Goal: Task Accomplishment & Management: Manage account settings

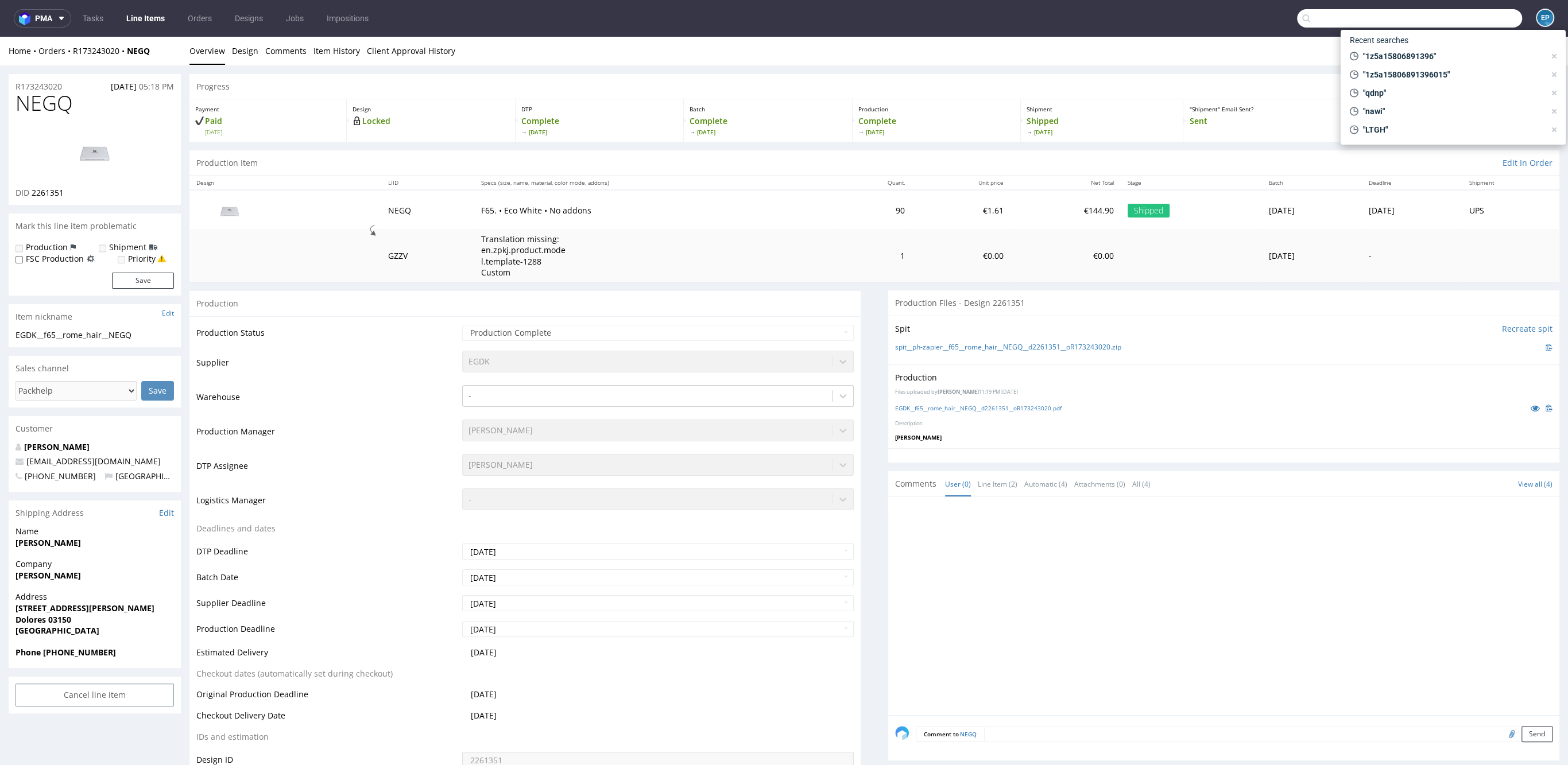
click at [1483, 23] on input "text" at bounding box center [1409, 18] width 225 height 18
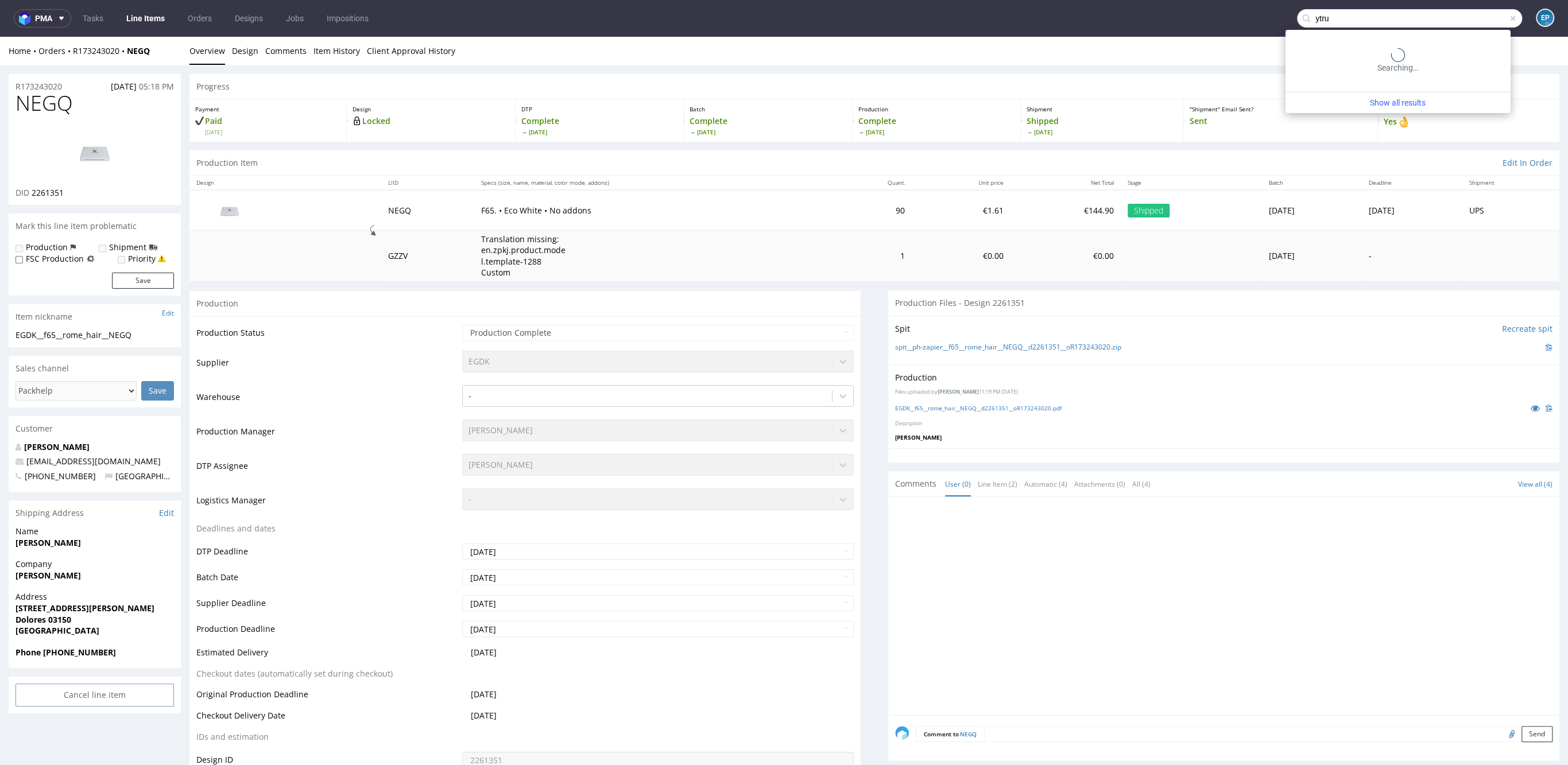
type input "ytru"
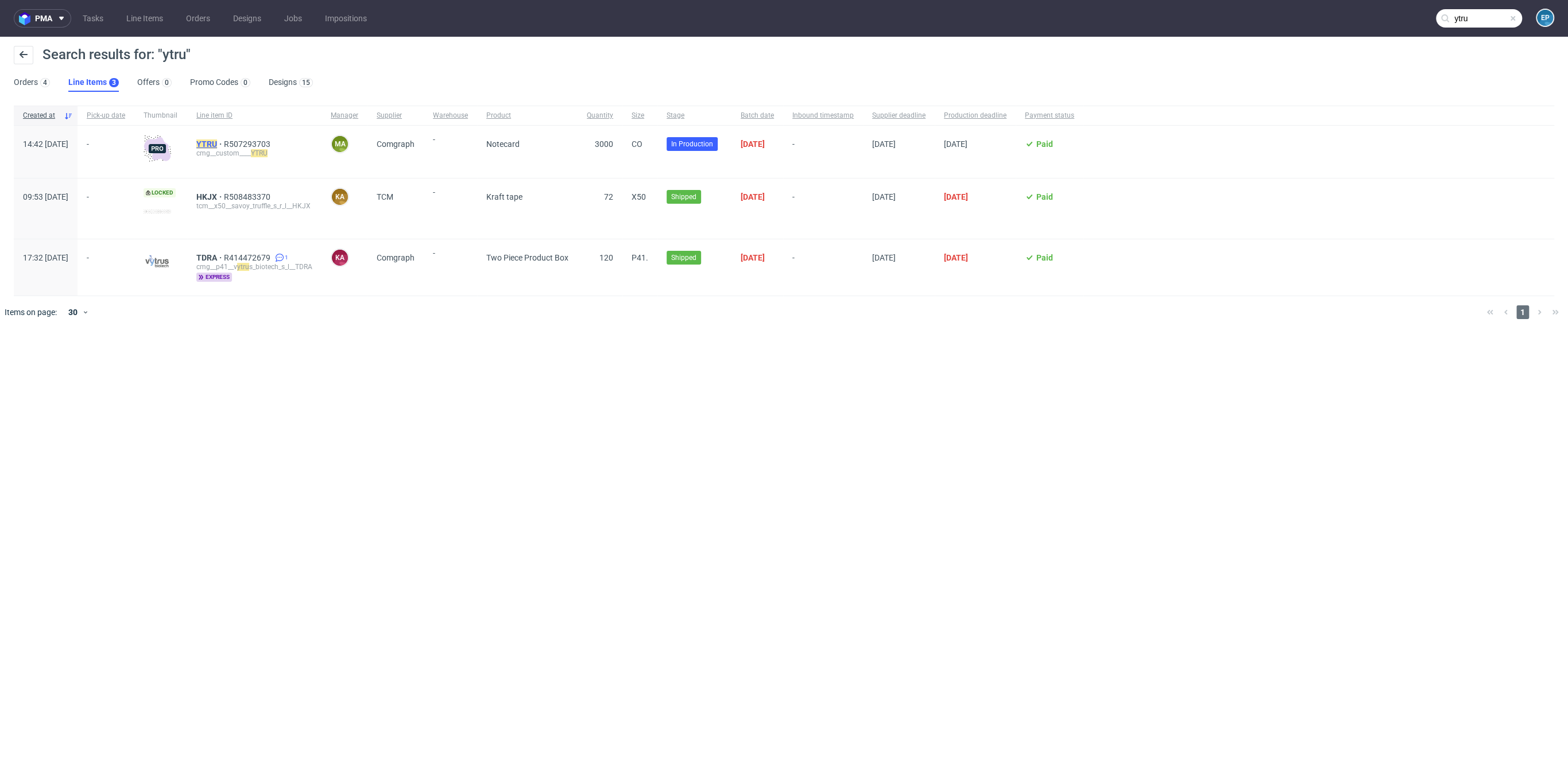
click at [217, 142] on mark "YTRU" at bounding box center [207, 143] width 21 height 9
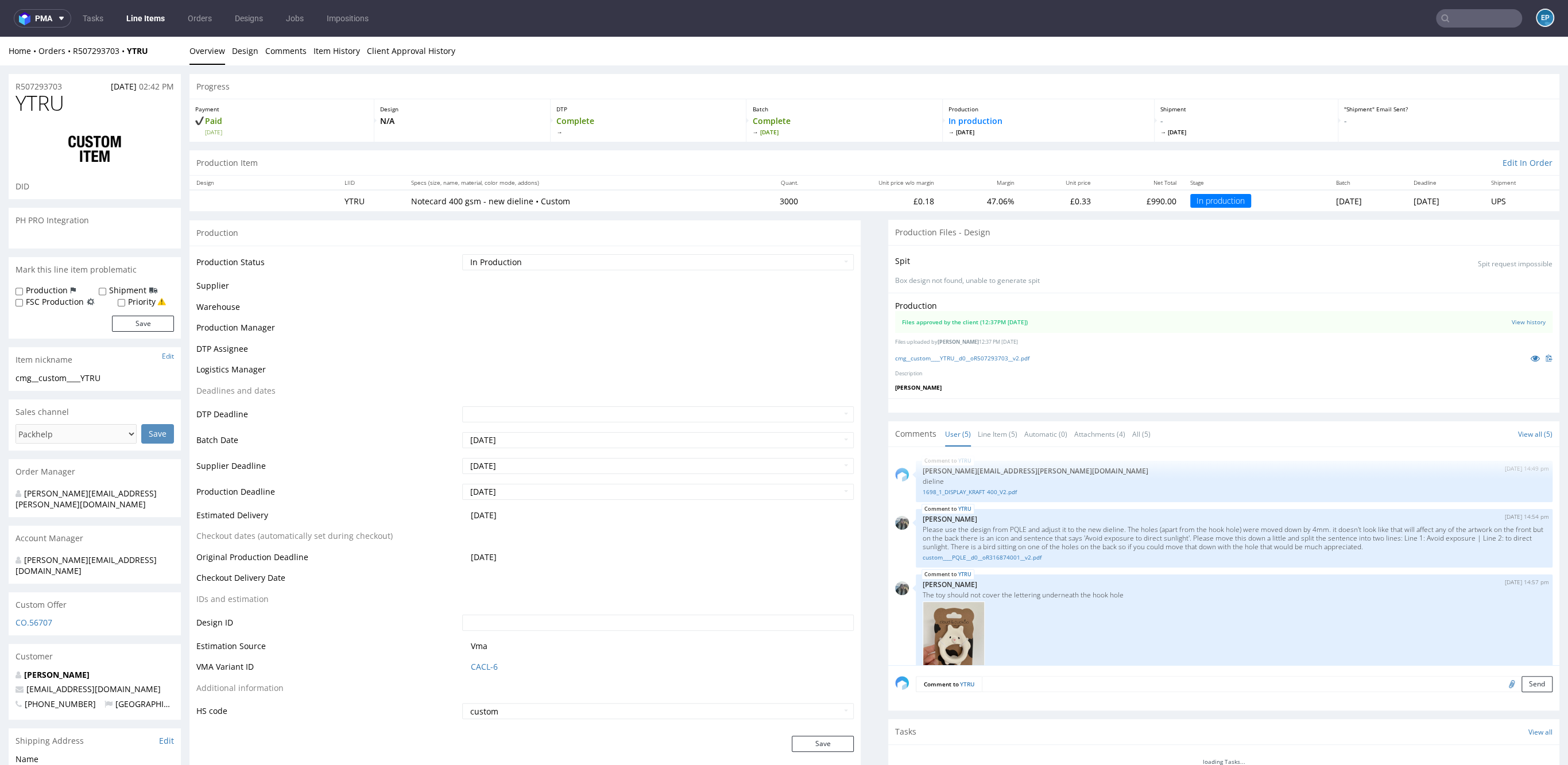
scroll to position [125, 0]
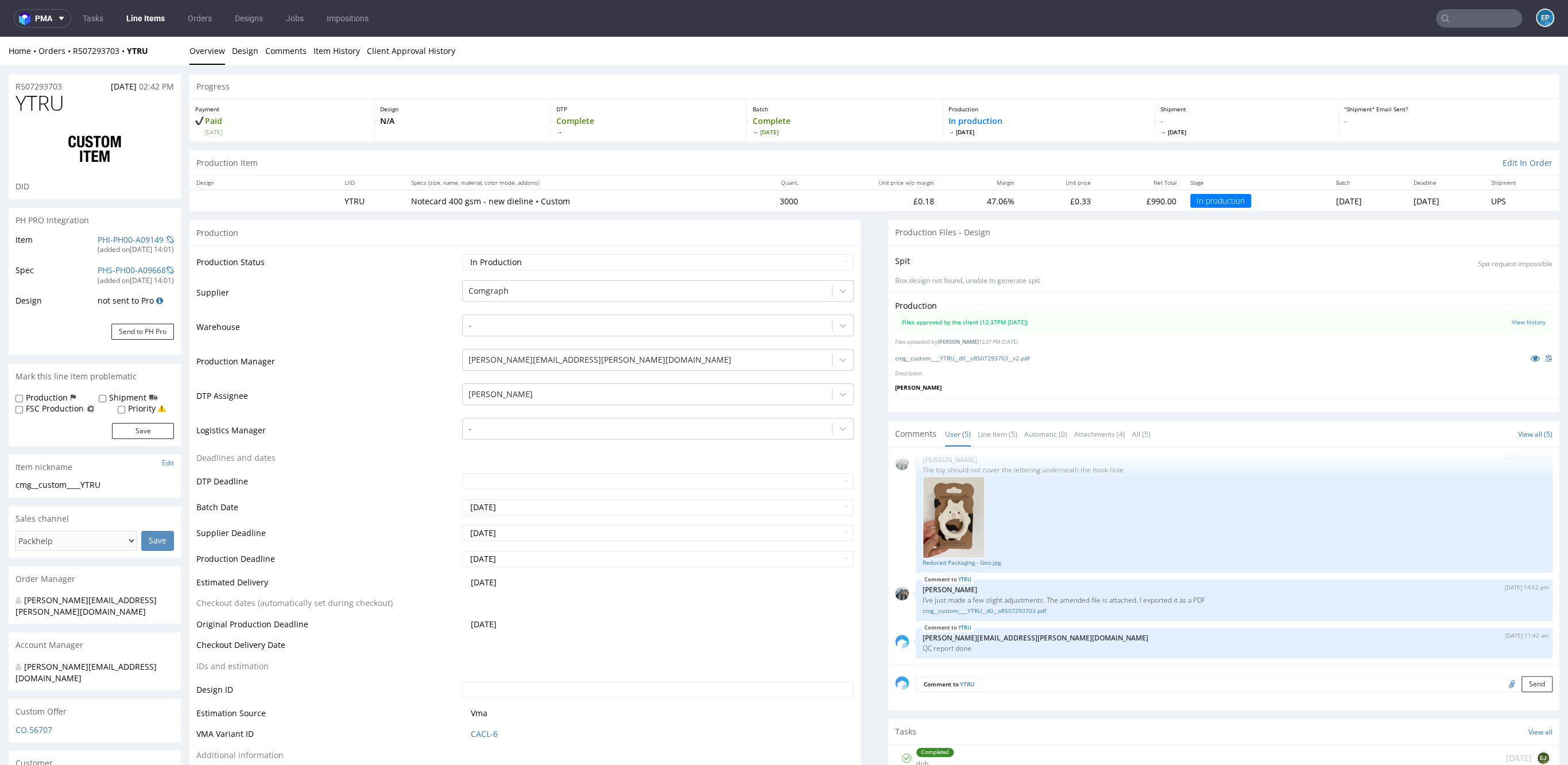
click at [1457, 11] on input "text" at bounding box center [1479, 18] width 86 height 18
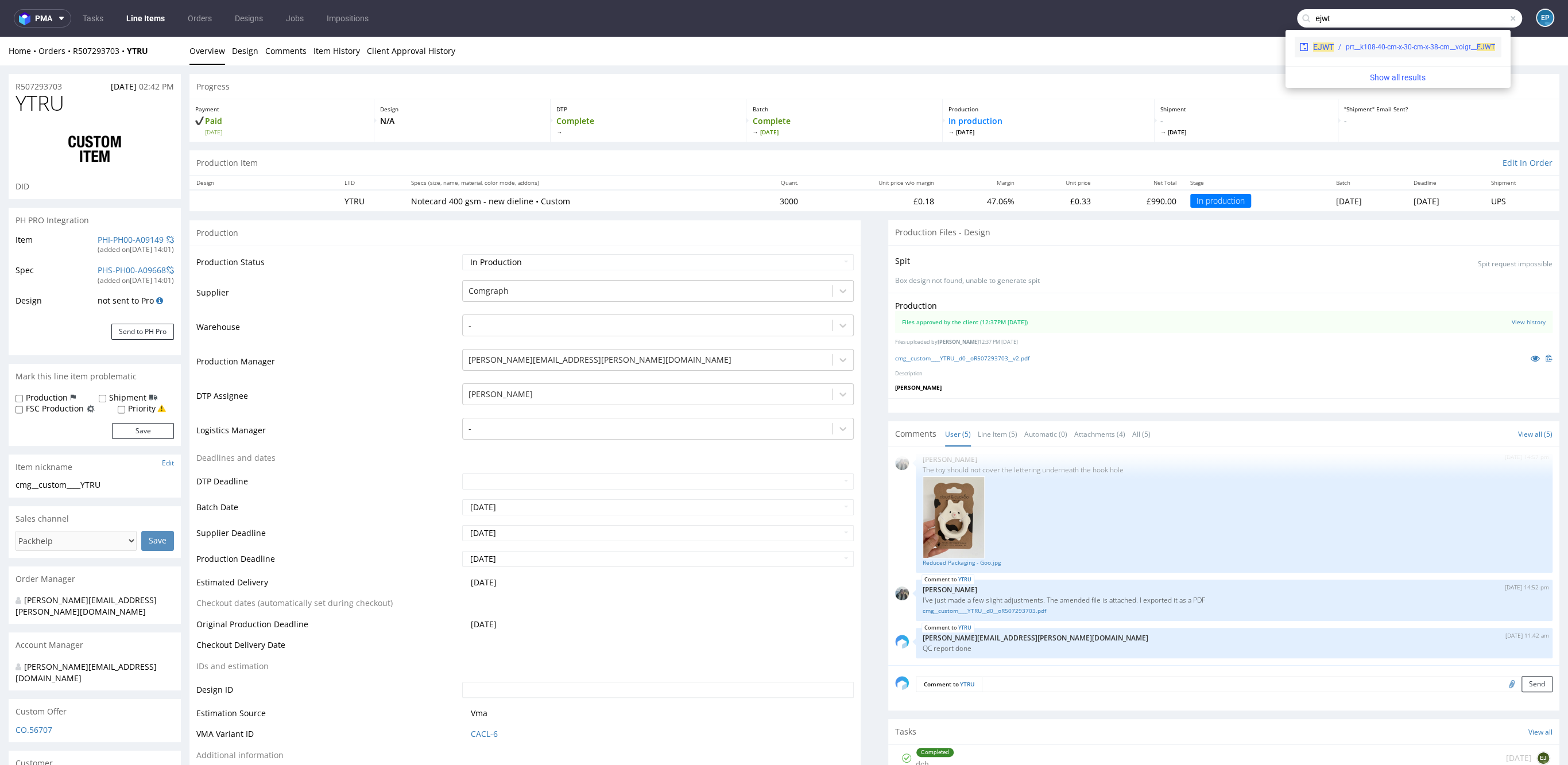
type input "ejwt"
click at [1396, 44] on div "prt__k108-40-cm-x-30-cm-x-38-cm__voigt__ EJWT" at bounding box center [1420, 47] width 149 height 10
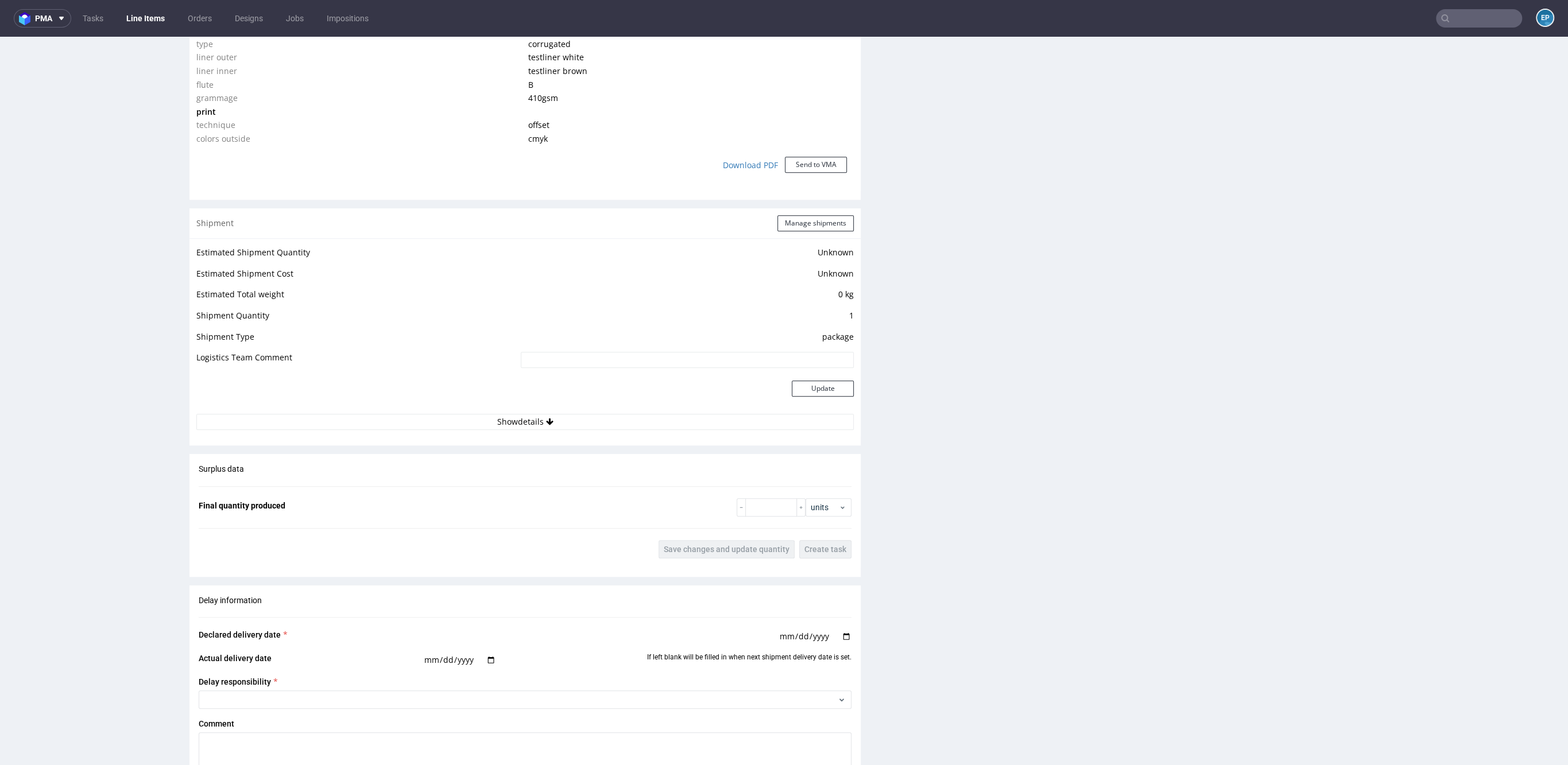
scroll to position [1022, 0]
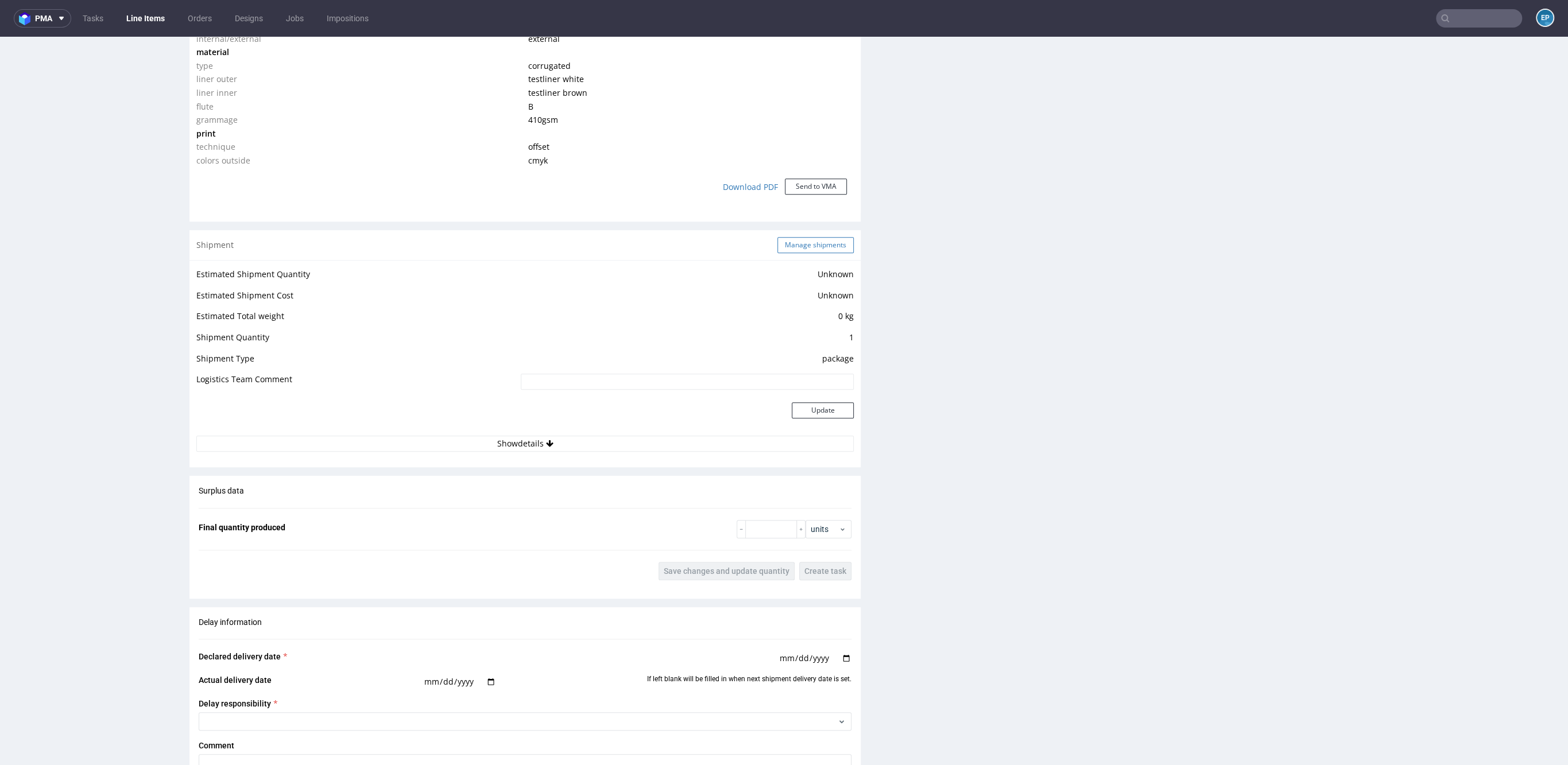
click at [798, 238] on button "Manage shipments" at bounding box center [815, 244] width 77 height 16
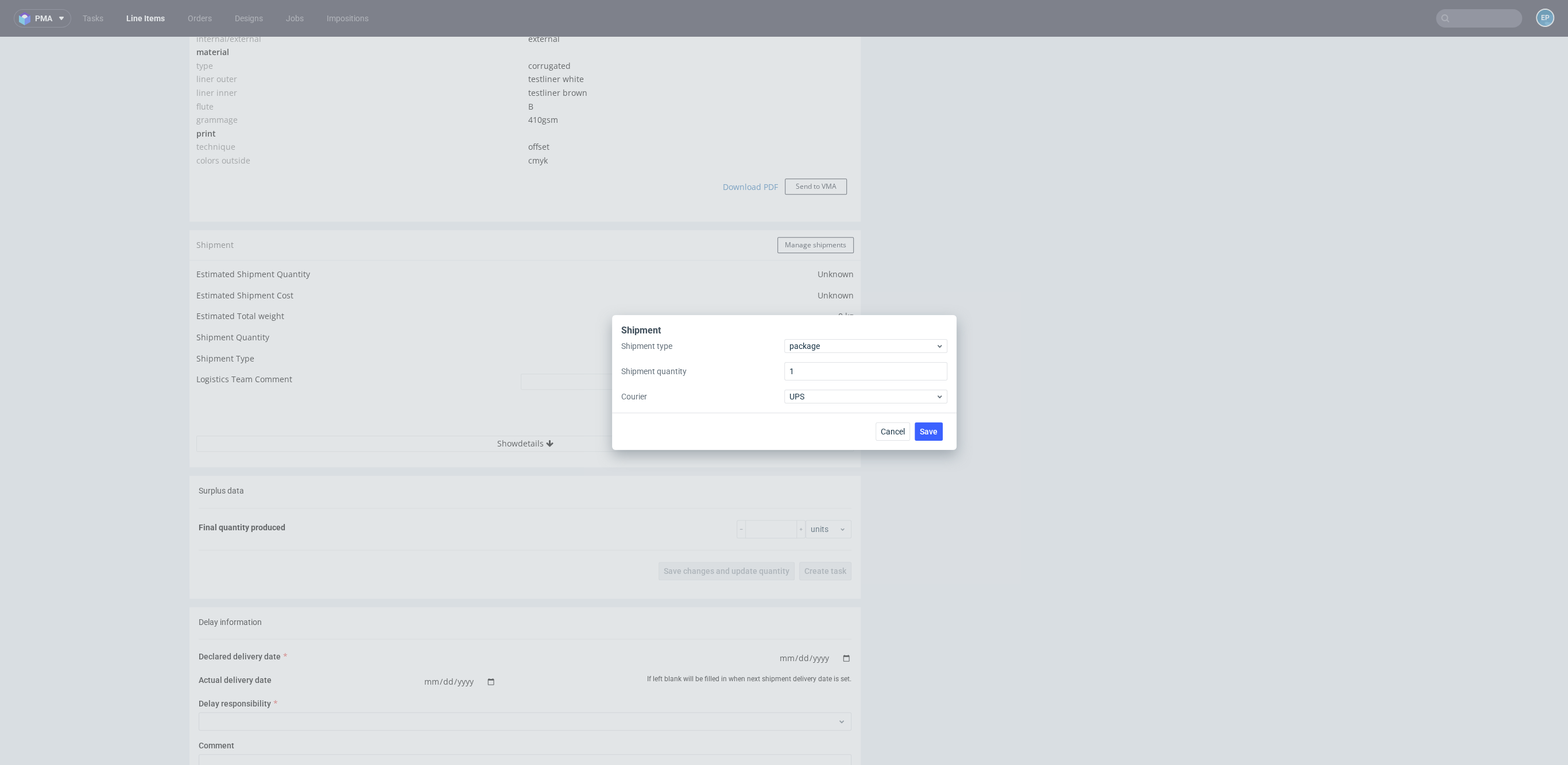
click at [809, 338] on div "Shipment" at bounding box center [784, 331] width 326 height 15
click at [818, 345] on span "package" at bounding box center [863, 346] width 146 height 11
click at [836, 380] on div "pallet" at bounding box center [865, 370] width 154 height 21
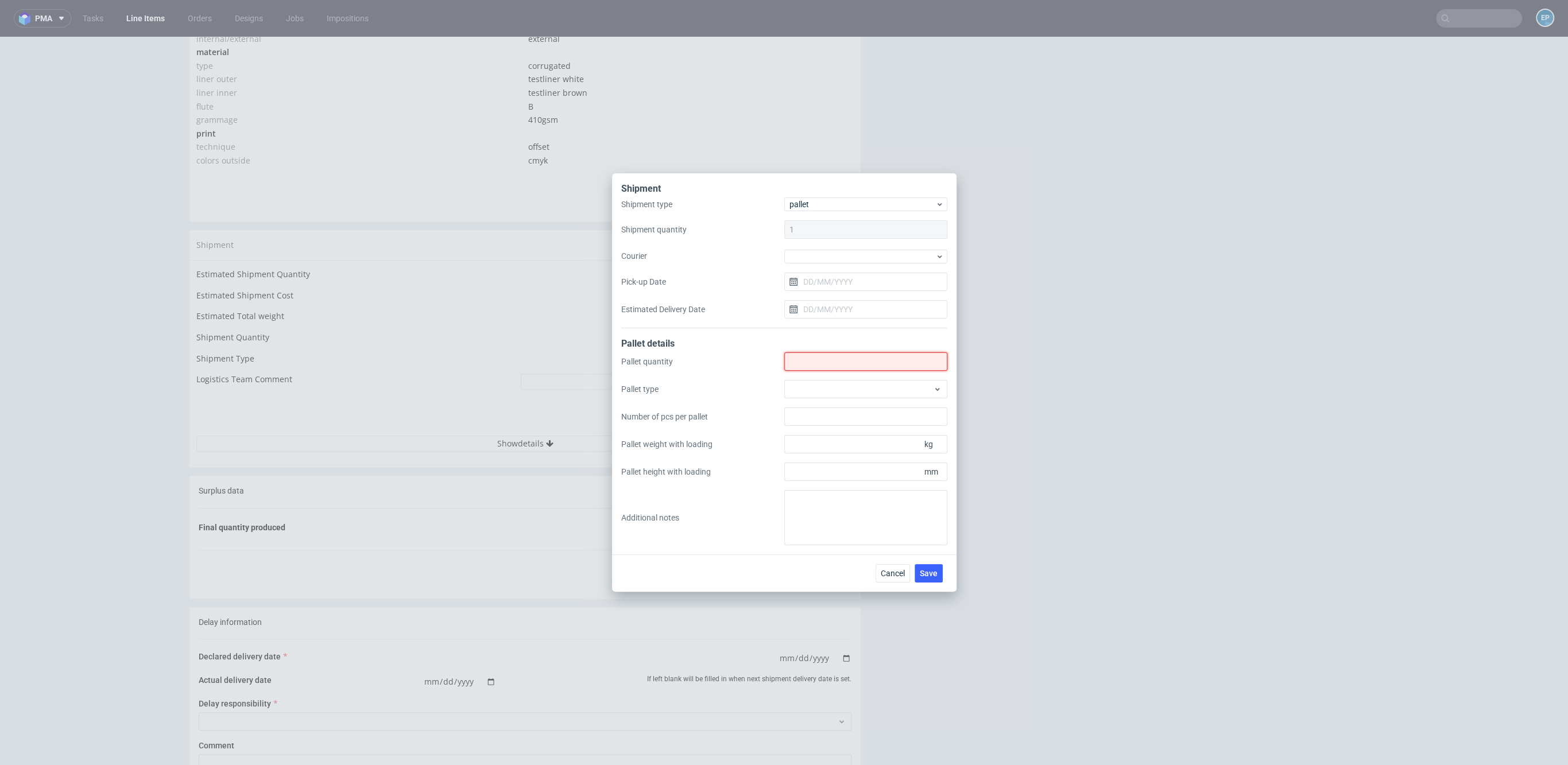
click at [829, 362] on input "Shipment type" at bounding box center [865, 361] width 163 height 18
type input "2"
click at [842, 392] on div at bounding box center [865, 389] width 163 height 18
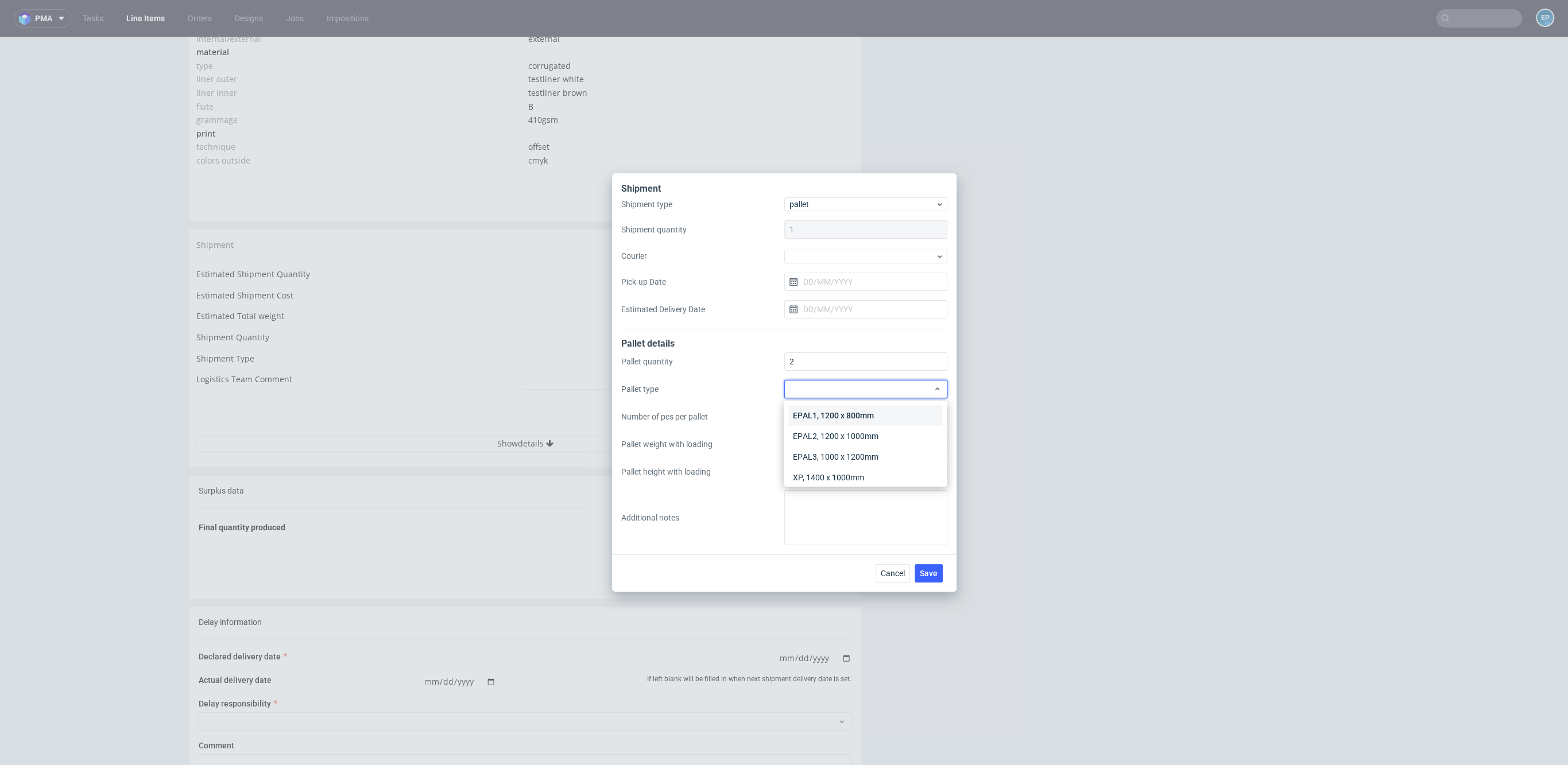
click at [846, 408] on div "EPAL1, 1200 x 800mm" at bounding box center [865, 416] width 154 height 21
click at [852, 476] on input "Pallet height with loading" at bounding box center [865, 472] width 163 height 18
type input "1800"
click at [844, 457] on div "Pallet quantity 2 Pallet type EPAL1, 1200 x 800mm Number of pcs per pallet Pall…" at bounding box center [784, 448] width 326 height 193
click at [834, 439] on input "Pallet weight with loading" at bounding box center [865, 444] width 163 height 18
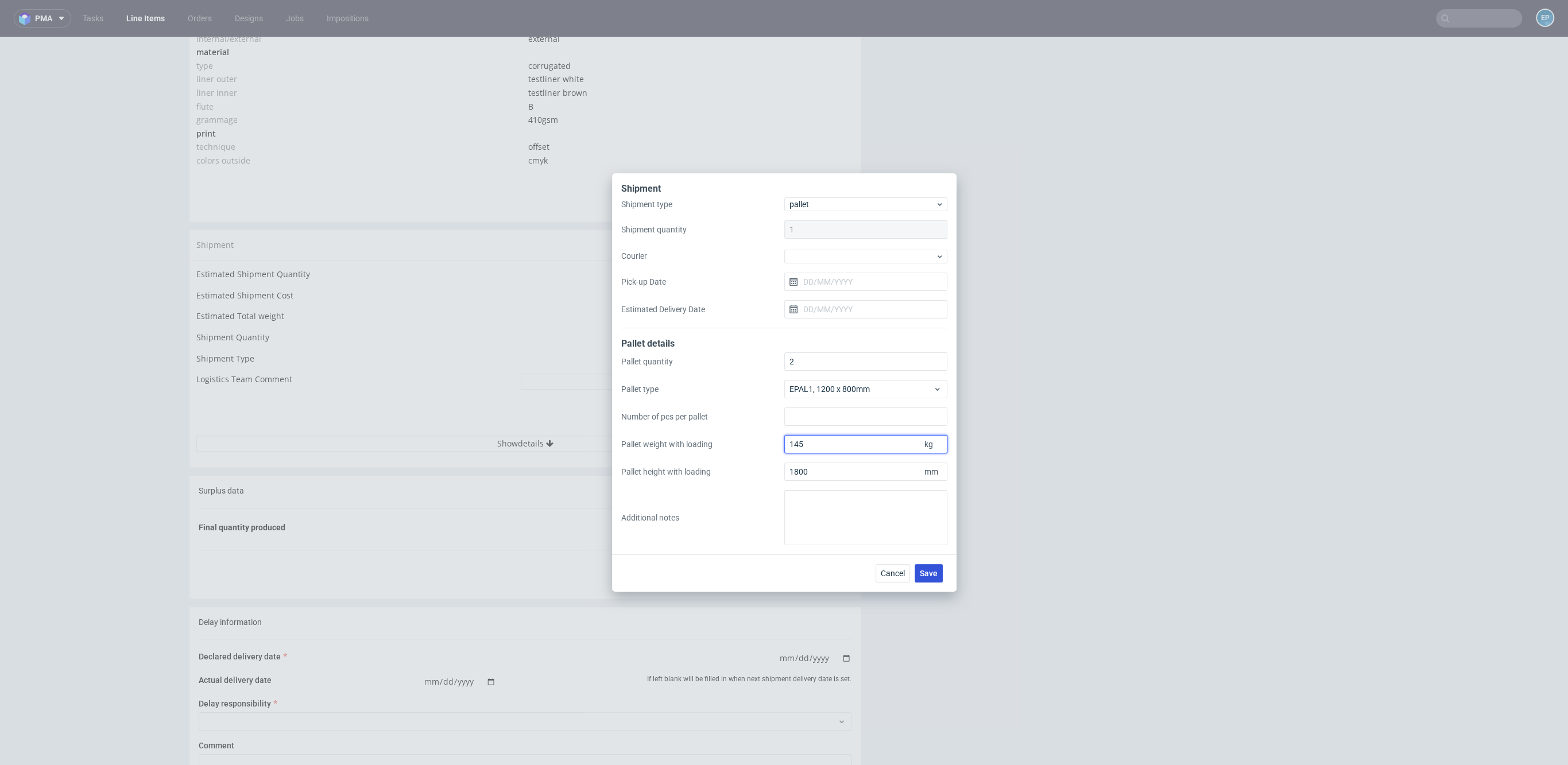
type input "145"
click at [935, 578] on button "Save" at bounding box center [928, 573] width 28 height 18
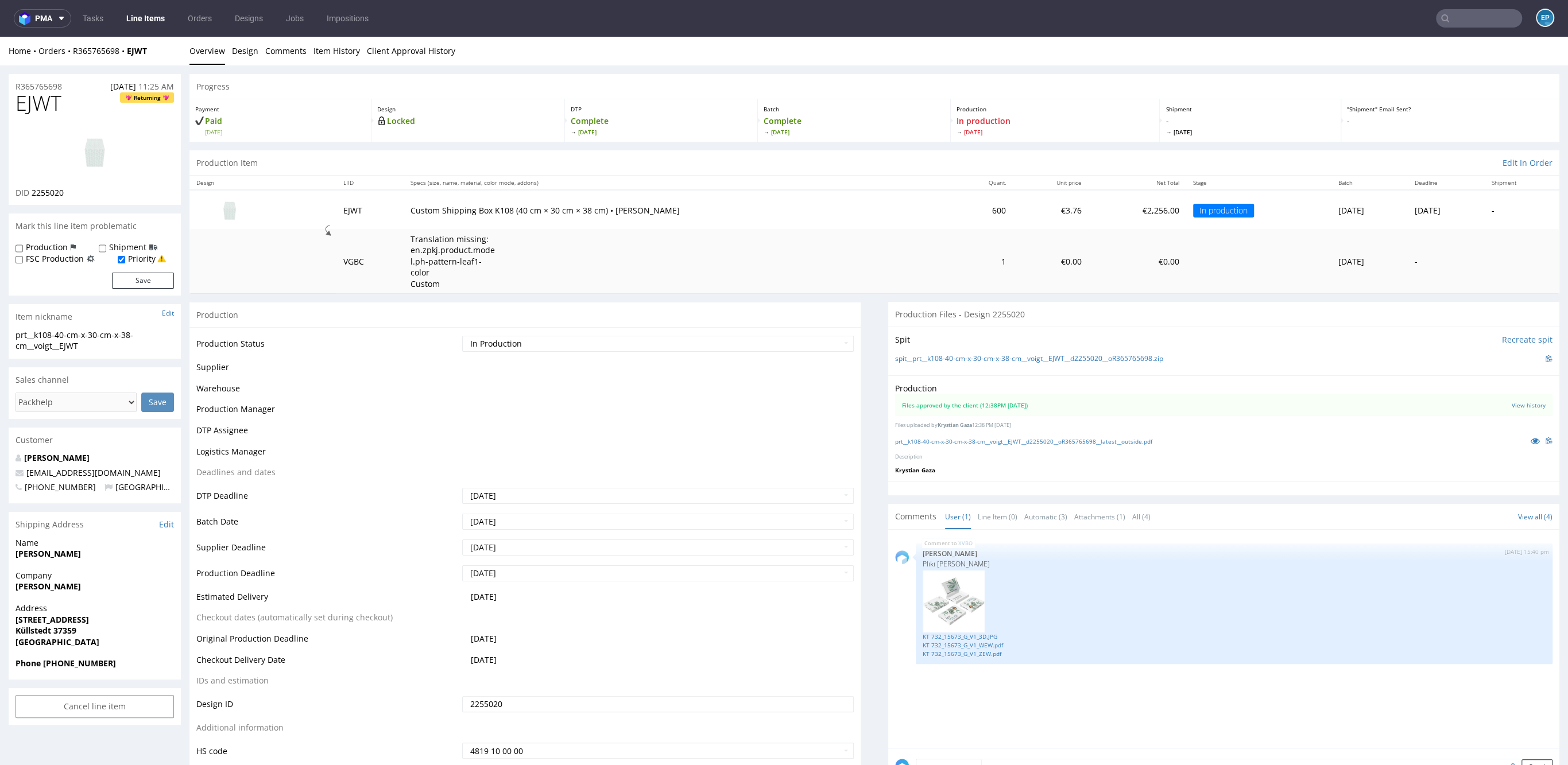
click at [600, 335] on td "Waiting for Artwork Waiting for Diecut Waiting for Mockup Waiting for DTP Waiti…" at bounding box center [657, 347] width 394 height 26
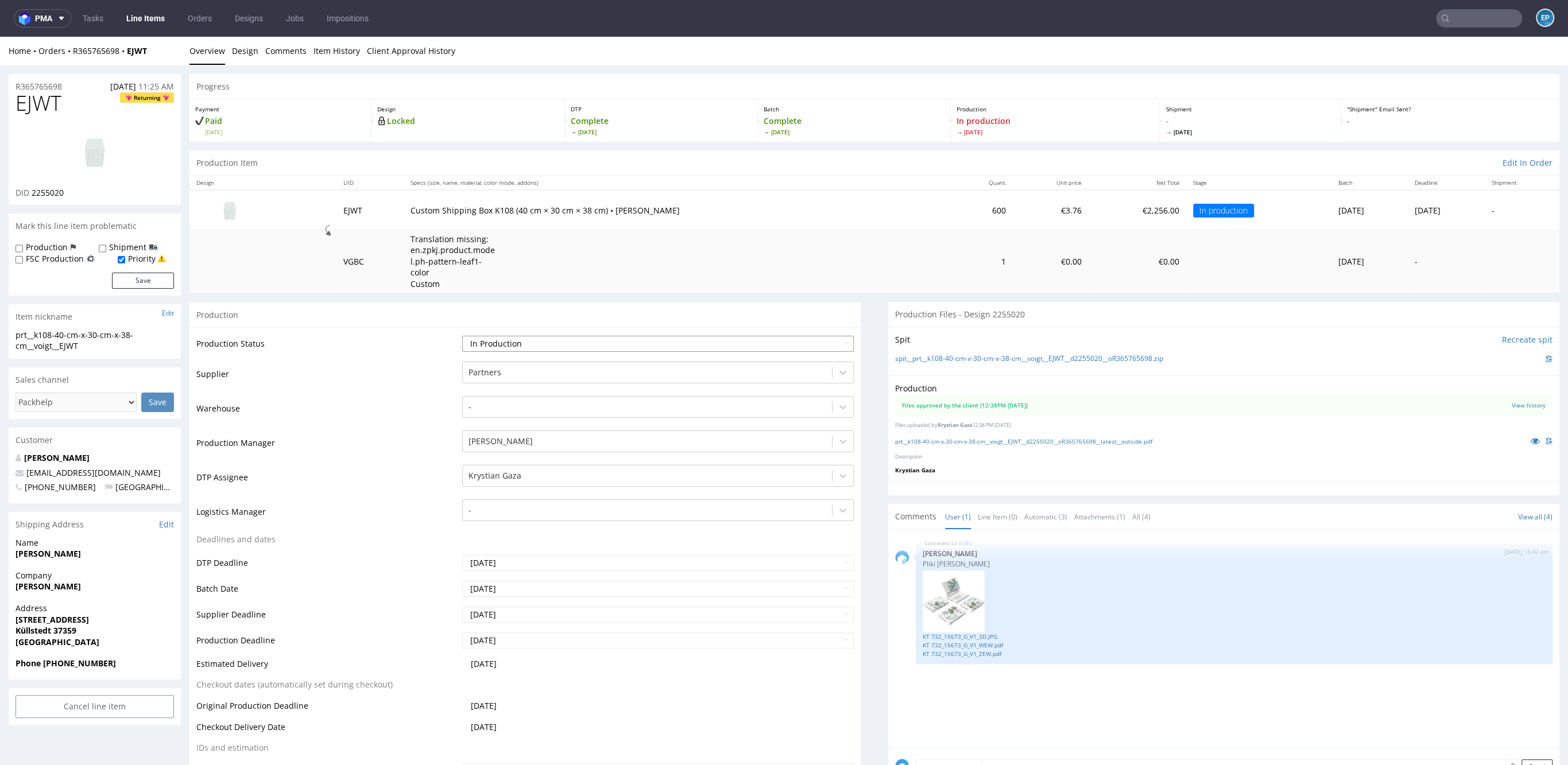
click at [606, 336] on select "Waiting for Artwork Waiting for Diecut Waiting for Mockup Waiting for DTP Waiti…" at bounding box center [658, 343] width 391 height 16
select select "production_complete"
click at [462, 336] on select "Waiting for Artwork Waiting for Diecut Waiting for Mockup Waiting for DTP Waiti…" at bounding box center [658, 343] width 391 height 16
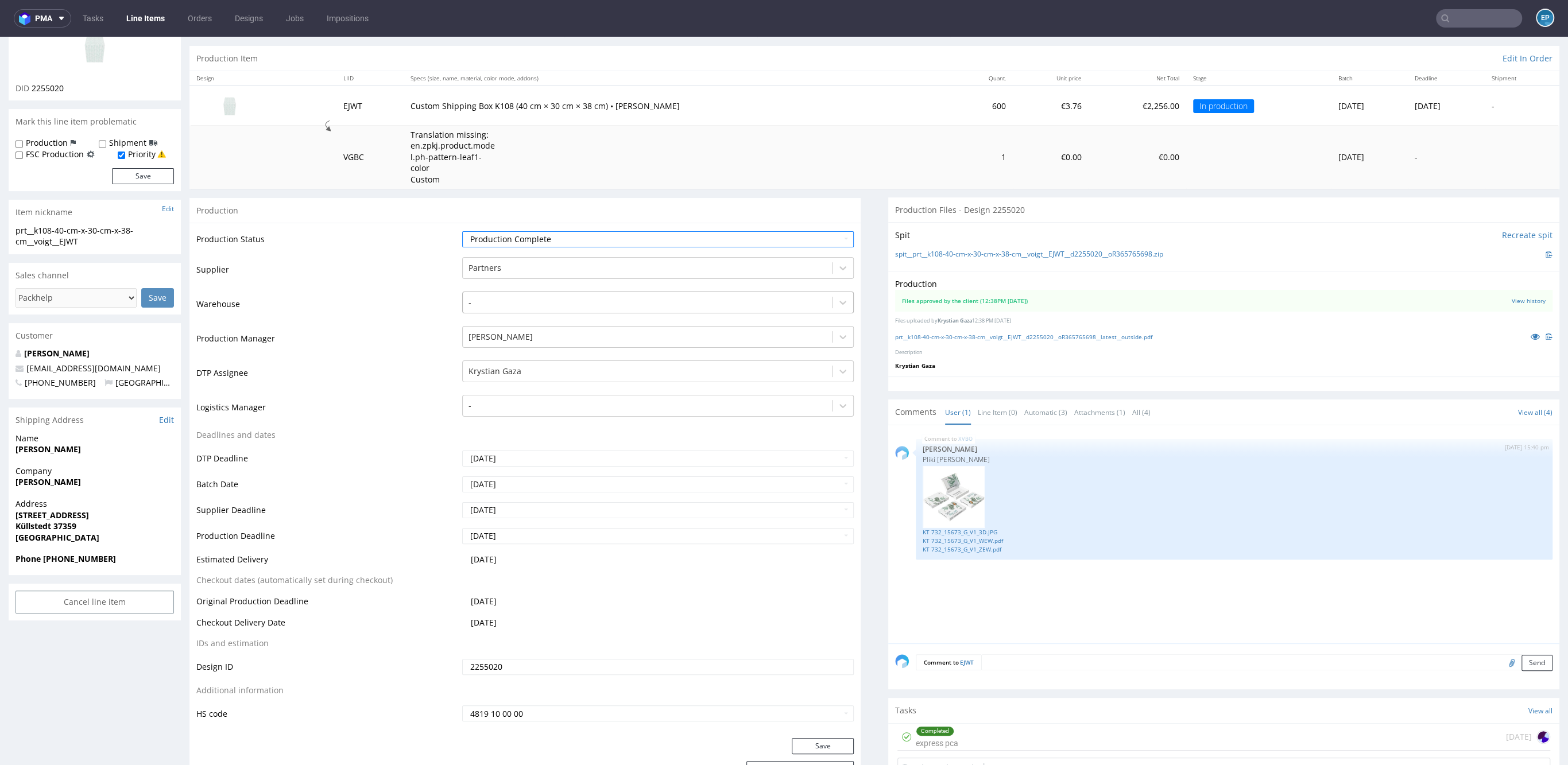
scroll to position [400, 0]
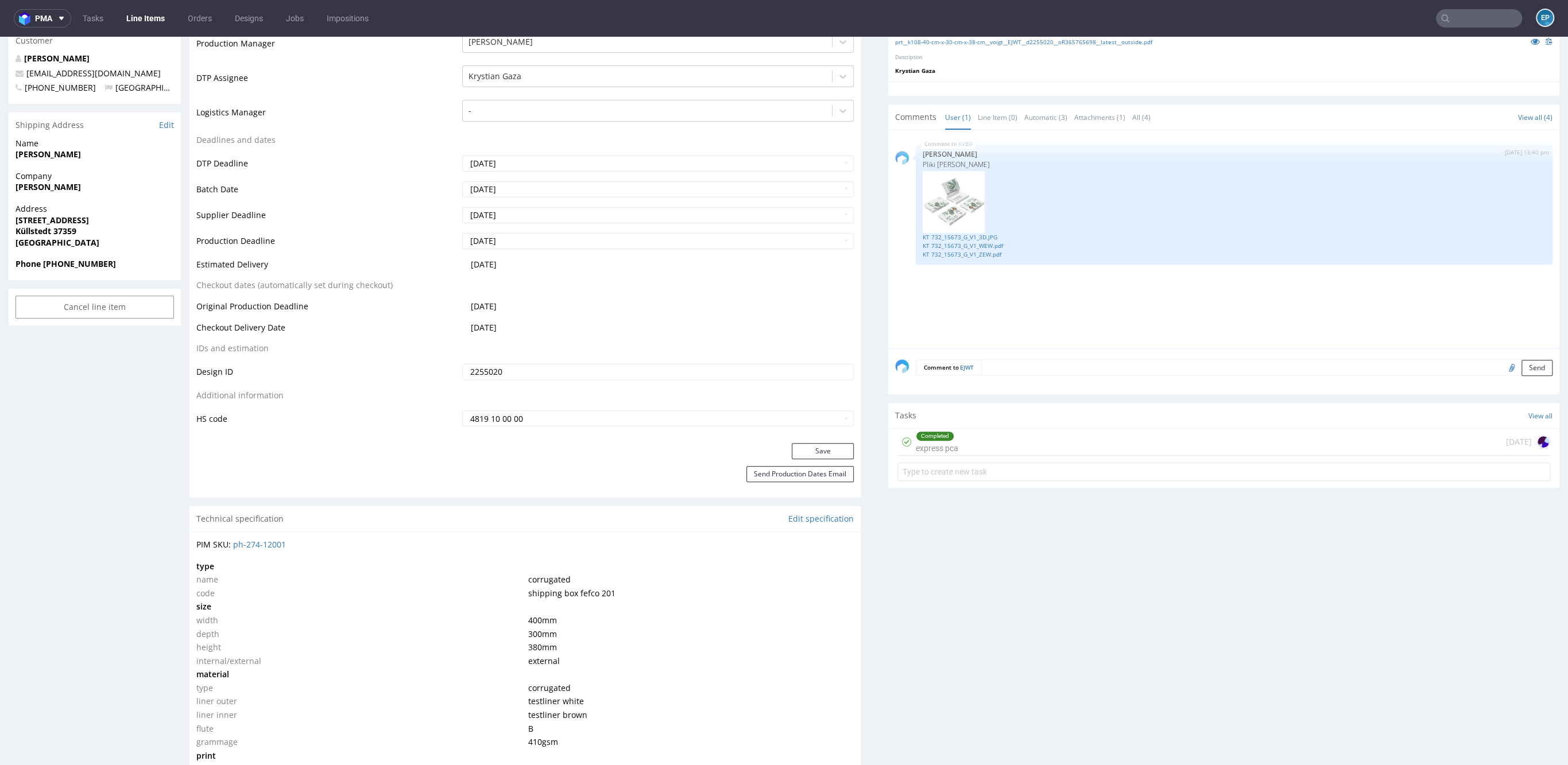
click at [784, 450] on div "Save" at bounding box center [525, 454] width 671 height 23
click at [792, 443] on button "Save" at bounding box center [822, 450] width 62 height 16
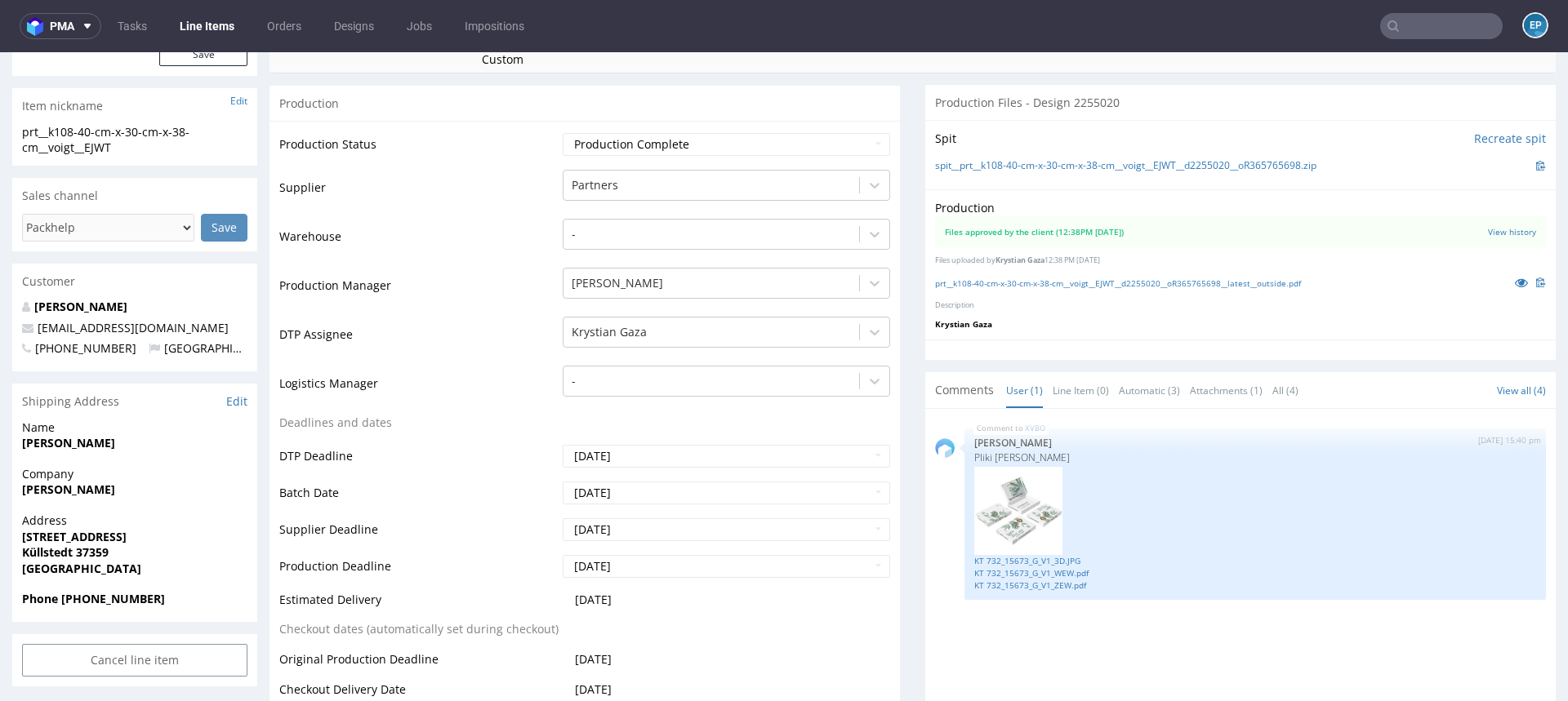
scroll to position [0, 0]
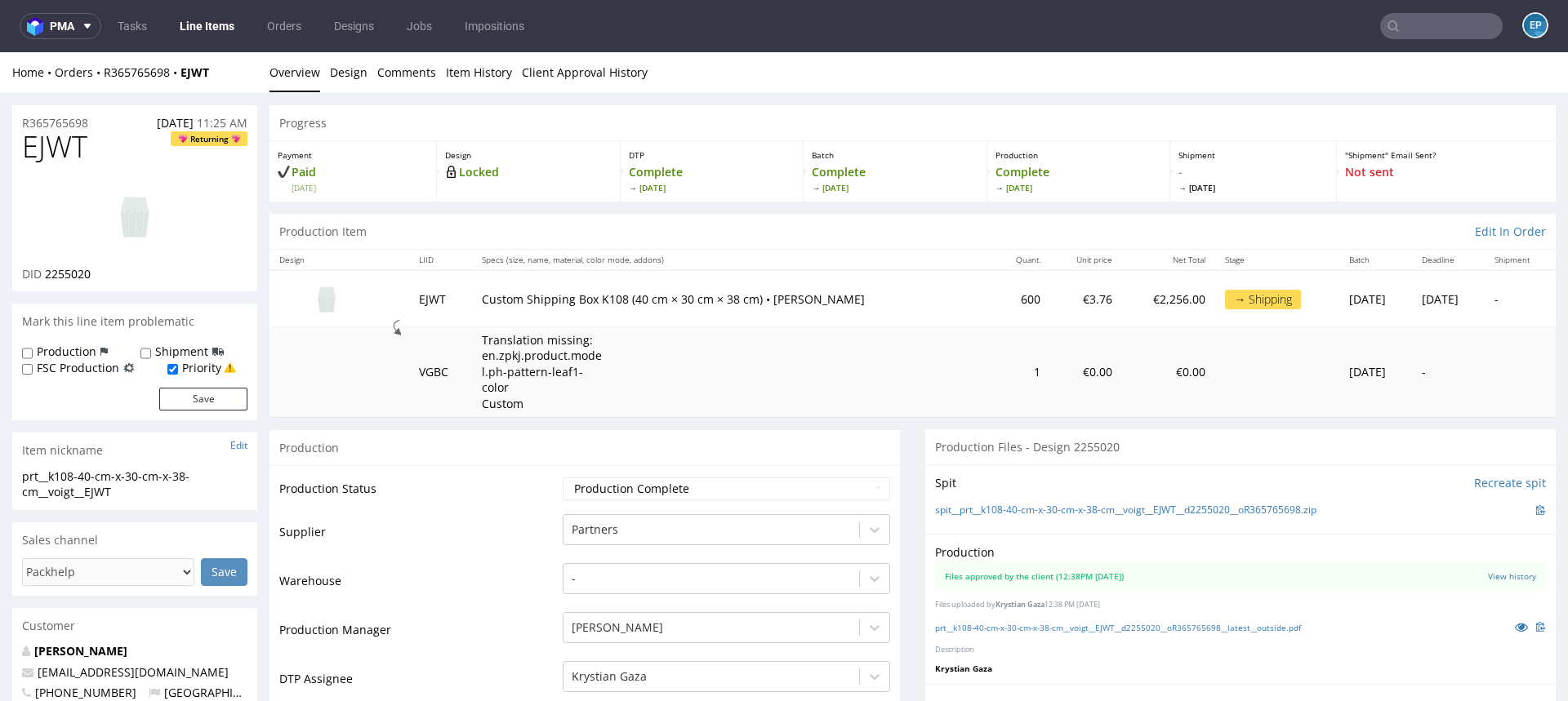
click at [1425, 25] on input "text" at bounding box center [1441, 26] width 123 height 26
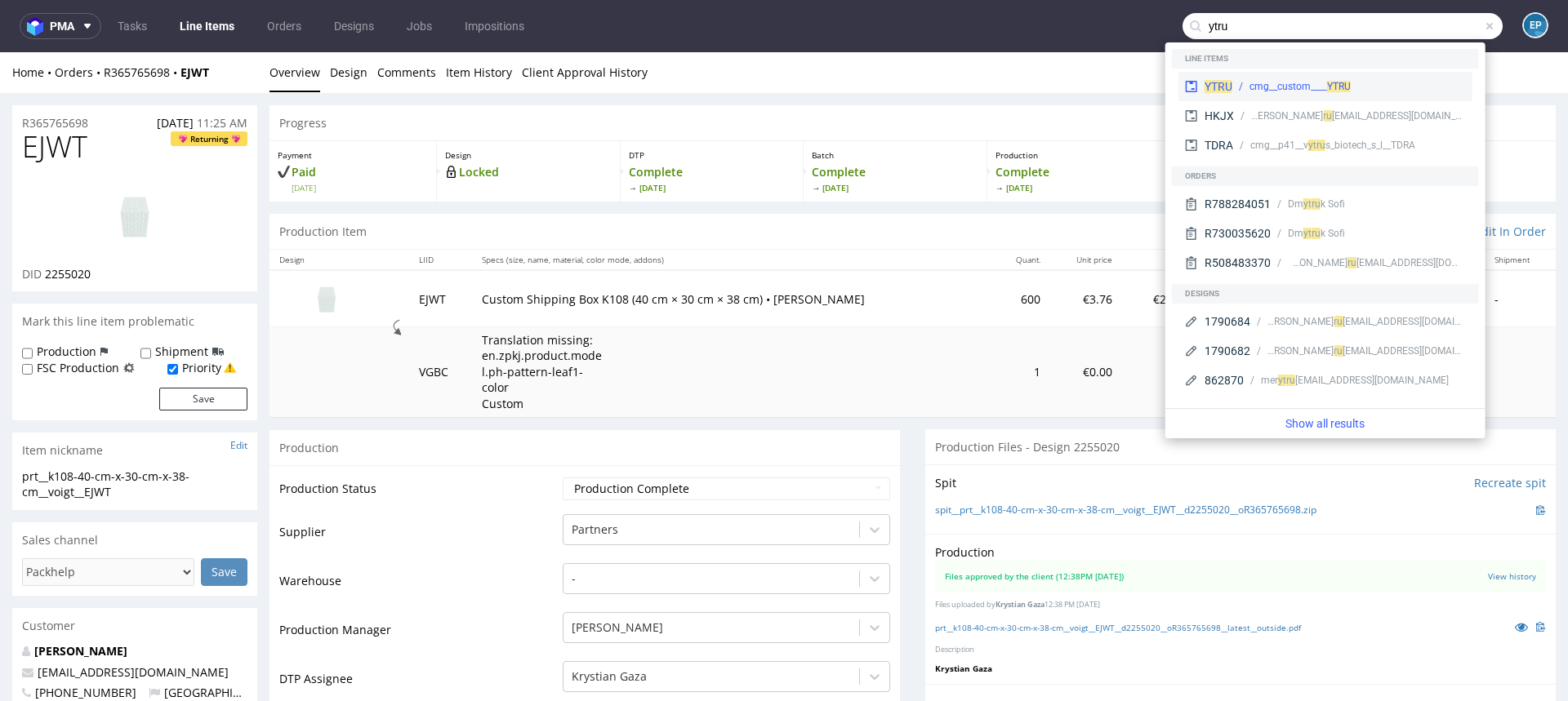
type input "ytru"
click at [1307, 78] on div "YTRU cmg__custom____ YTRU" at bounding box center [1325, 87] width 294 height 30
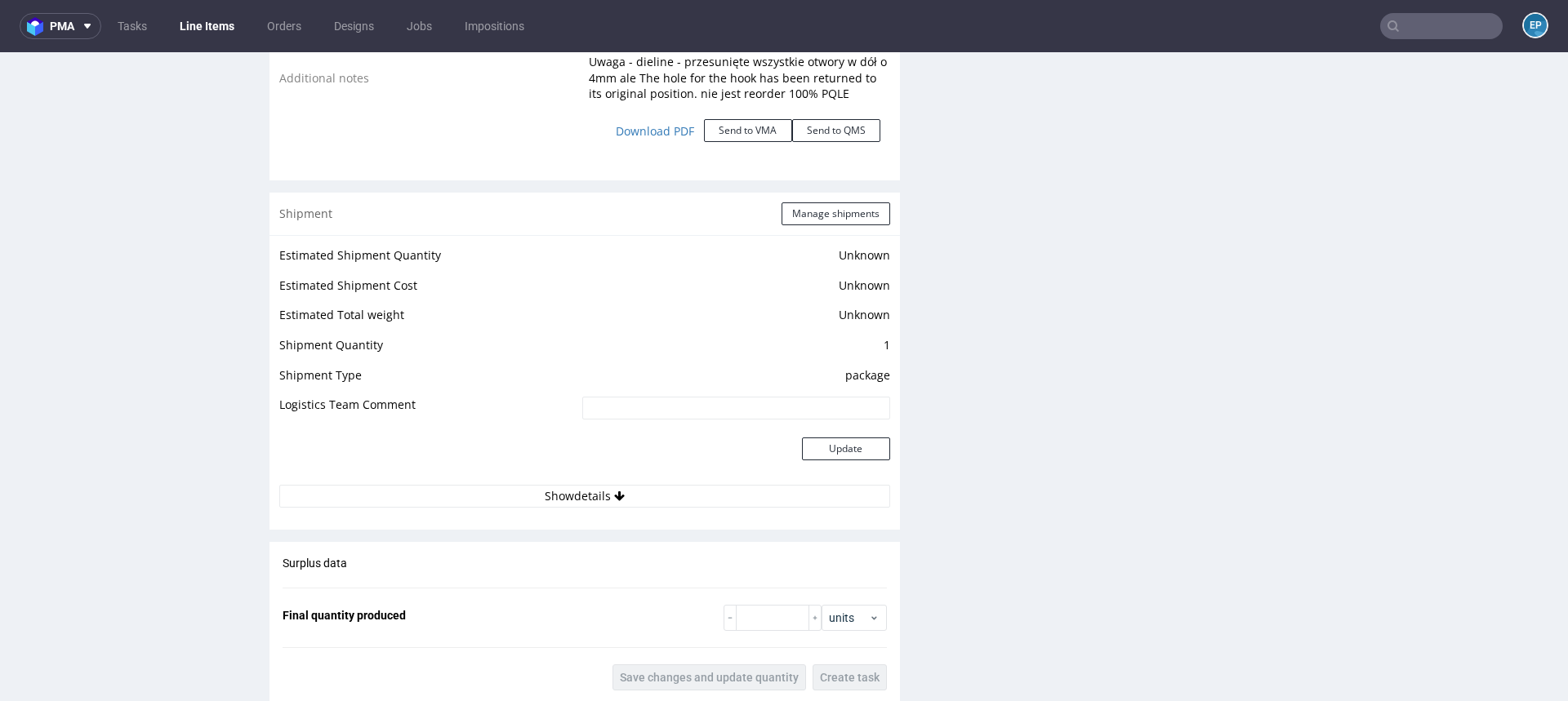
scroll to position [2035, 0]
click at [790, 202] on button "Manage shipments" at bounding box center [836, 213] width 109 height 23
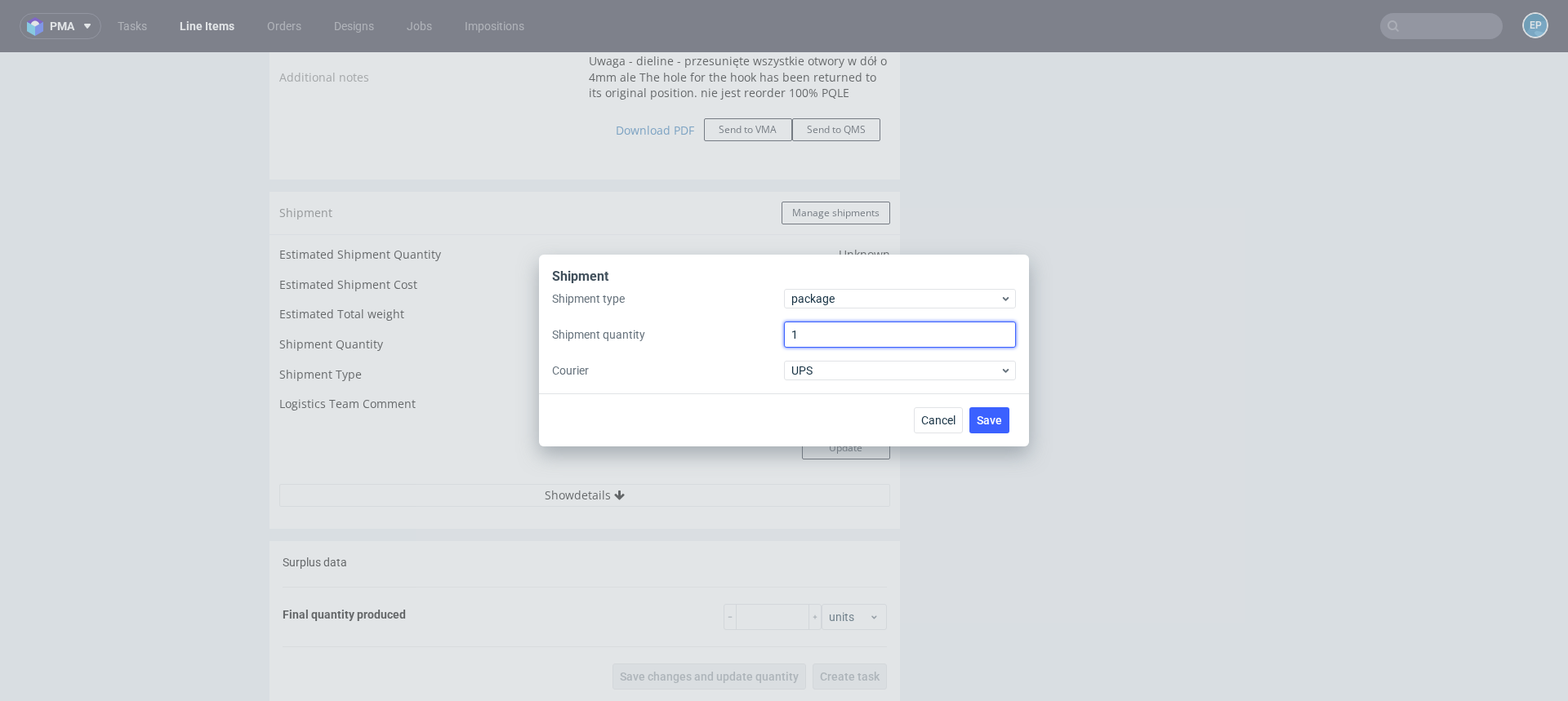
click at [828, 328] on input "1" at bounding box center [899, 335] width 232 height 26
type input "2"
click at [980, 423] on span "Save" at bounding box center [990, 421] width 26 height 12
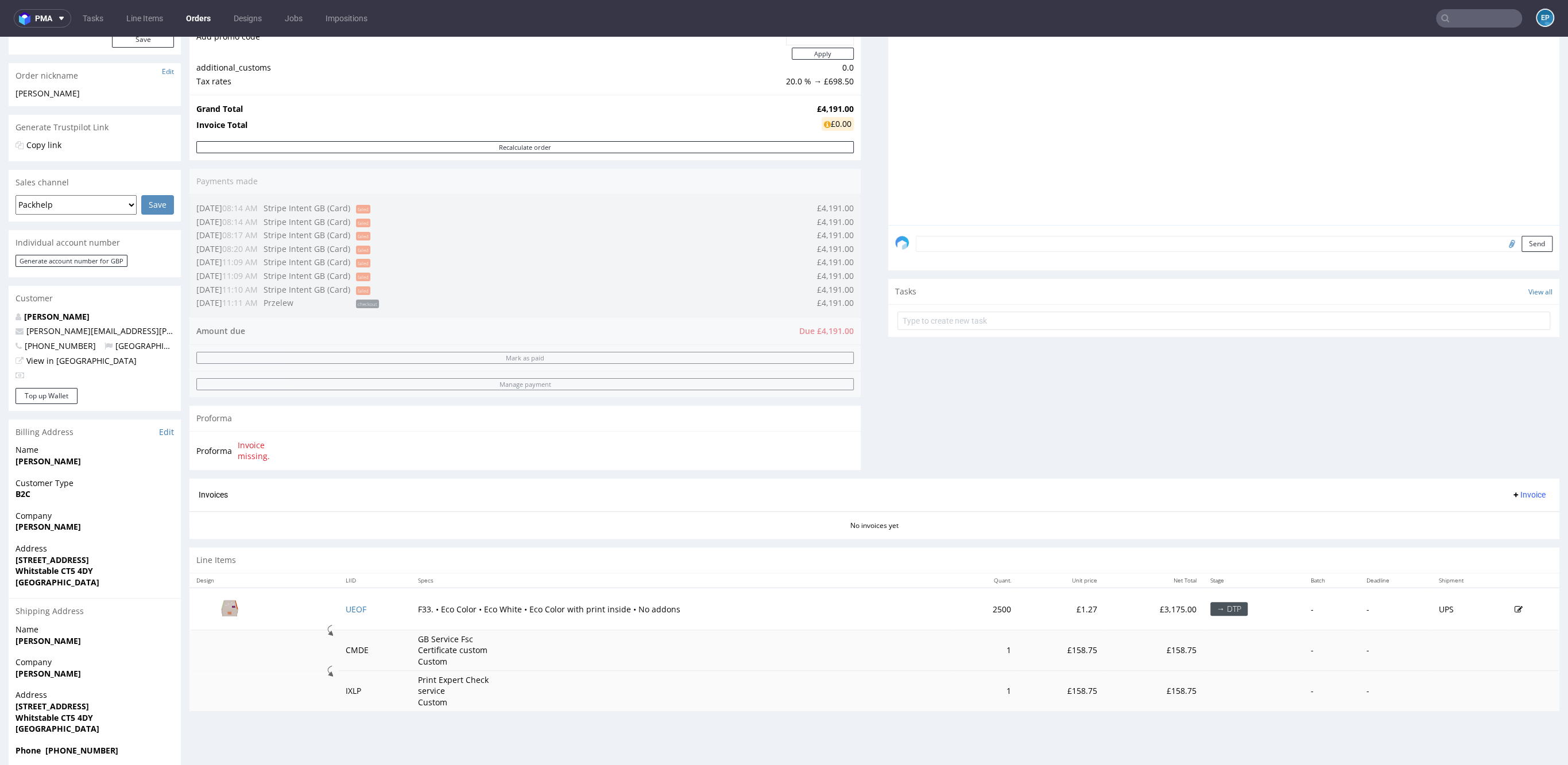
scroll to position [175, 0]
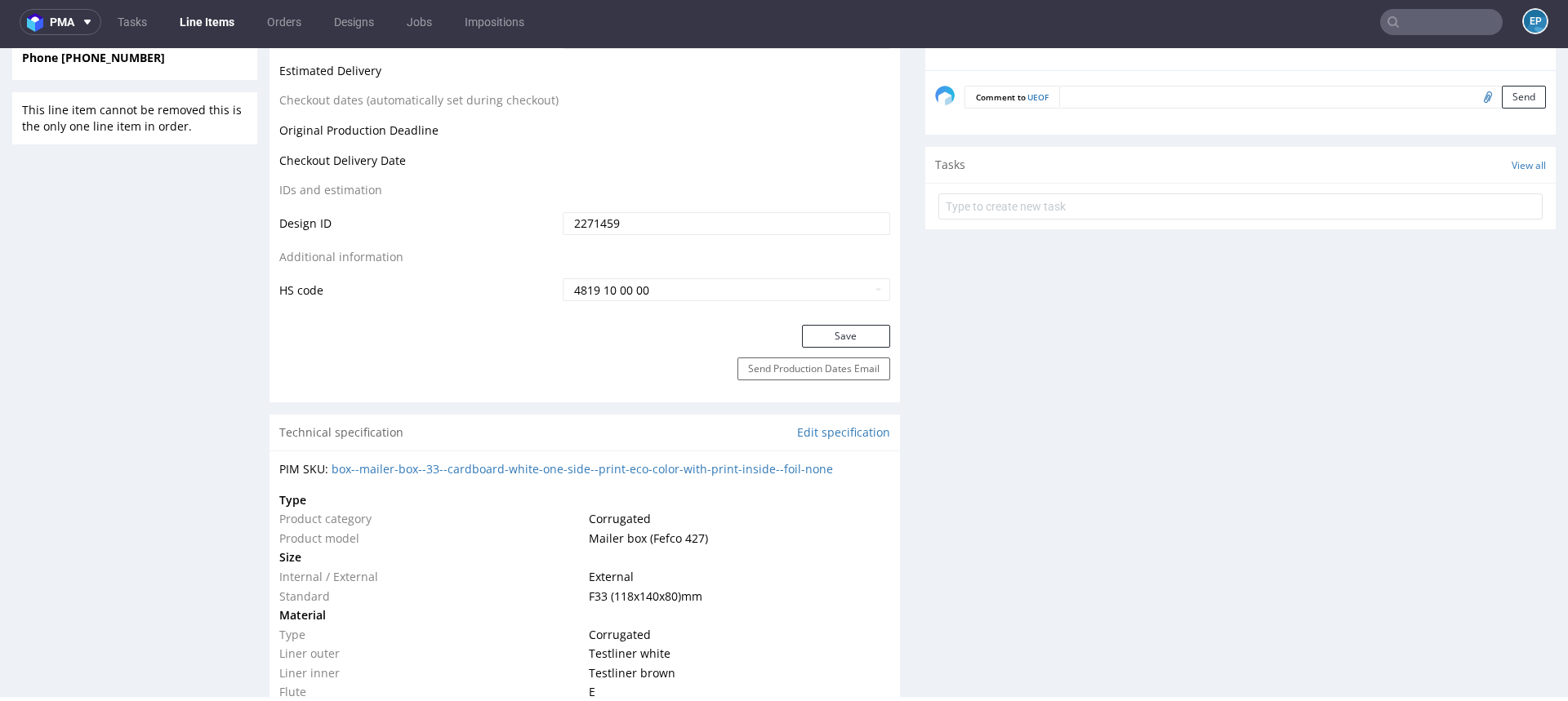
scroll to position [867, 0]
drag, startPoint x: 859, startPoint y: 476, endPoint x: 385, endPoint y: 467, distance: 474.1
click at [385, 467] on div "PIM SKU: box--mailer-box--33--cardboard-white-one-side--print-eco-color-with-pr…" at bounding box center [584, 637] width 630 height 374
click at [472, 486] on div "PIM SKU: box--mailer-box--33--cardboard-white-one-side--print-eco-color-with-pr…" at bounding box center [584, 637] width 630 height 374
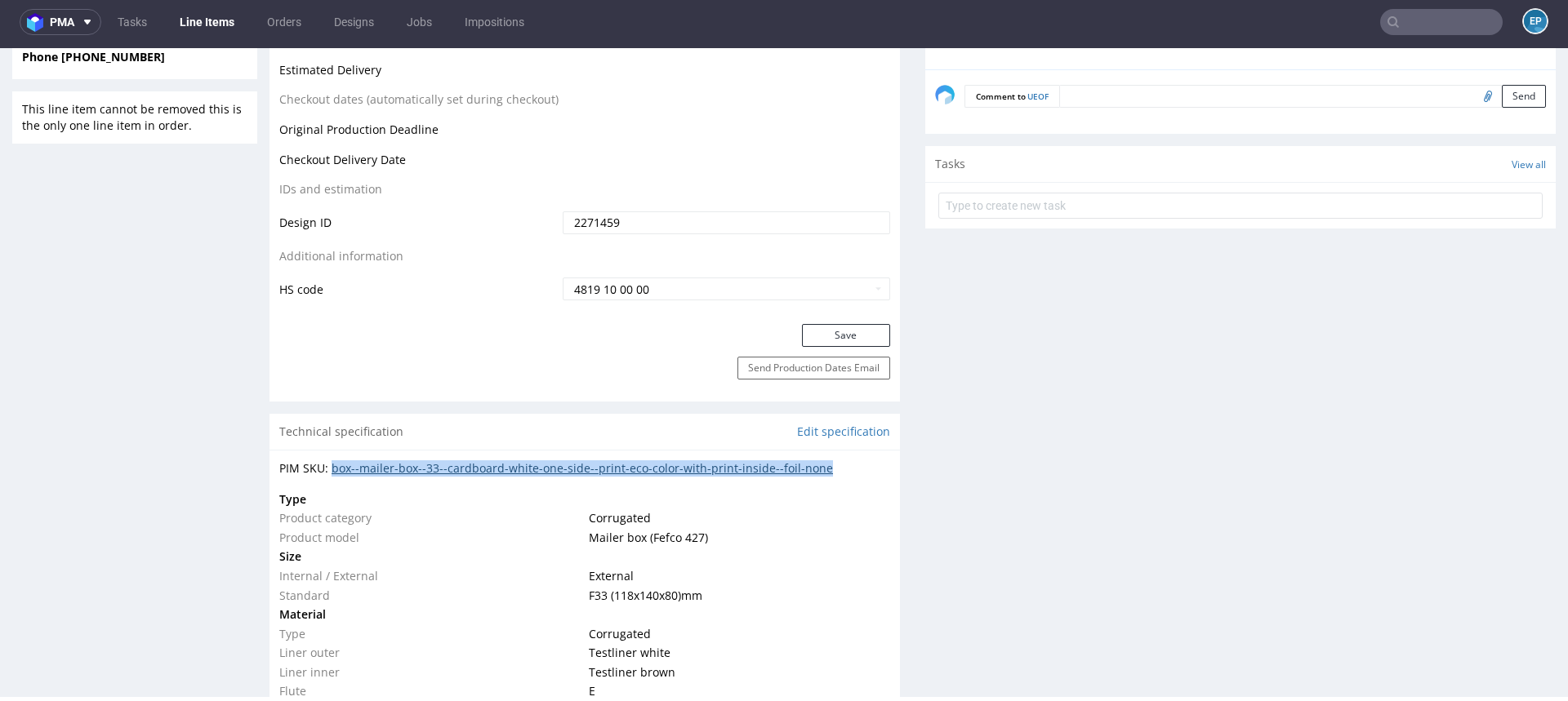
copy link "box--mailer-box--33--cardboard-white-one-side--print-eco-color-with-print-insid…"
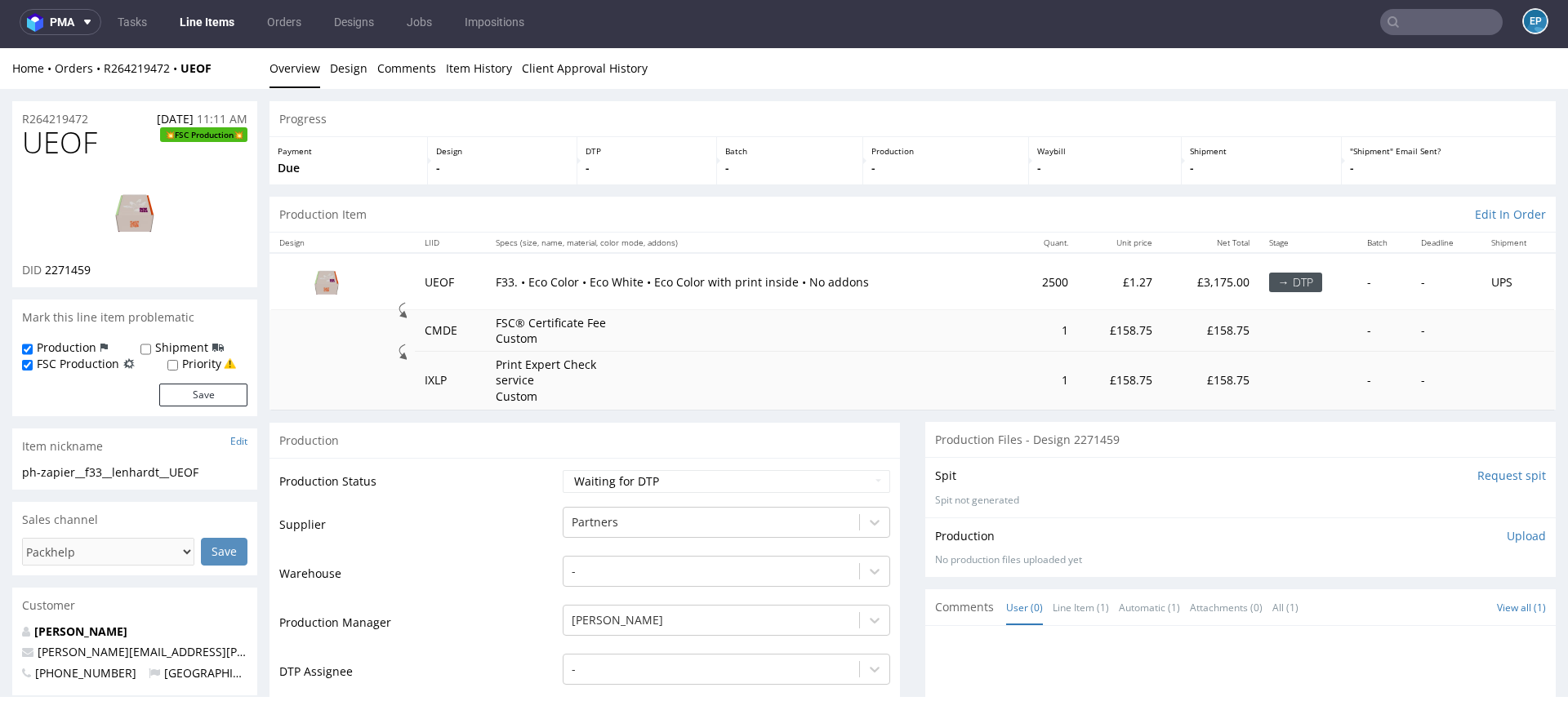
click at [1405, 20] on input "text" at bounding box center [1441, 22] width 123 height 26
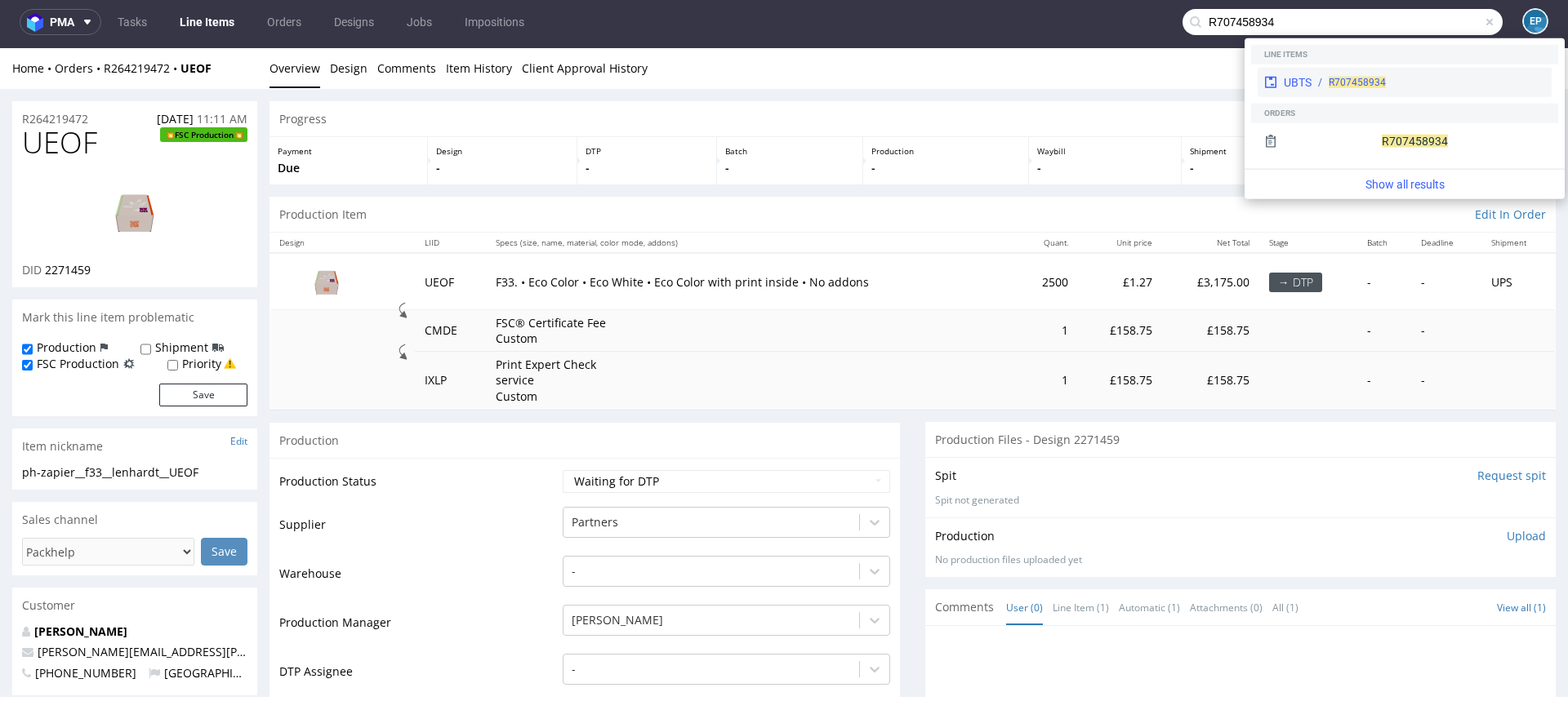
type input "R707458934"
click at [1321, 76] on div "R707458934" at bounding box center [1428, 82] width 234 height 15
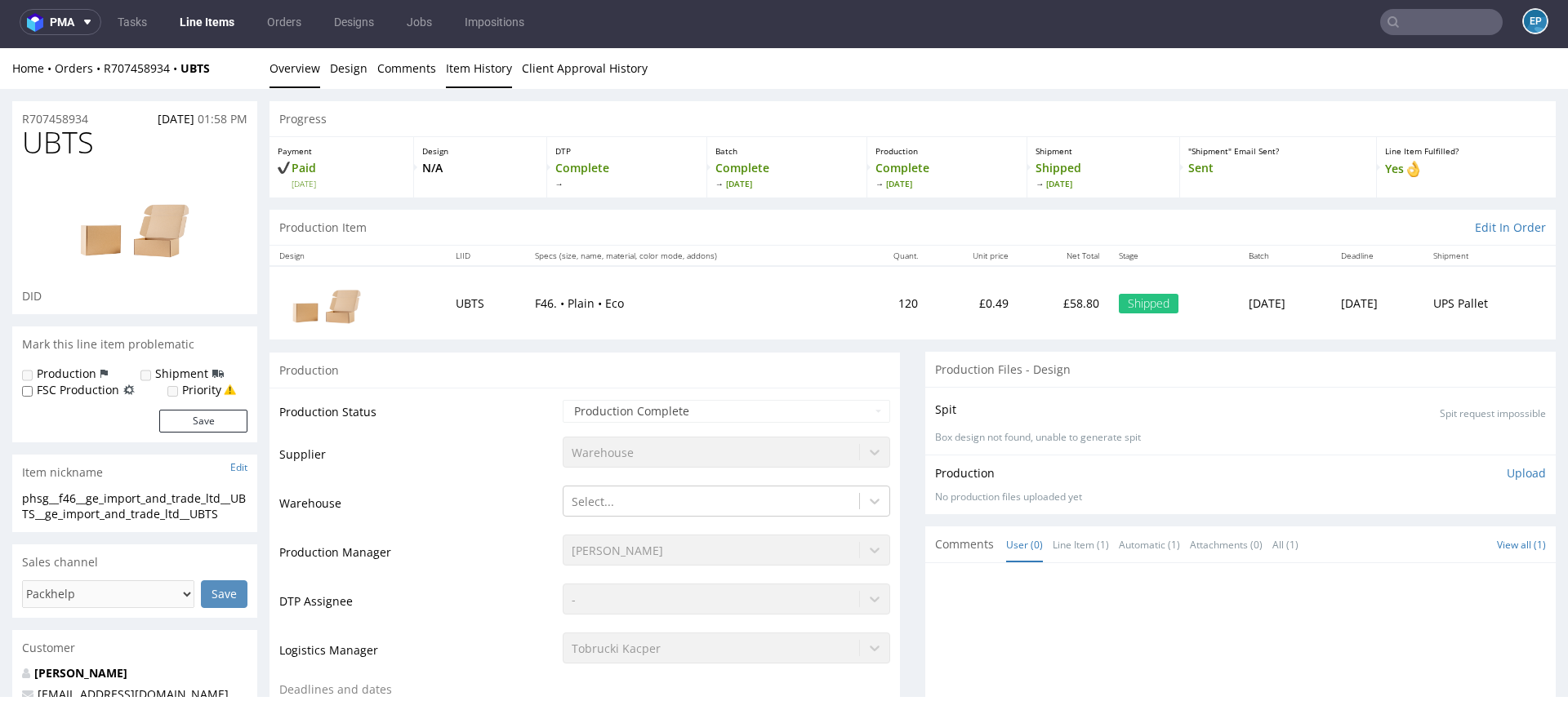
click at [476, 79] on link "Item History" at bounding box center [478, 68] width 66 height 40
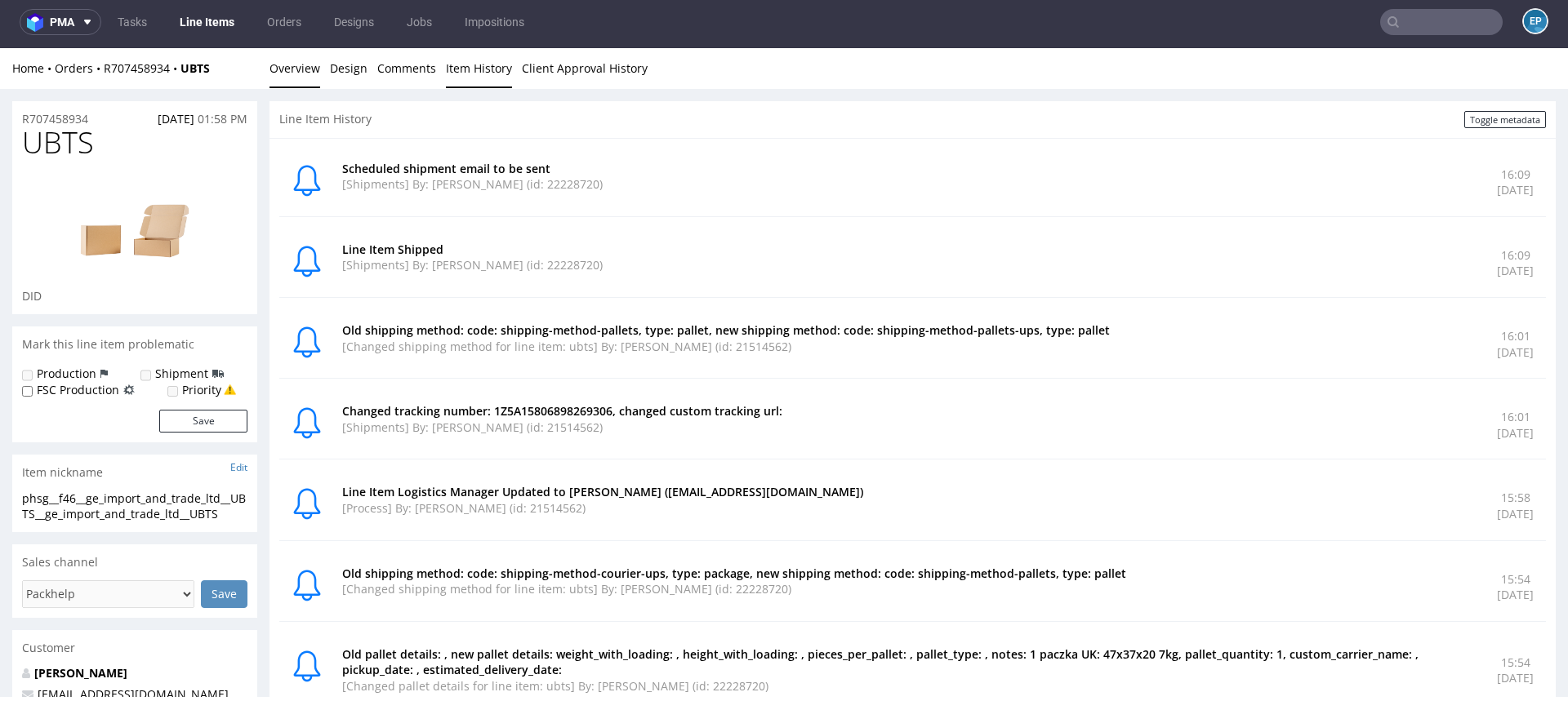
click at [282, 71] on link "Overview" at bounding box center [294, 68] width 51 height 40
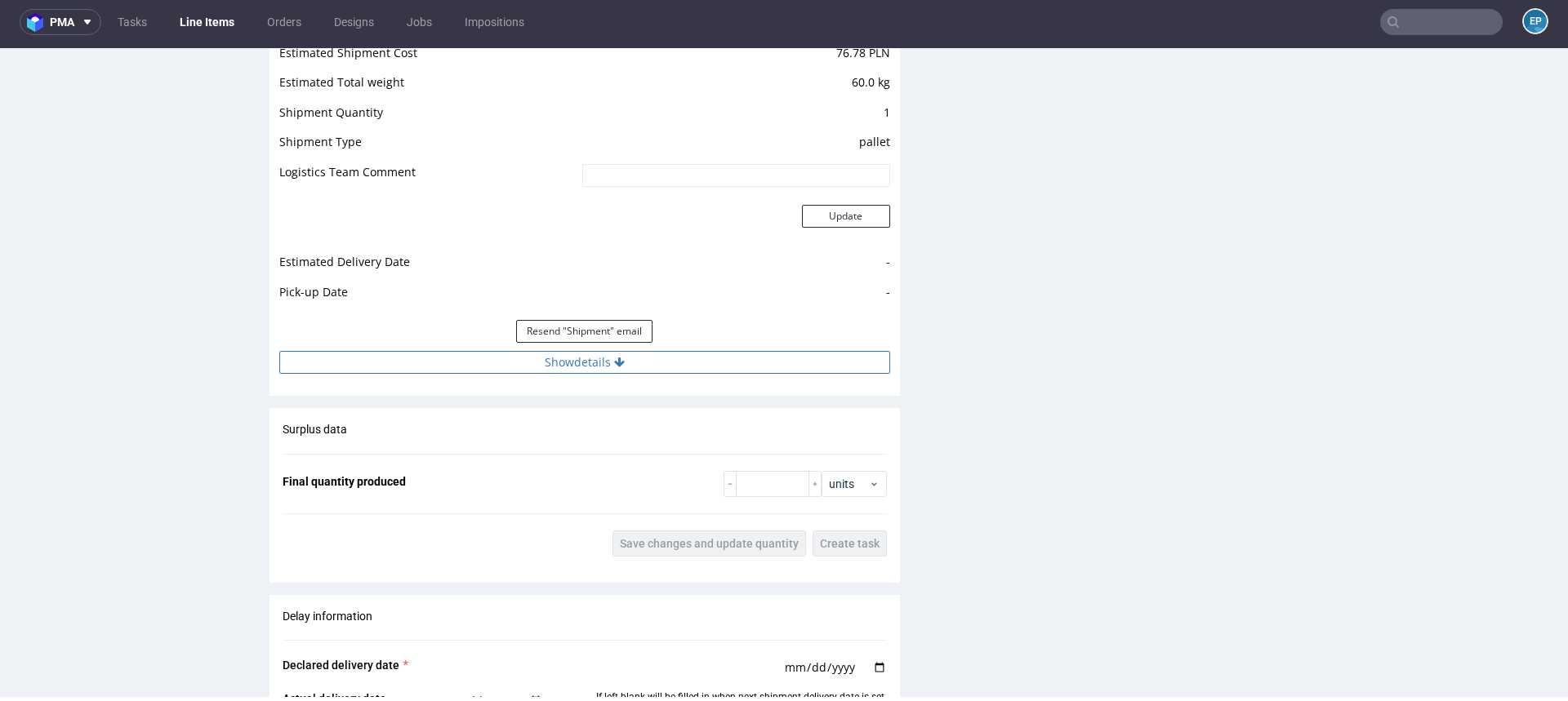
click at [585, 363] on button "Show details" at bounding box center [584, 362] width 611 height 23
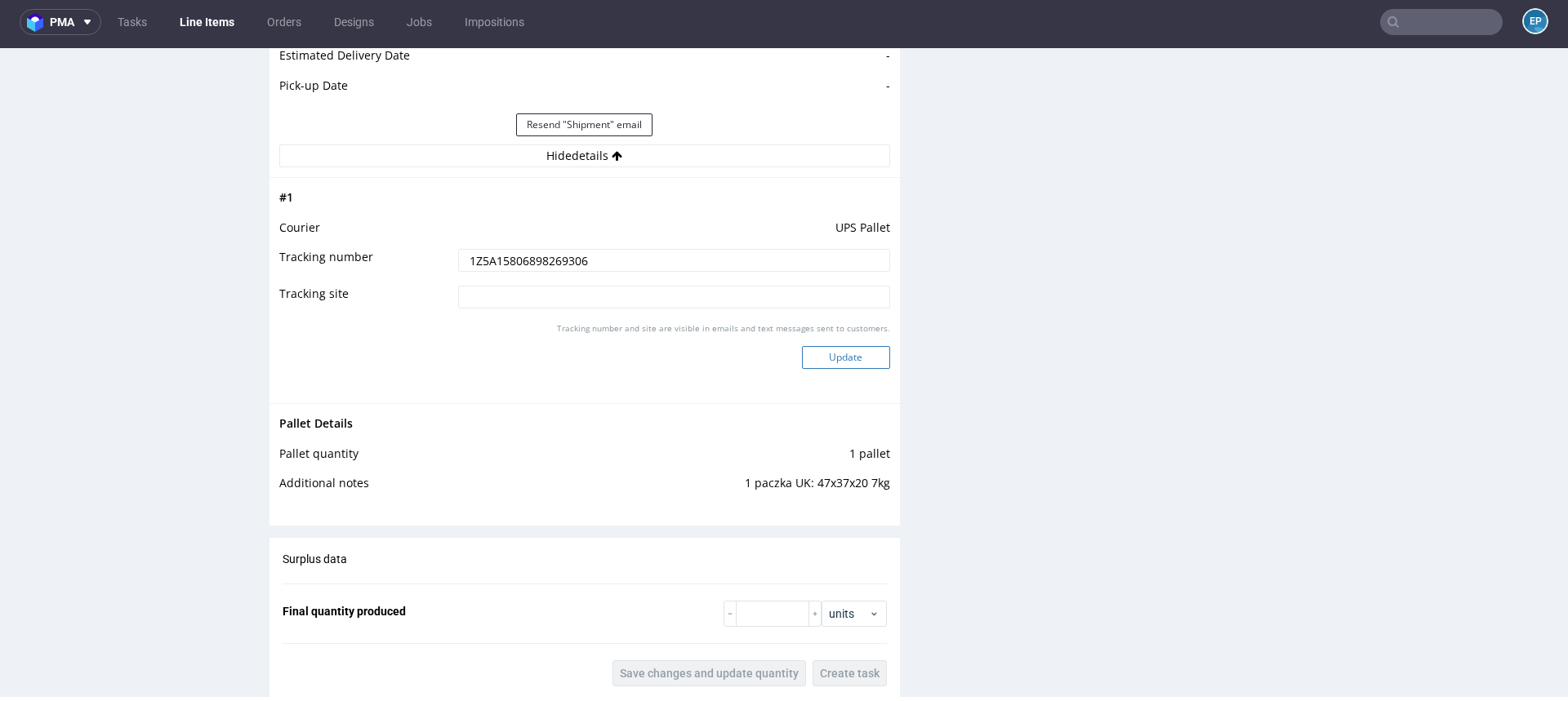
scroll to position [1922, 0]
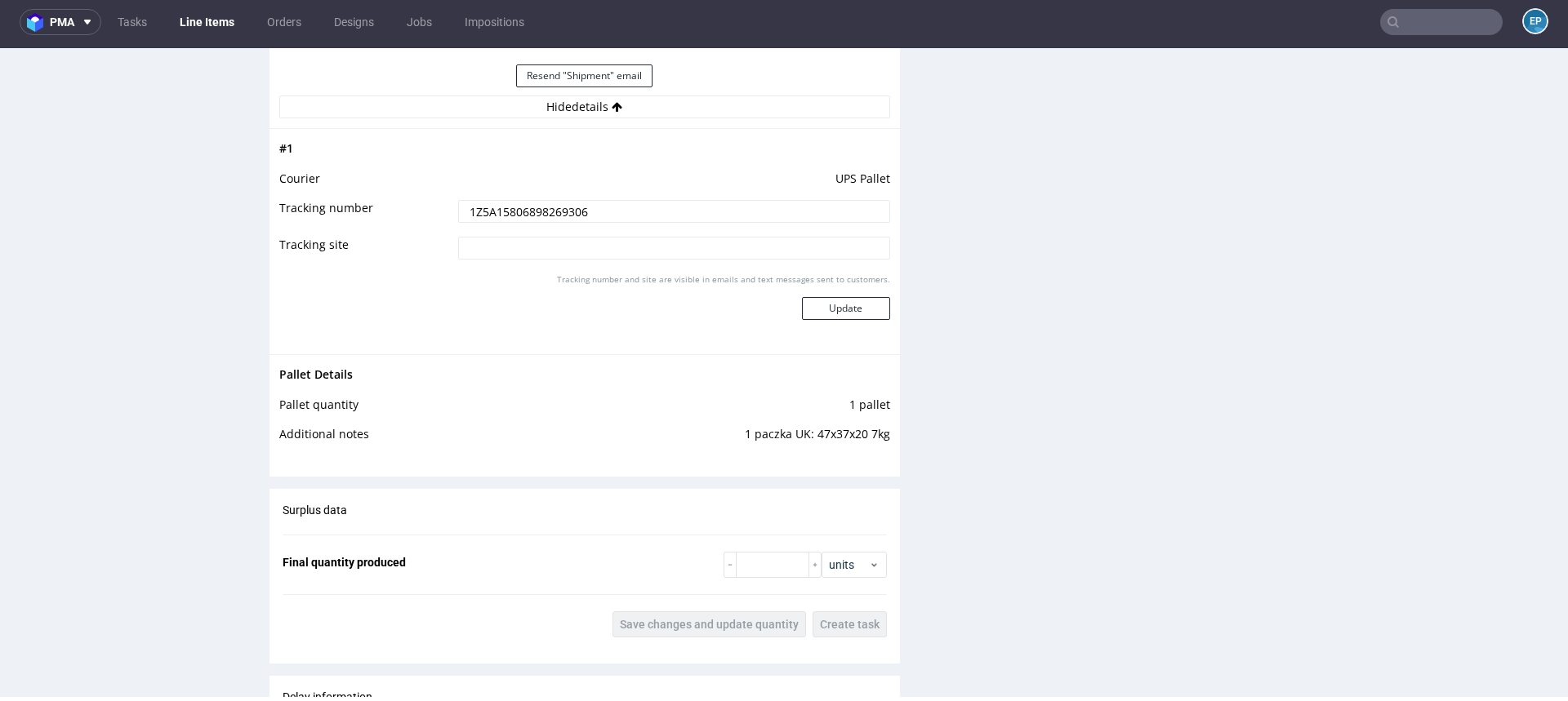
click at [535, 213] on input "1Z5A15806898269306" at bounding box center [675, 211] width 432 height 23
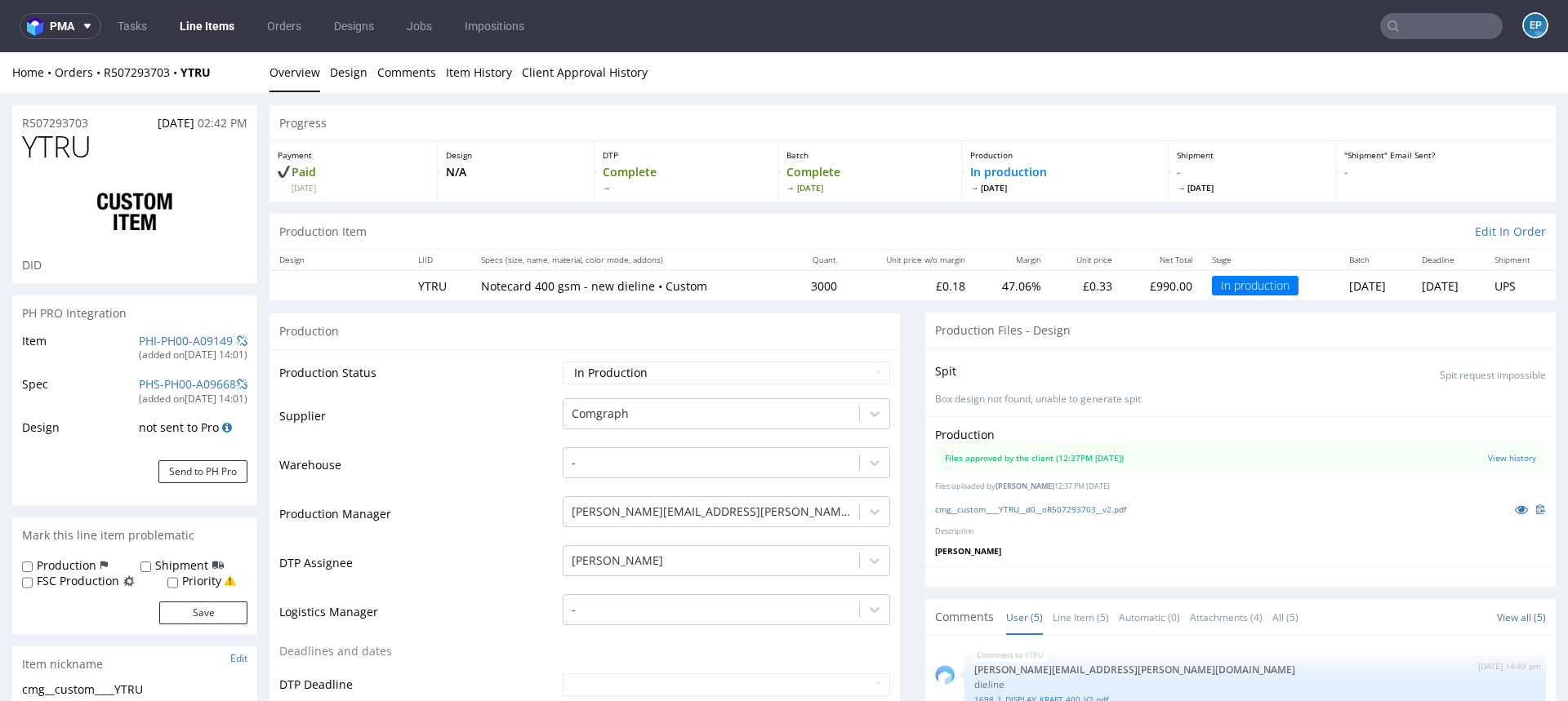
scroll to position [202, 0]
click at [719, 361] on select "Waiting for Artwork Waiting for Diecut Waiting for Mockup Waiting for DTP Waiti…" at bounding box center [726, 372] width 328 height 23
select select "production_complete"
click at [563, 361] on select "Waiting for Artwork Waiting for Diecut Waiting for Mockup Waiting for DTP Waiti…" at bounding box center [726, 372] width 328 height 23
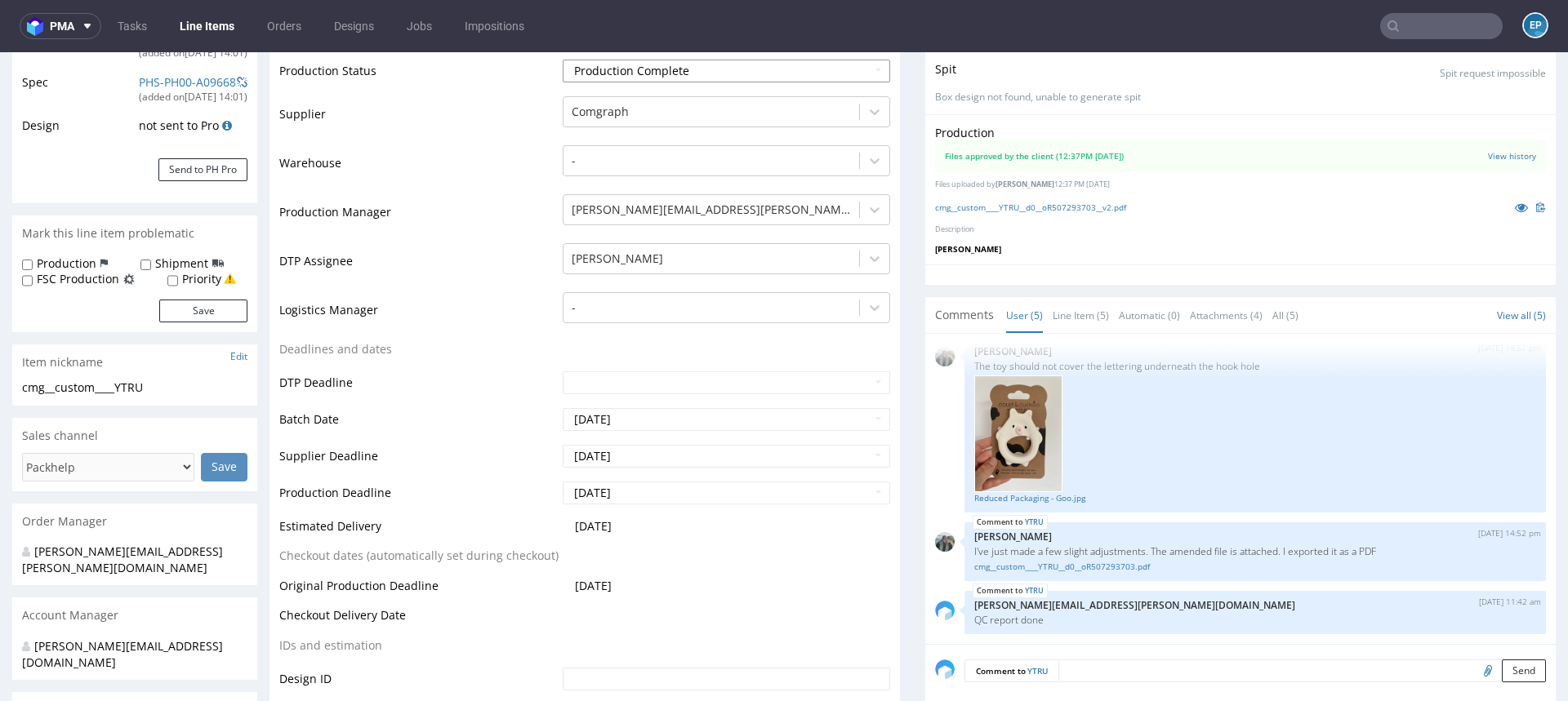
scroll to position [519, 0]
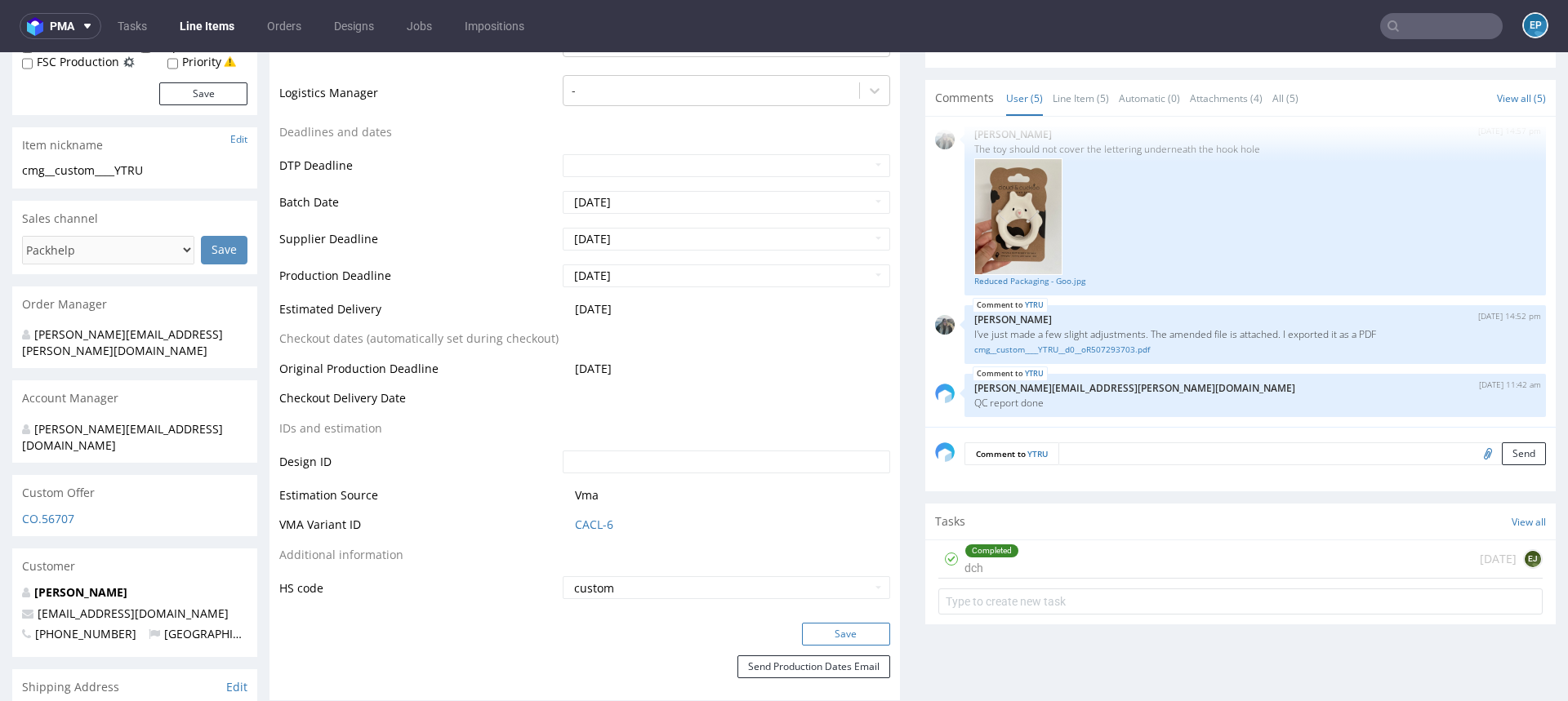
click at [820, 639] on button "Save" at bounding box center [846, 634] width 88 height 23
click at [1453, 22] on input "text" at bounding box center [1441, 26] width 123 height 26
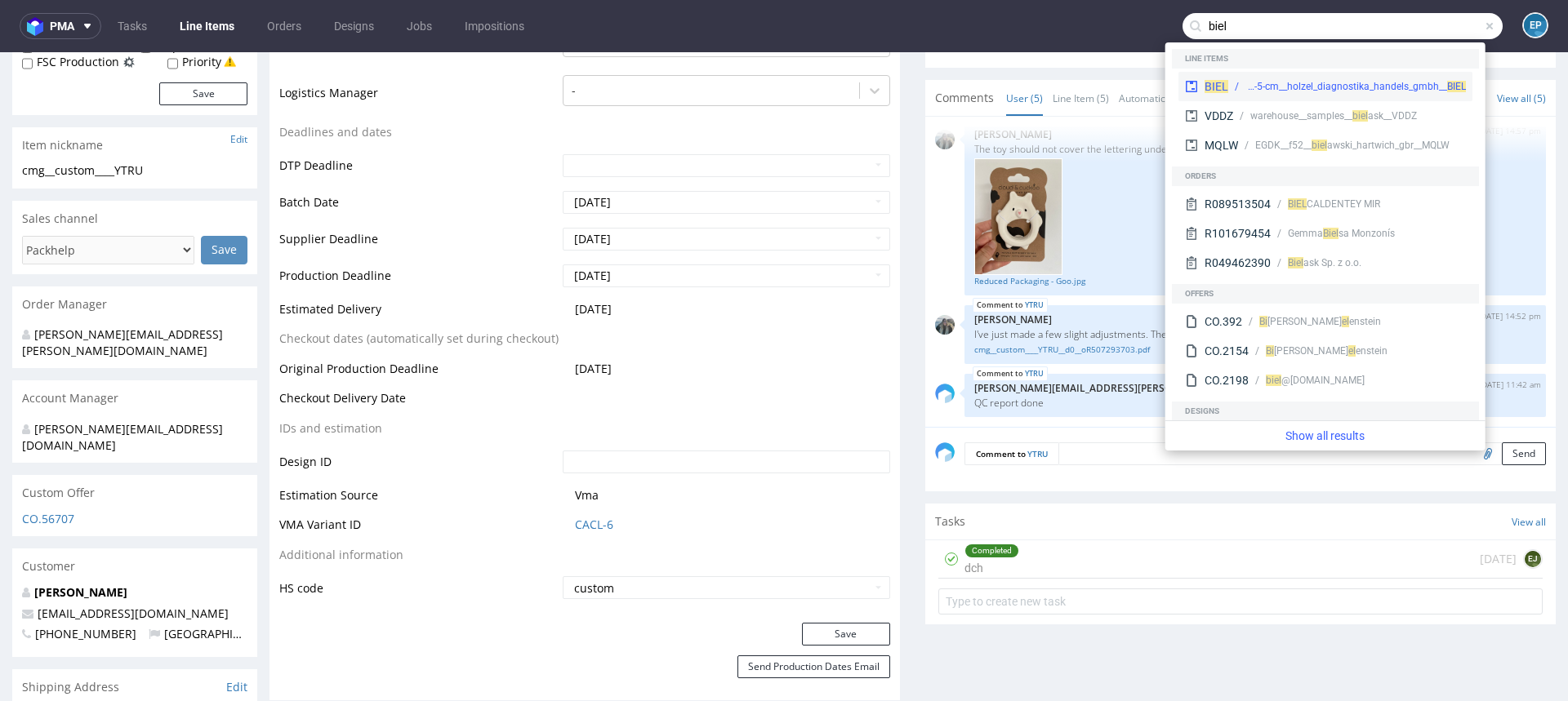
type input "biel"
click at [1287, 81] on div "bng__pe29-12-x-17-5-cm__holzel_diagnostika_handels_gmbh__ BIEL" at bounding box center [1355, 86] width 221 height 15
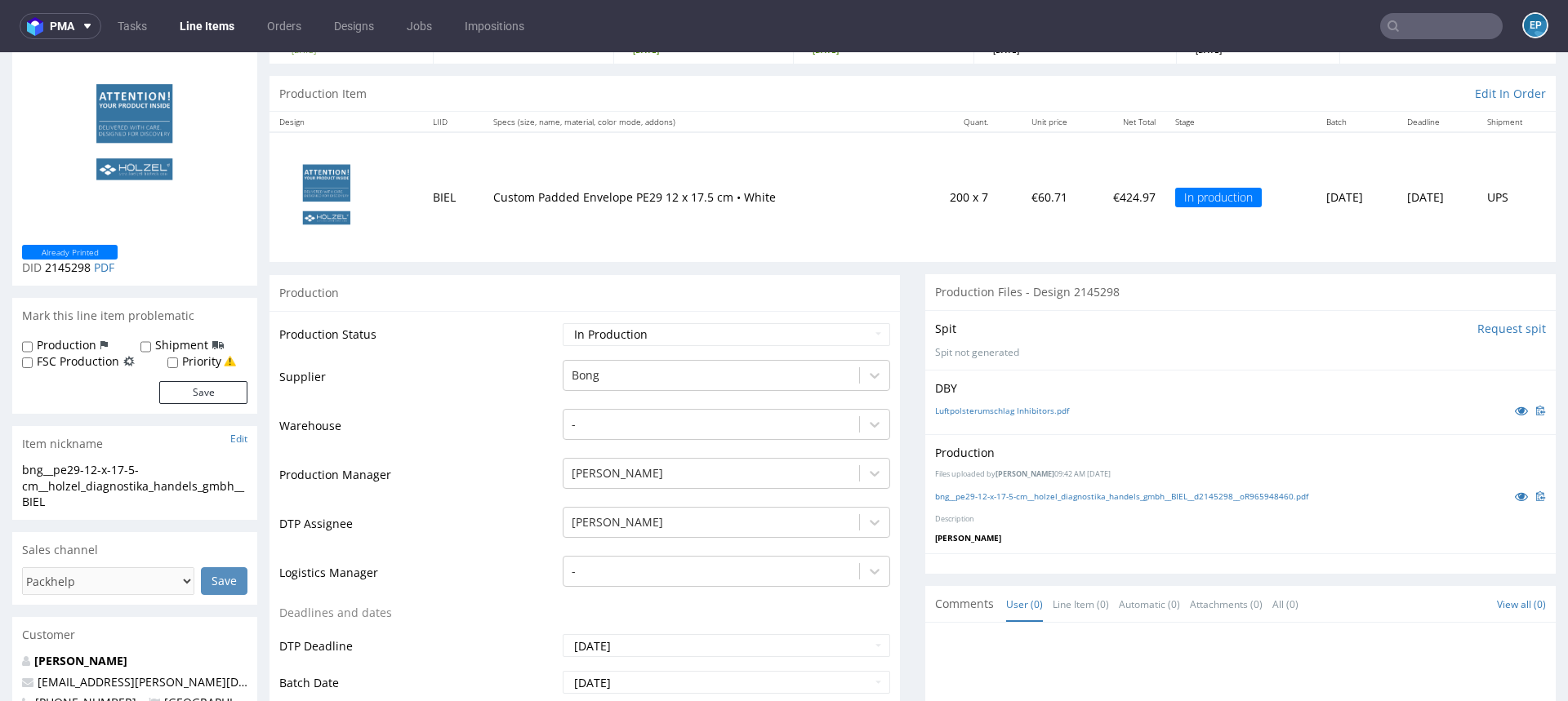
scroll to position [125, 0]
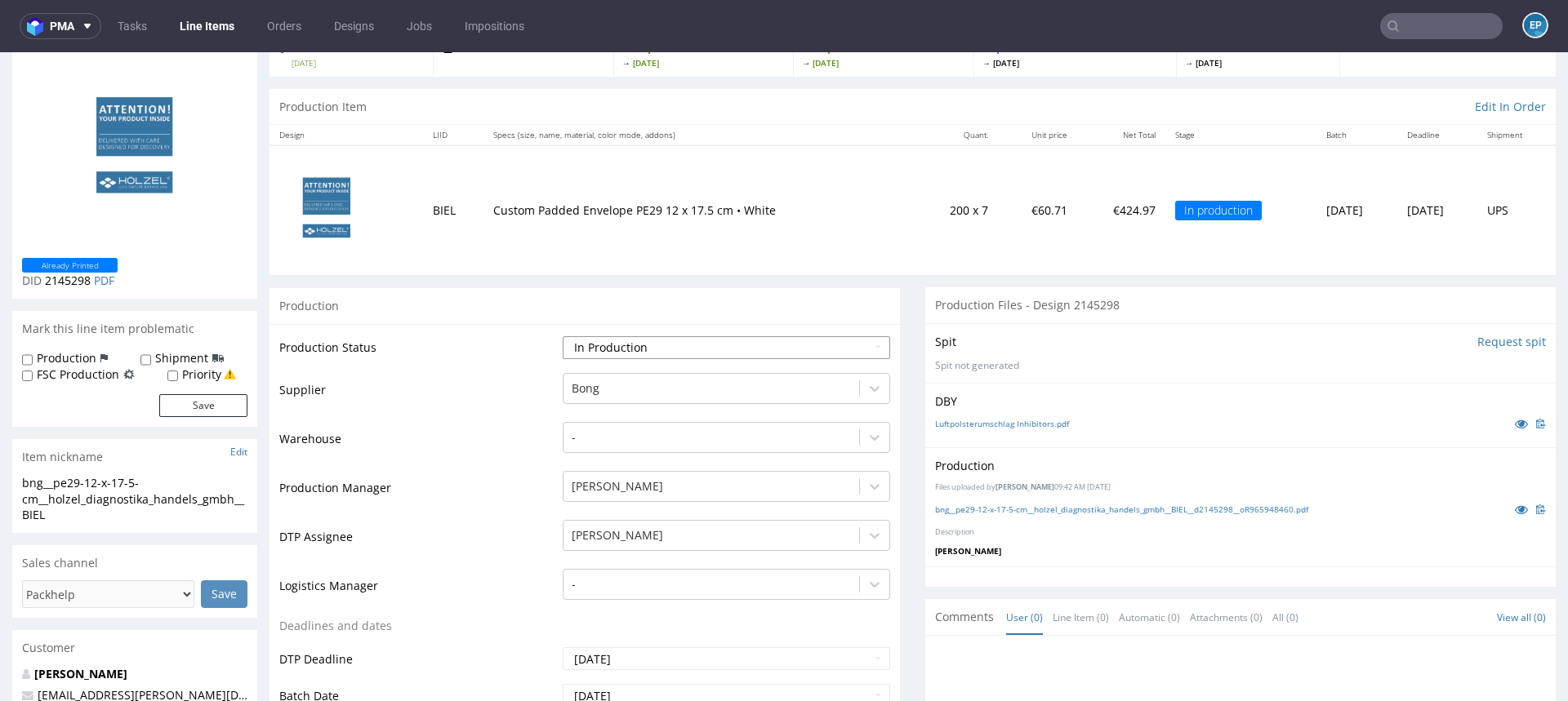
click at [733, 340] on select "Waiting for Artwork Waiting for Diecut Waiting for Mockup Waiting for DTP Waiti…" at bounding box center [726, 348] width 328 height 23
select select "production_complete"
click at [563, 337] on select "Waiting for Artwork Waiting for Diecut Waiting for Mockup Waiting for DTP Waiti…" at bounding box center [726, 348] width 328 height 23
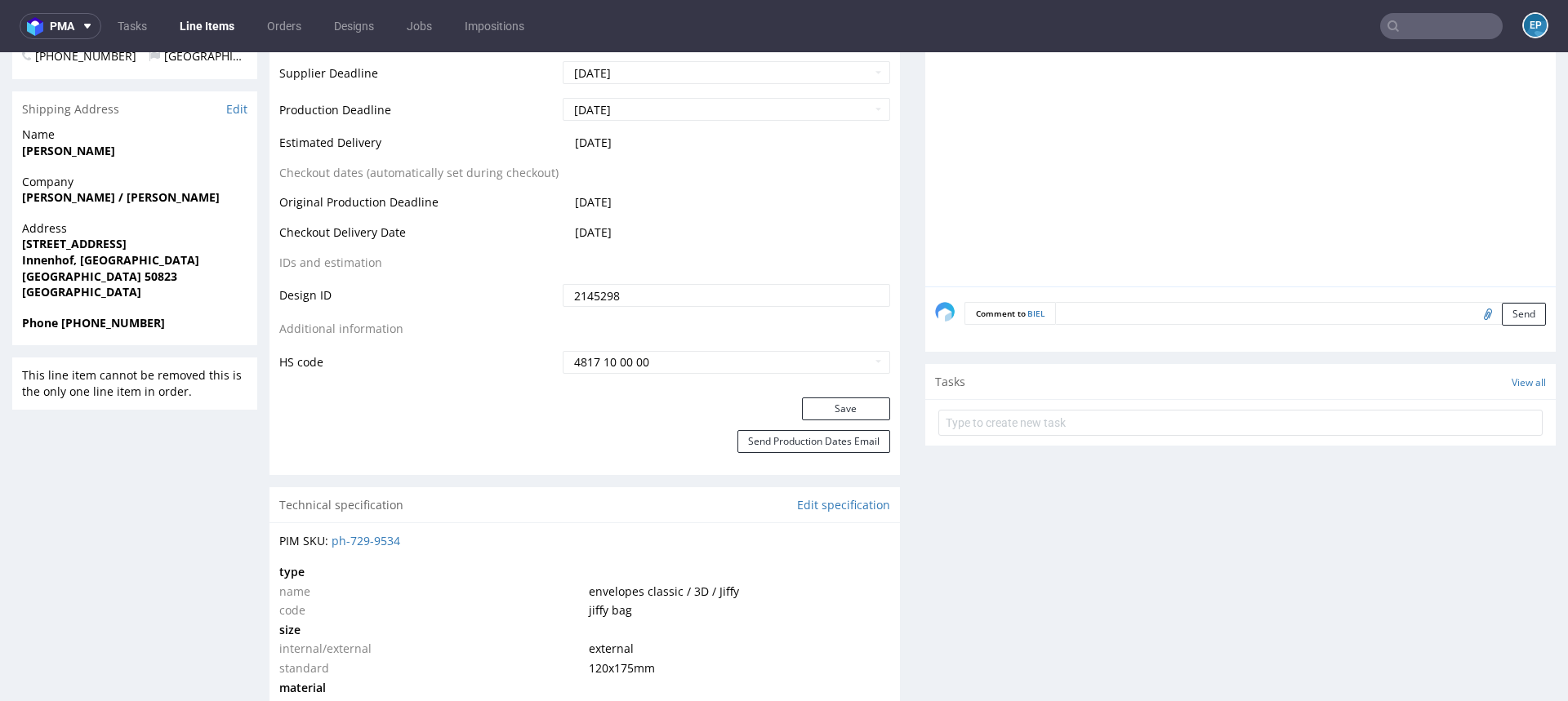
scroll to position [862, 0]
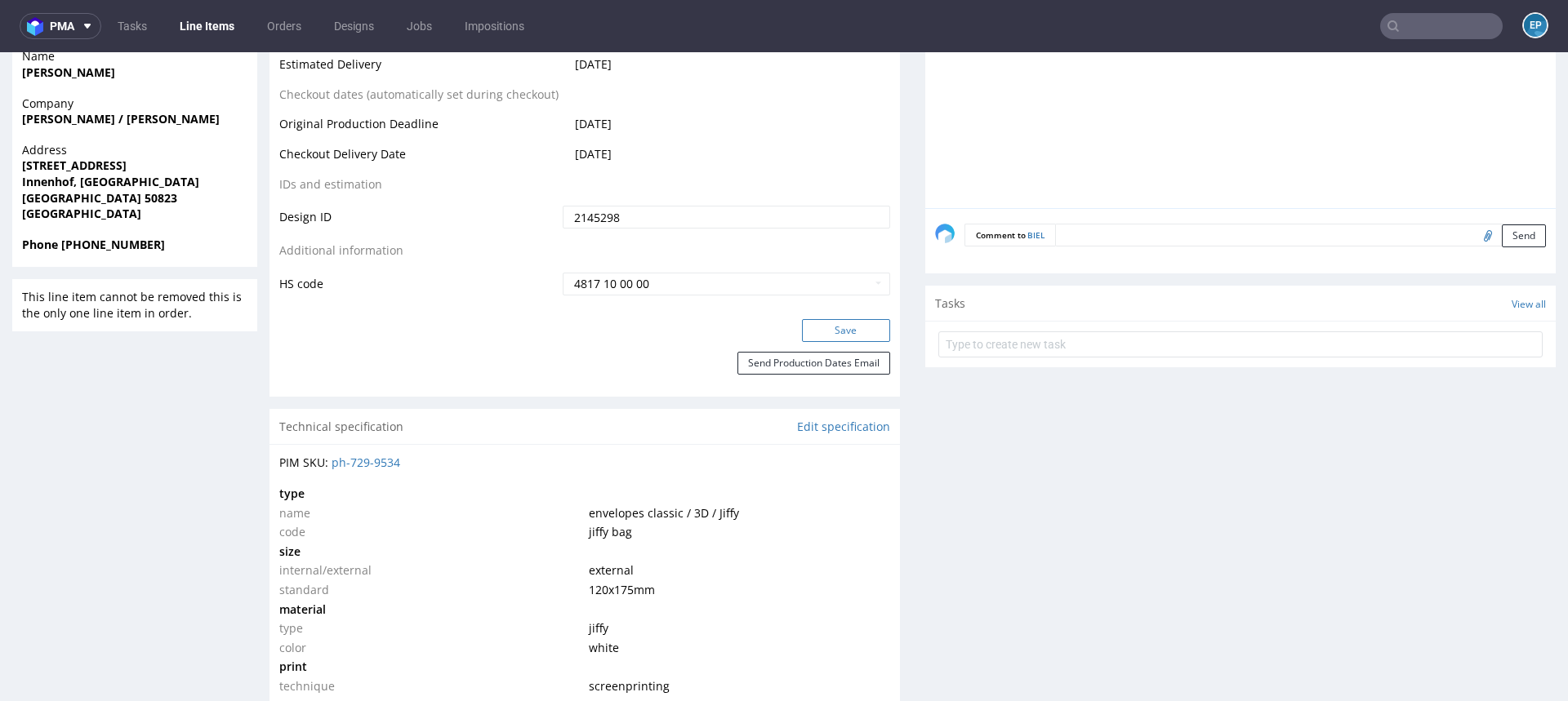
click at [807, 328] on button "Save" at bounding box center [846, 330] width 88 height 23
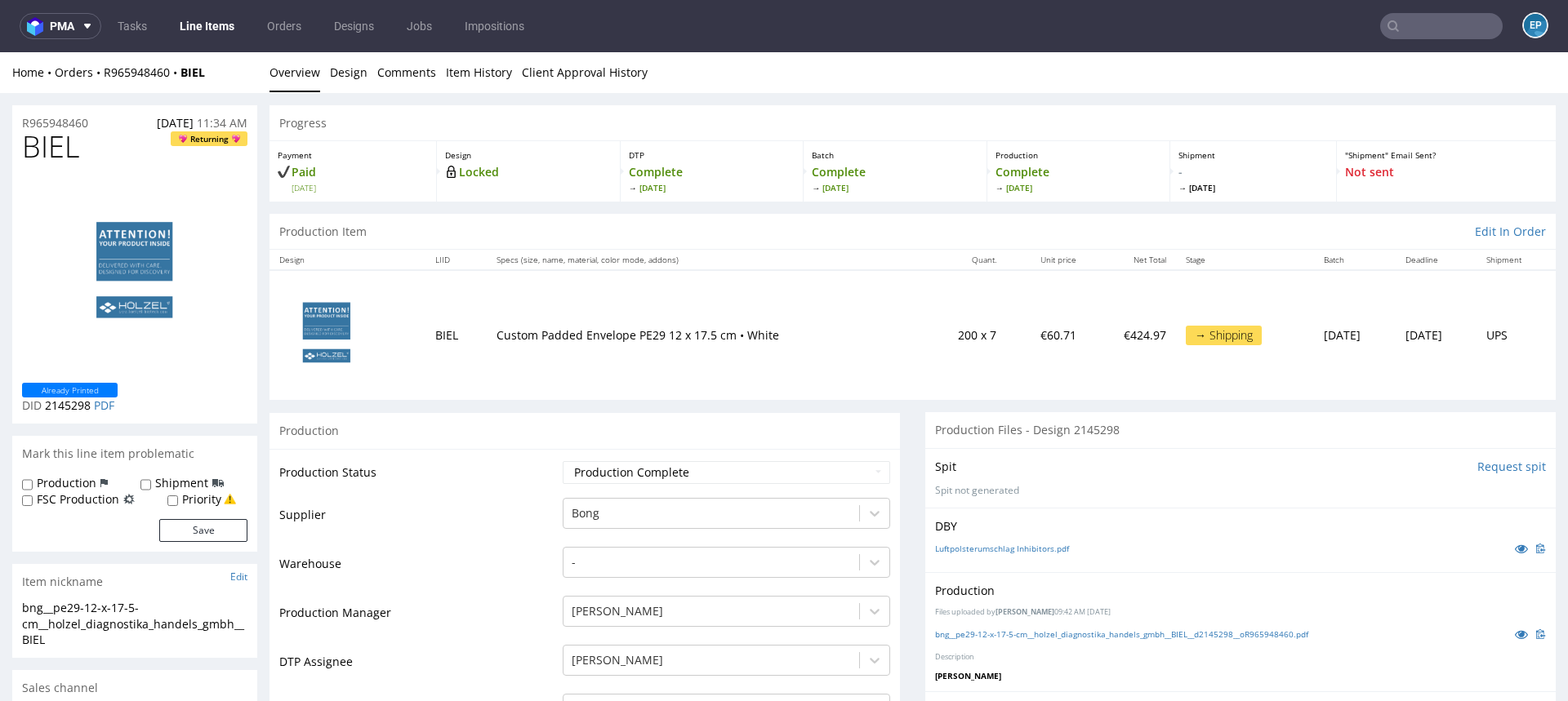
scroll to position [862, 0]
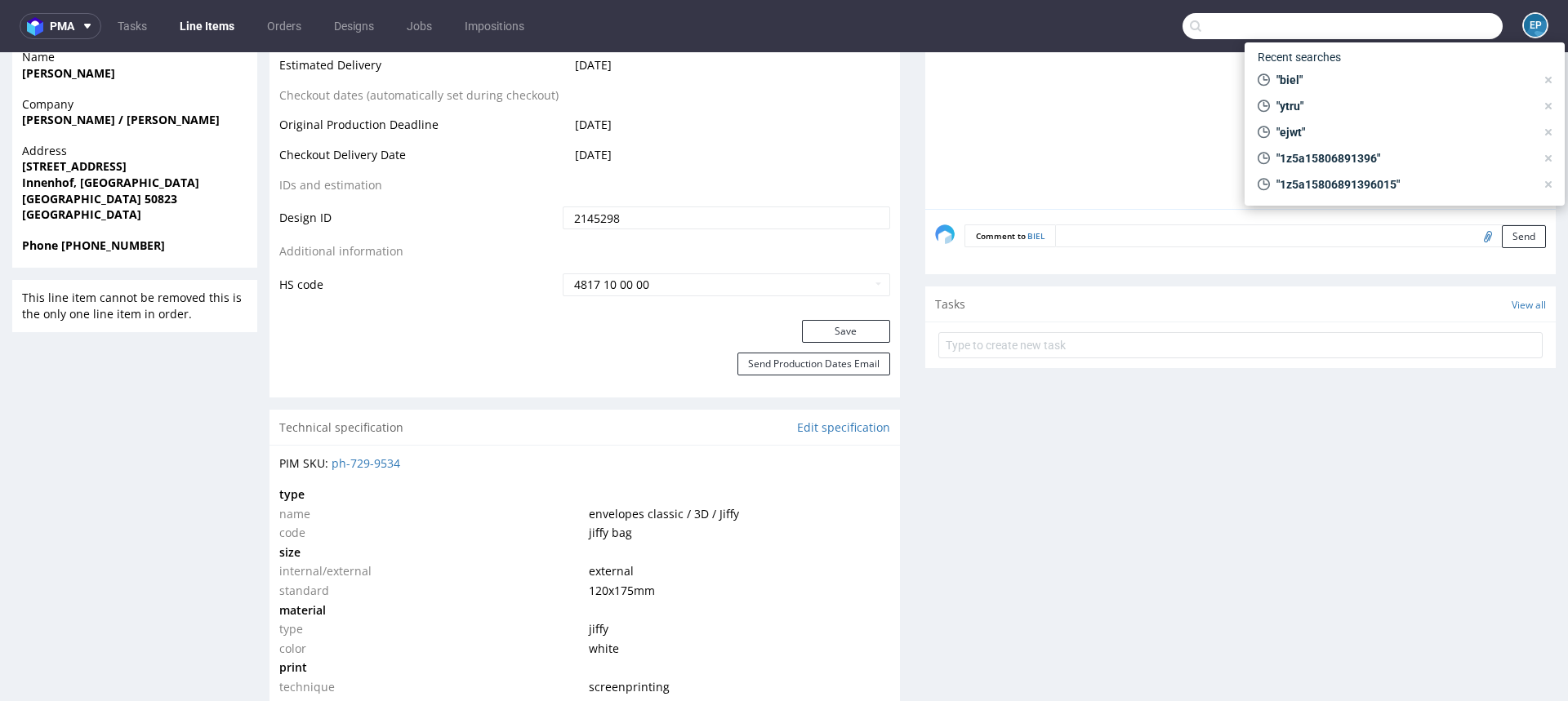
click at [1421, 16] on input "text" at bounding box center [1342, 26] width 320 height 26
paste input "PAEE"
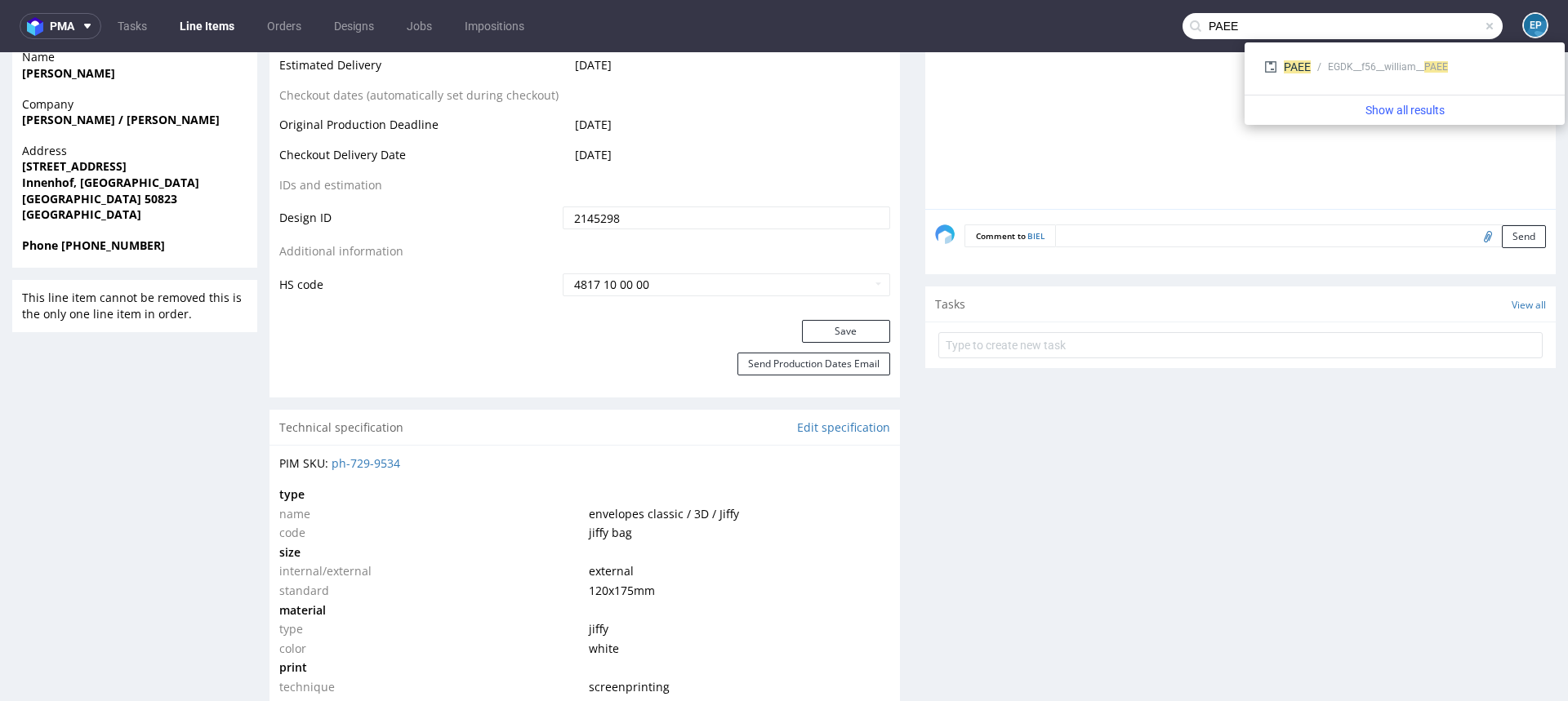
type input "PAEE"
click at [1361, 75] on div "PAEE EGDK__f56__william__ PAEE" at bounding box center [1405, 67] width 294 height 30
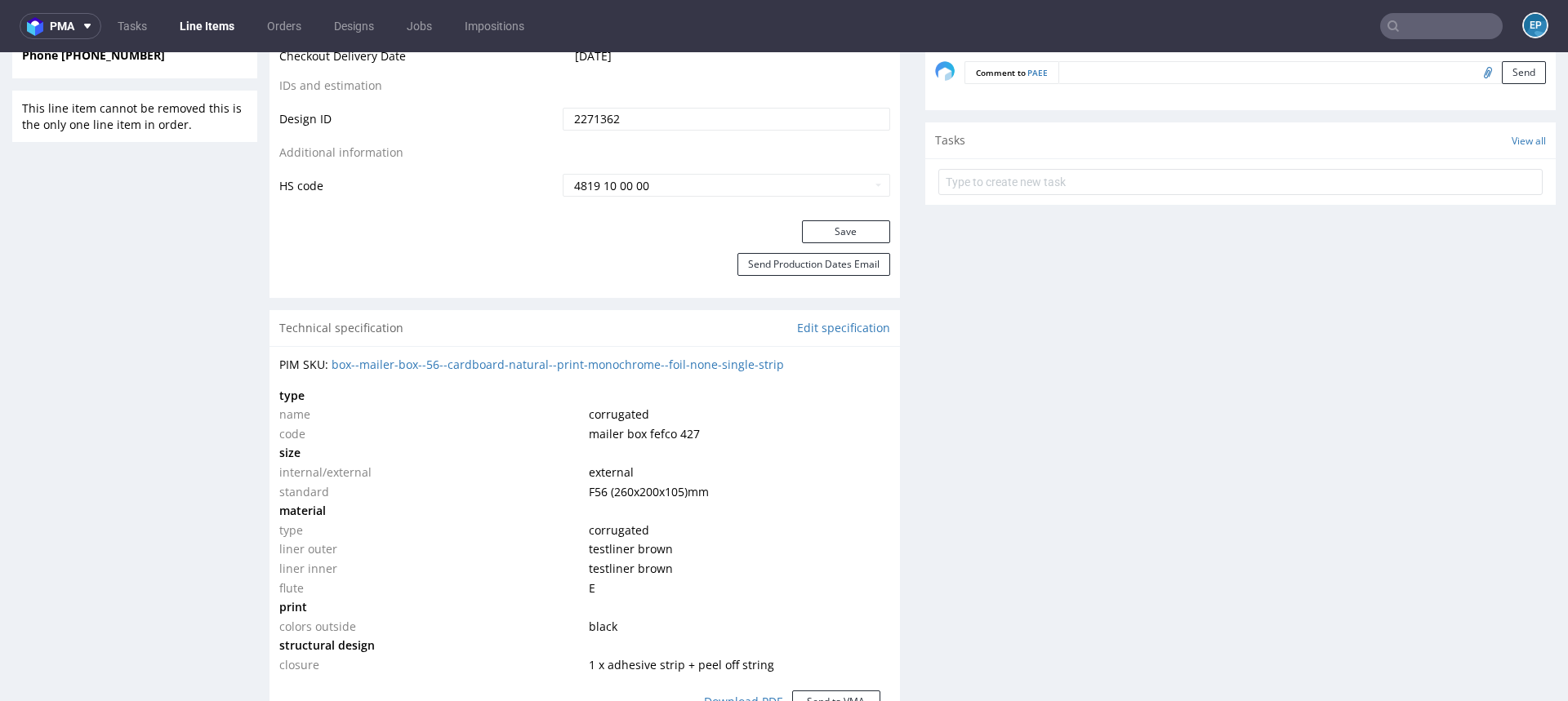
scroll to position [458, 0]
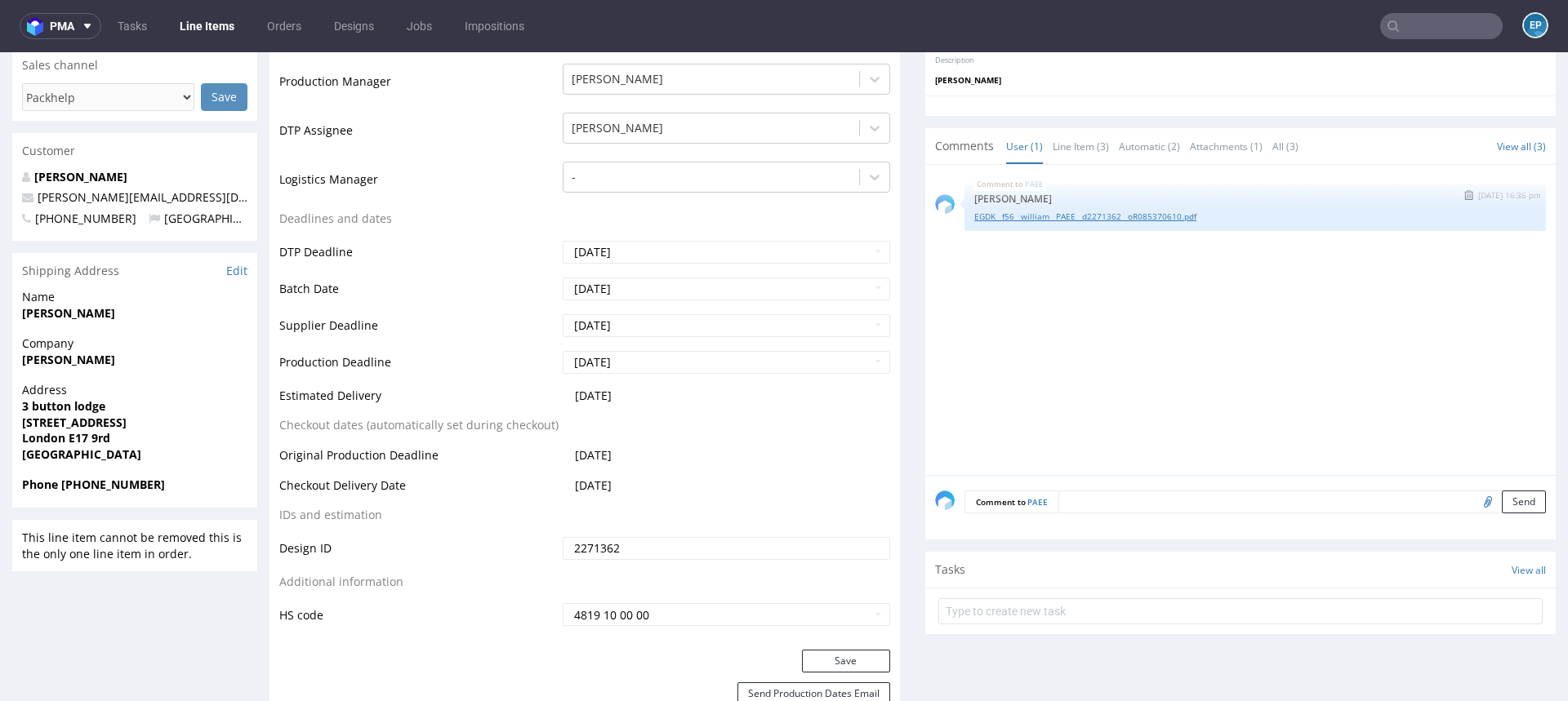
click at [992, 216] on link "EGDK__f56__william__PAEE__d2271362__oR085370610.pdf" at bounding box center [1255, 217] width 562 height 12
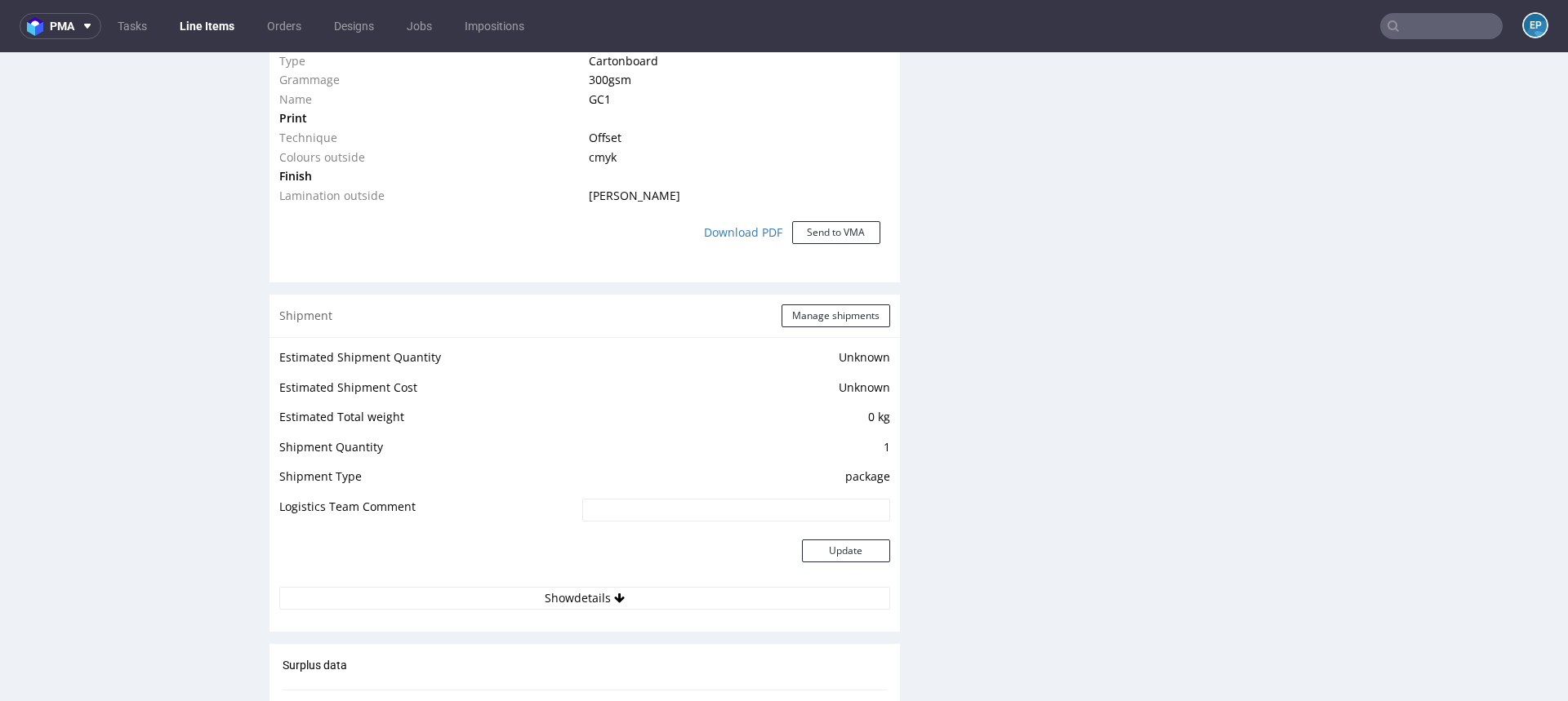
scroll to position [1456, 0]
click at [557, 593] on button "Show details" at bounding box center [584, 595] width 611 height 23
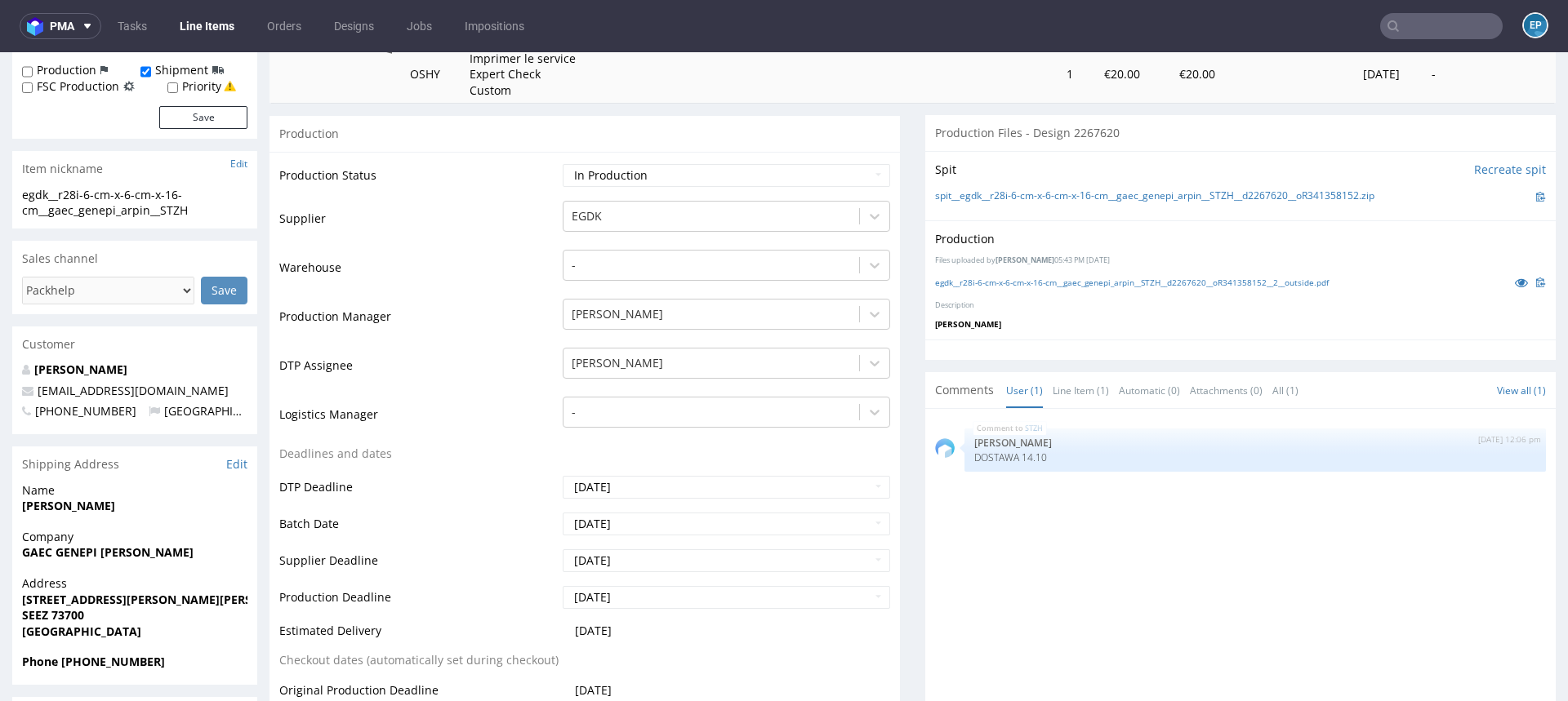
scroll to position [0, 0]
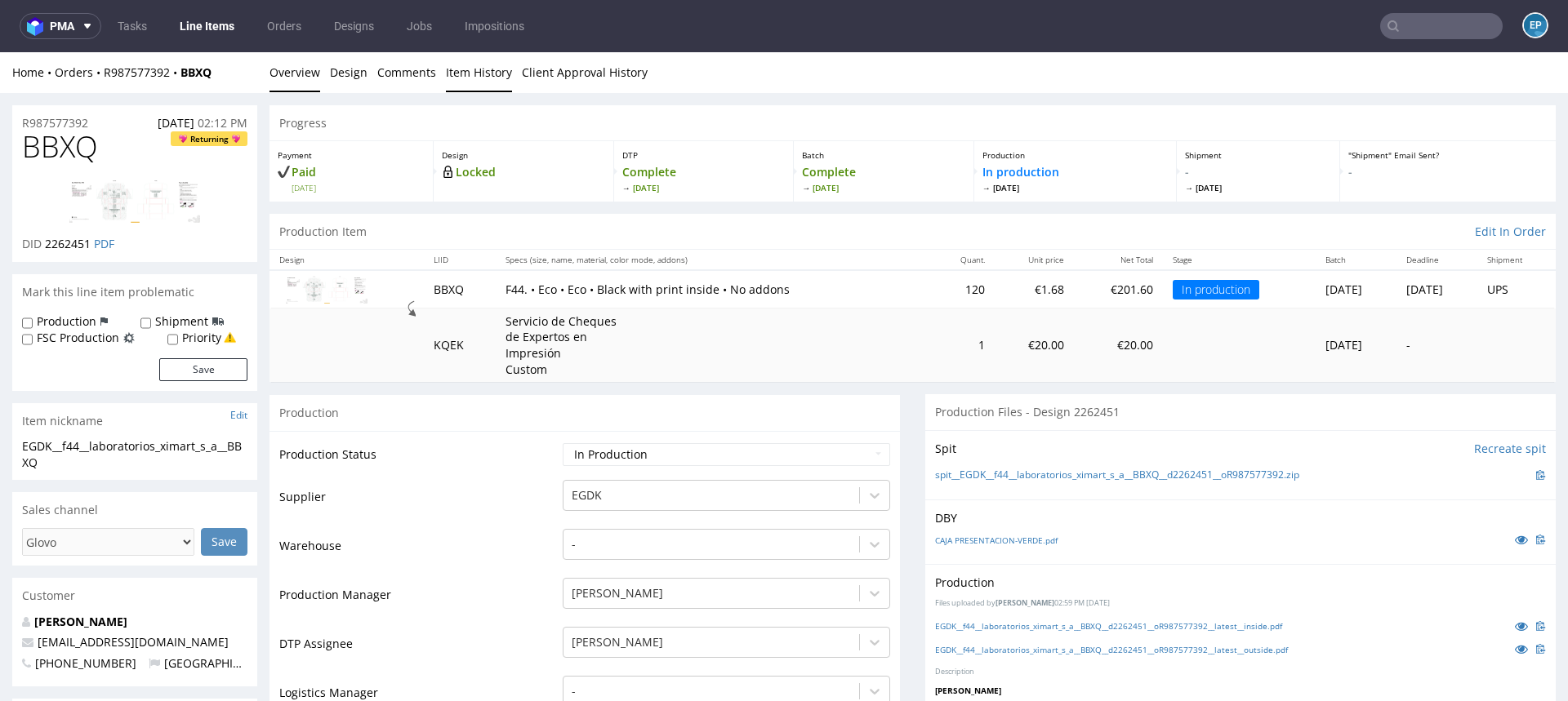
click at [458, 75] on link "Item History" at bounding box center [478, 72] width 66 height 40
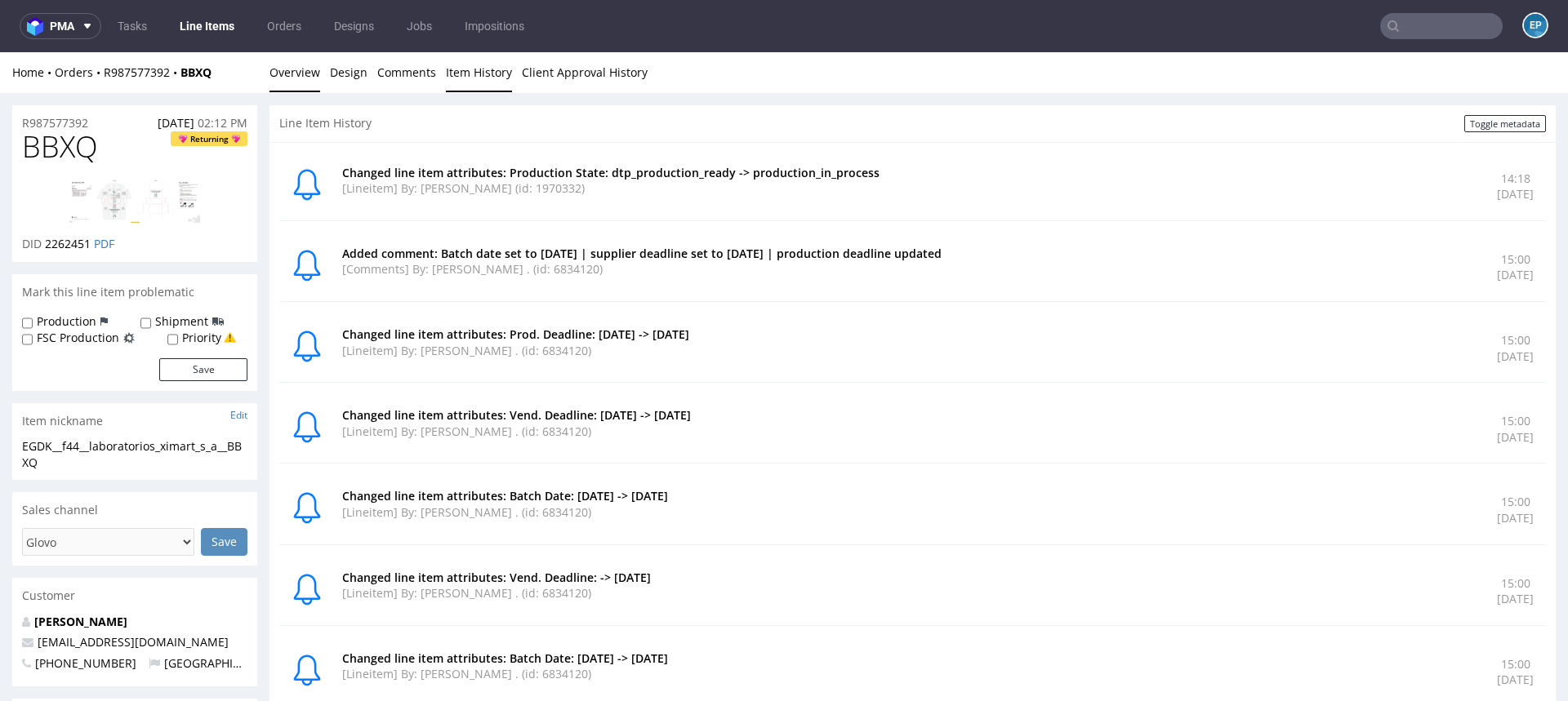
click at [300, 70] on link "Overview" at bounding box center [294, 72] width 51 height 40
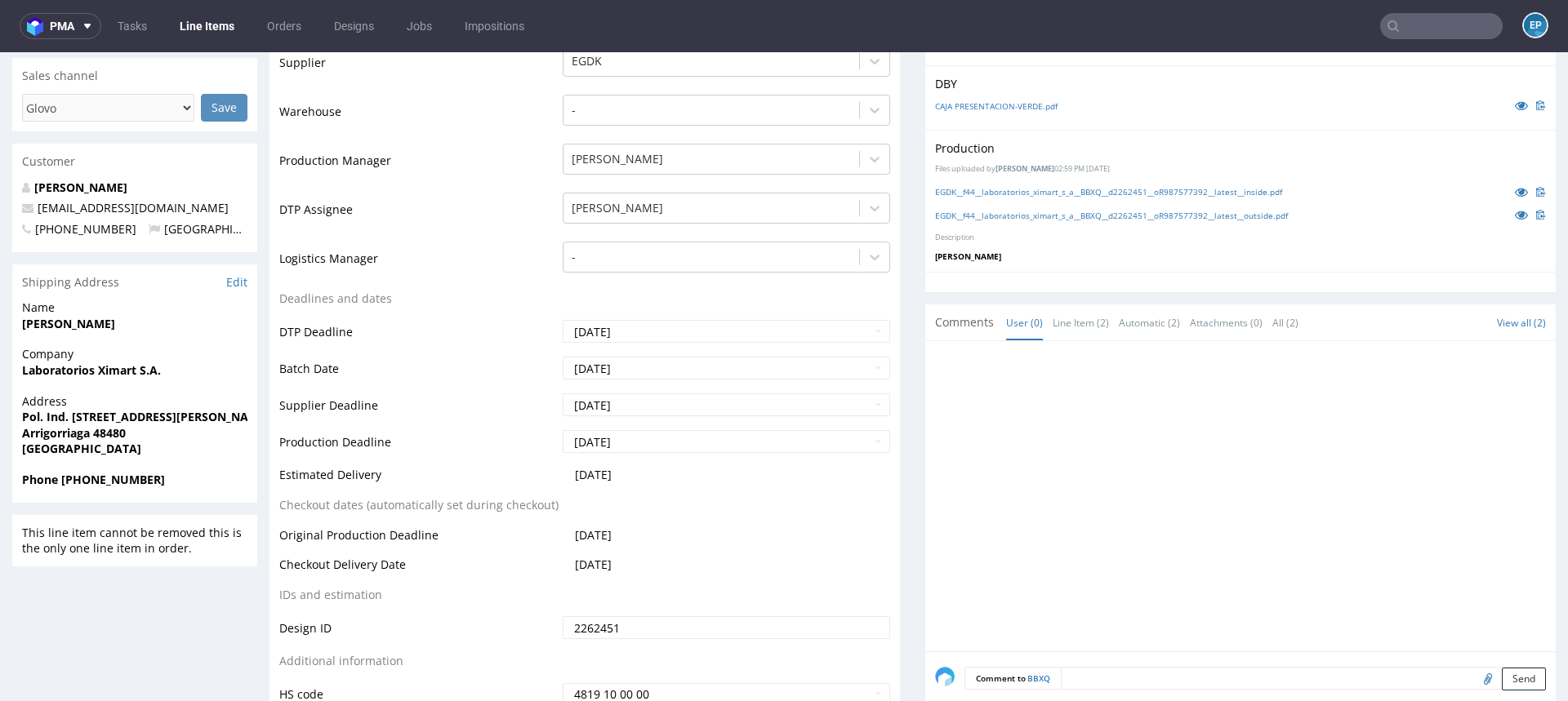
scroll to position [435, 0]
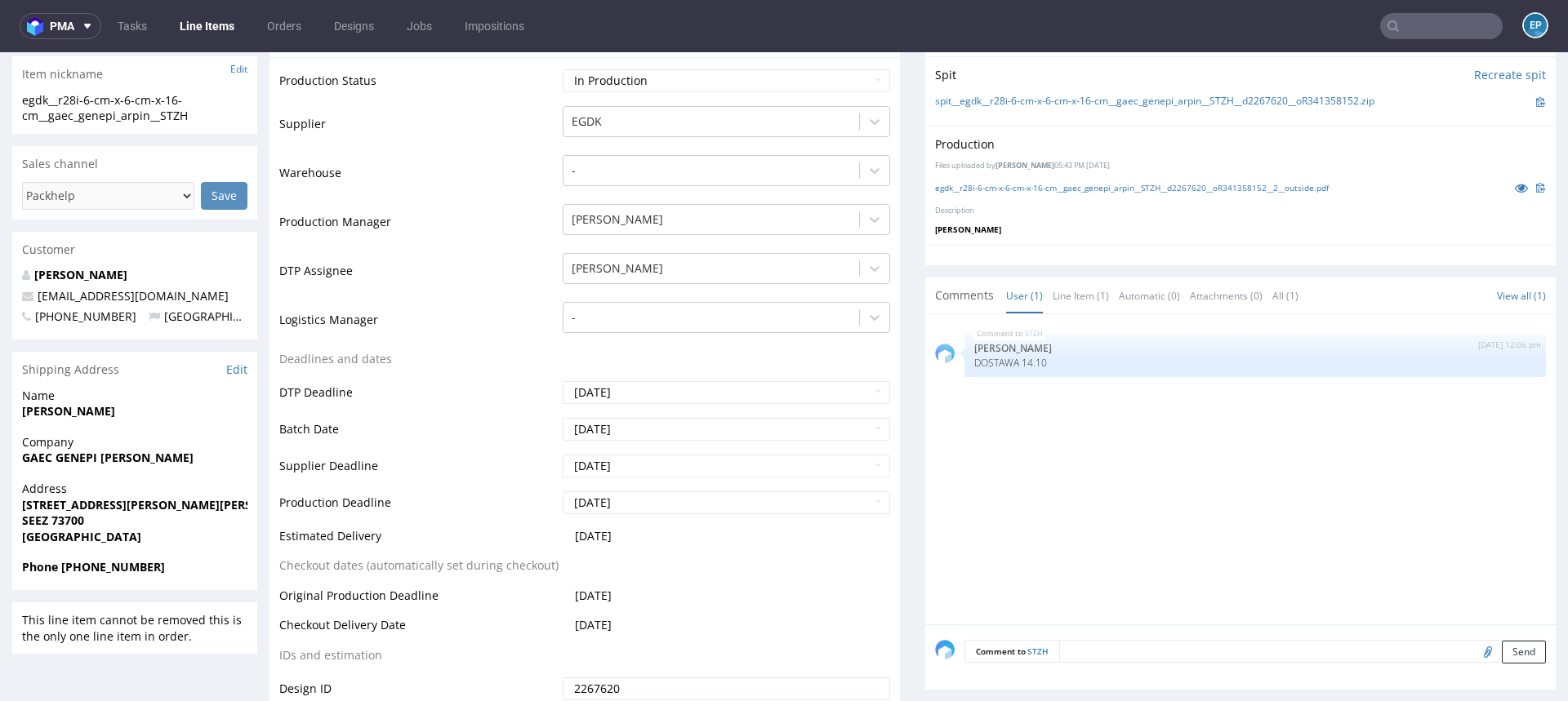
scroll to position [377, 0]
click at [1102, 651] on textarea at bounding box center [1302, 651] width 486 height 23
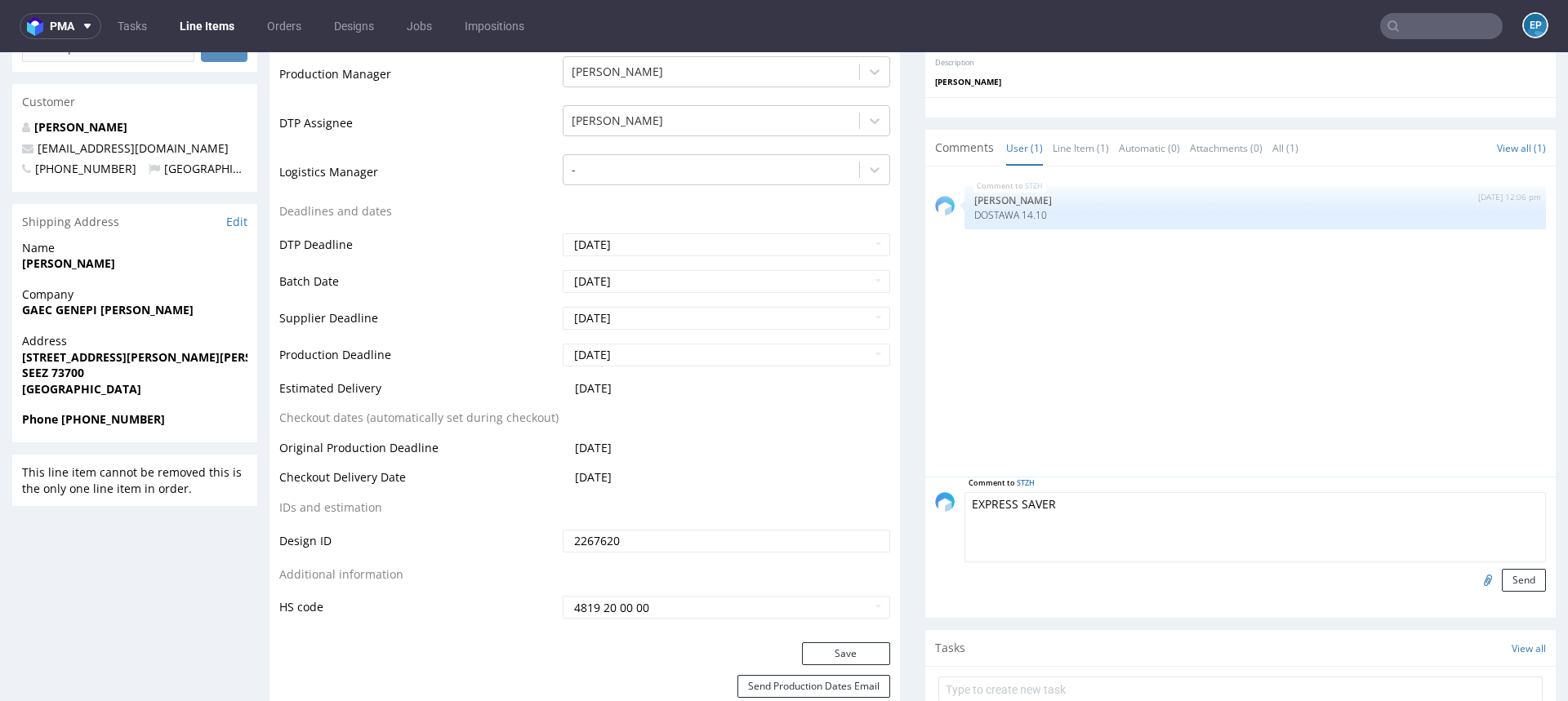
scroll to position [556, 0]
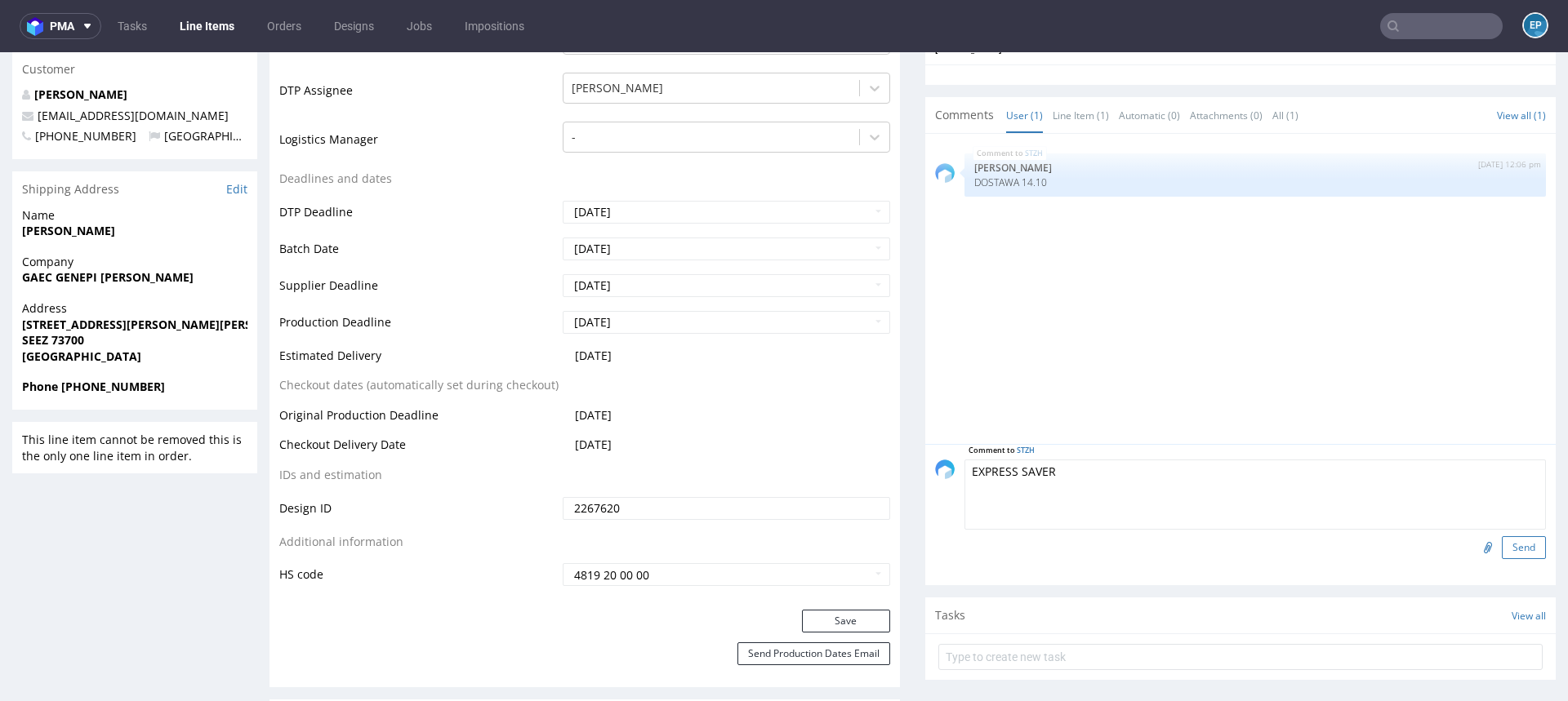
type textarea "EXPRESS SAVER"
click at [1502, 545] on button "Send" at bounding box center [1523, 548] width 45 height 23
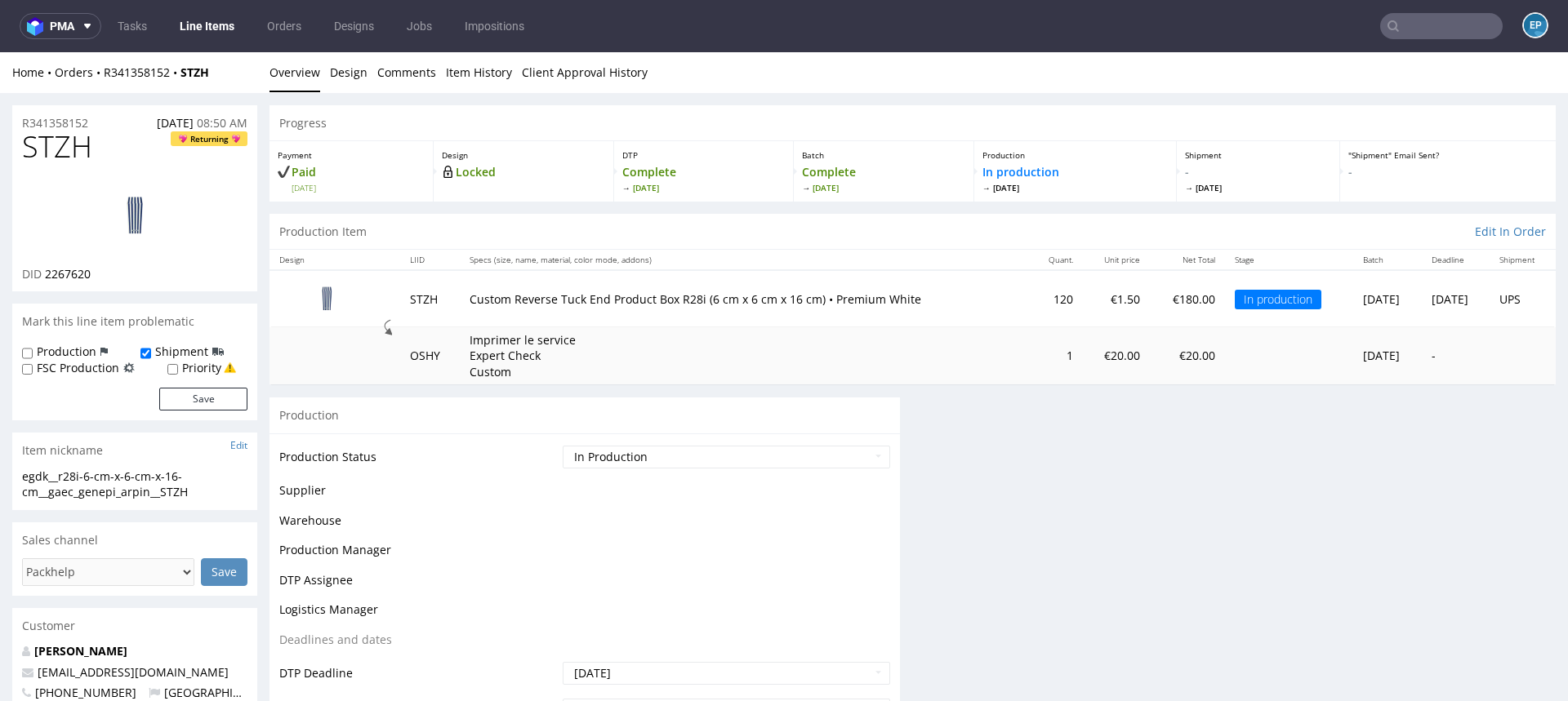
scroll to position [0, 0]
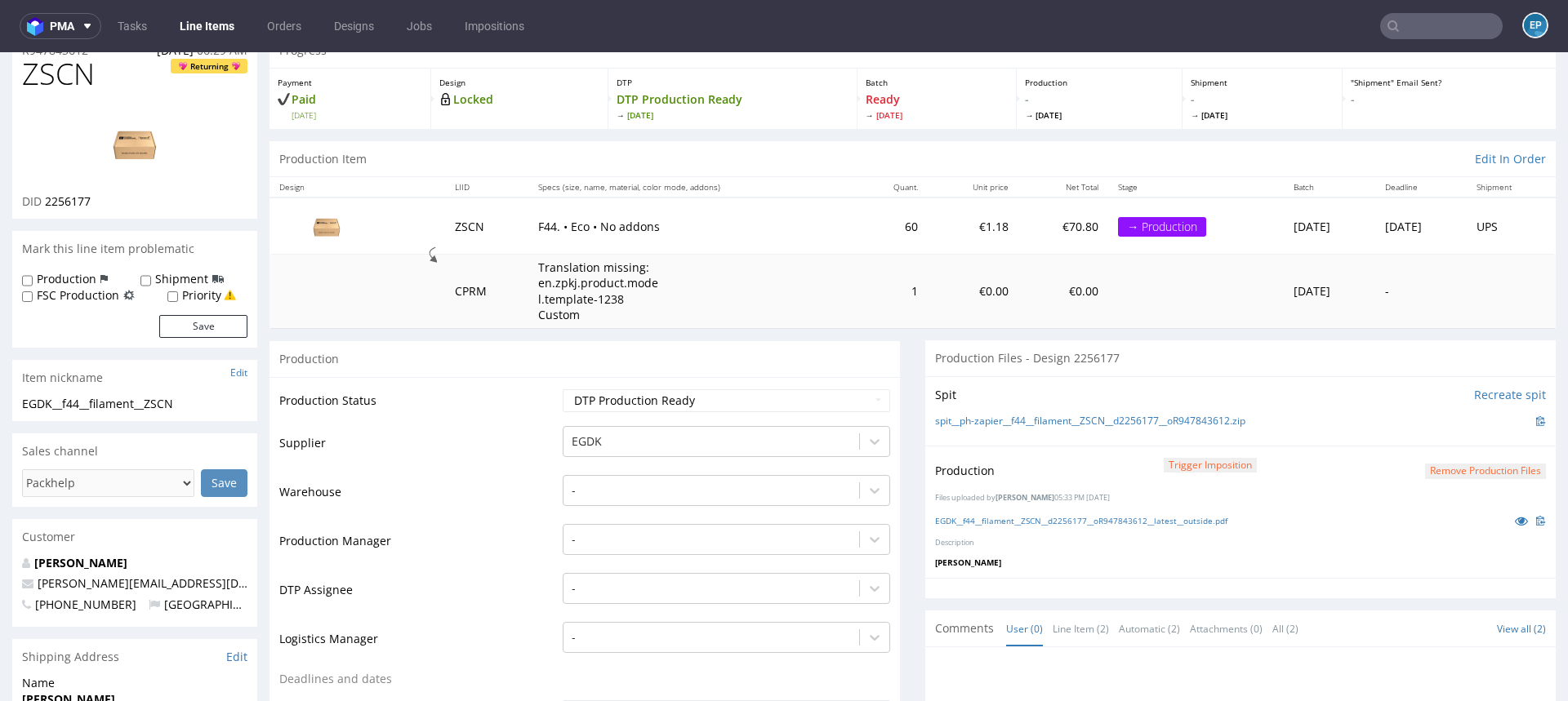
scroll to position [50, 0]
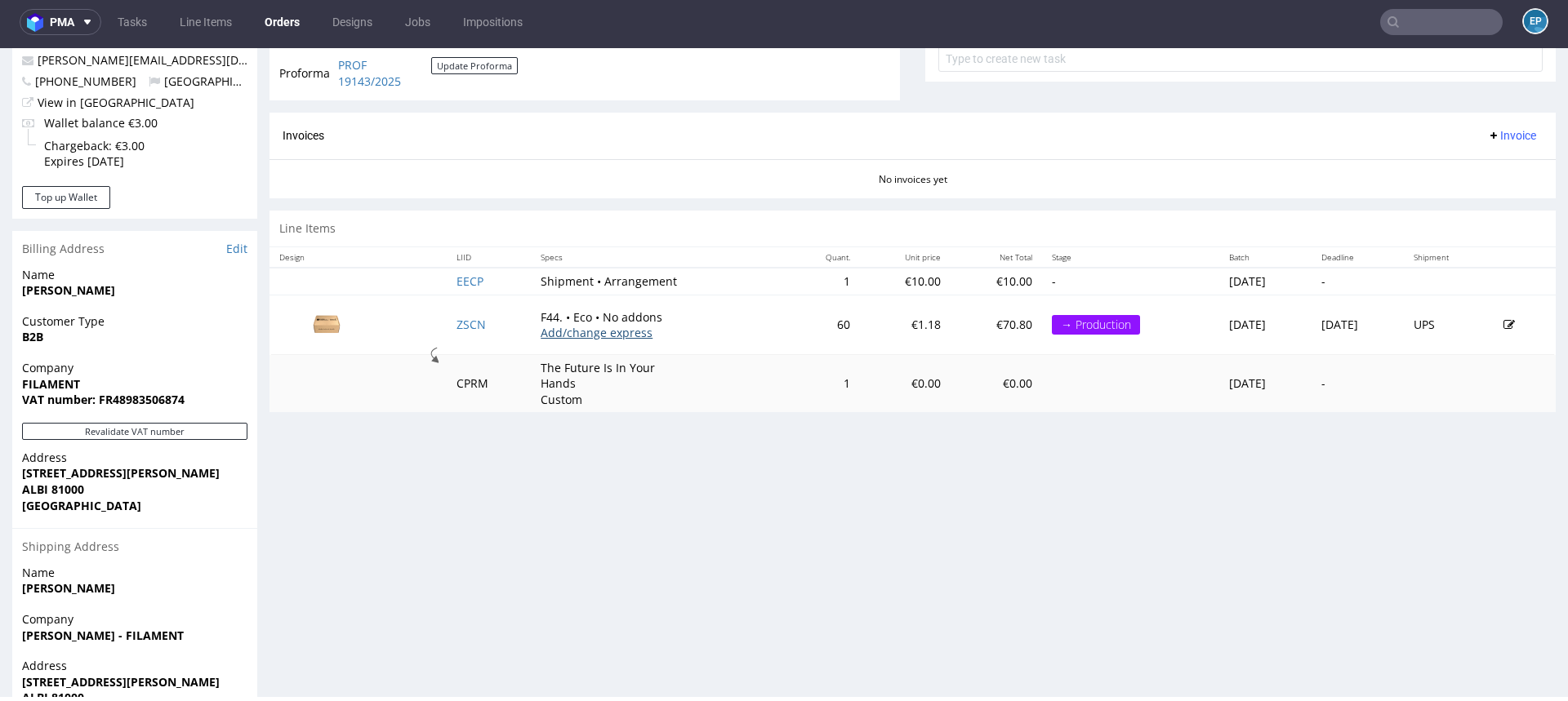
scroll to position [642, 0]
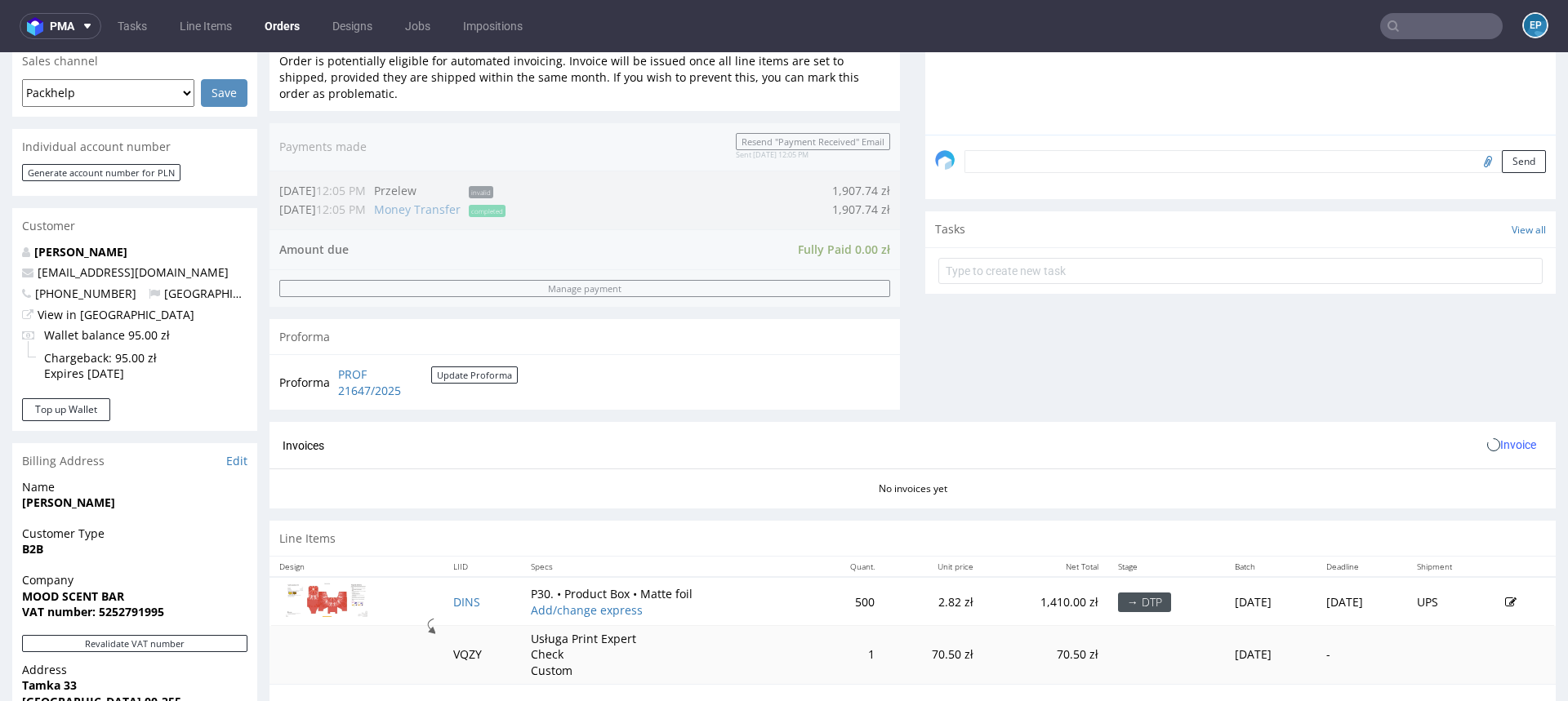
scroll to position [664, 0]
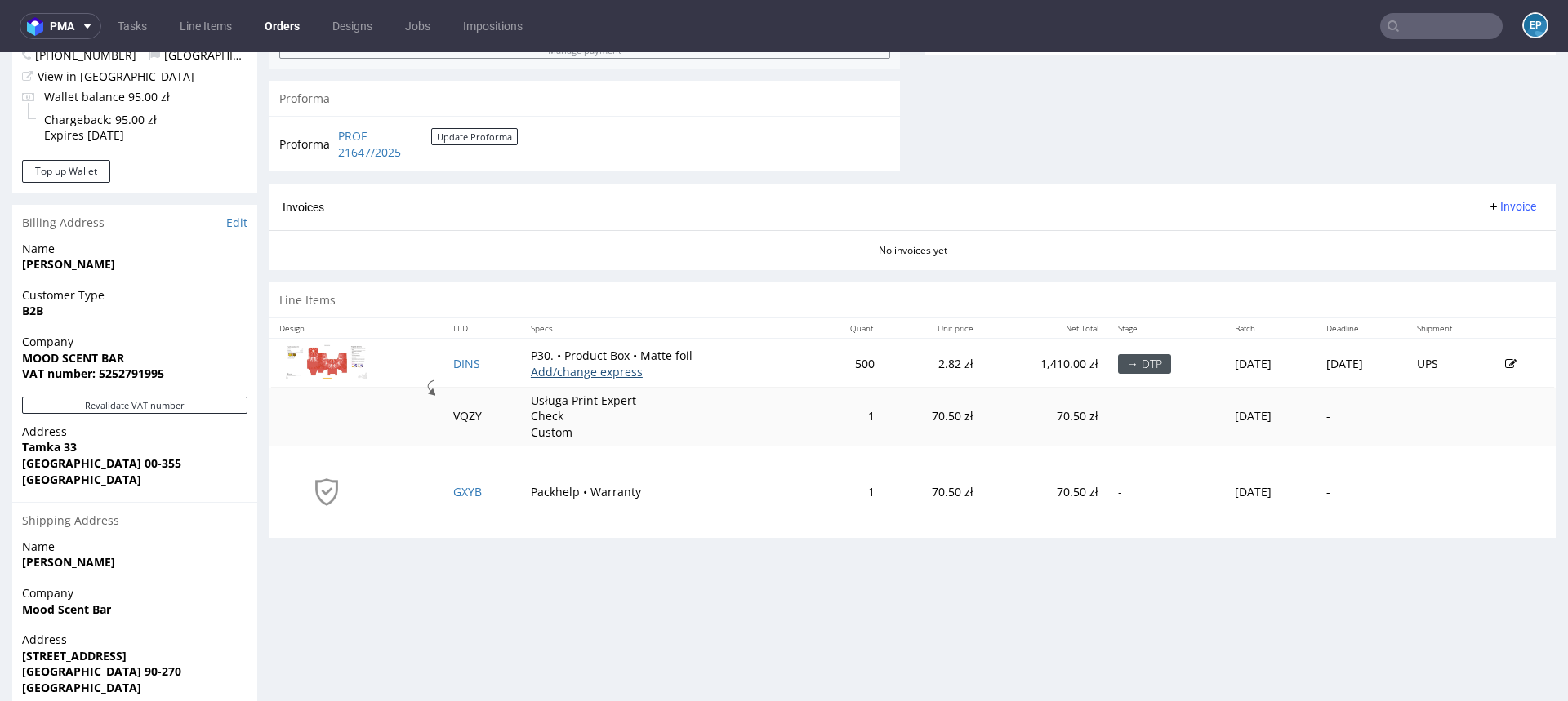
click at [593, 371] on link "Add/change express" at bounding box center [586, 372] width 112 height 16
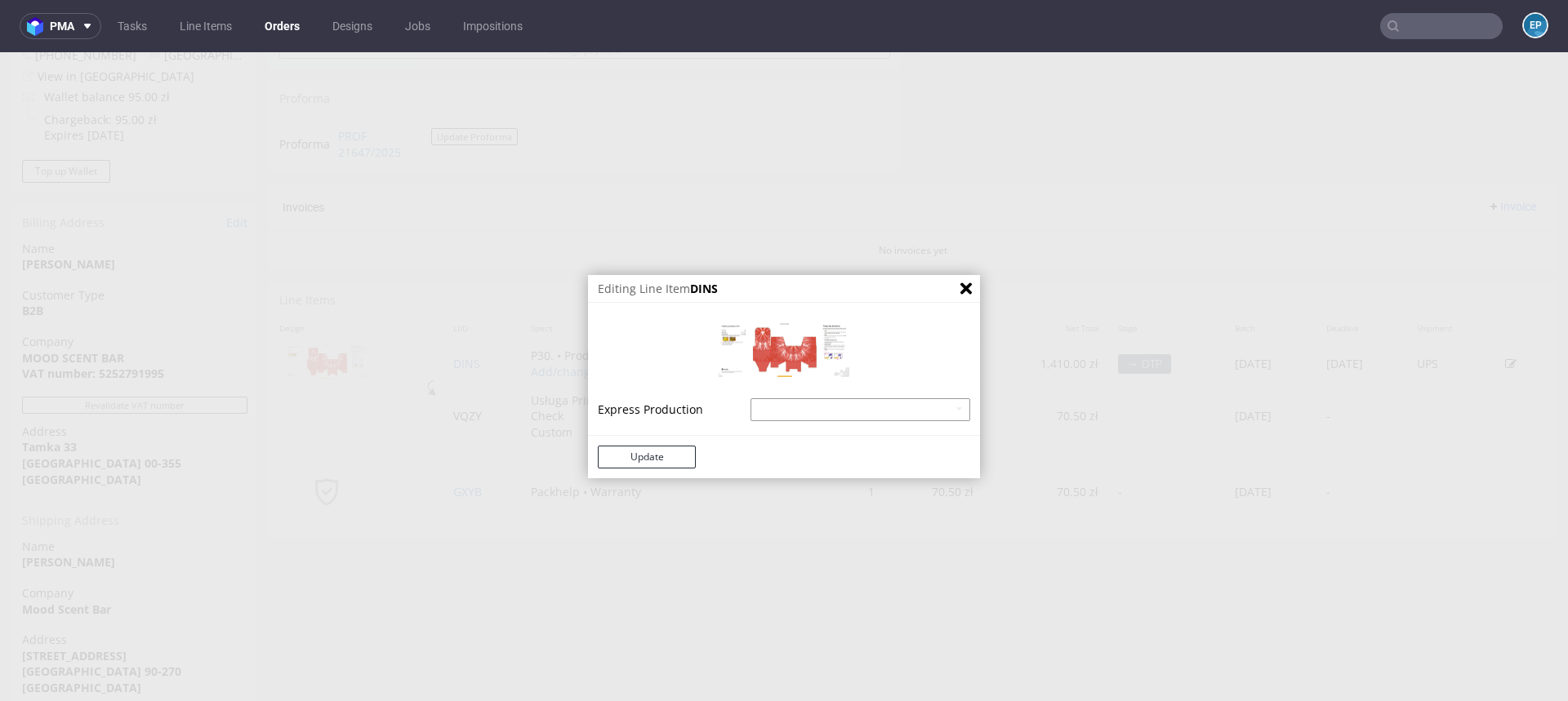
click at [755, 412] on select "Product Box - express - 20% Product Box - superexpress - 40%" at bounding box center [861, 409] width 220 height 23
click at [961, 289] on icon "Close" at bounding box center [967, 289] width 12 height 12
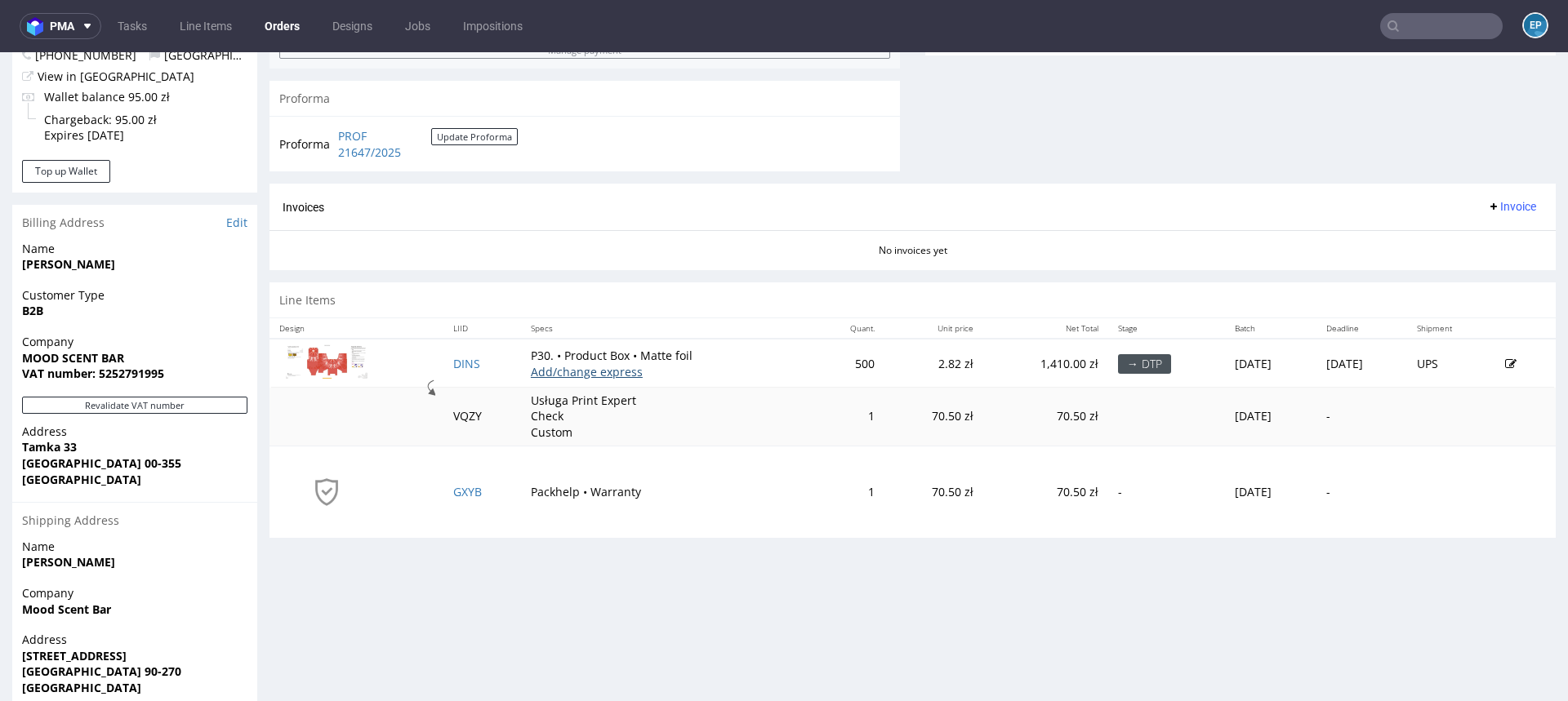
click at [580, 368] on link "Add/change express" at bounding box center [586, 372] width 112 height 16
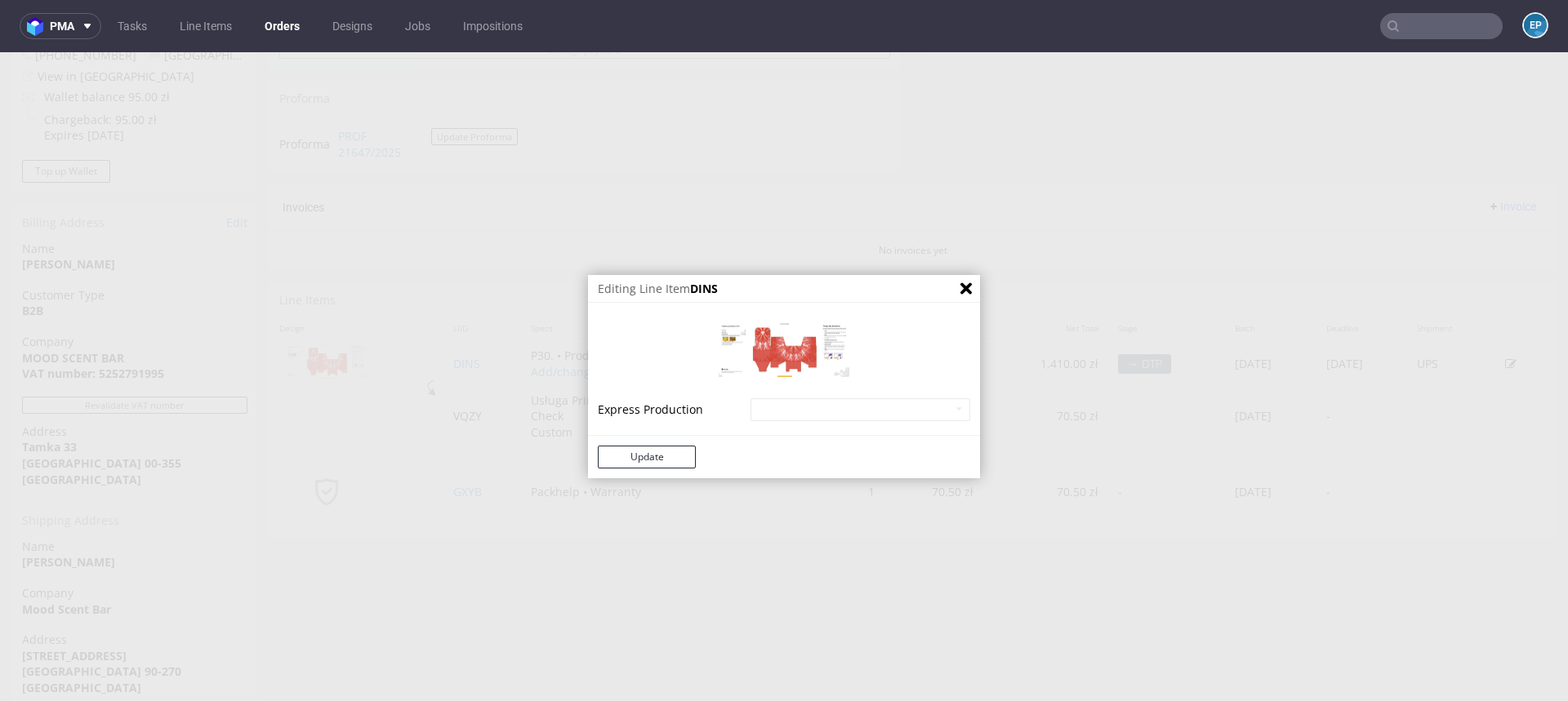
click at [533, 377] on div "Editing Line Item DINS Express Production Product Box - express - 20% Product B…" at bounding box center [784, 376] width 1568 height 649
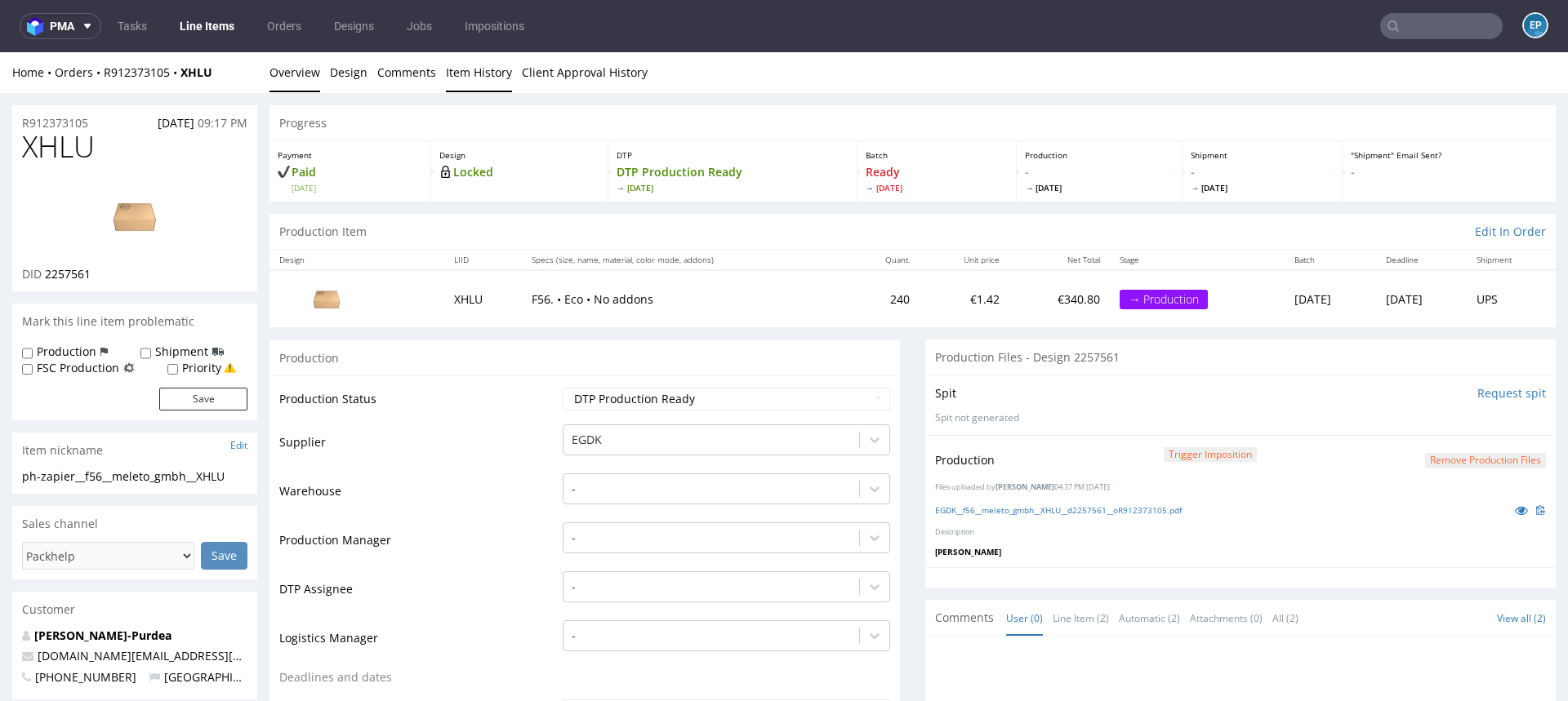
click at [486, 74] on link "Item History" at bounding box center [478, 72] width 66 height 40
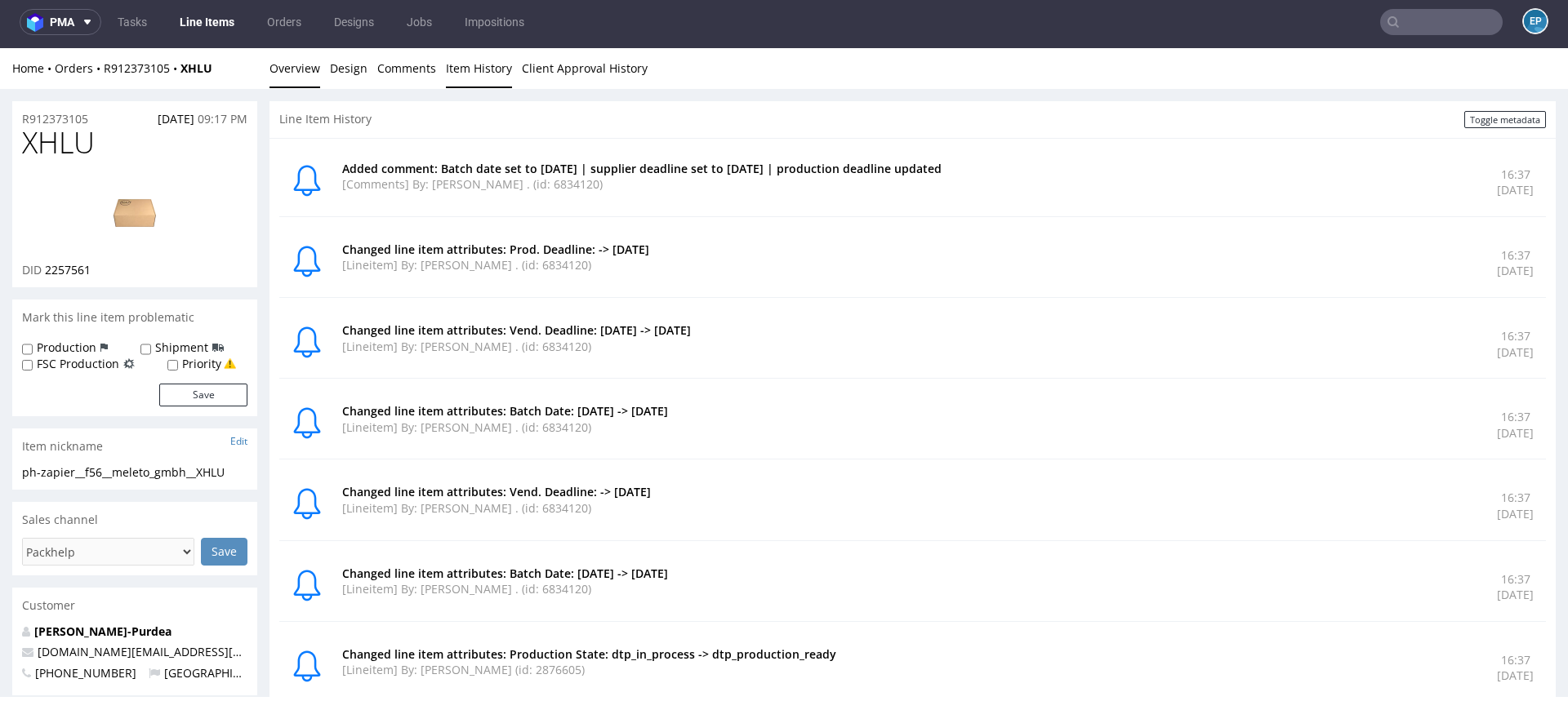
click at [295, 58] on link "Overview" at bounding box center [294, 68] width 51 height 40
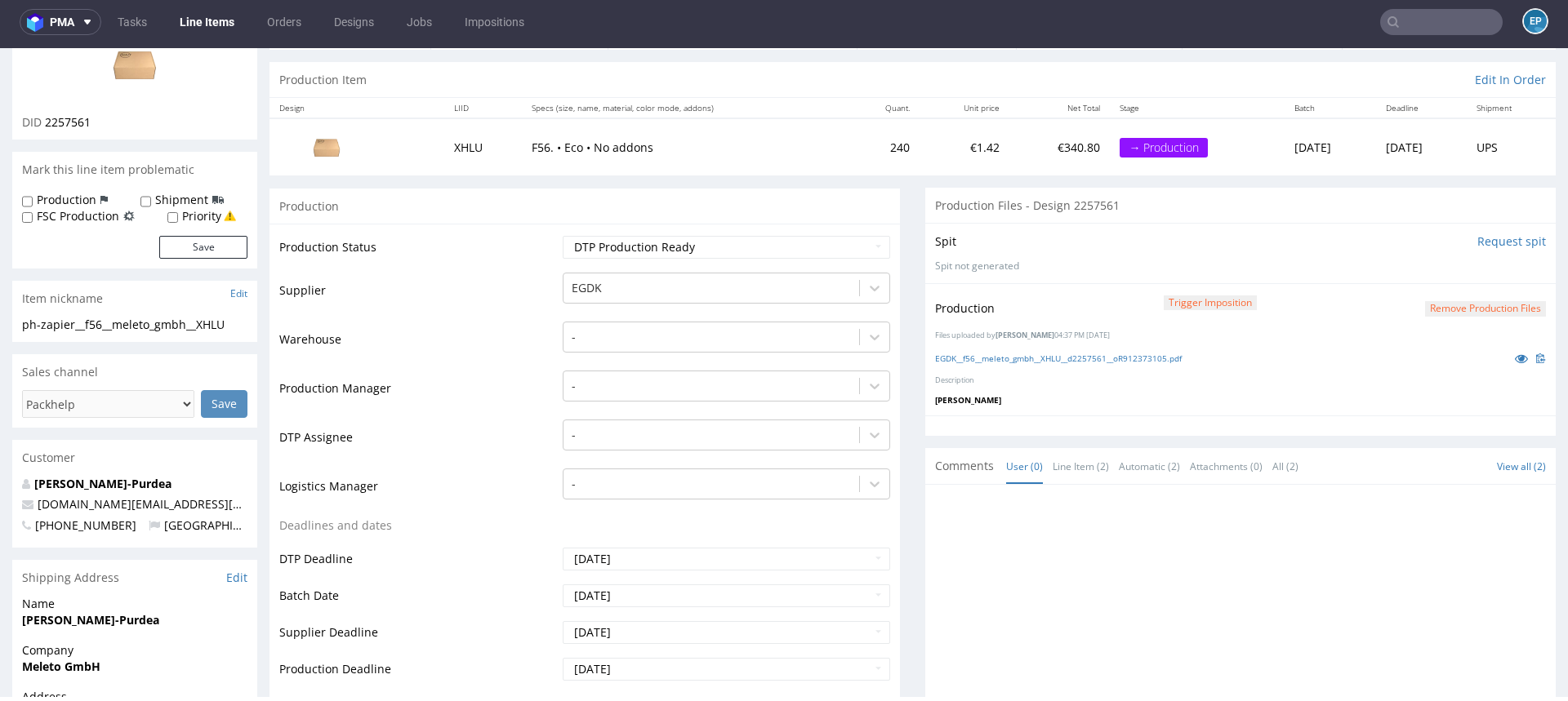
scroll to position [151, 0]
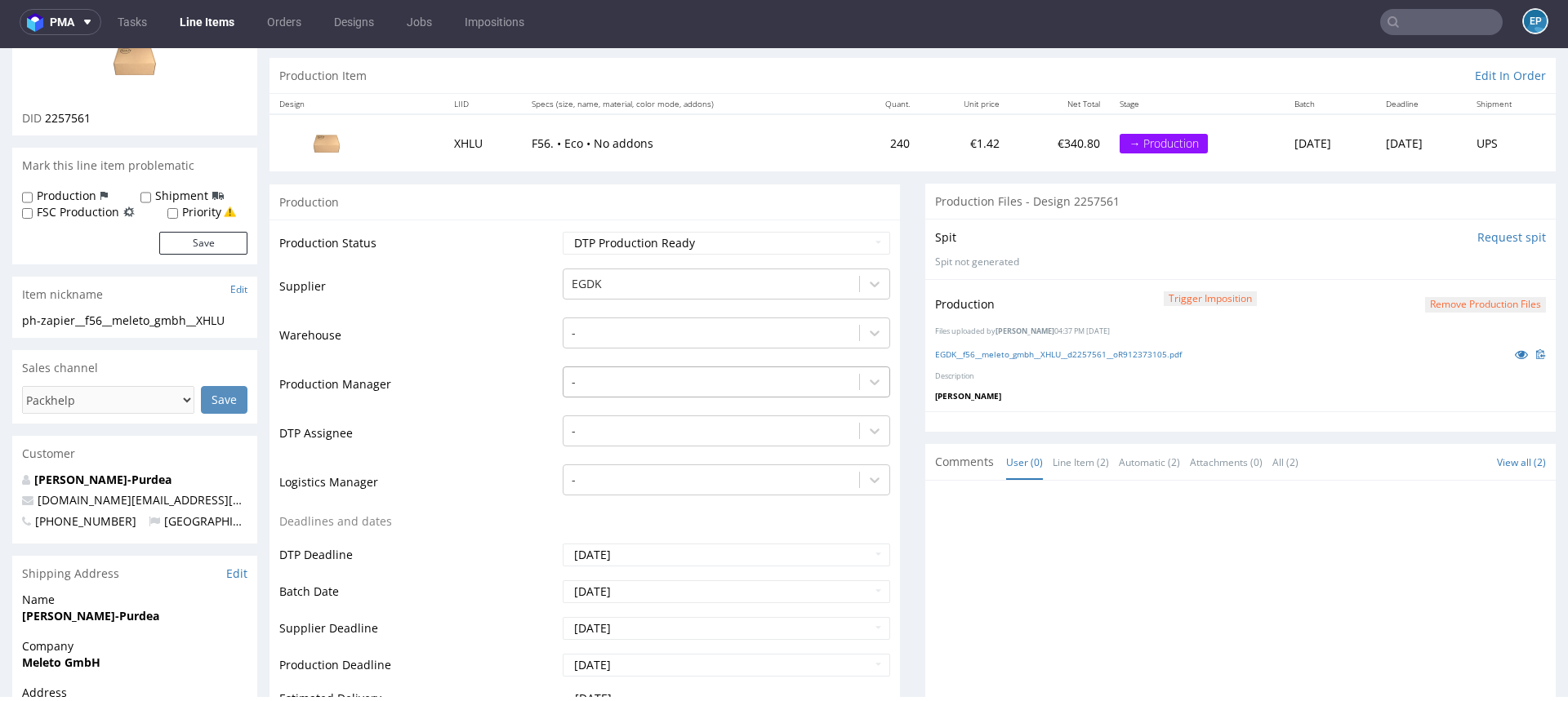
click at [594, 389] on div "-" at bounding box center [726, 377] width 328 height 23
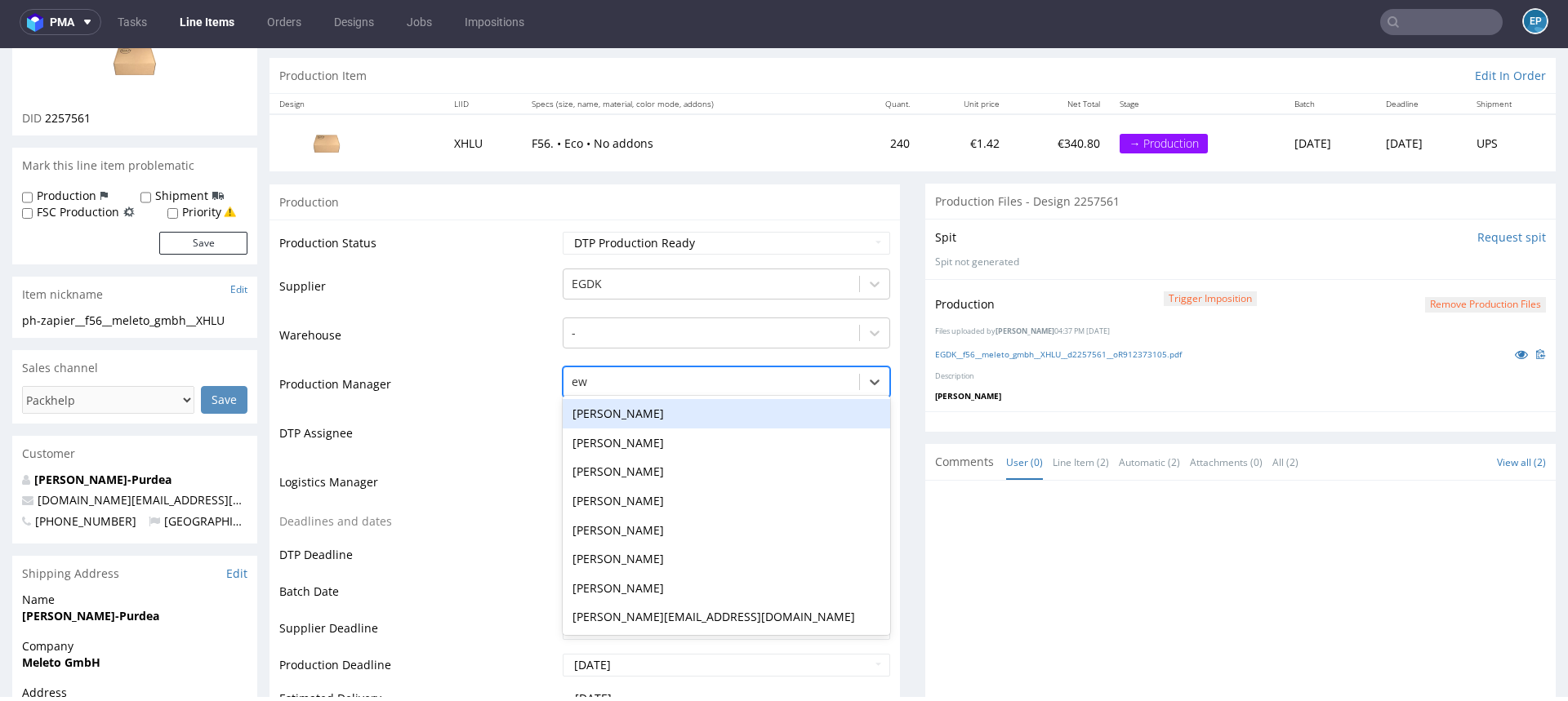
type input "ewa"
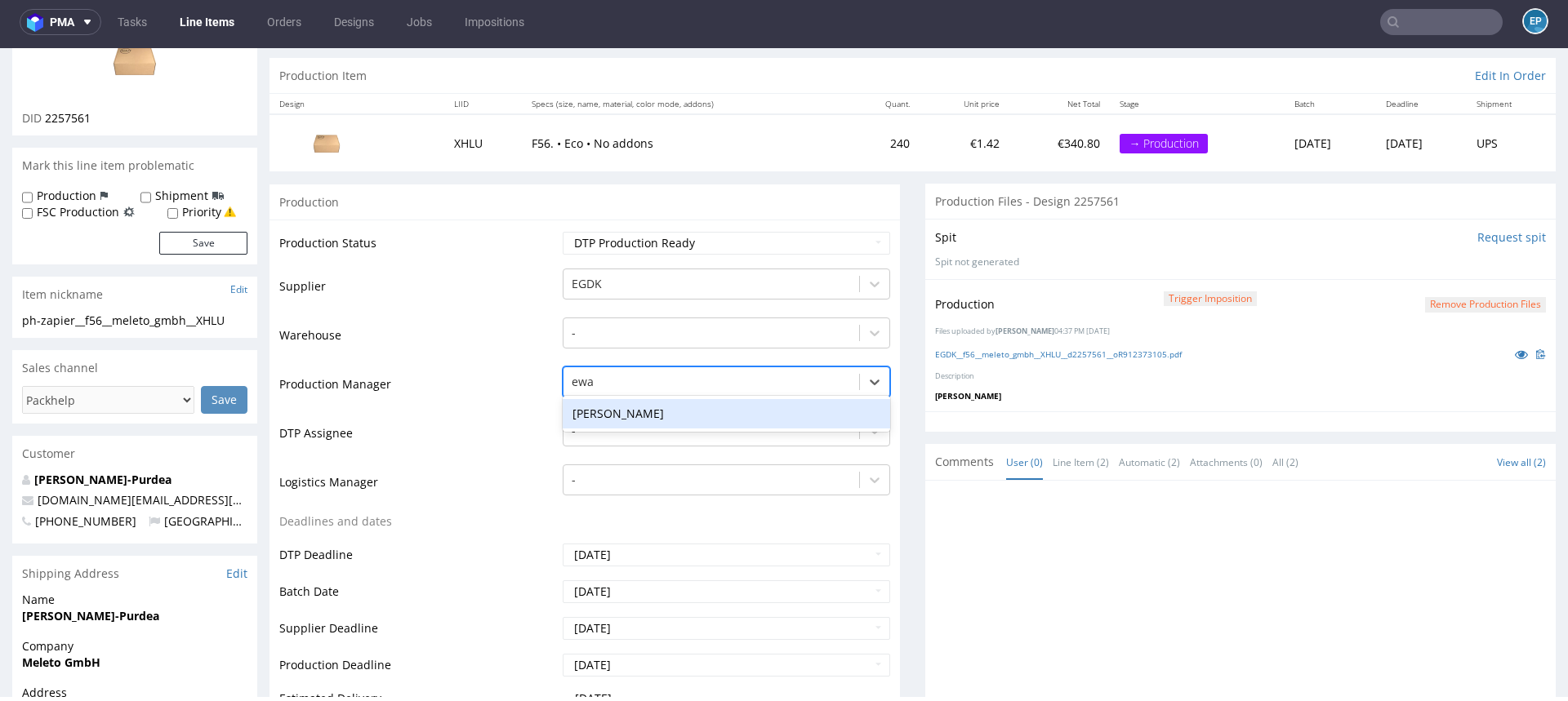
click at [597, 415] on div "Ewa Prus" at bounding box center [726, 414] width 328 height 30
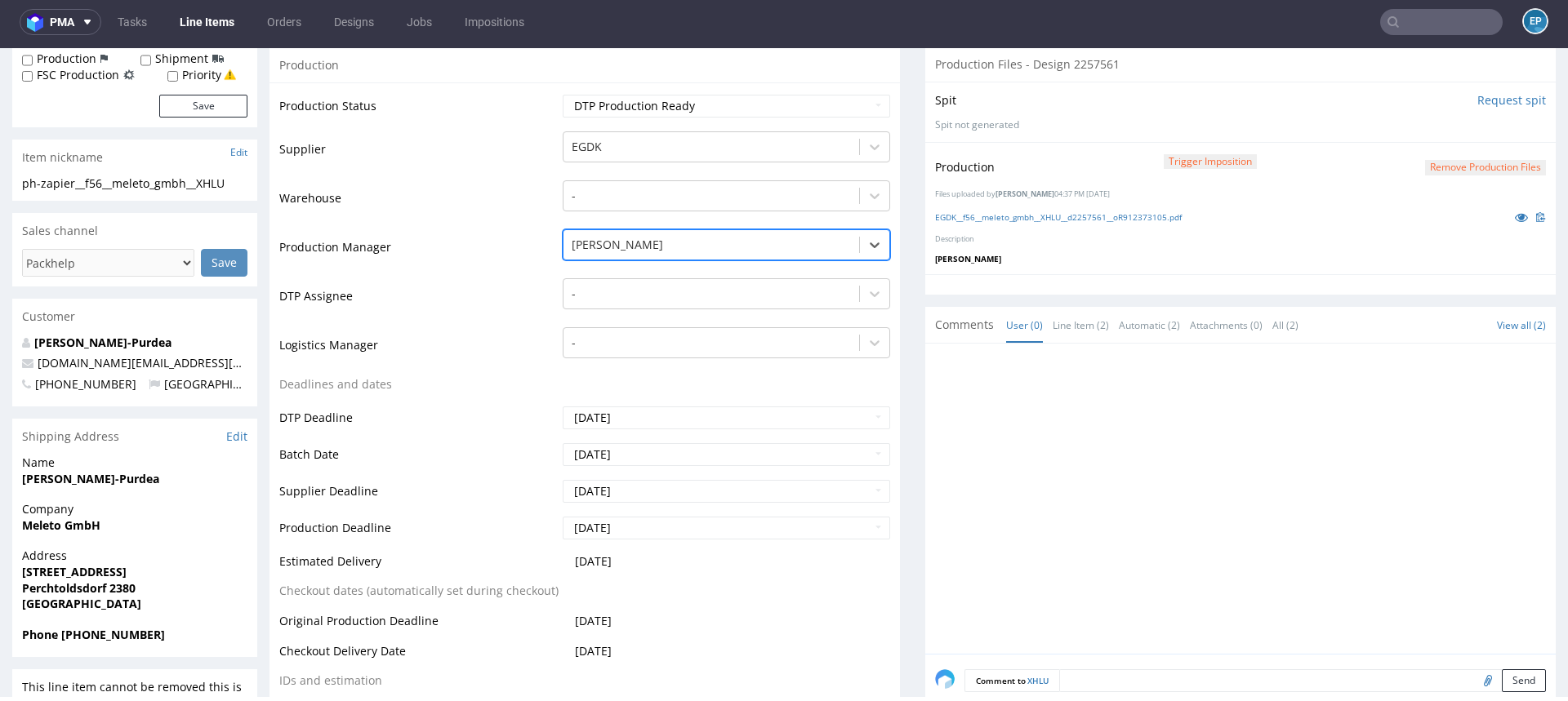
scroll to position [508, 0]
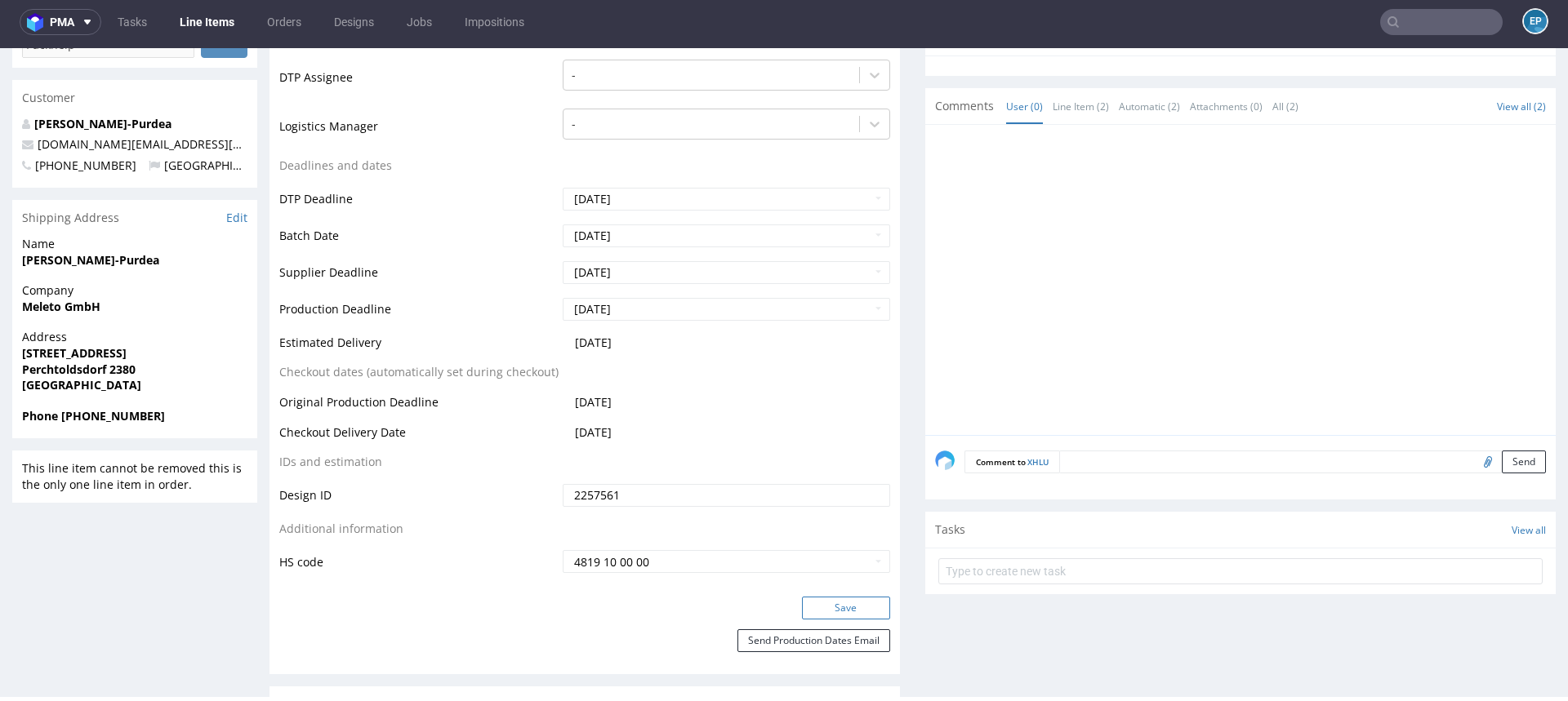
click at [814, 603] on button "Save" at bounding box center [846, 608] width 88 height 23
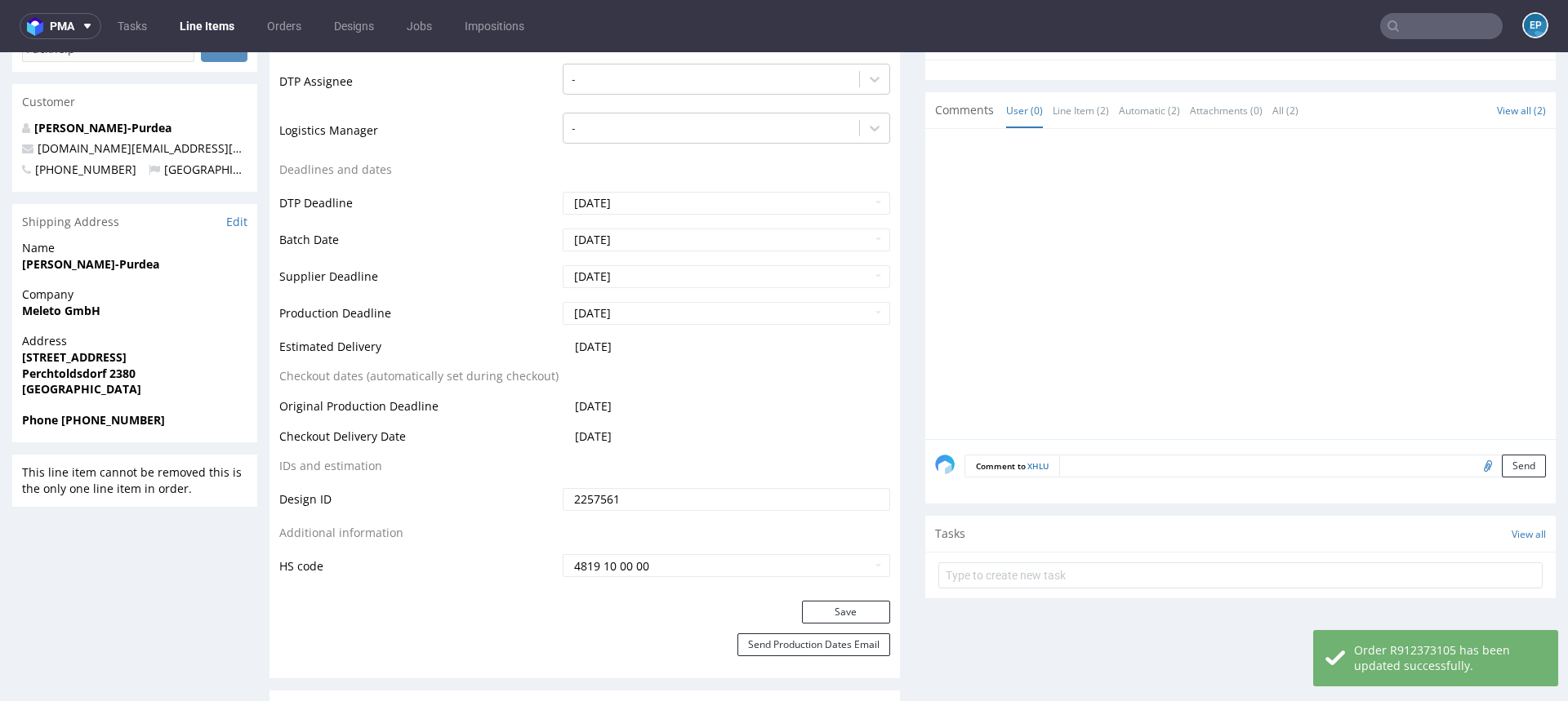
scroll to position [0, 0]
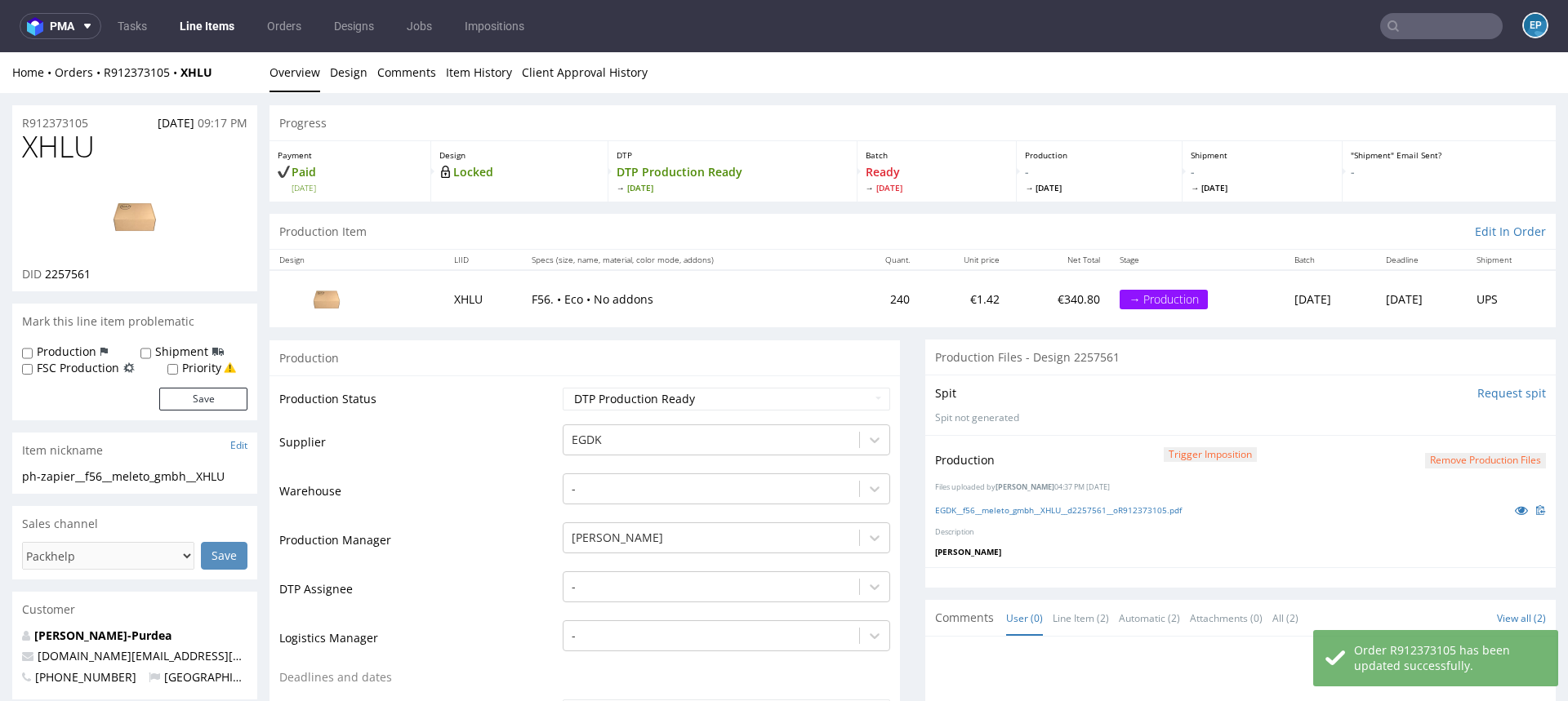
click at [212, 34] on link "Line Items" at bounding box center [206, 26] width 74 height 26
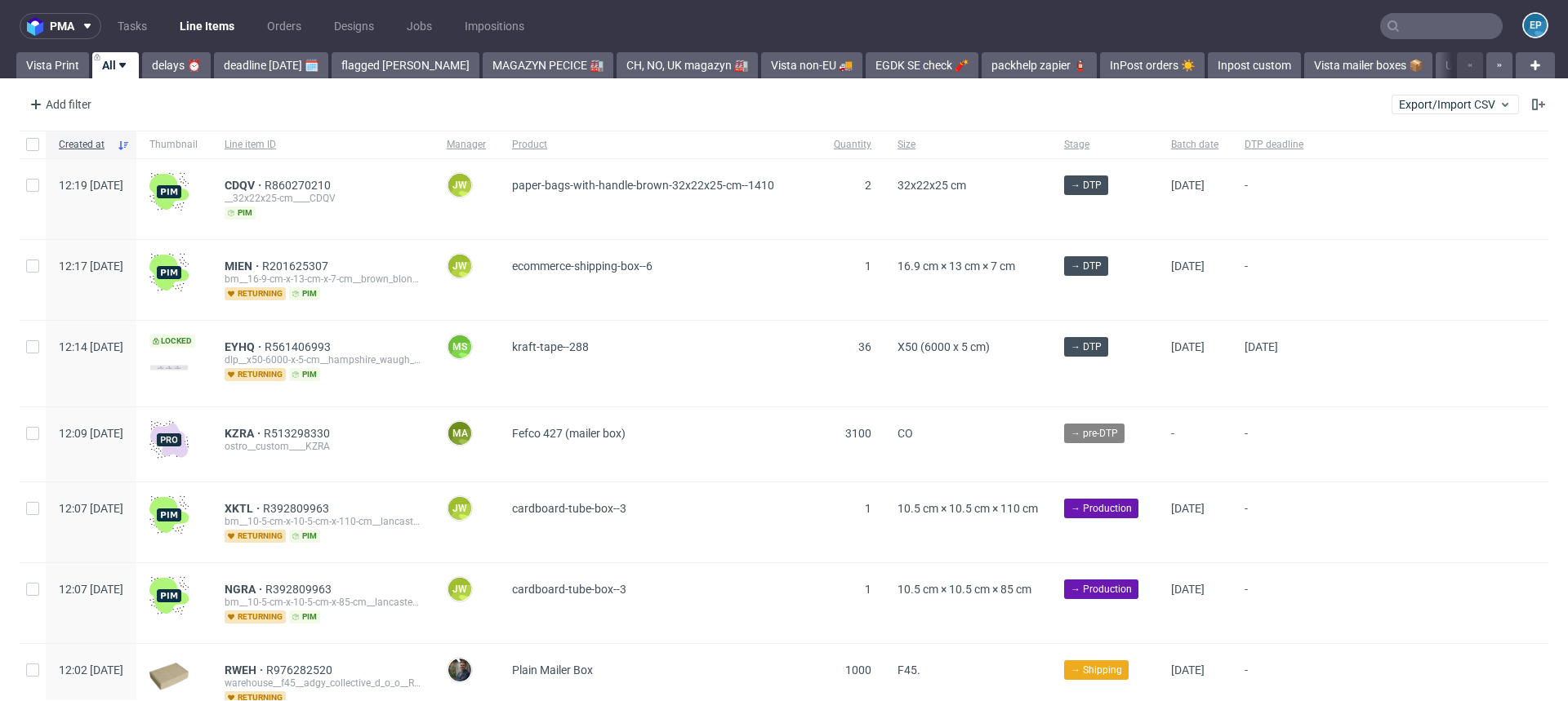
click at [952, 49] on nav "pma Tasks Line Items Orders Designs Jobs Impositions EP" at bounding box center [784, 26] width 1568 height 52
click at [982, 69] on link "packhelp zapier 🧯" at bounding box center [1039, 65] width 115 height 26
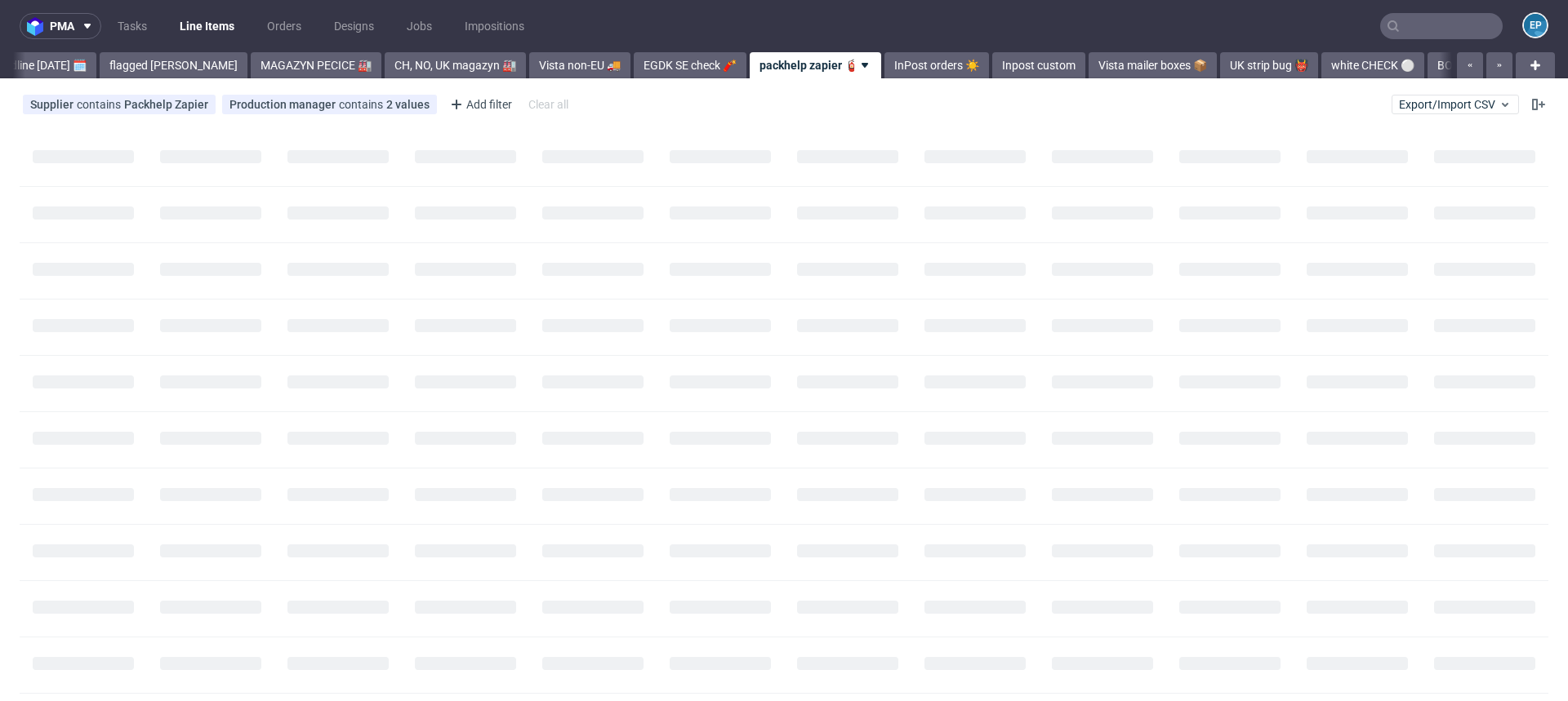
scroll to position [0, 240]
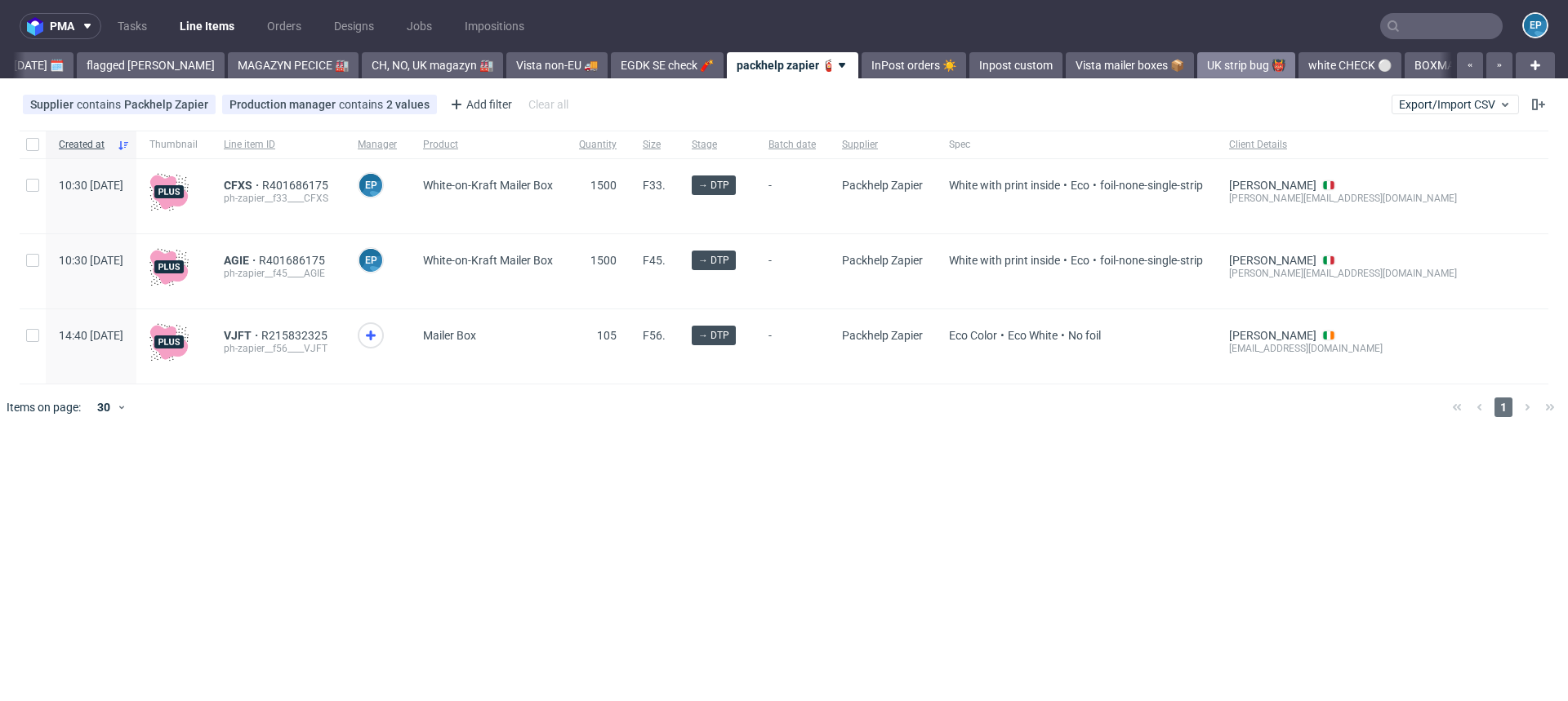
click at [1198, 65] on link "UK strip bug 👹" at bounding box center [1246, 65] width 98 height 26
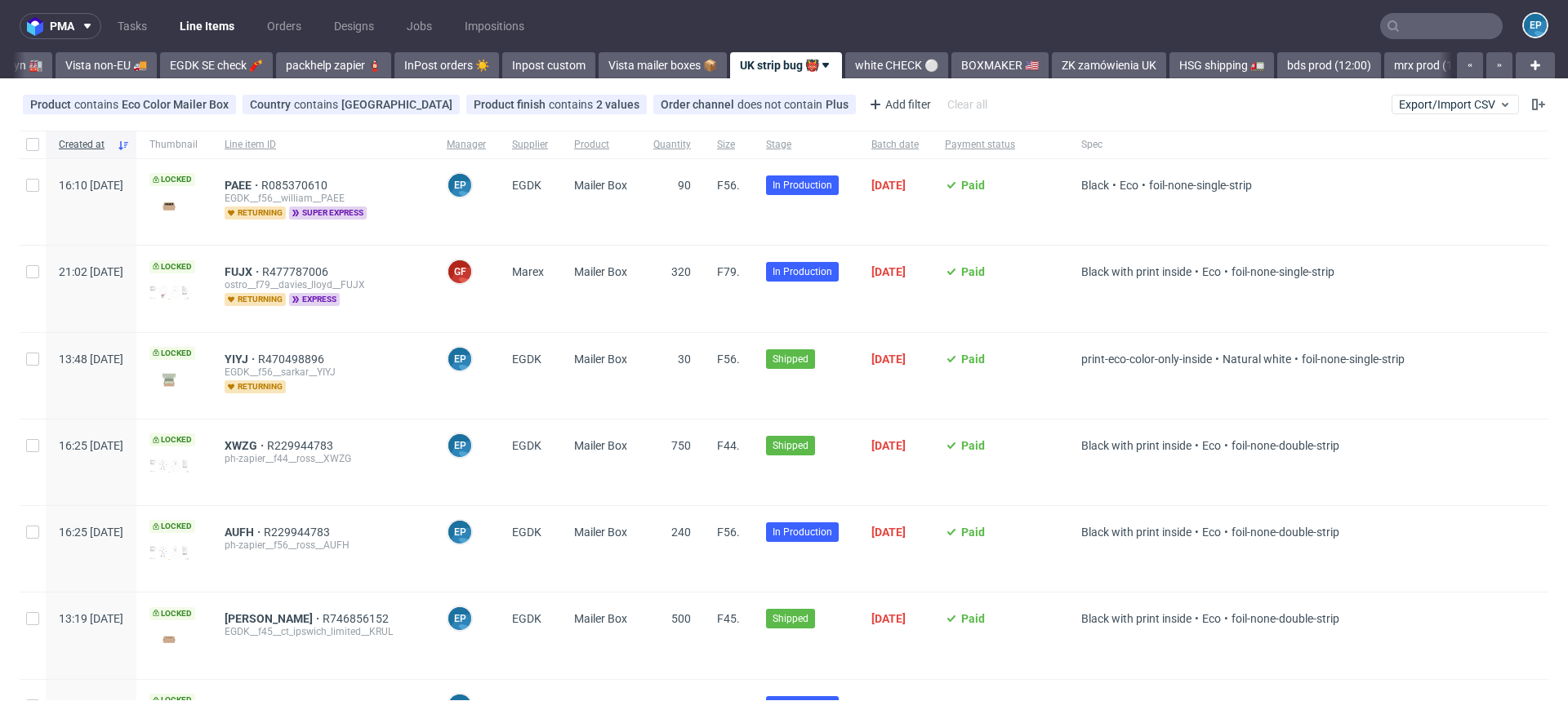
scroll to position [0, 691]
click at [1277, 63] on link "bds prod (12:00)" at bounding box center [1328, 65] width 104 height 26
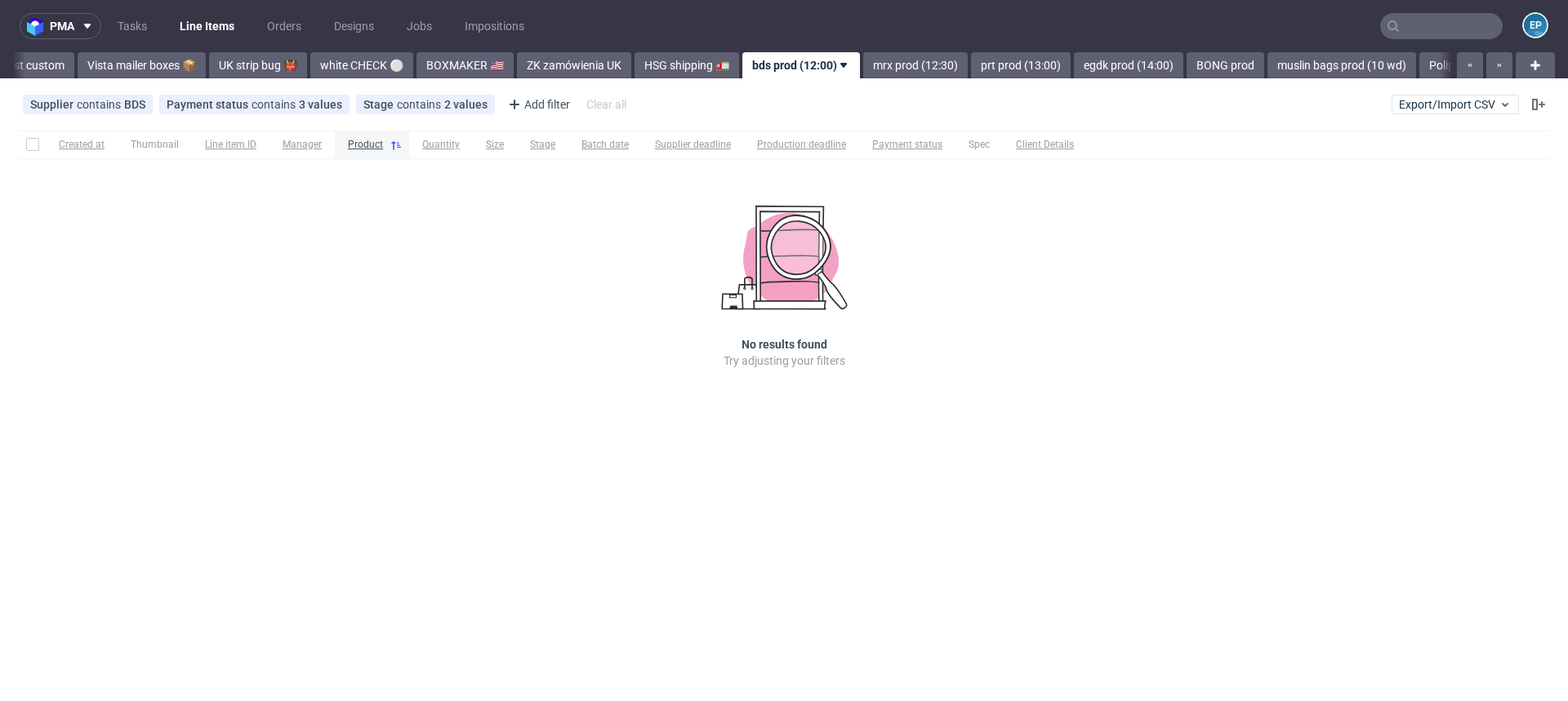
scroll to position [0, 1216]
click at [1070, 69] on link "egdk prod (14:00)" at bounding box center [1124, 65] width 109 height 26
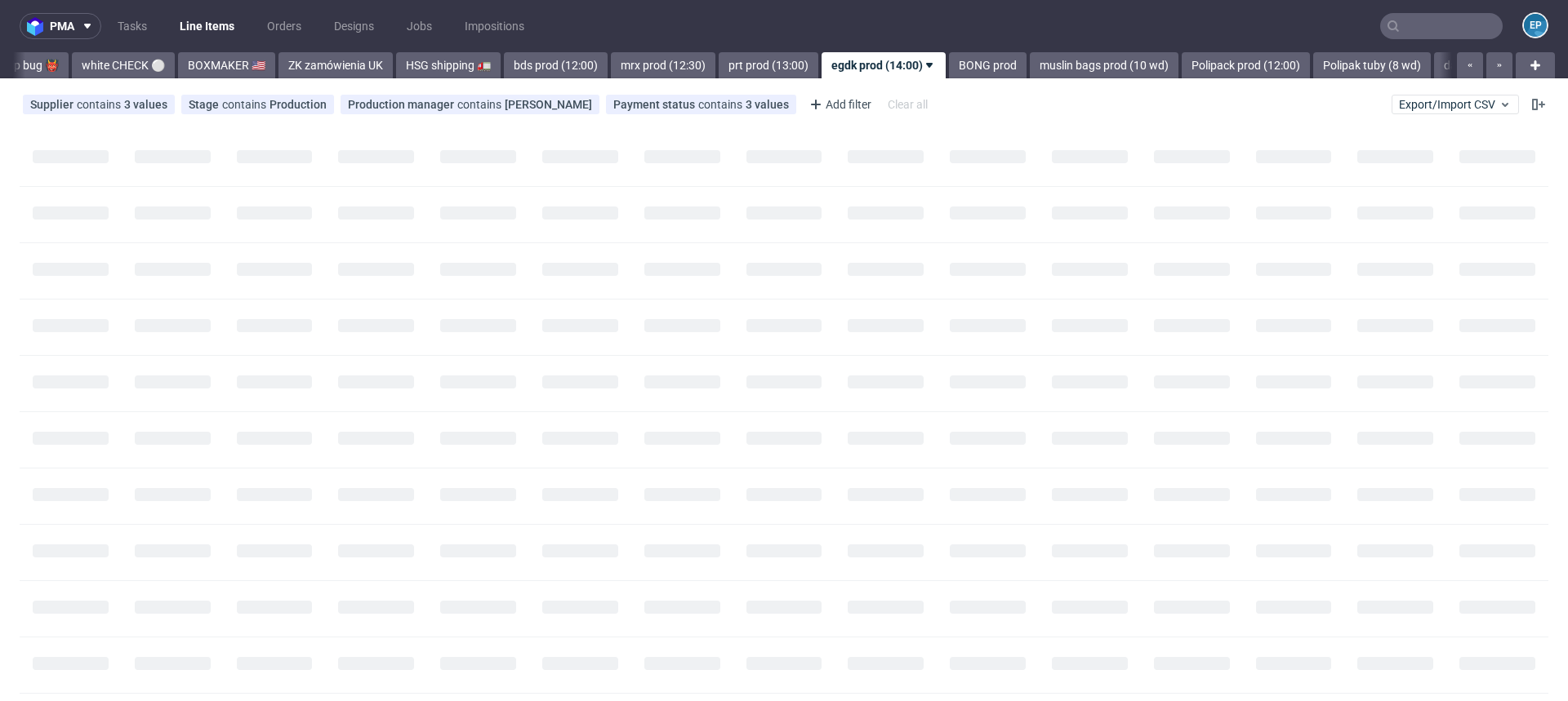
scroll to position [0, 1545]
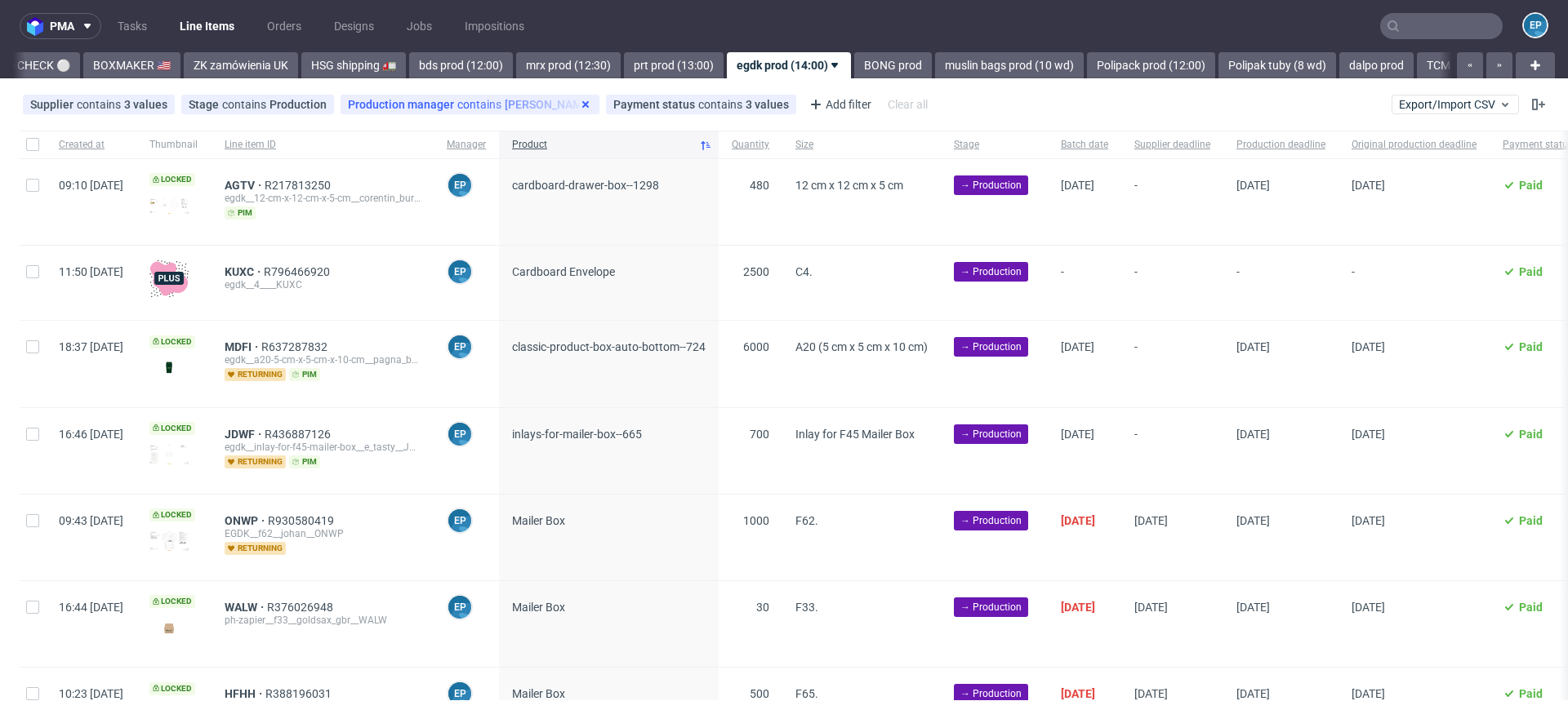
click at [582, 105] on use at bounding box center [585, 104] width 7 height 7
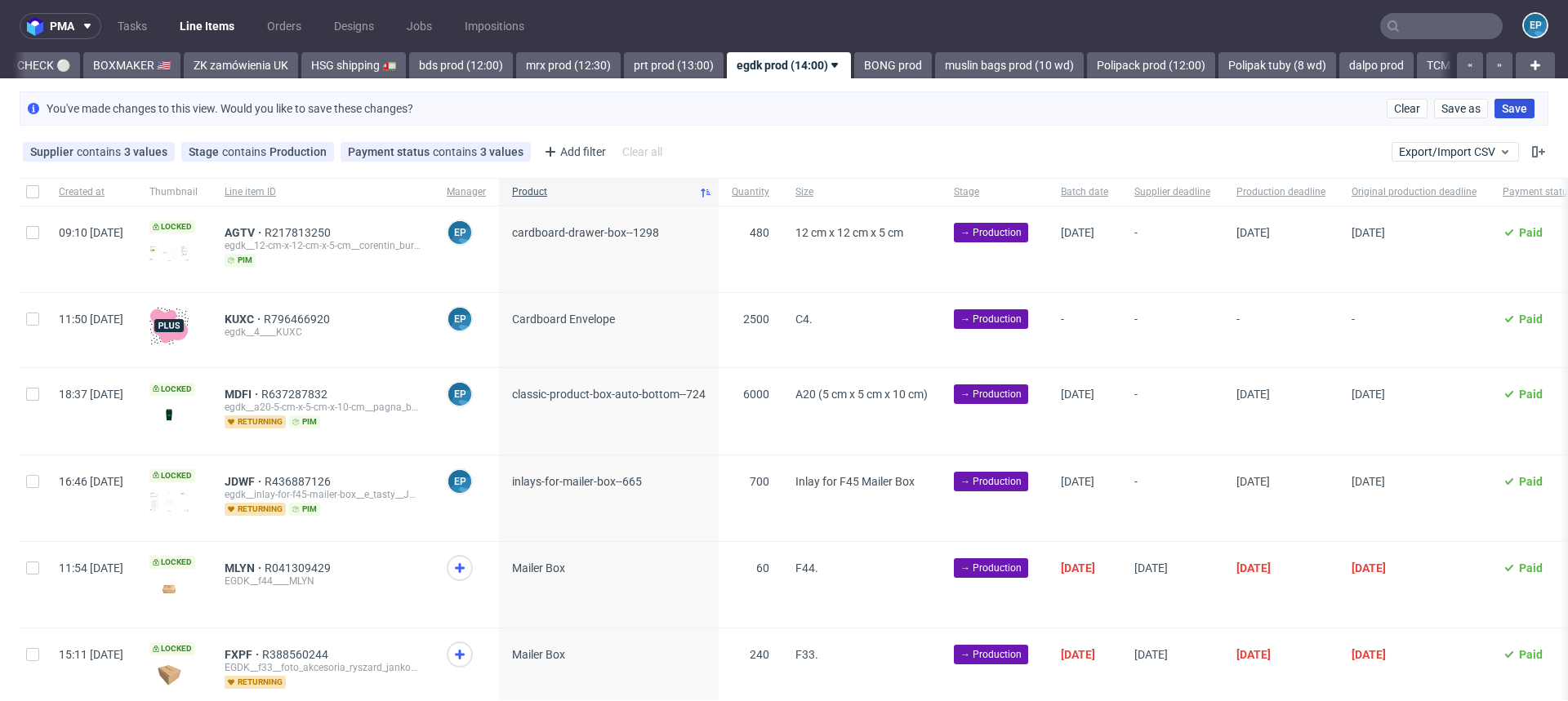
click at [1510, 107] on button "Save" at bounding box center [1515, 109] width 40 height 20
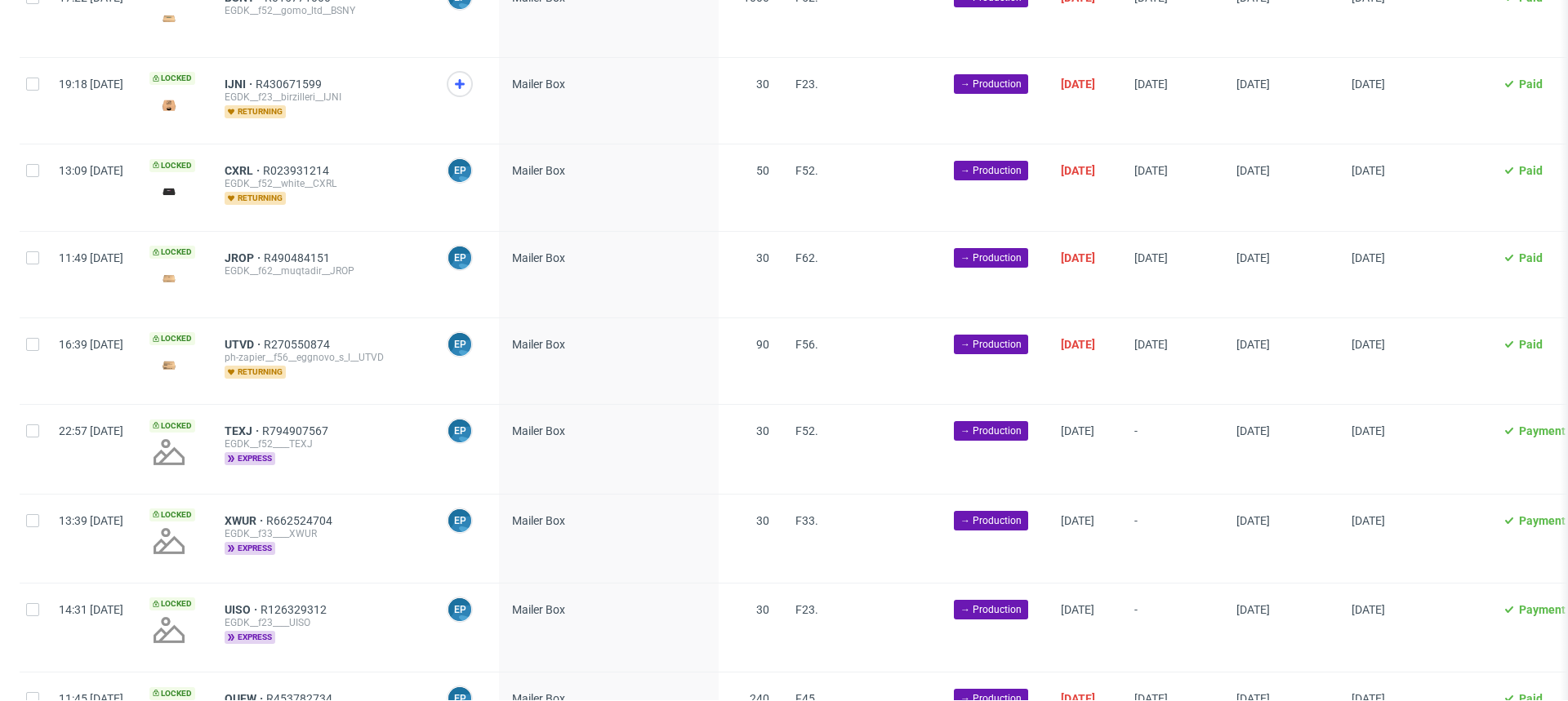
scroll to position [2159, 0]
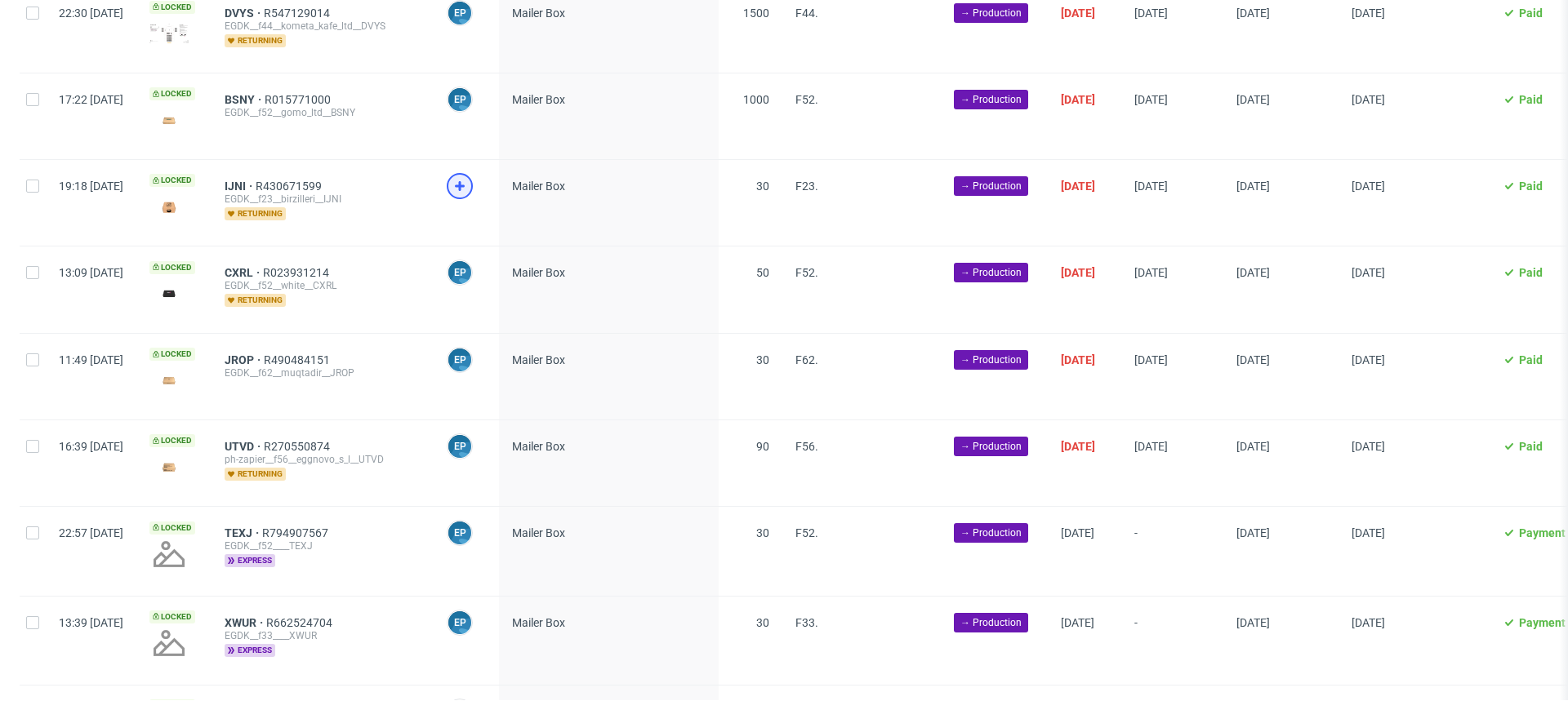
click at [470, 176] on icon at bounding box center [460, 186] width 20 height 20
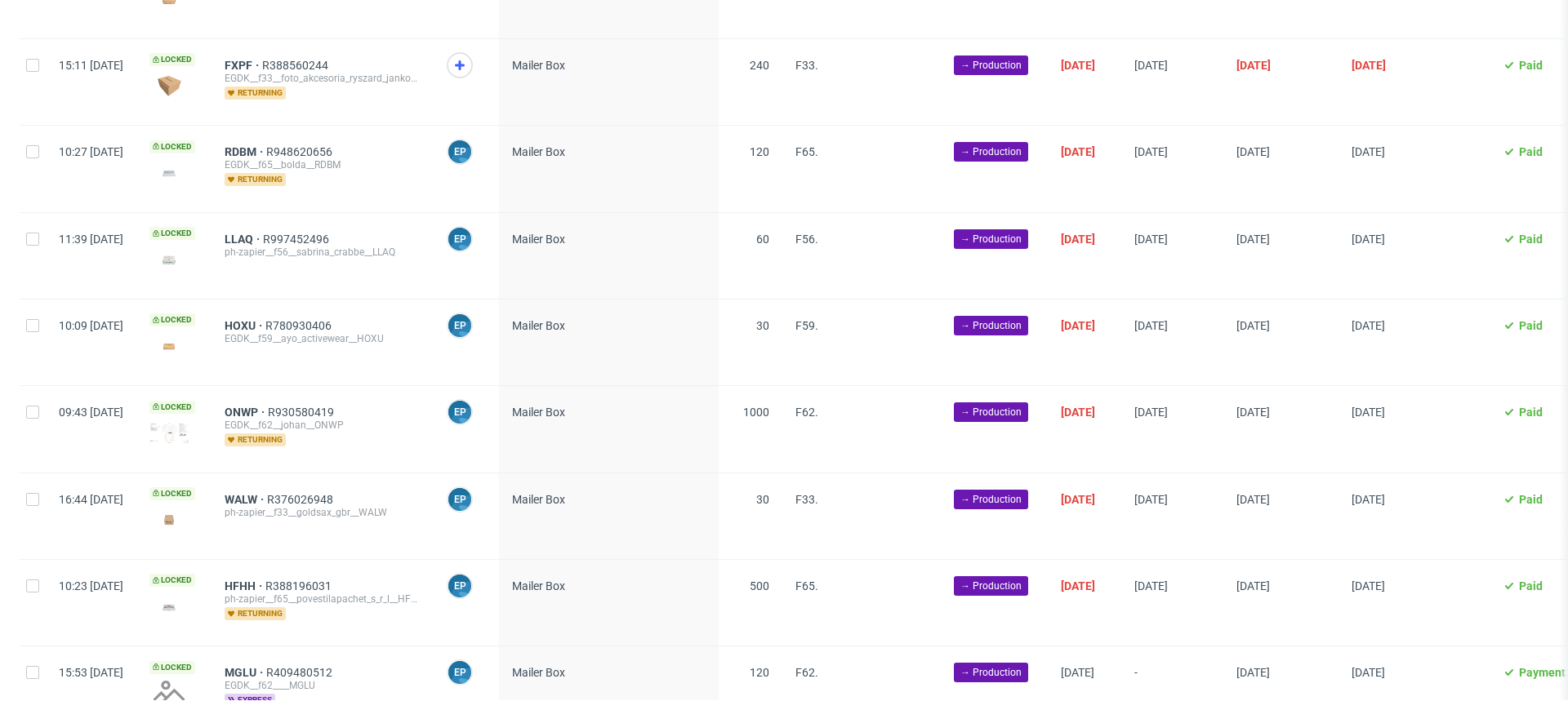
scroll to position [0, 0]
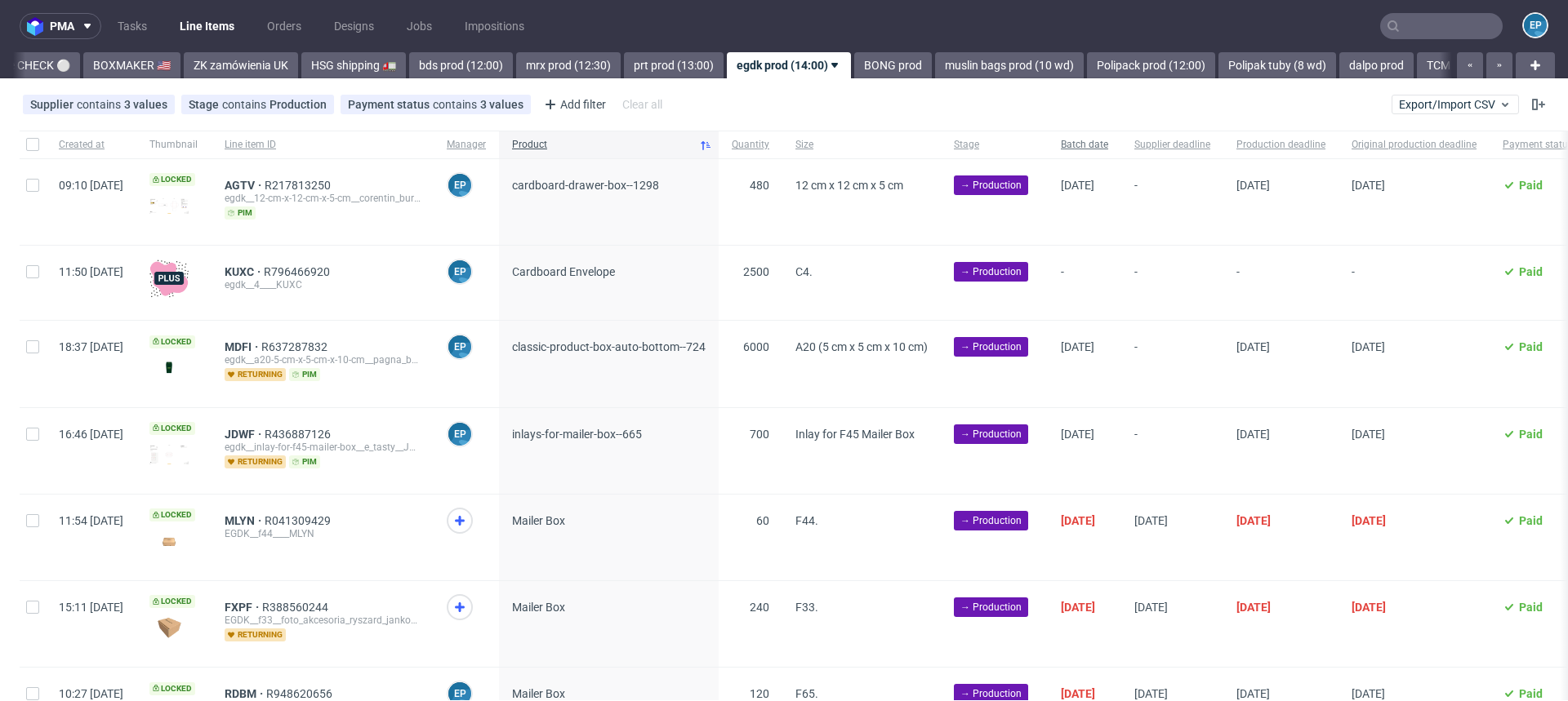
click at [1108, 145] on span "Batch date" at bounding box center [1085, 145] width 48 height 14
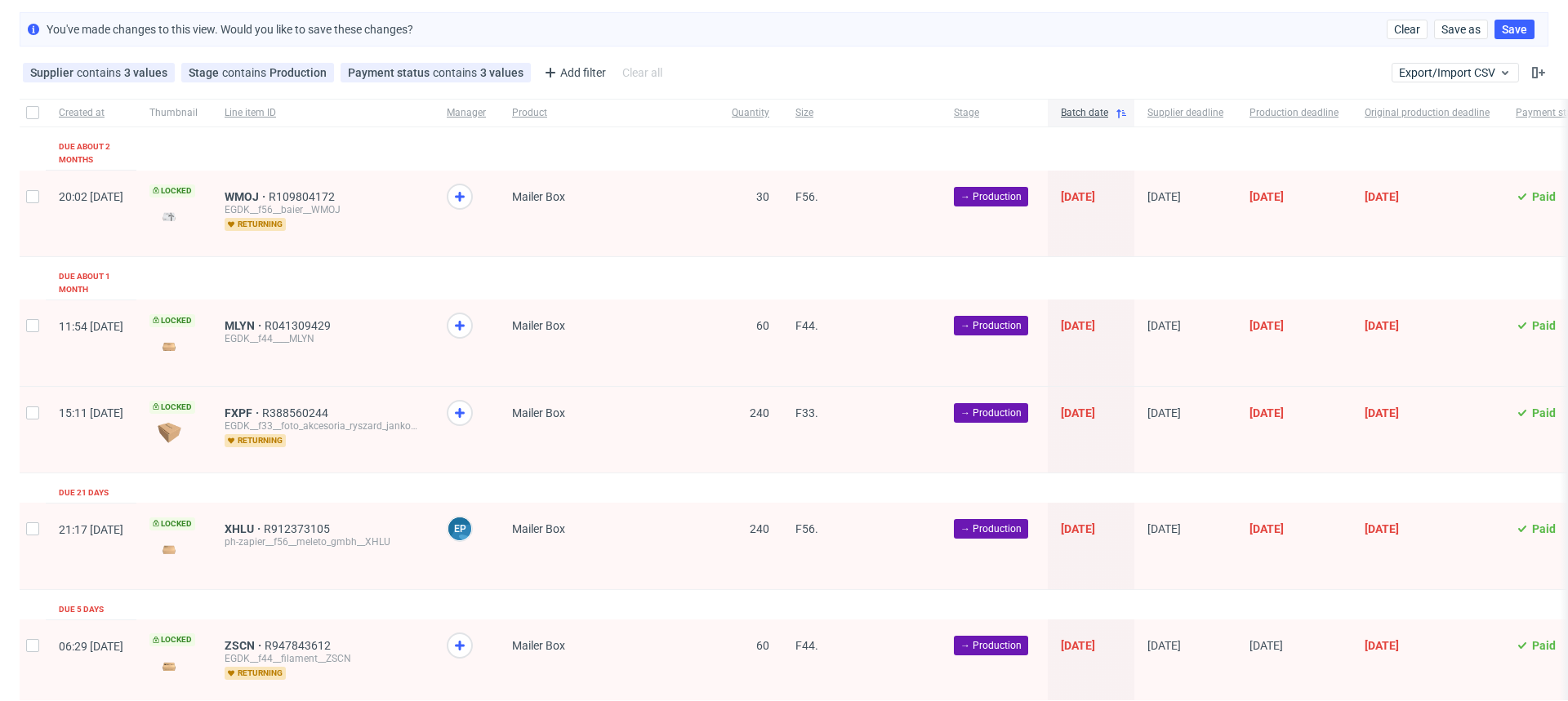
scroll to position [76, 0]
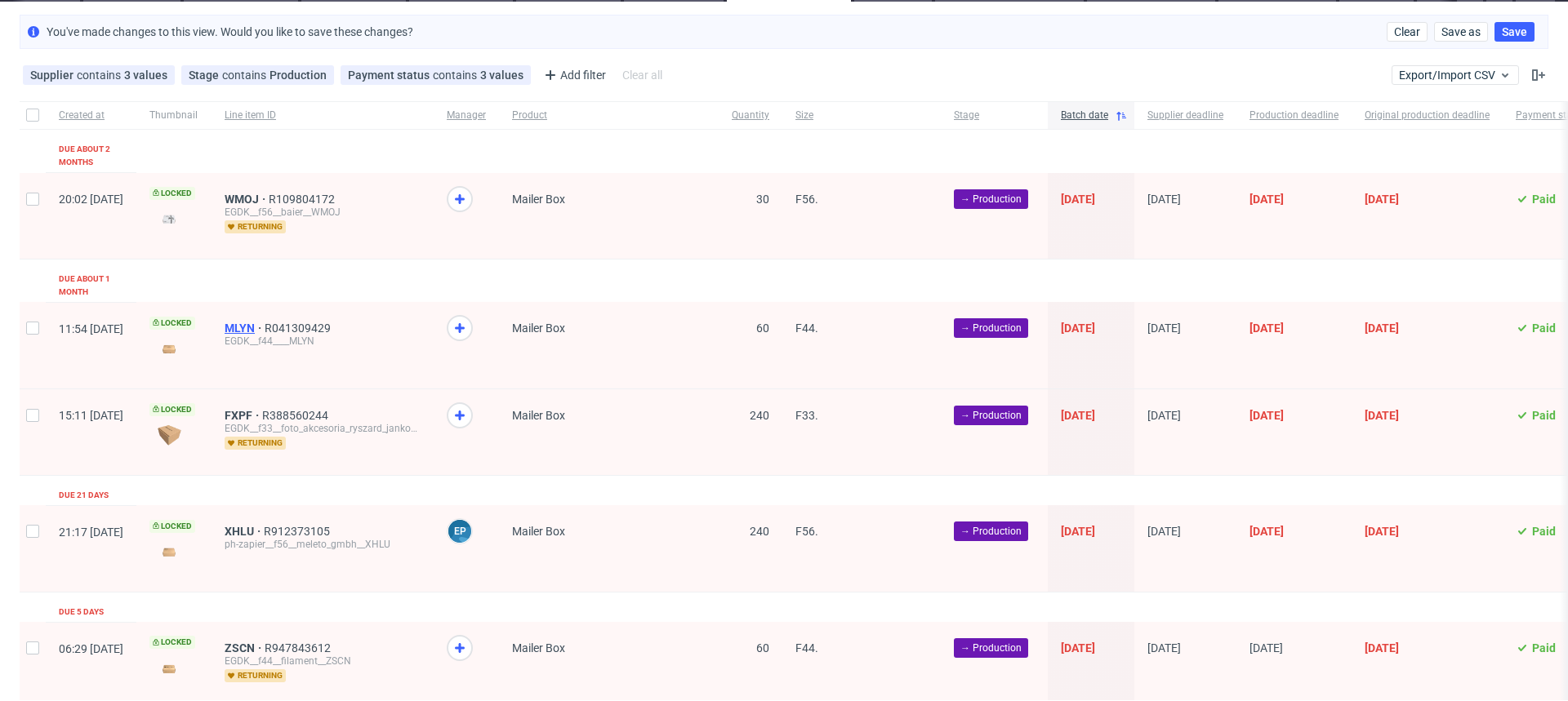
click at [264, 322] on span "MLYN" at bounding box center [245, 328] width 40 height 13
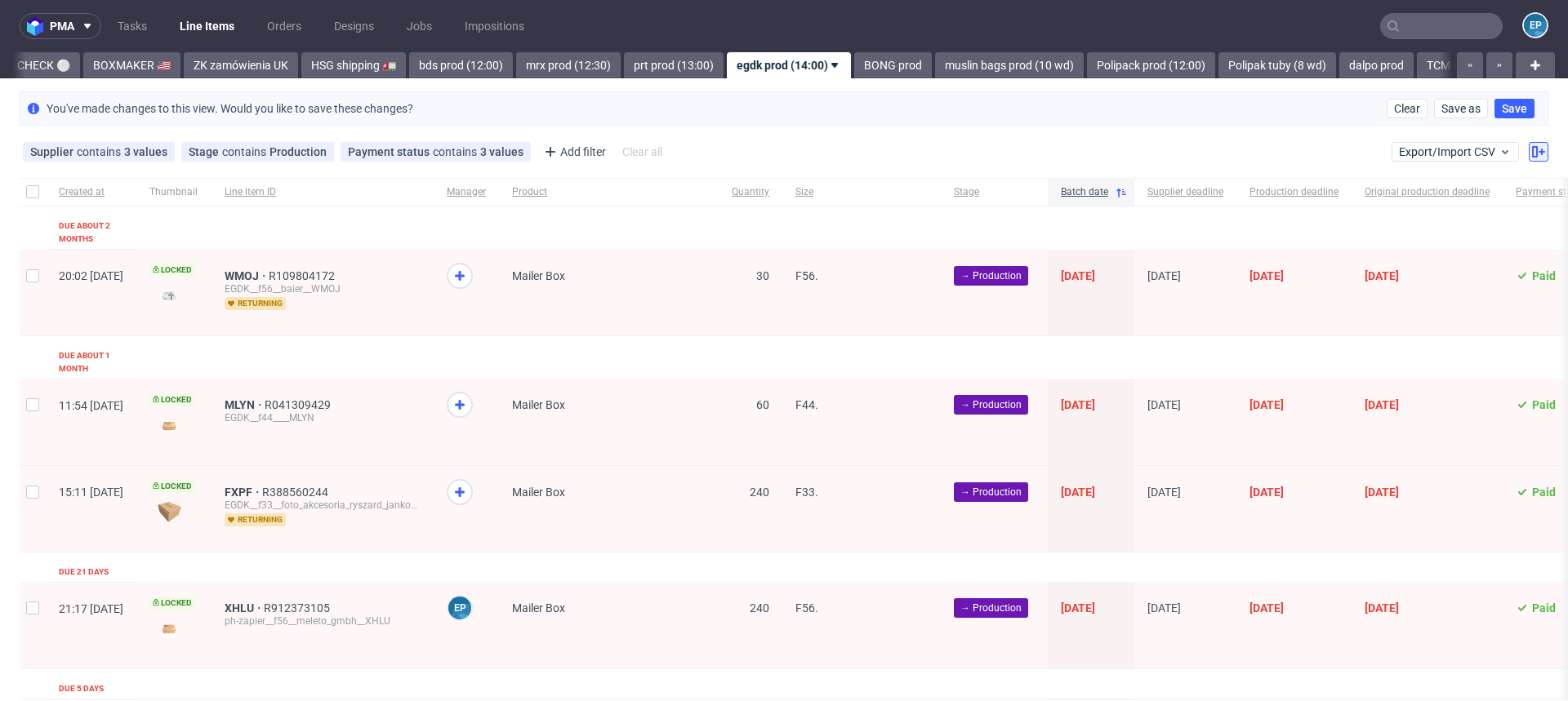
click at [1532, 154] on icon at bounding box center [1538, 151] width 13 height 13
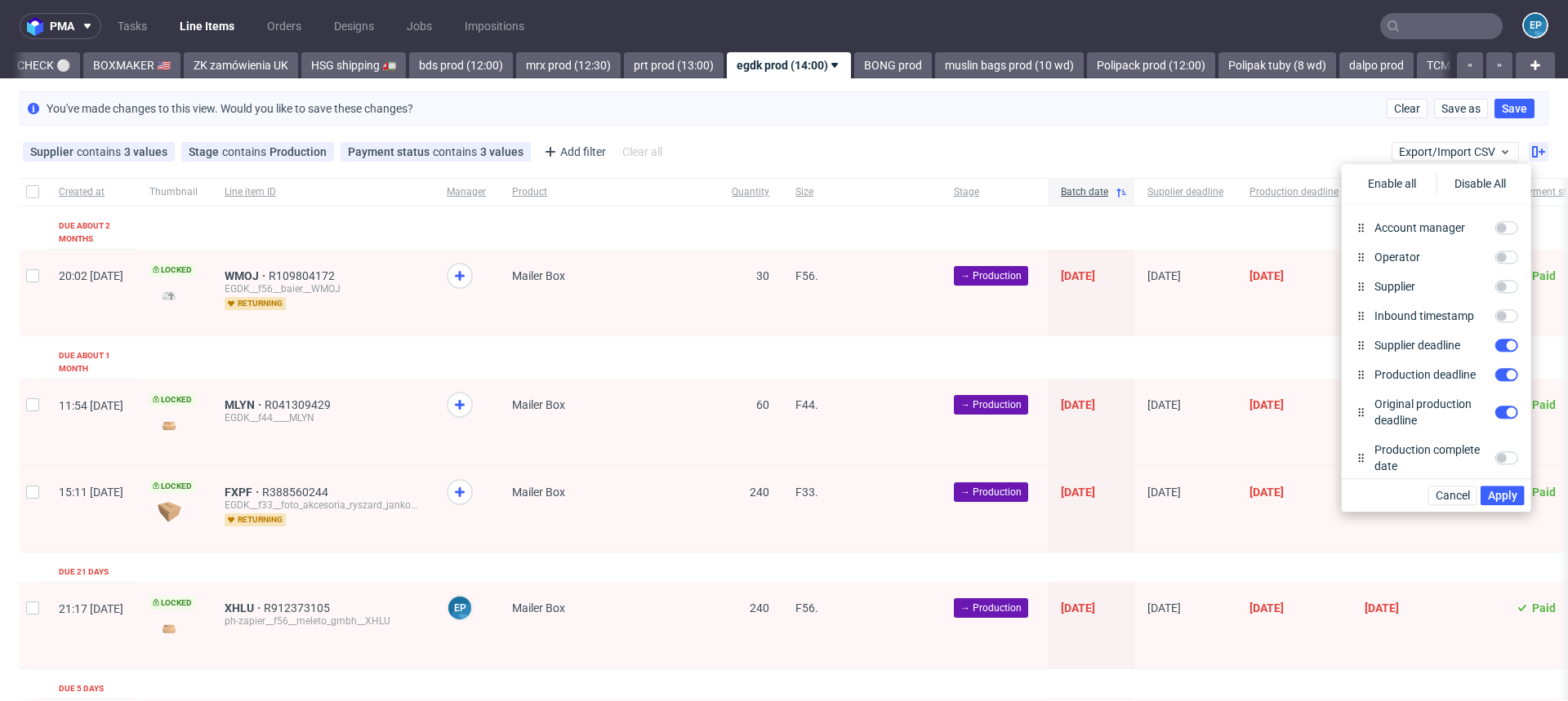
scroll to position [800, 0]
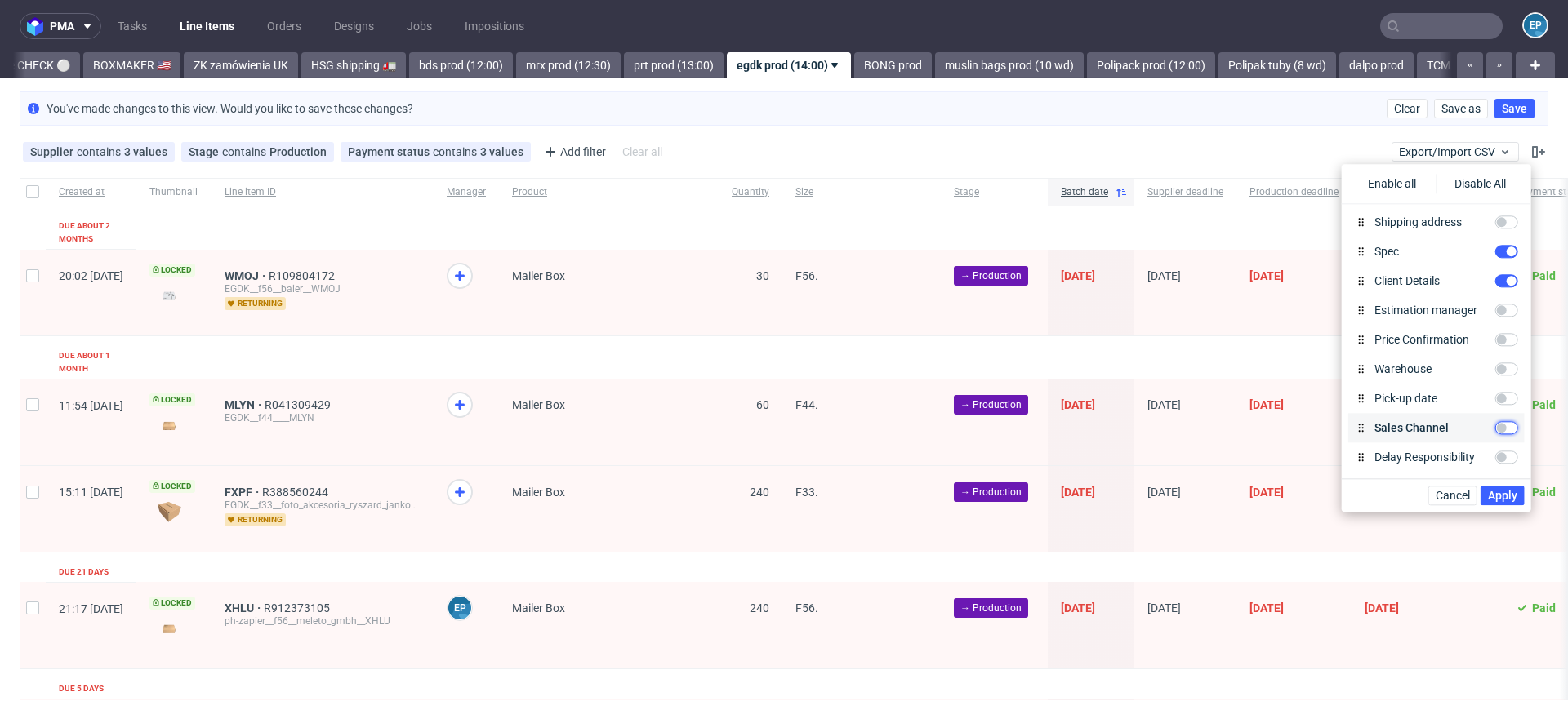
click at [1508, 429] on input "Sales Channel" at bounding box center [1507, 427] width 23 height 13
checkbox input "true"
click at [1510, 490] on span "Apply" at bounding box center [1503, 496] width 30 height 12
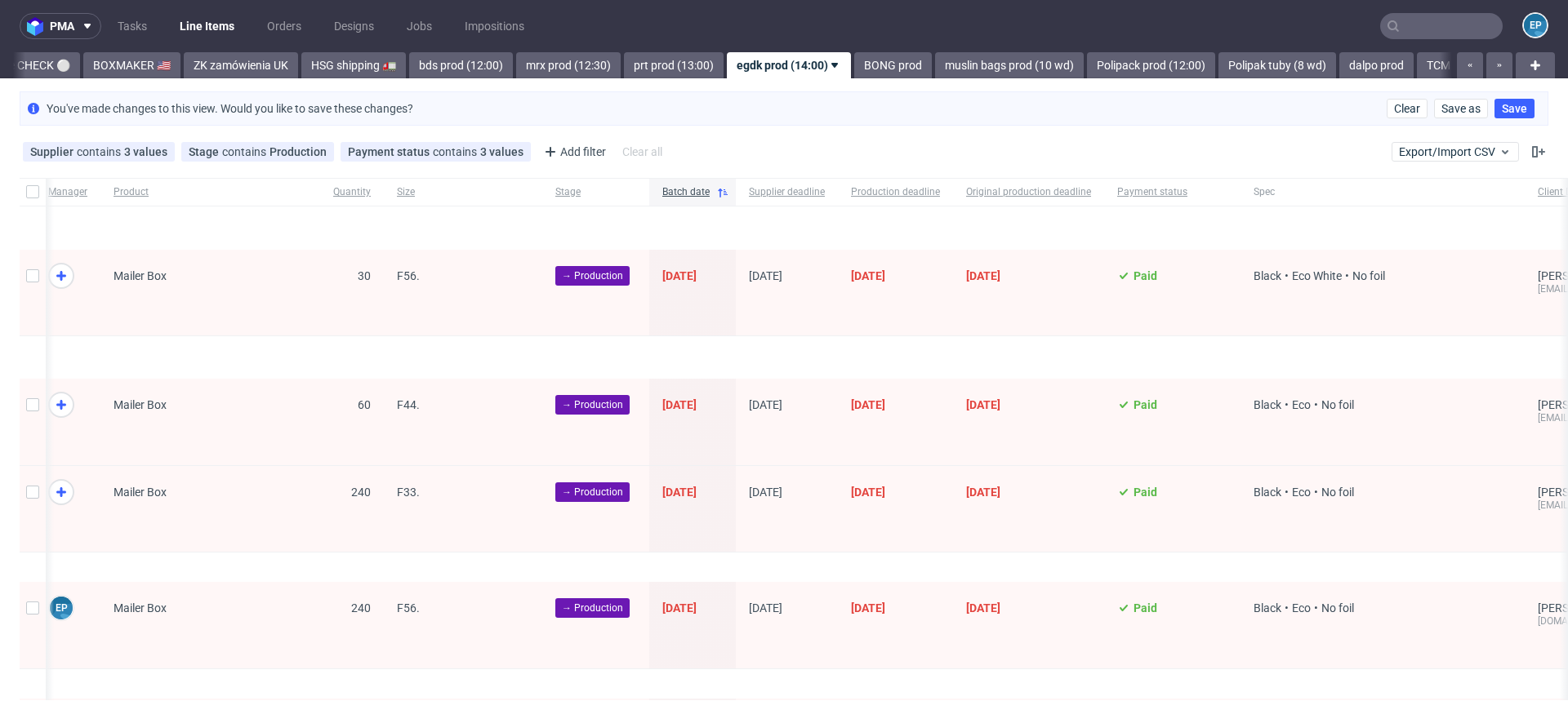
scroll to position [0, 758]
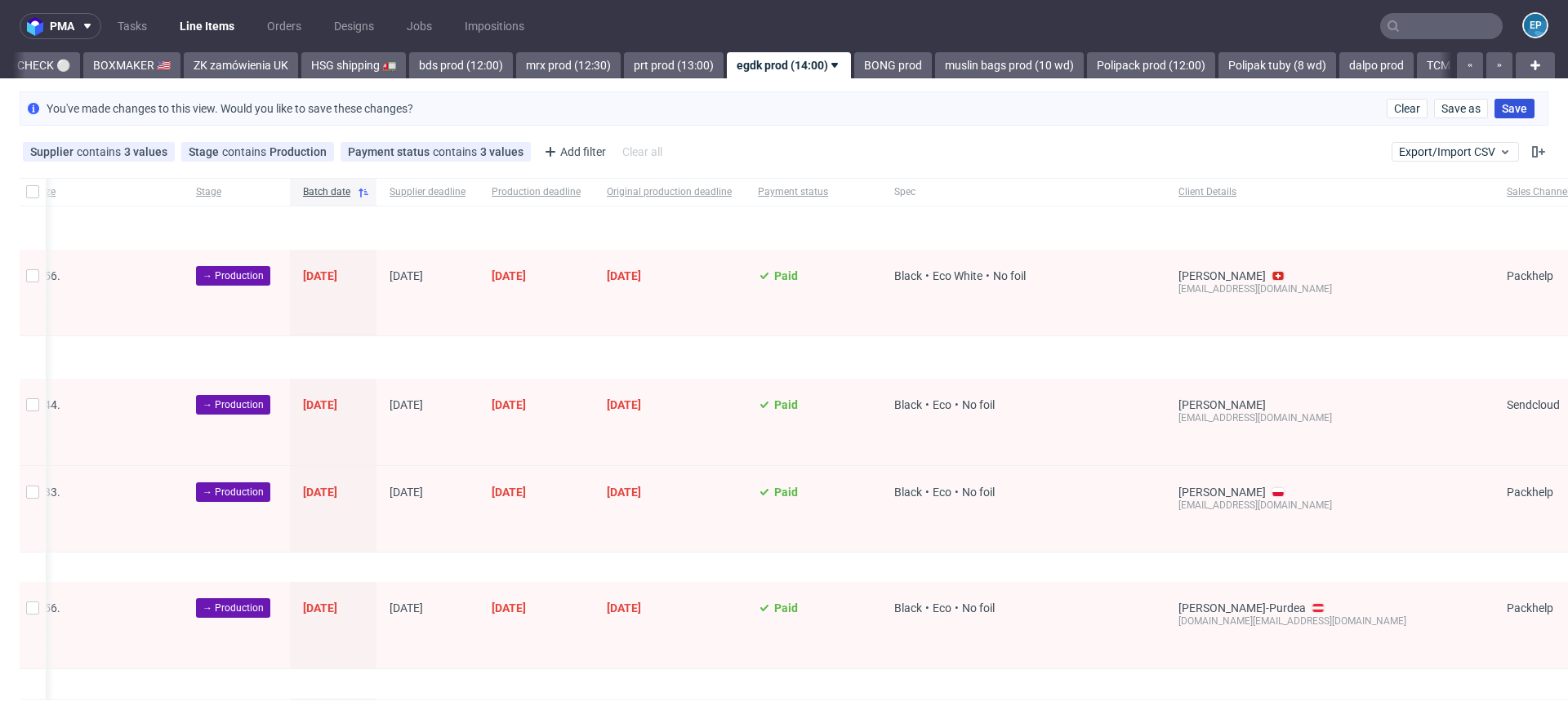
click at [1502, 105] on span "Save" at bounding box center [1515, 109] width 26 height 12
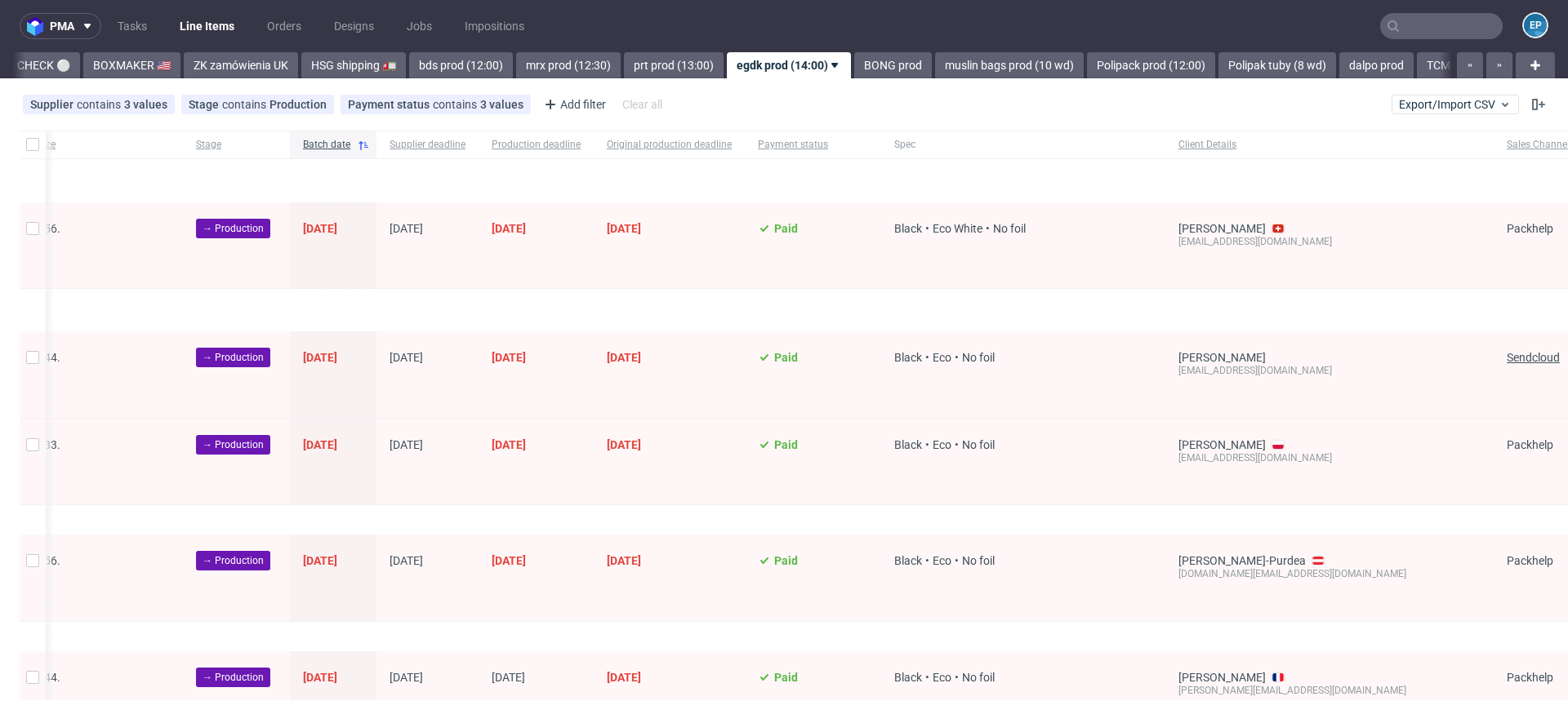
click at [1507, 351] on span "Sendcloud" at bounding box center [1533, 357] width 53 height 13
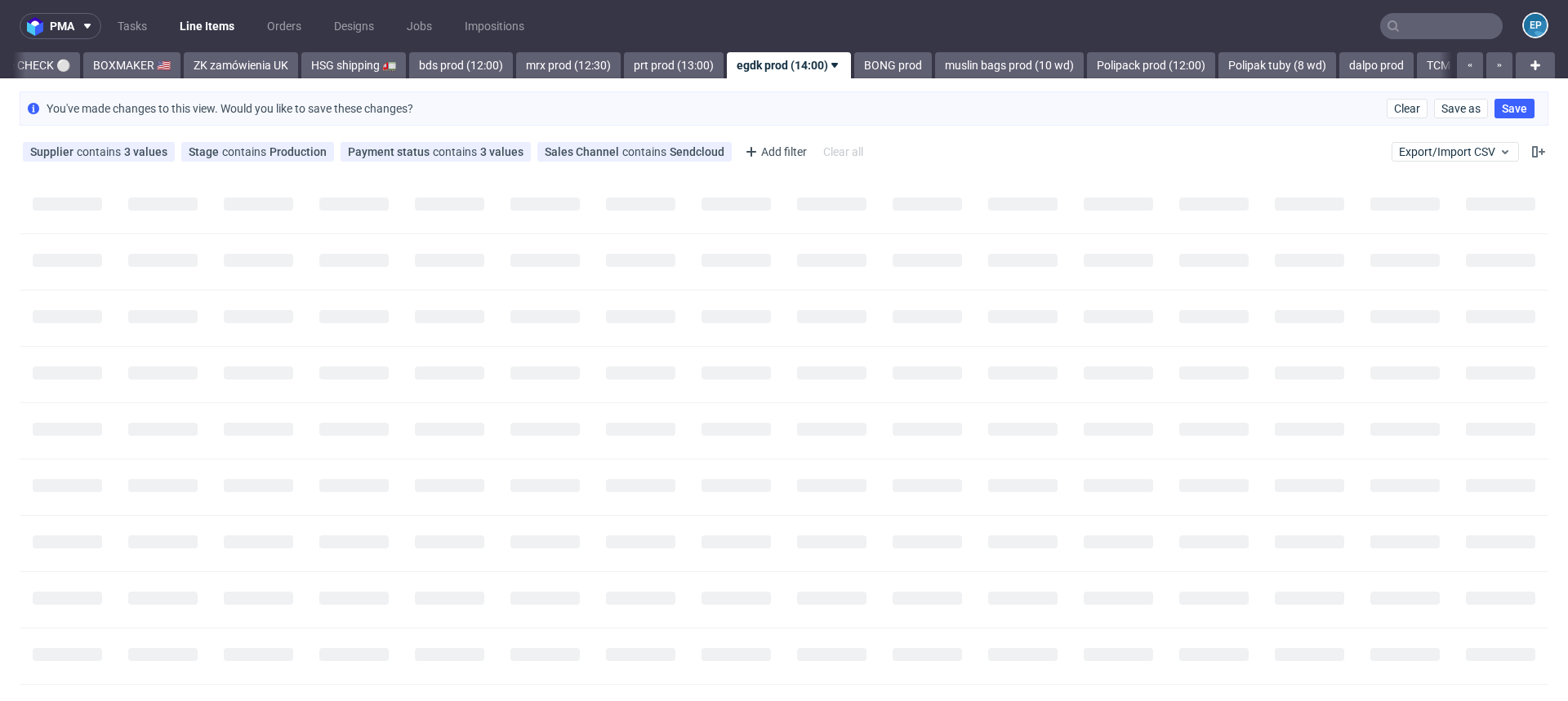
scroll to position [0, 0]
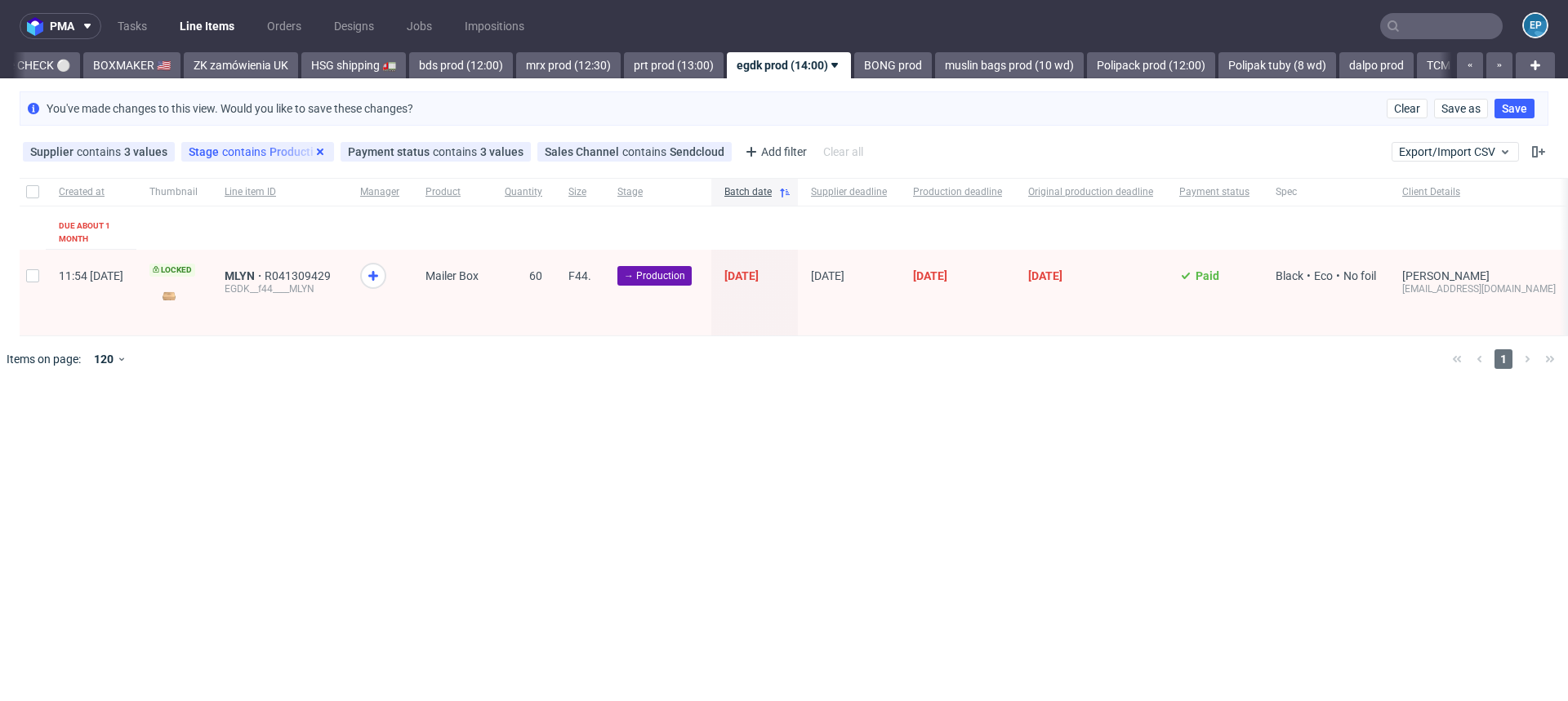
click at [314, 149] on icon at bounding box center [320, 151] width 13 height 13
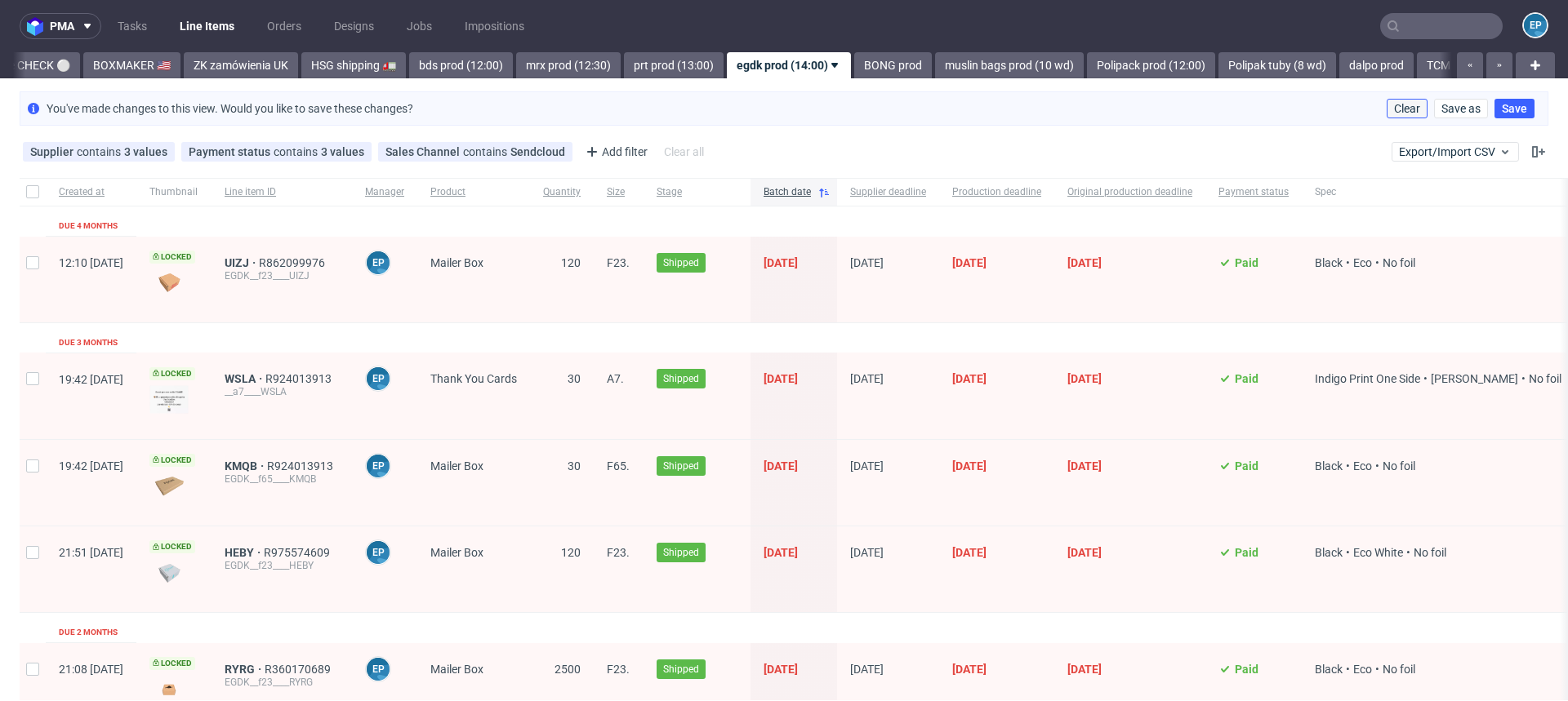
click at [1394, 112] on span "Clear" at bounding box center [1407, 109] width 26 height 12
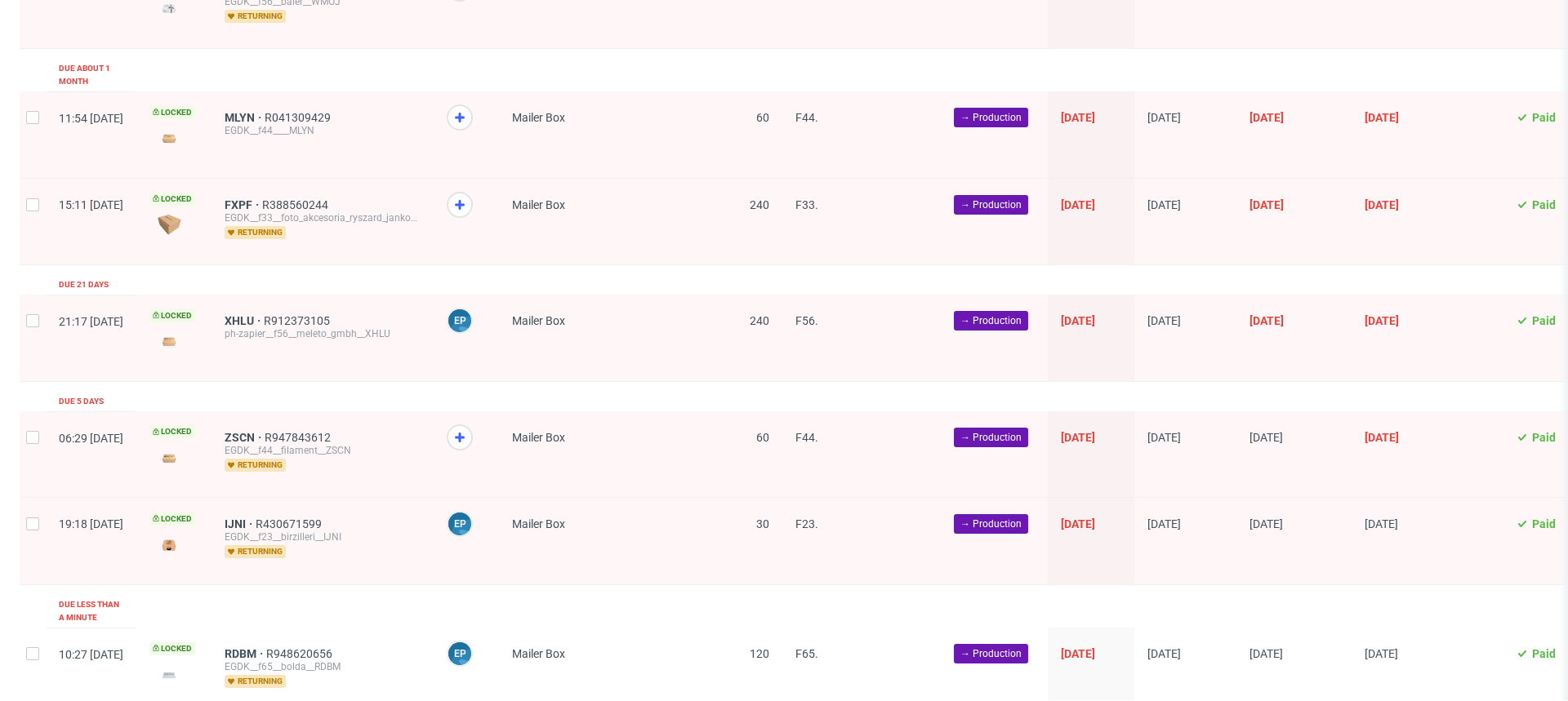
scroll to position [262, 0]
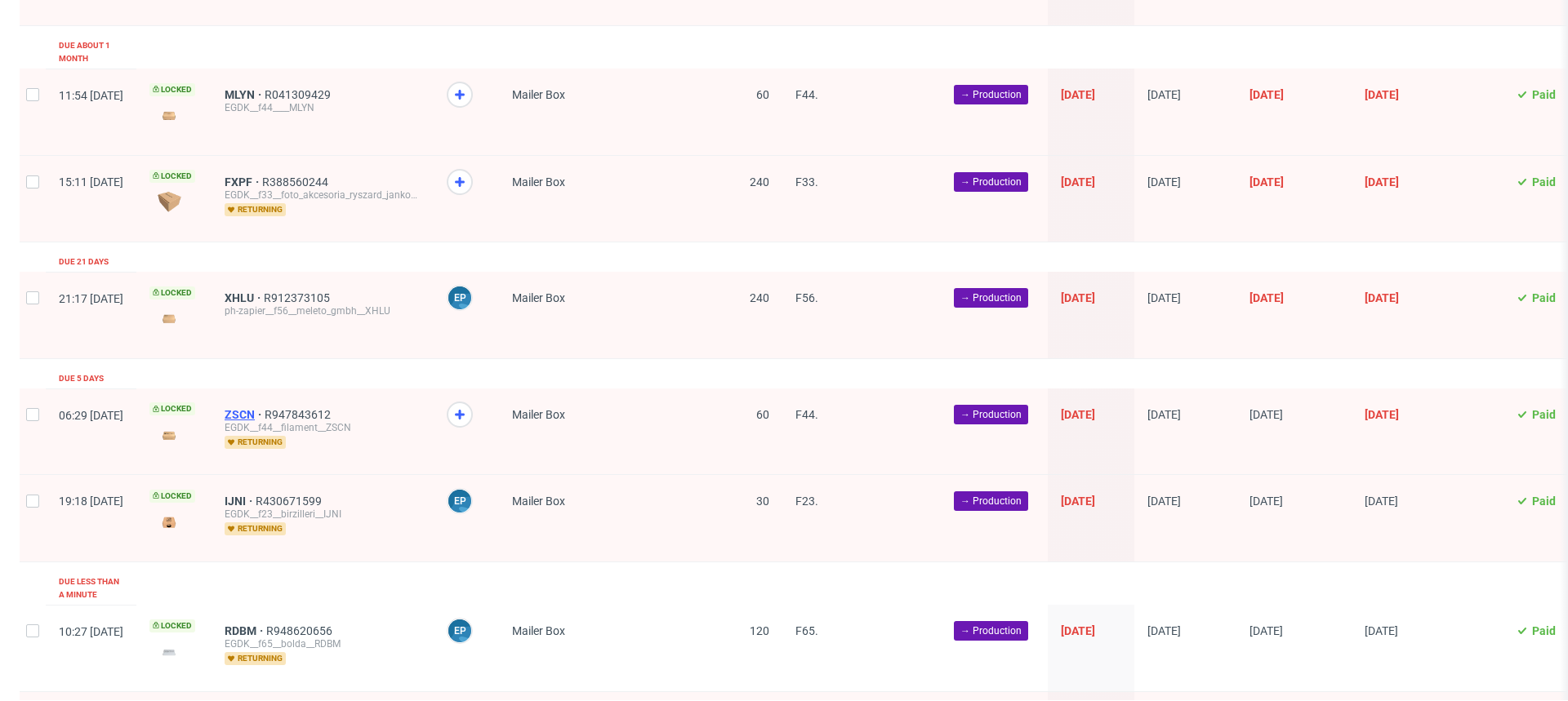
click at [264, 408] on span "ZSCN" at bounding box center [245, 414] width 40 height 13
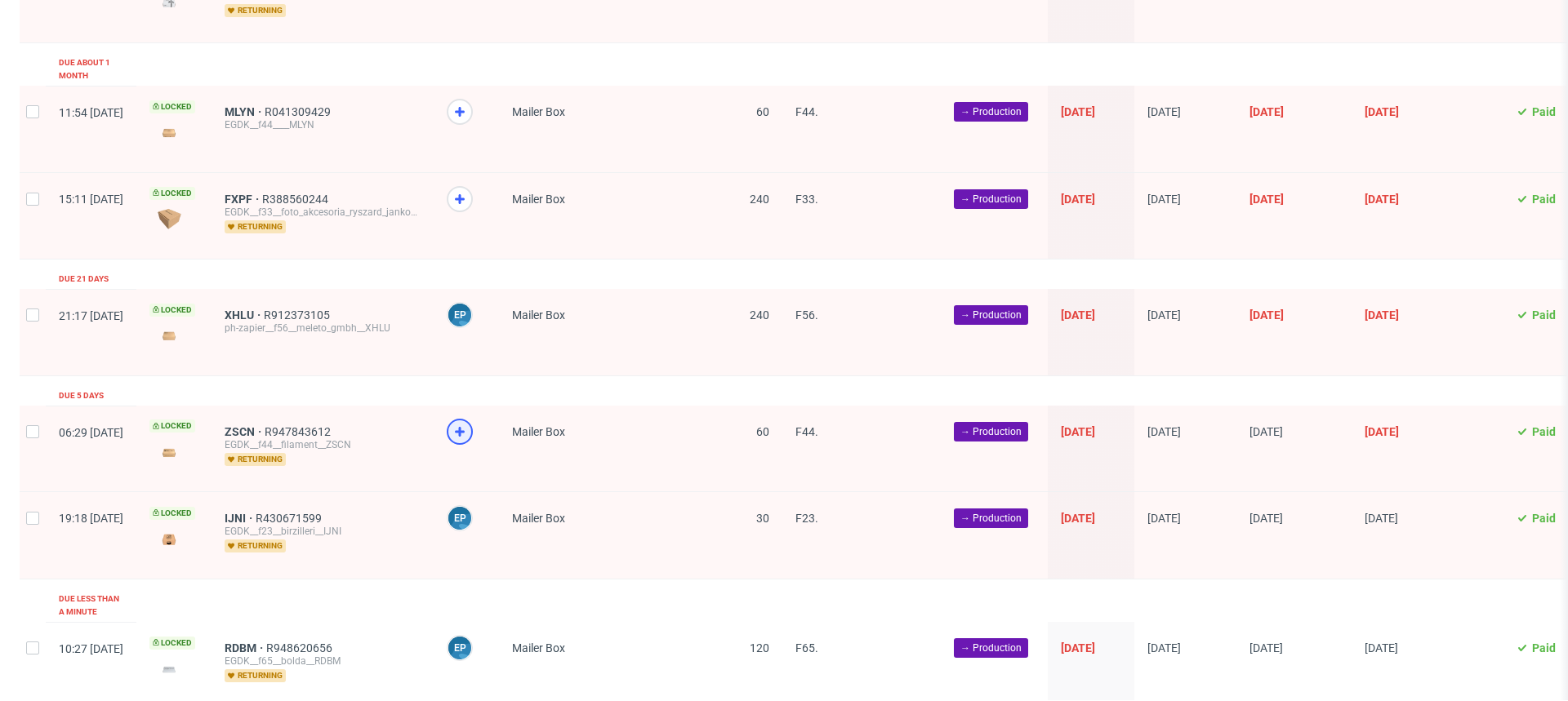
click at [465, 427] on use at bounding box center [460, 432] width 10 height 10
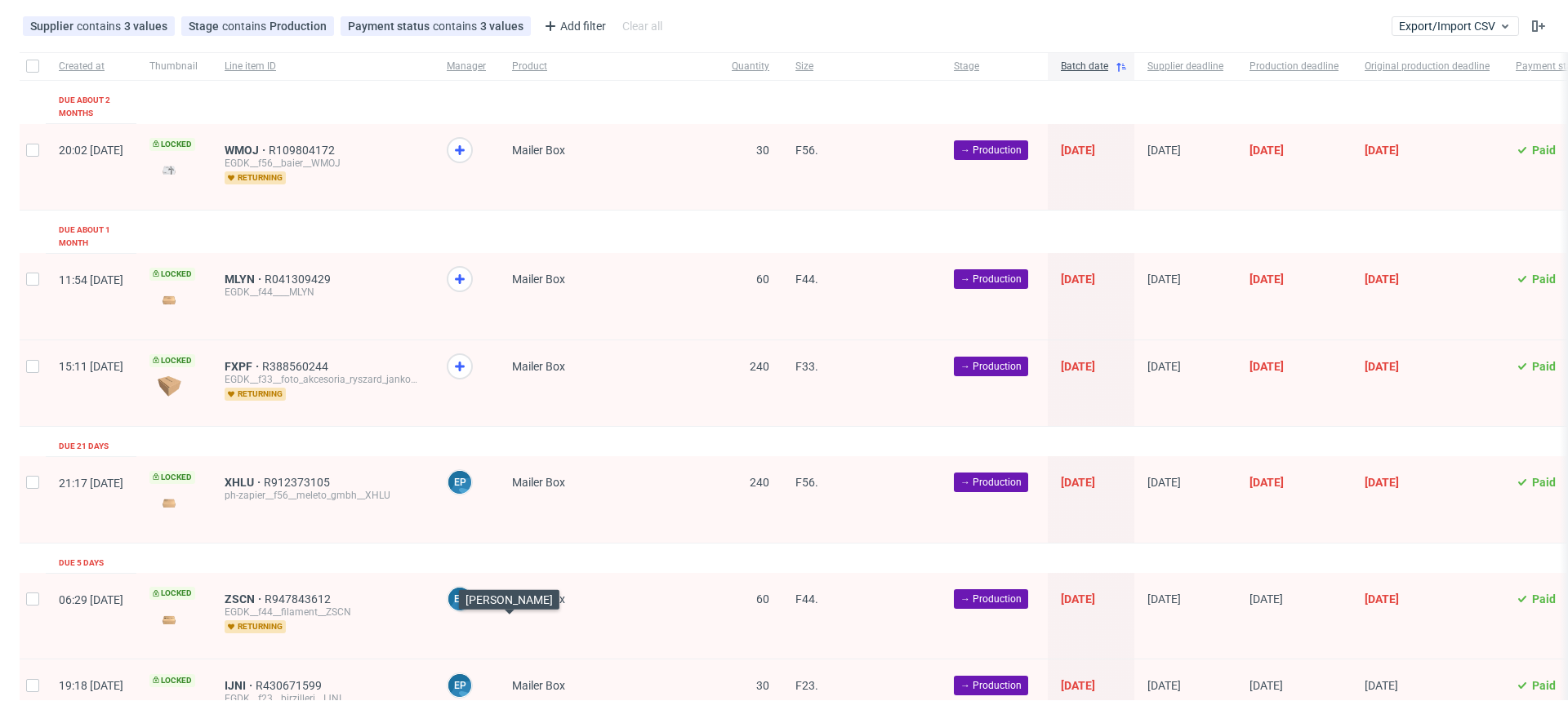
scroll to position [46, 0]
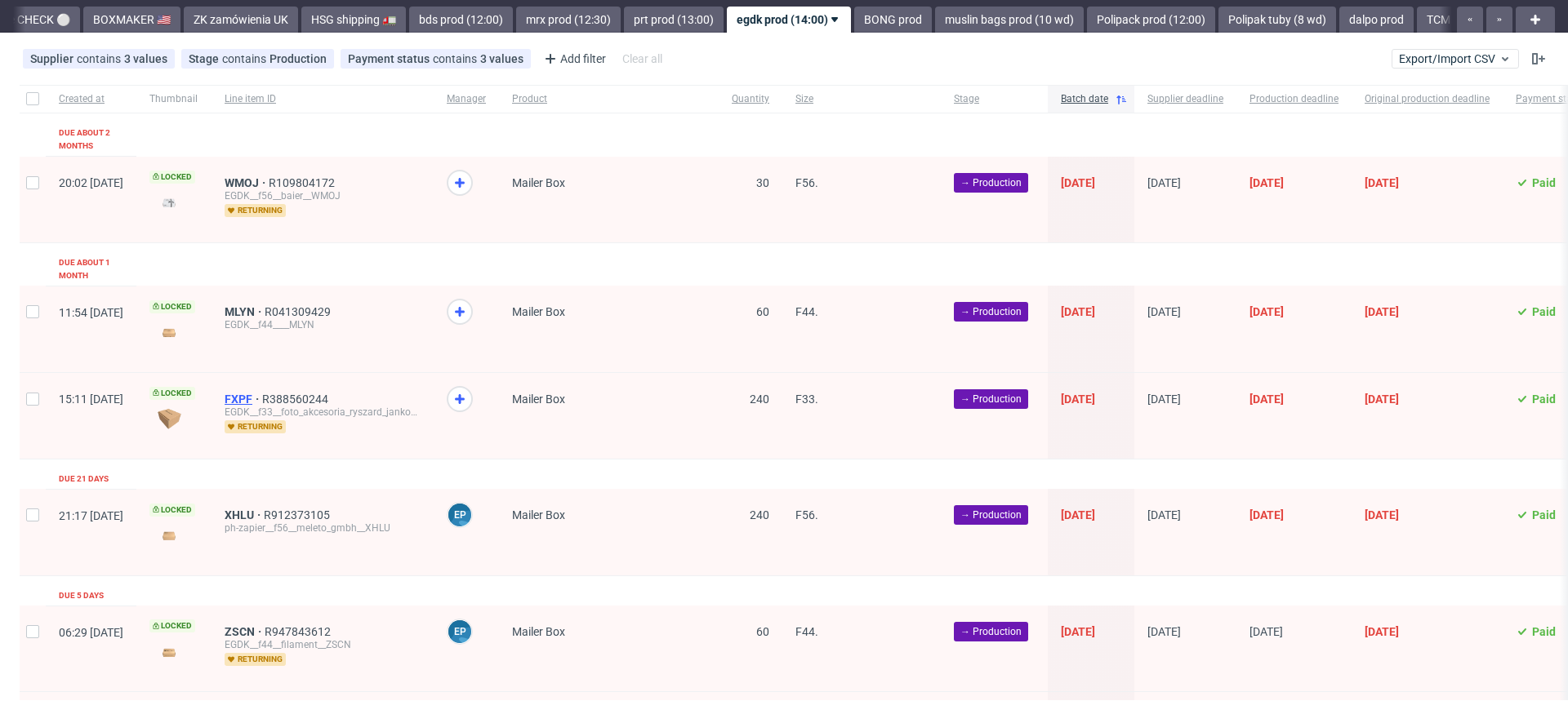
click at [262, 393] on span "FXPF" at bounding box center [244, 399] width 38 height 13
click at [264, 305] on span "MLYN" at bounding box center [245, 311] width 40 height 13
click at [268, 176] on span "WMOJ" at bounding box center [247, 182] width 45 height 13
click at [470, 173] on icon at bounding box center [460, 183] width 20 height 20
click at [499, 286] on div at bounding box center [467, 329] width 65 height 86
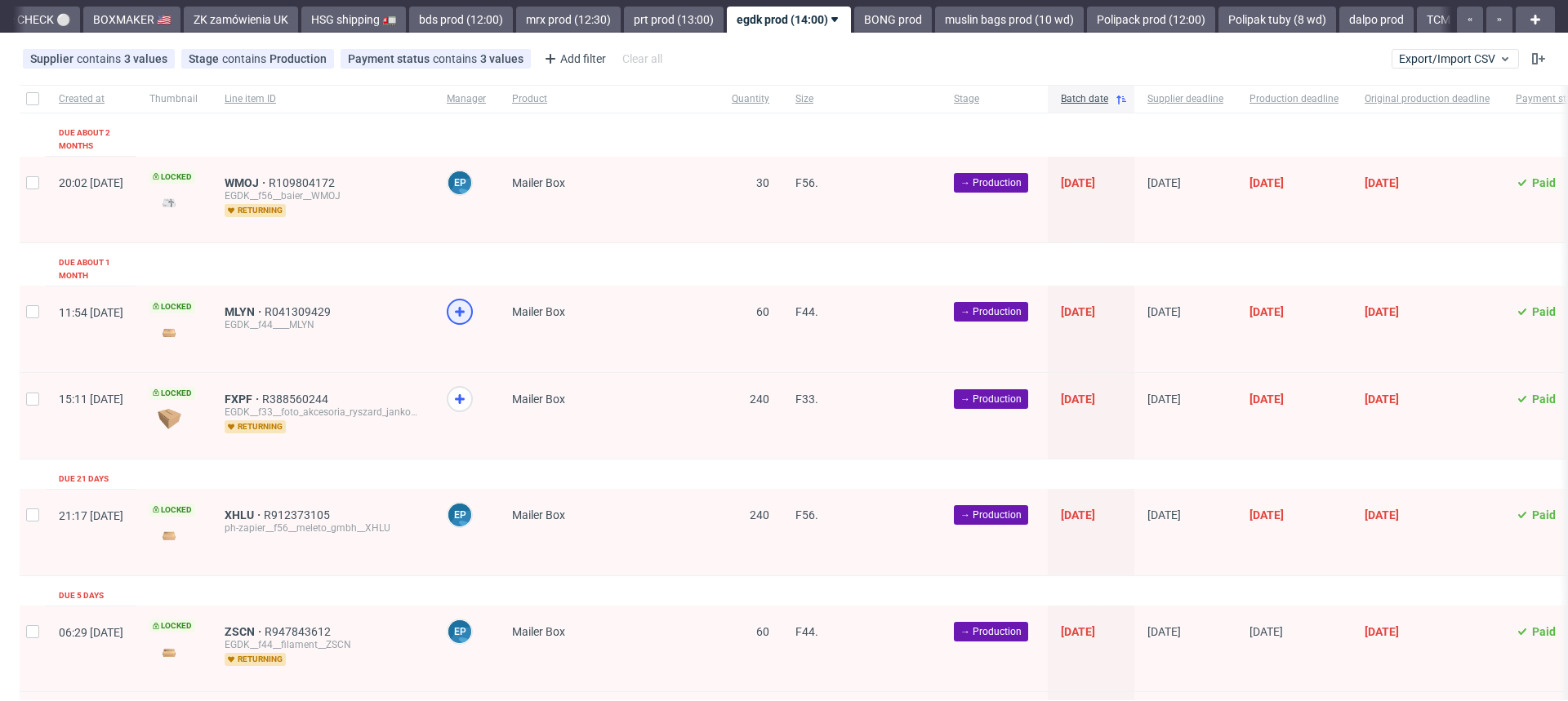
click at [472, 299] on div at bounding box center [460, 312] width 26 height 26
click at [472, 386] on div at bounding box center [460, 399] width 26 height 26
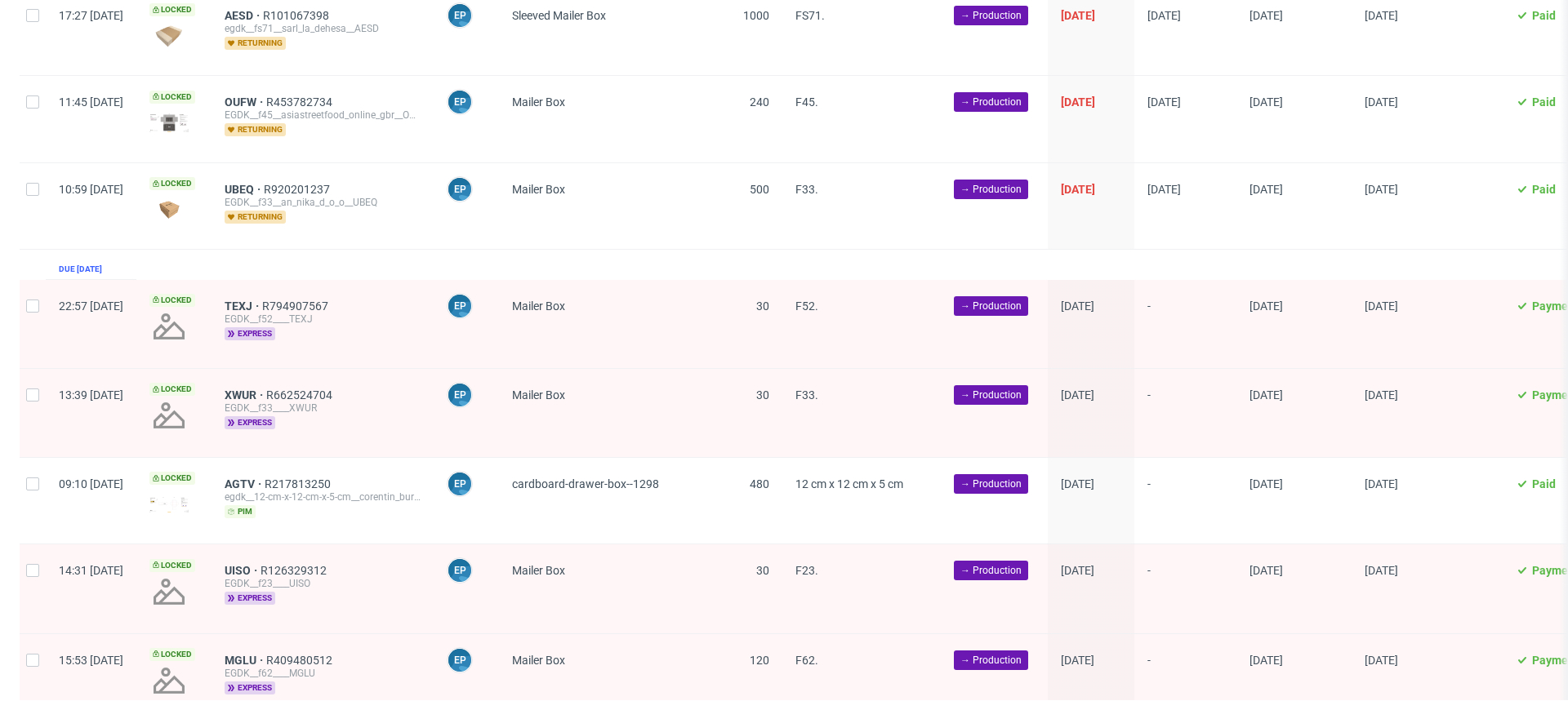
scroll to position [3319, 0]
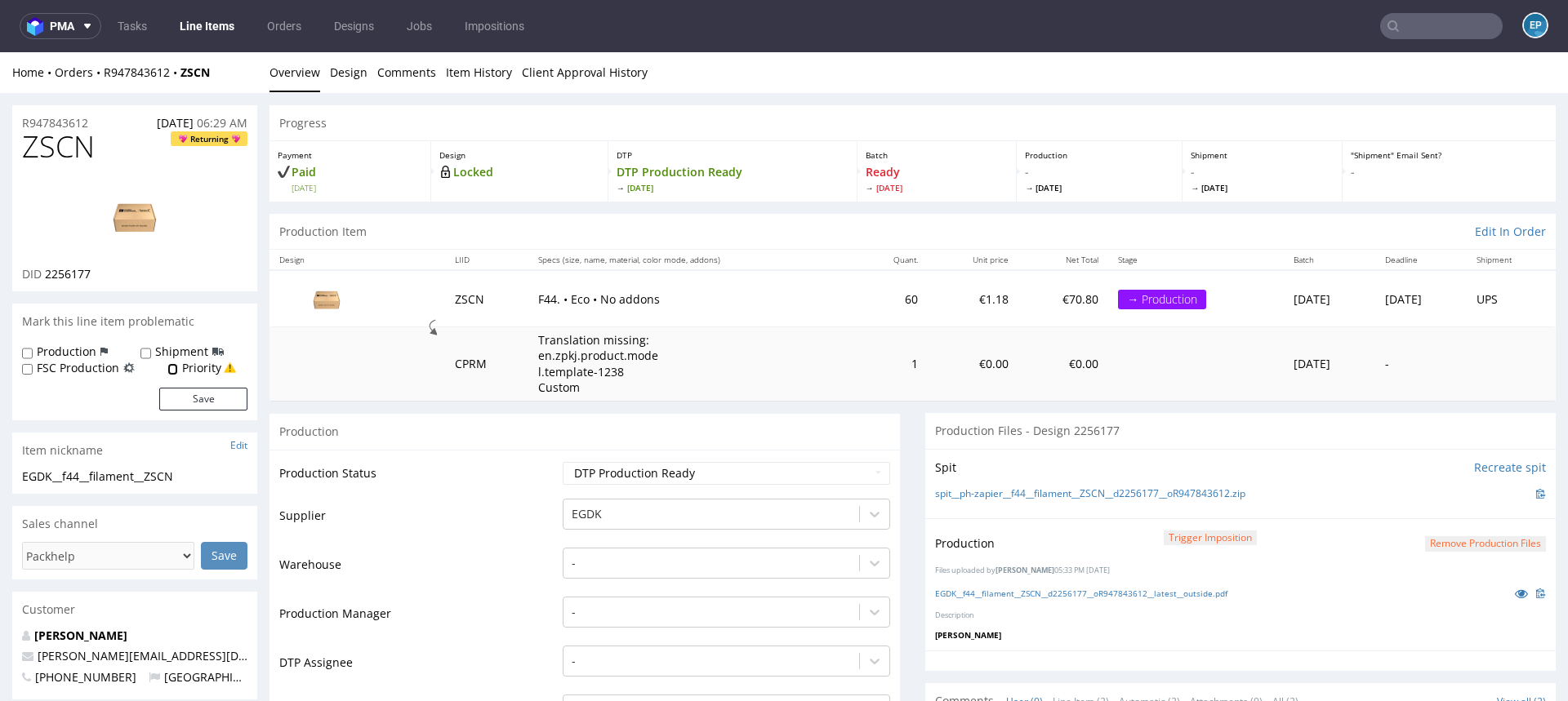
click at [173, 370] on input "Priority" at bounding box center [172, 369] width 11 height 13
checkbox input "true"
click at [191, 394] on button "Save" at bounding box center [203, 399] width 88 height 23
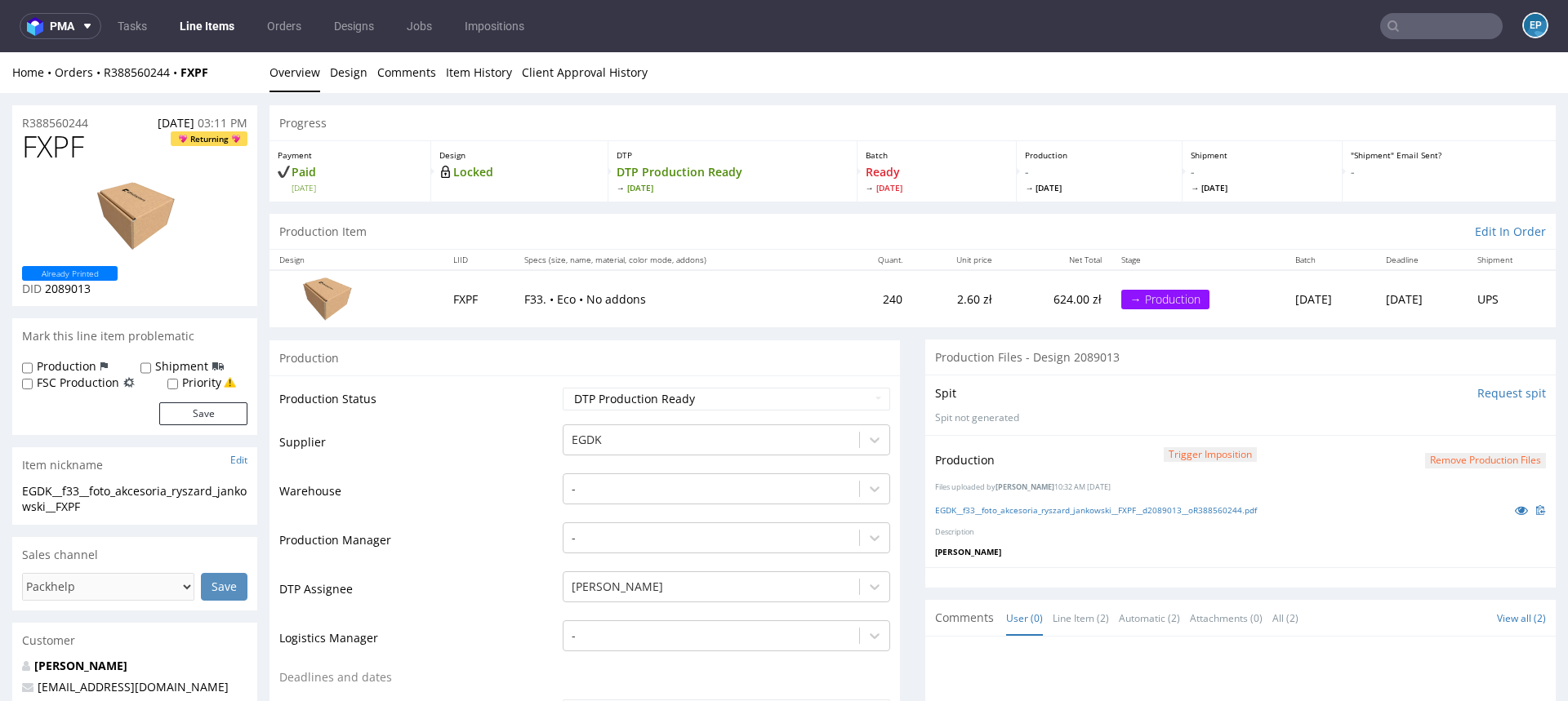
click at [197, 383] on label "Priority" at bounding box center [202, 382] width 40 height 16
click at [178, 383] on input "Priority" at bounding box center [172, 384] width 11 height 13
checkbox input "true"
click at [202, 407] on button "Save" at bounding box center [203, 413] width 88 height 23
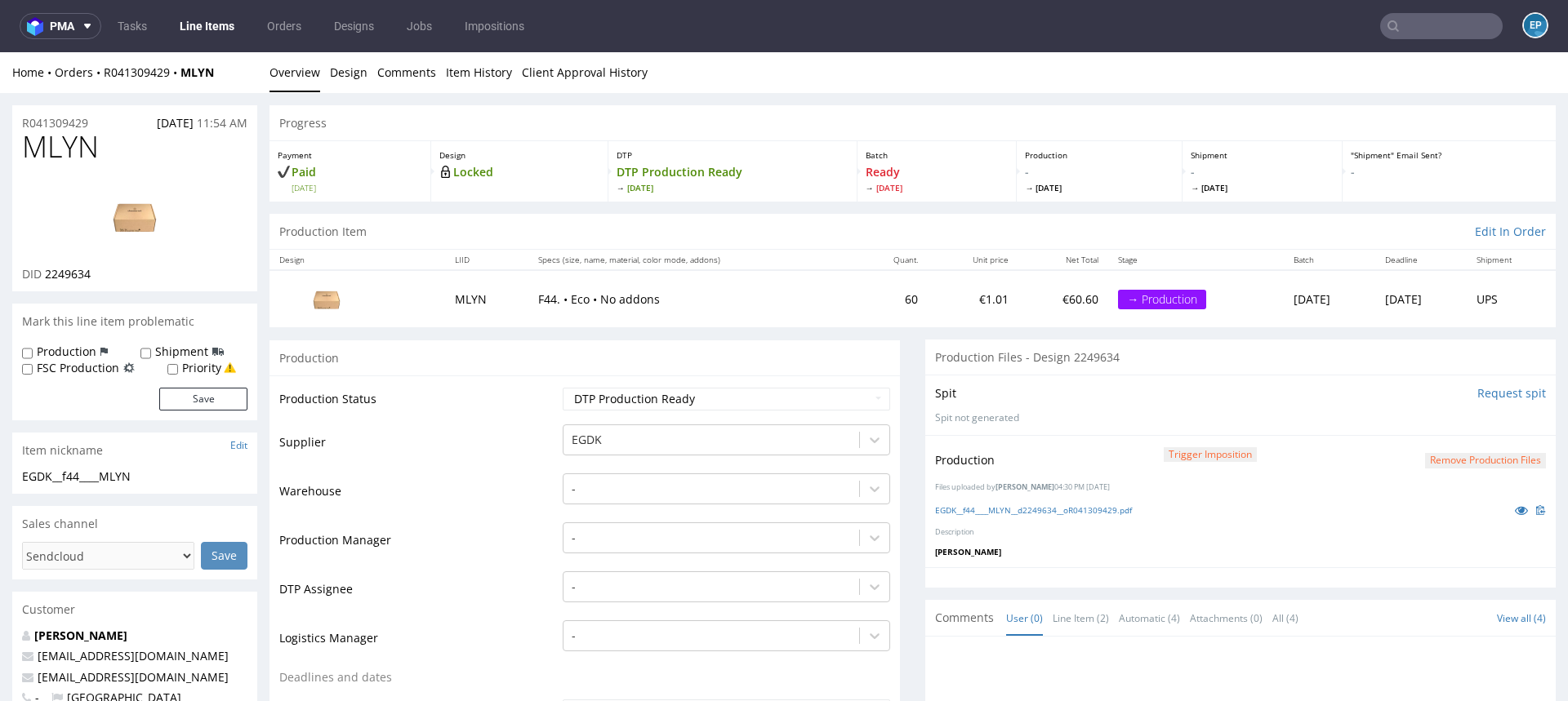
click at [200, 362] on label "Priority" at bounding box center [202, 368] width 40 height 16
click at [178, 363] on input "Priority" at bounding box center [172, 369] width 11 height 13
checkbox input "true"
click at [200, 394] on button "Save" at bounding box center [203, 399] width 88 height 23
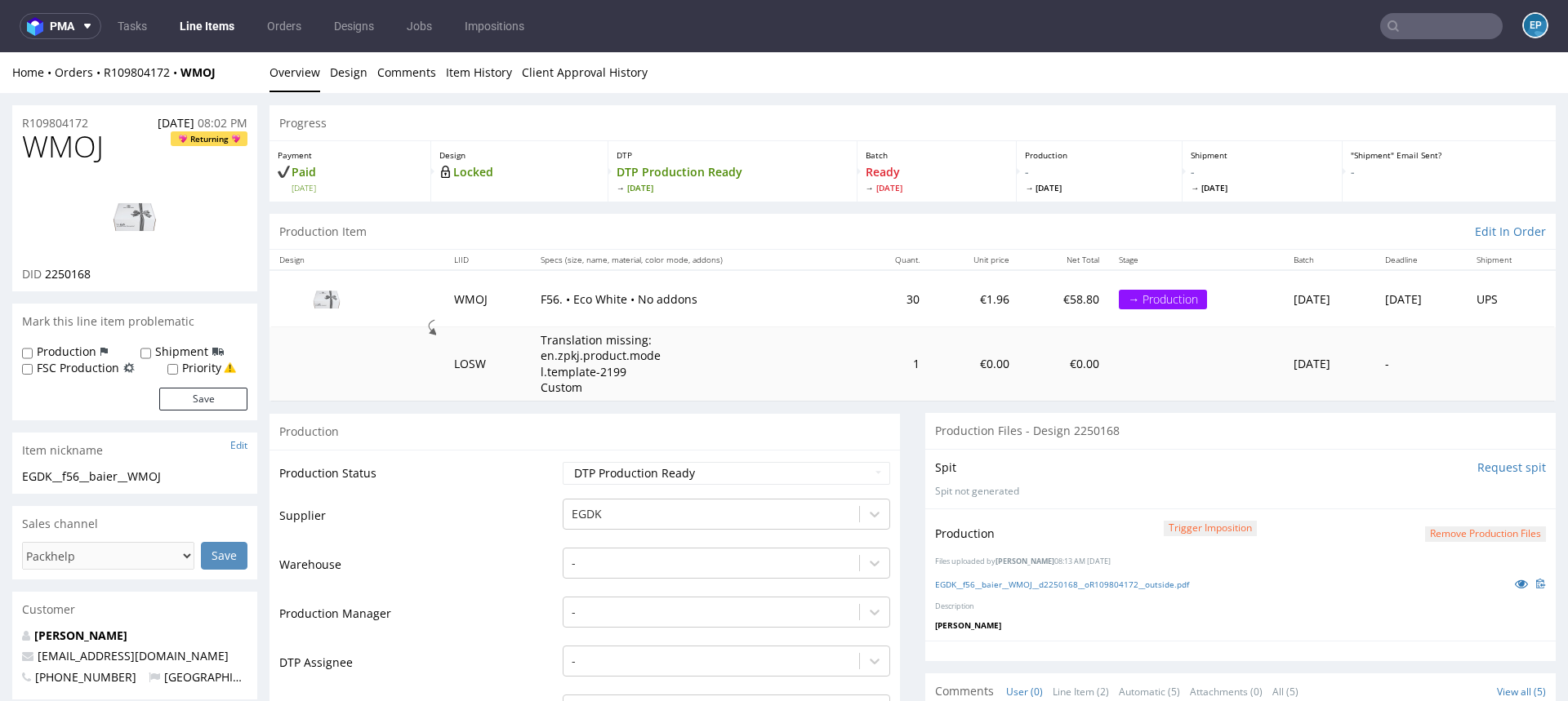
click at [183, 366] on label "Priority" at bounding box center [202, 368] width 40 height 16
click at [178, 366] on input "Priority" at bounding box center [172, 369] width 11 height 13
checkbox input "true"
click at [188, 396] on button "Save" at bounding box center [203, 399] width 88 height 23
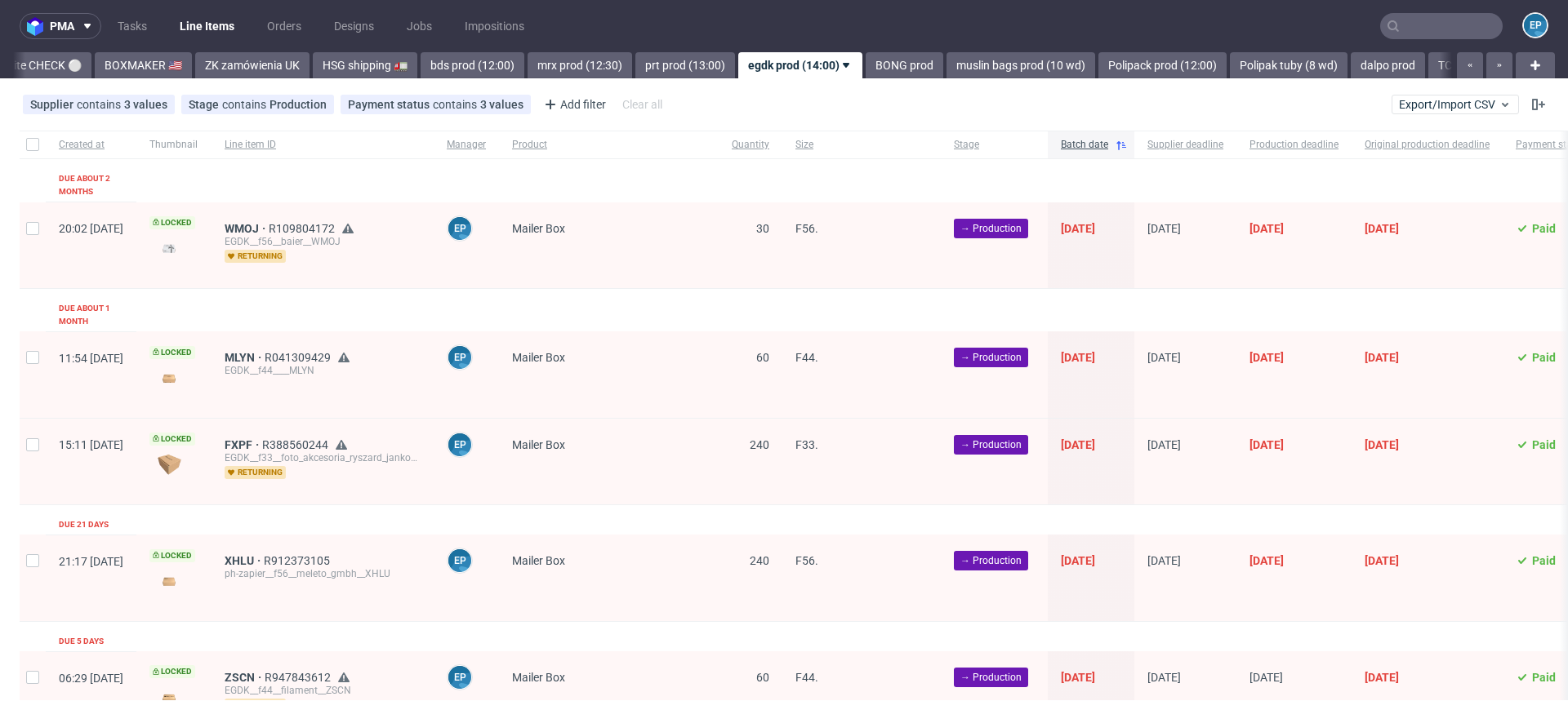
scroll to position [0, 1545]
click at [471, 217] on figcaption "EP" at bounding box center [460, 228] width 23 height 23
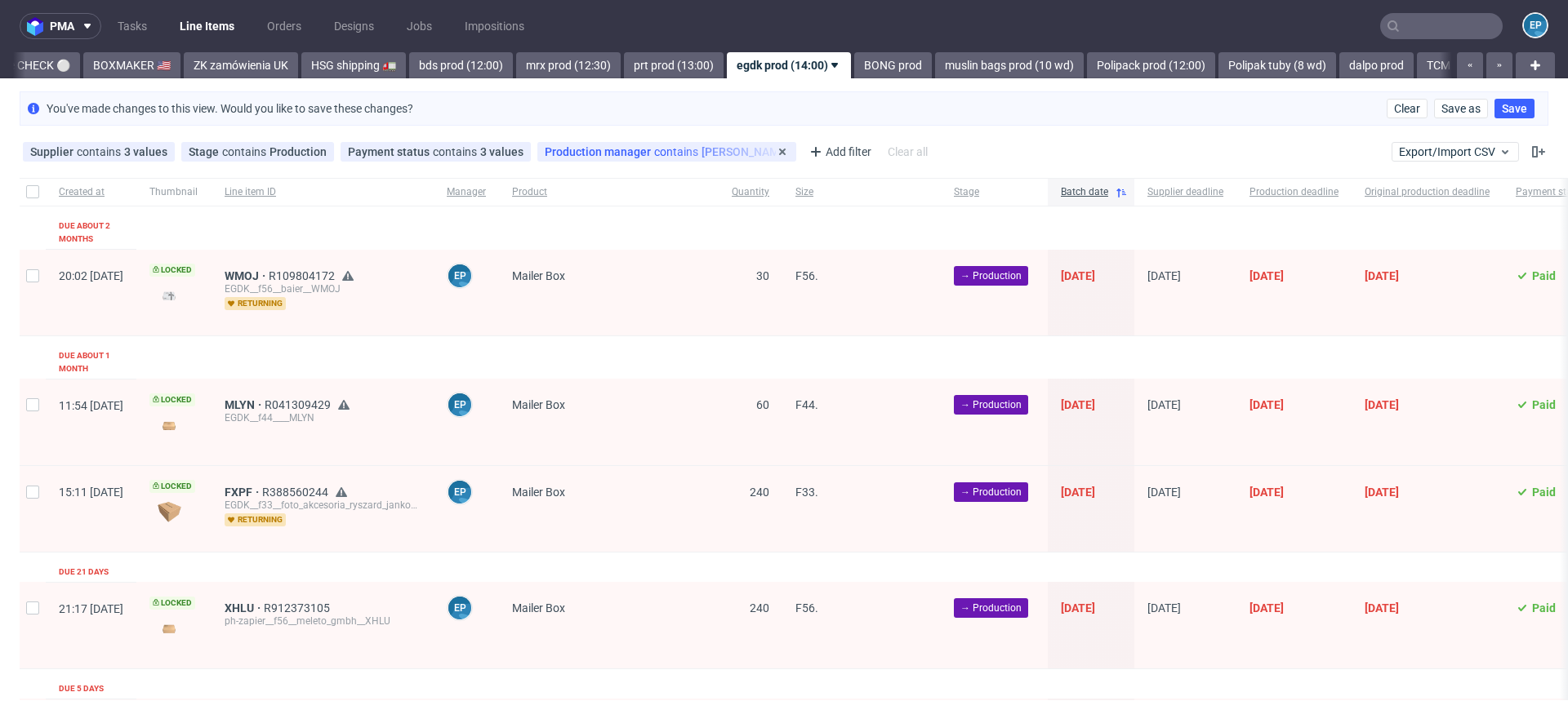
click at [602, 147] on span "Production manager" at bounding box center [599, 151] width 109 height 13
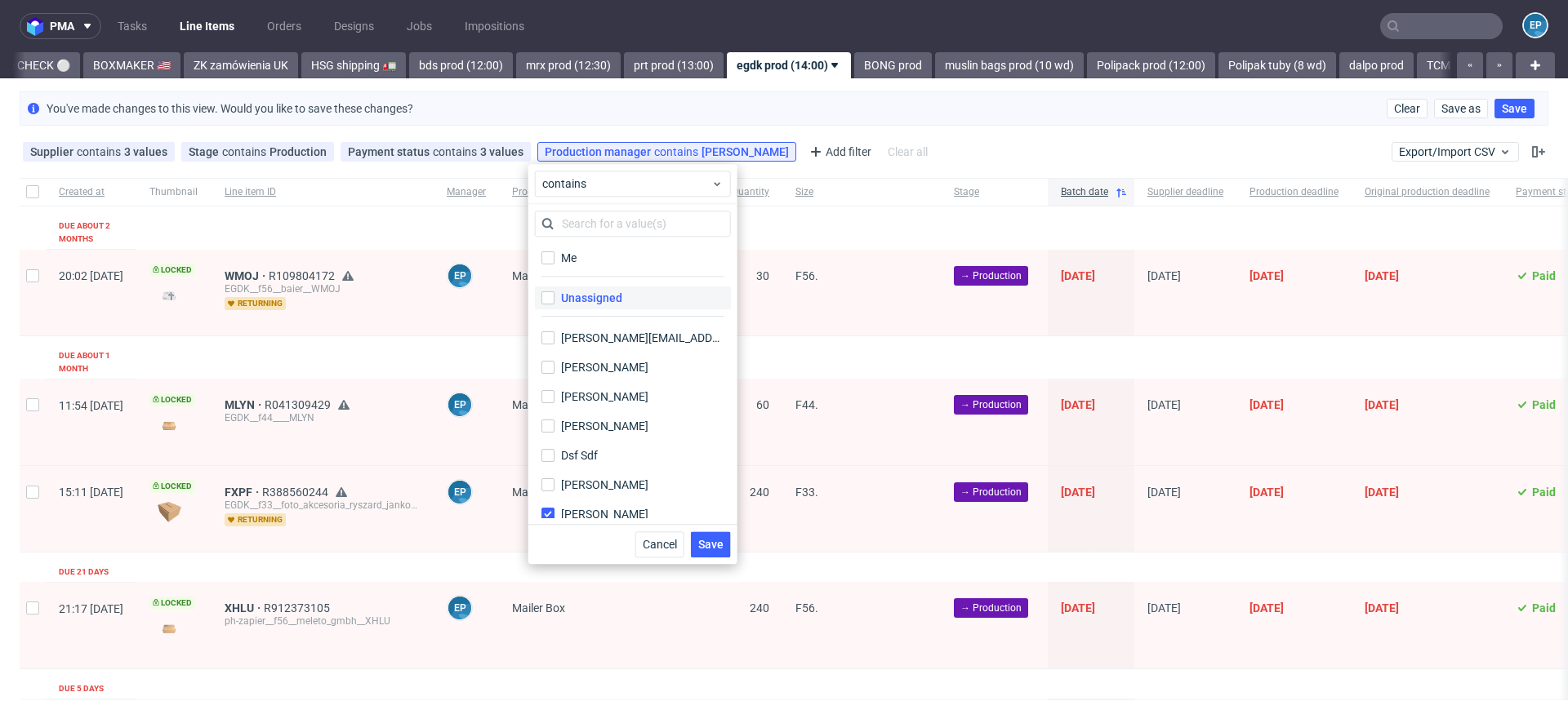
click at [602, 301] on div "Unassigned" at bounding box center [591, 298] width 61 height 16
click at [555, 301] on input "Unassigned" at bounding box center [548, 297] width 13 height 13
checkbox input "true"
click at [723, 537] on button "Save" at bounding box center [710, 545] width 40 height 26
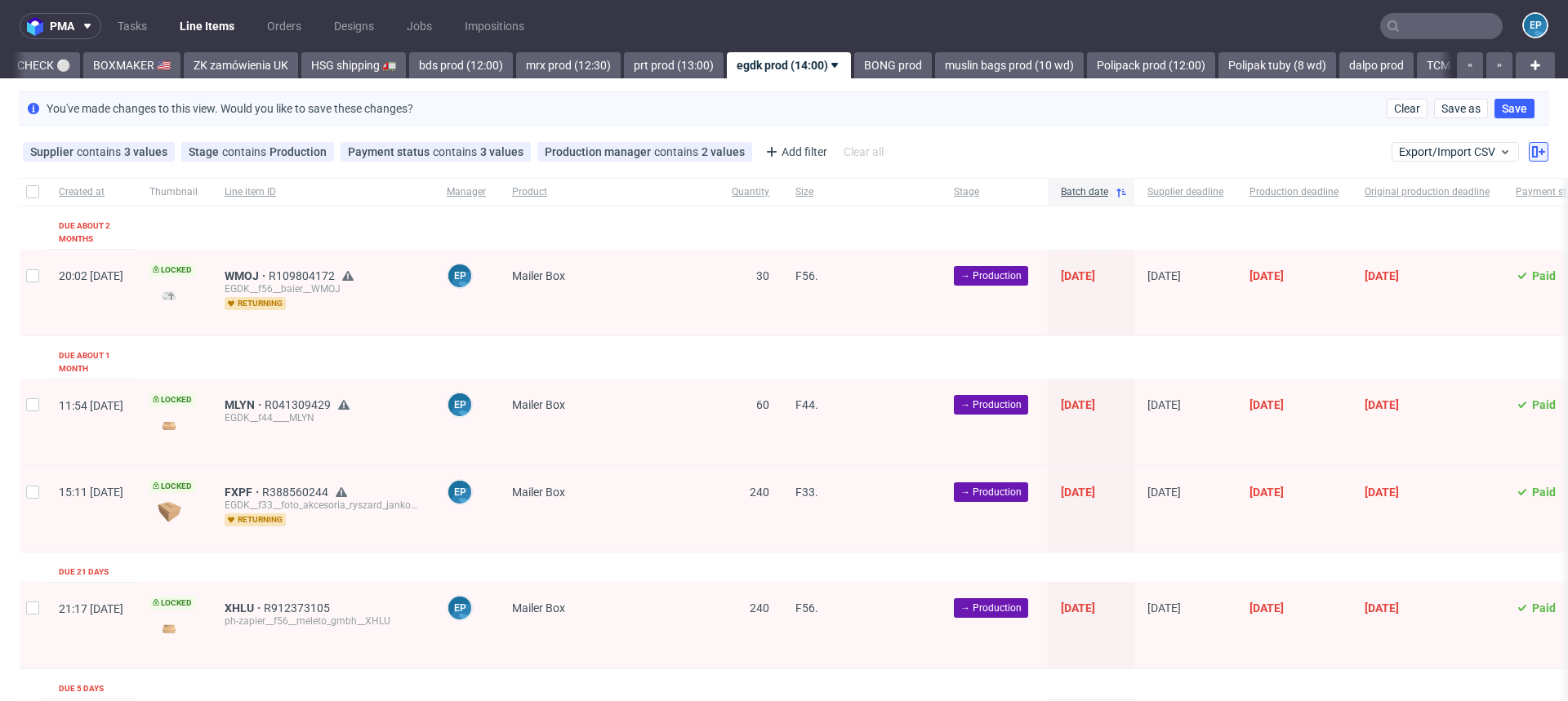
click at [1512, 102] on button "Save" at bounding box center [1515, 109] width 40 height 20
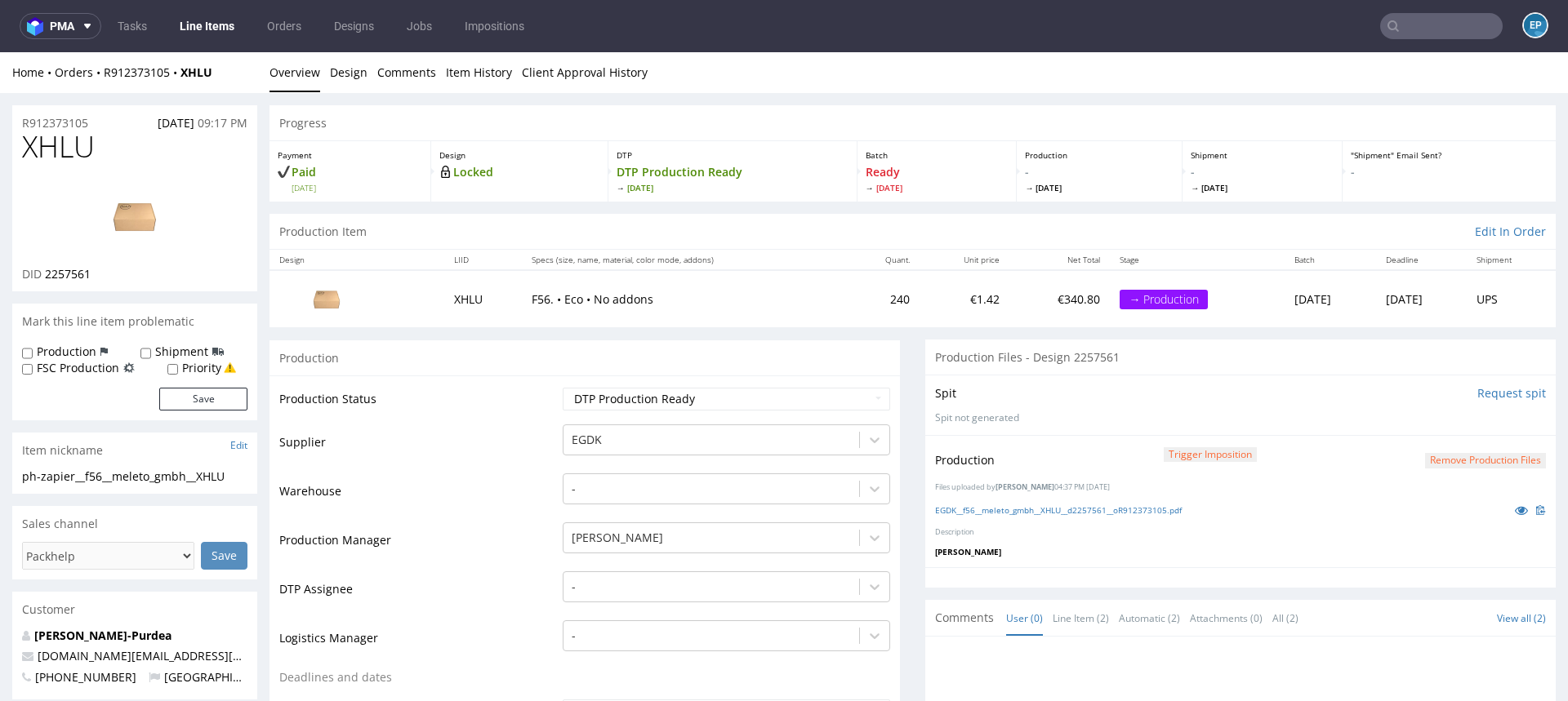
click at [192, 369] on label "Priority" at bounding box center [202, 368] width 40 height 16
click at [178, 369] on input "Priority" at bounding box center [172, 369] width 11 height 13
checkbox input "true"
click at [190, 392] on button "Save" at bounding box center [203, 399] width 88 height 23
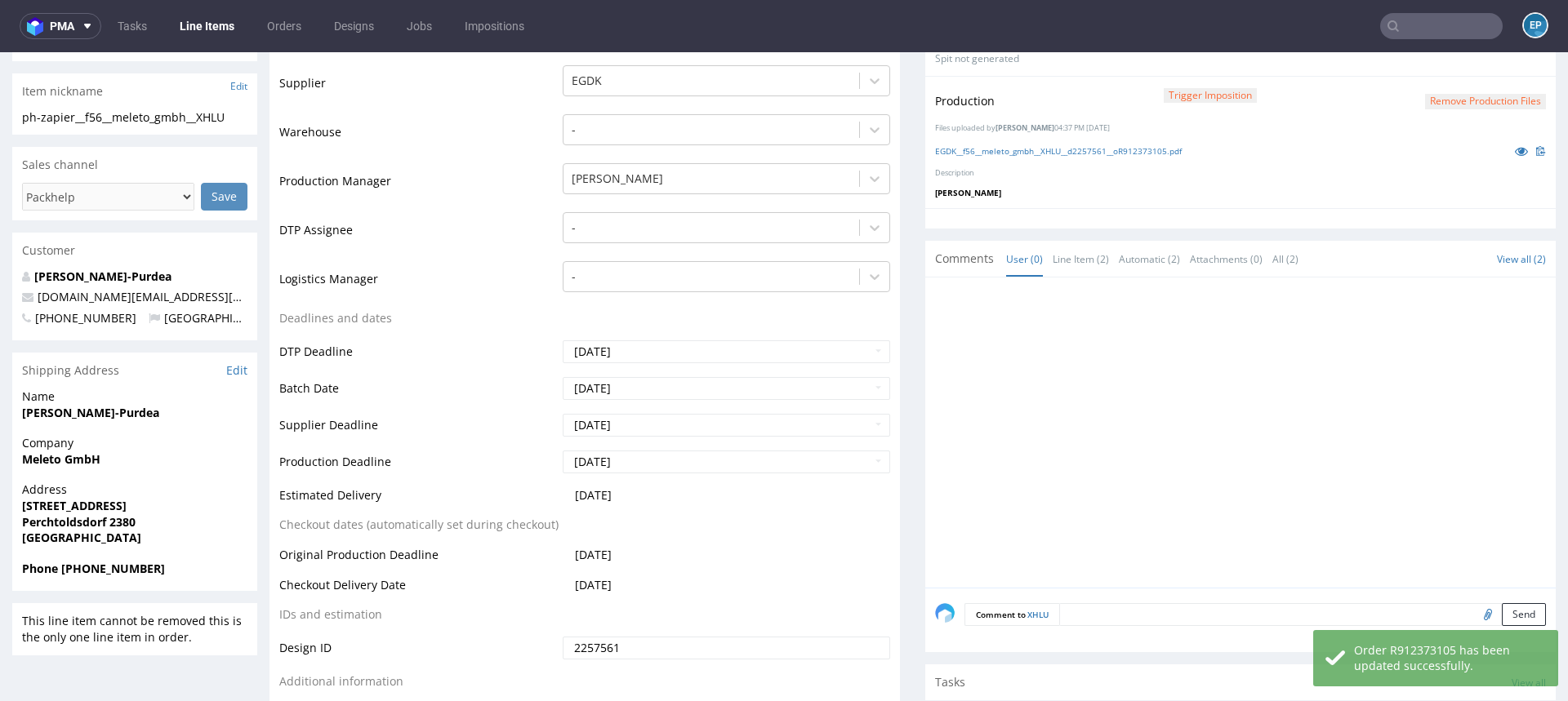
scroll to position [383, 0]
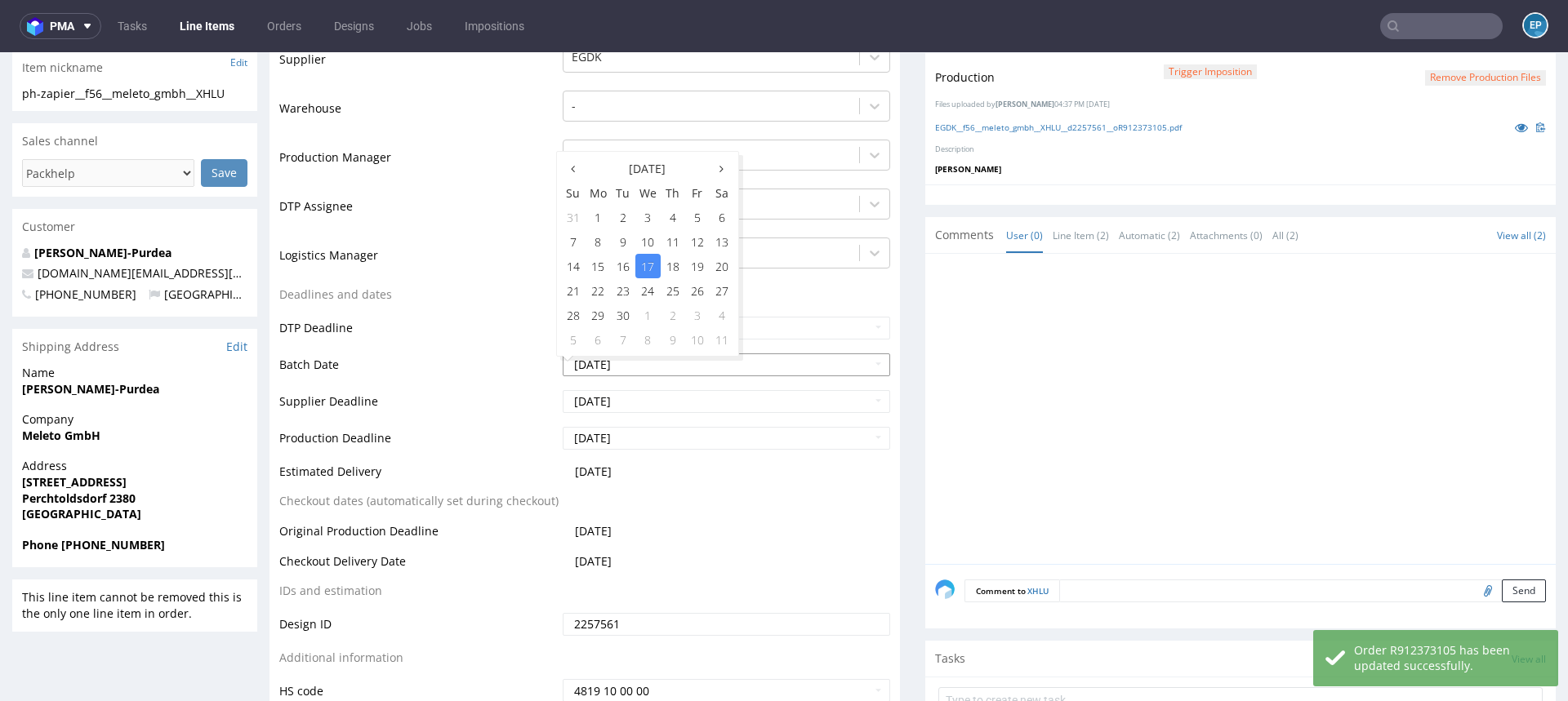
click at [630, 366] on input "2025-09-17" at bounding box center [726, 364] width 328 height 23
click at [643, 338] on td "8" at bounding box center [648, 340] width 26 height 25
type input "2025-10-08"
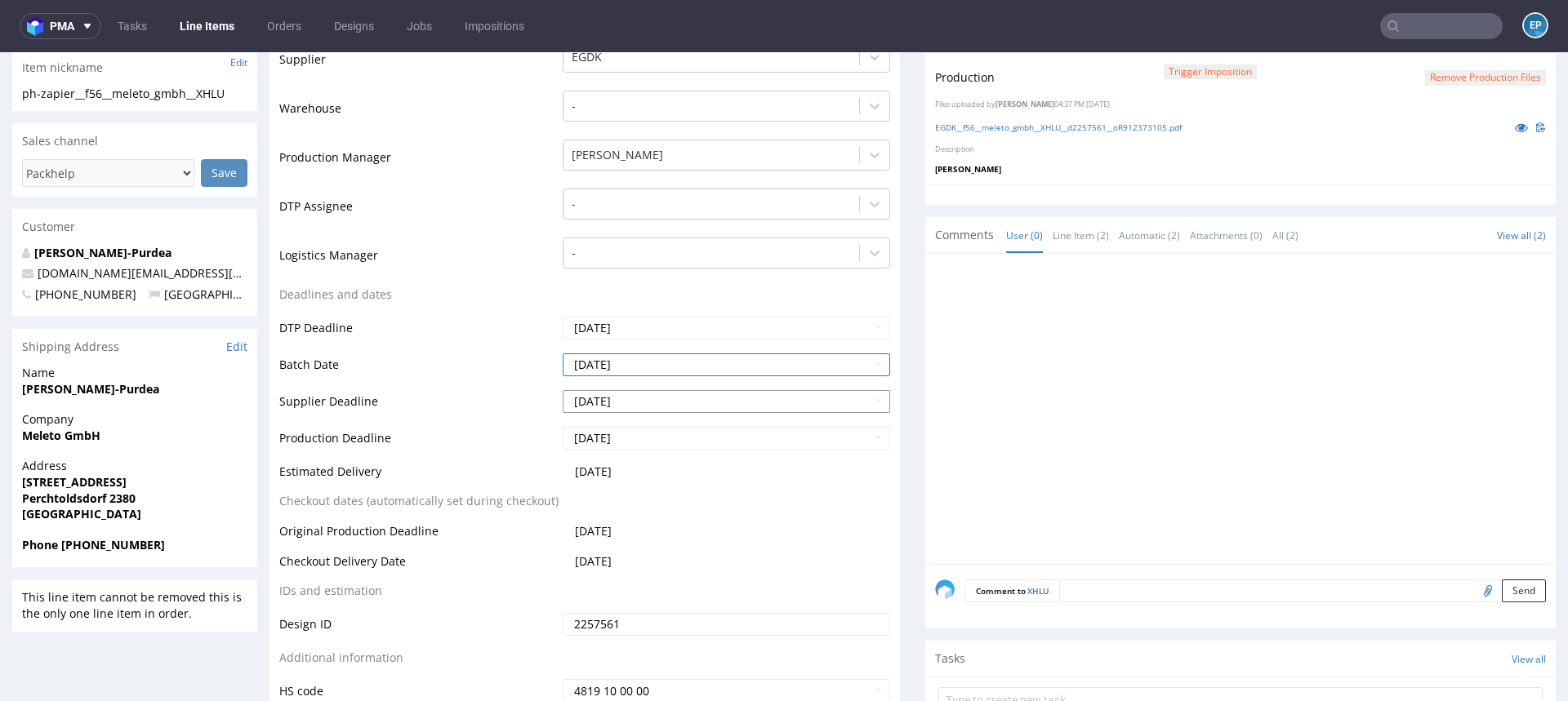
click at [635, 396] on input "2025-09-26" at bounding box center [726, 401] width 328 height 23
click at [722, 207] on icon at bounding box center [721, 206] width 4 height 12
click at [606, 303] on td "13" at bounding box center [598, 303] width 26 height 25
type input "2025-10-13"
click at [649, 436] on input "[DATE]" at bounding box center [726, 438] width 328 height 23
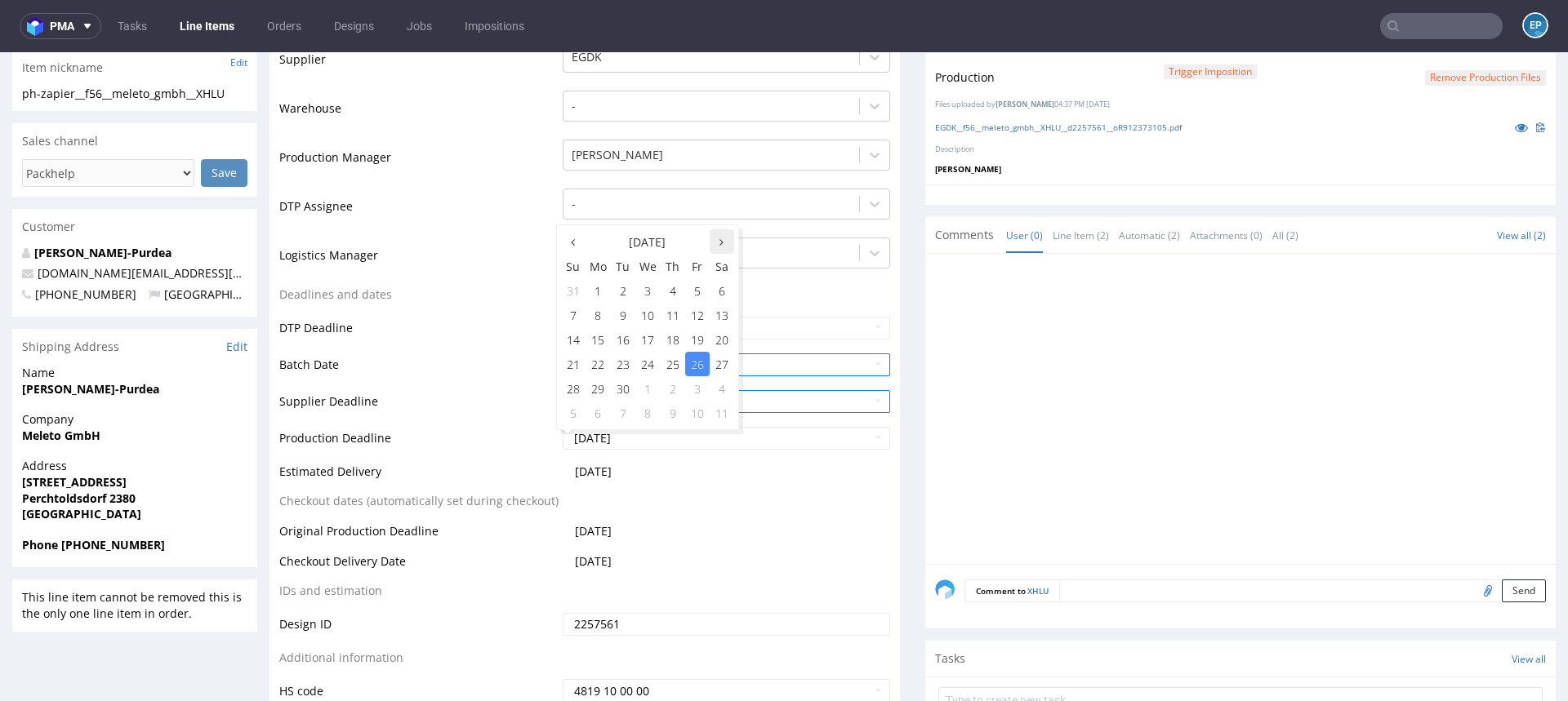
click at [720, 244] on icon at bounding box center [721, 243] width 4 height 12
click at [589, 344] on td "13" at bounding box center [598, 340] width 26 height 25
type input "2025-10-13"
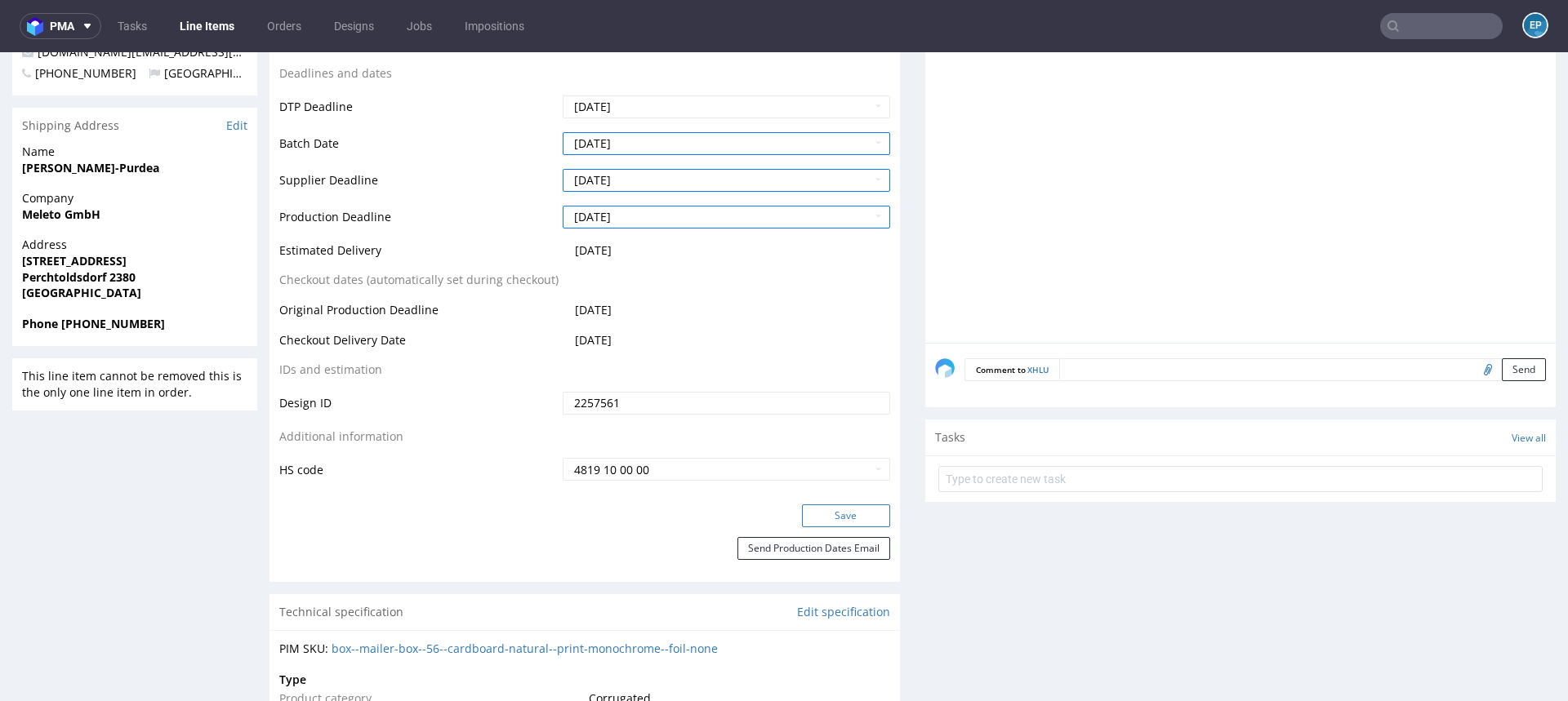
scroll to position [625, 0]
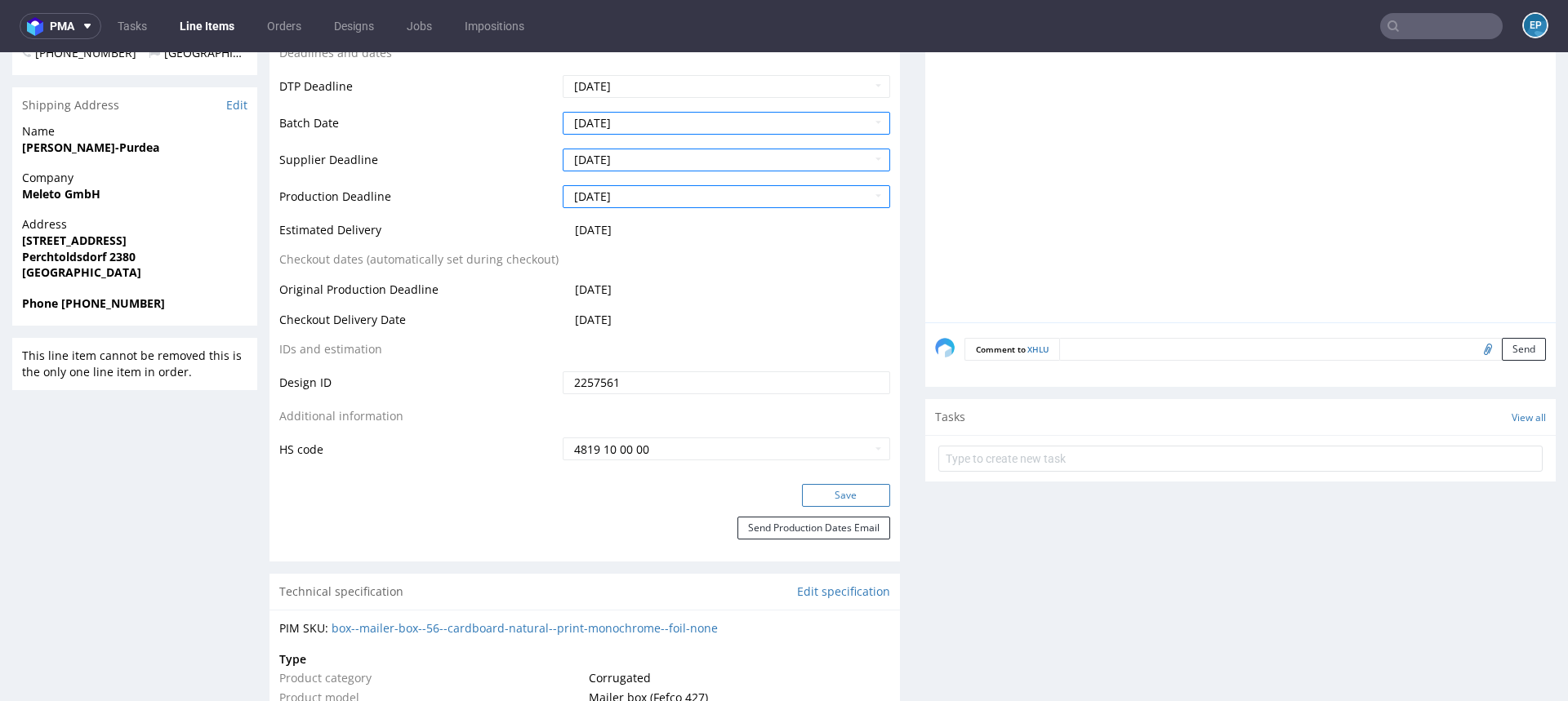
click at [817, 499] on button "Save" at bounding box center [846, 495] width 88 height 23
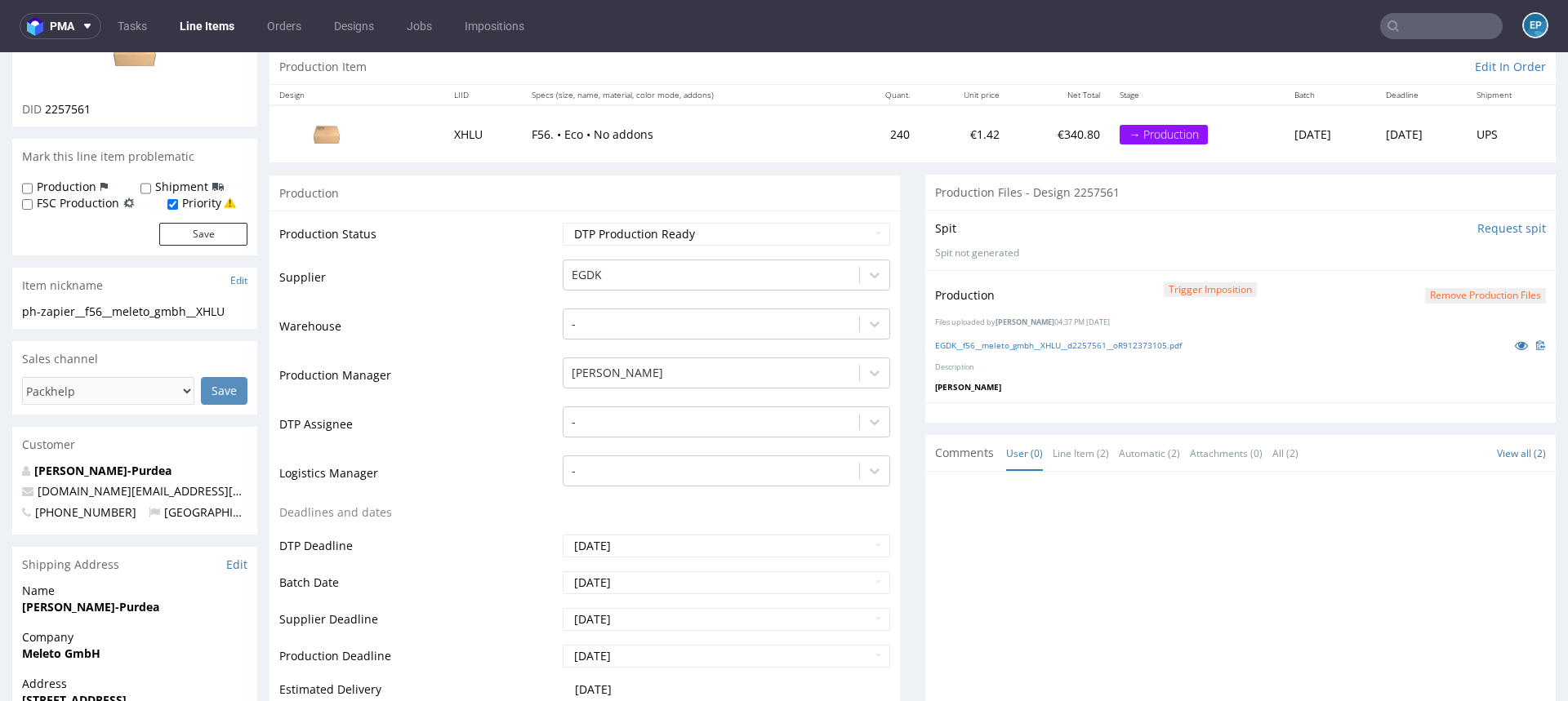
scroll to position [0, 0]
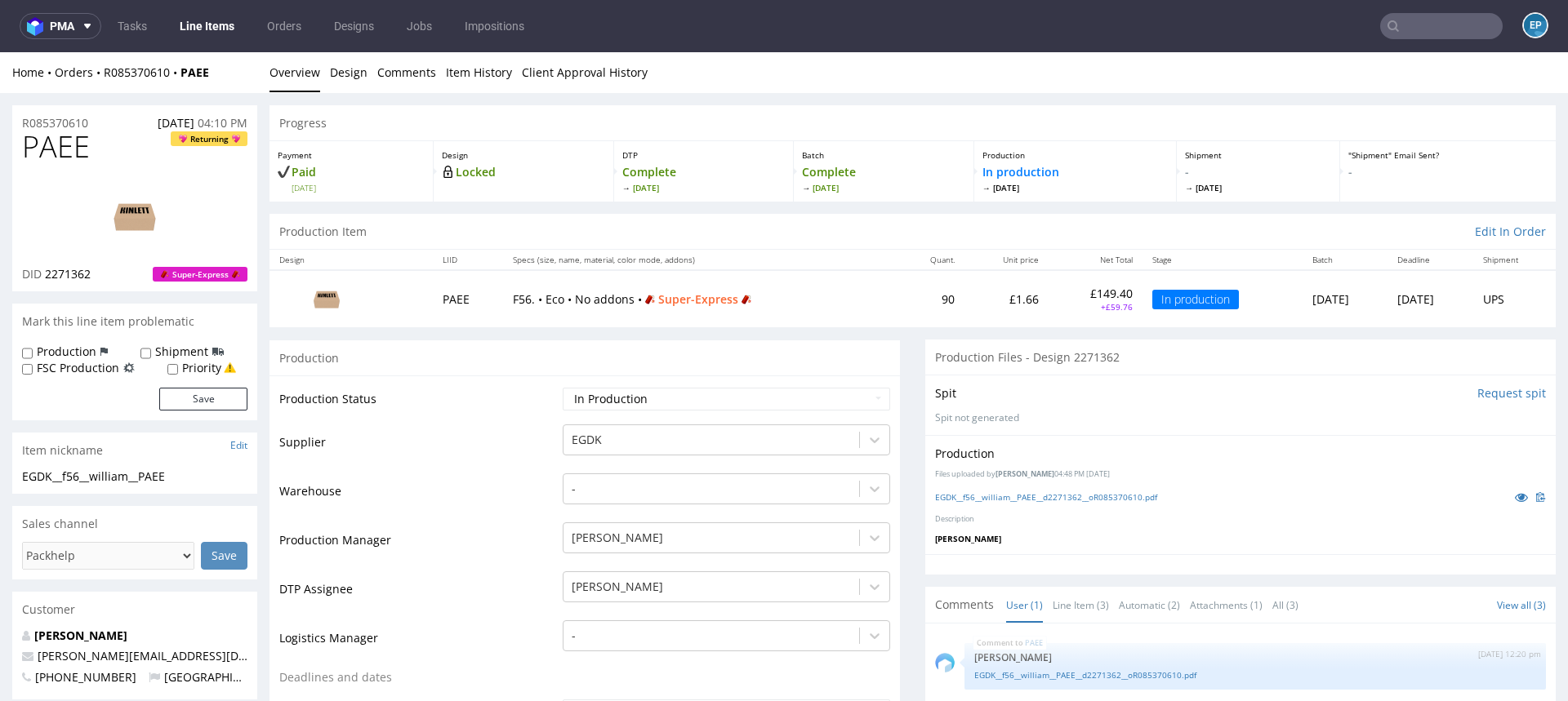
scroll to position [229, 0]
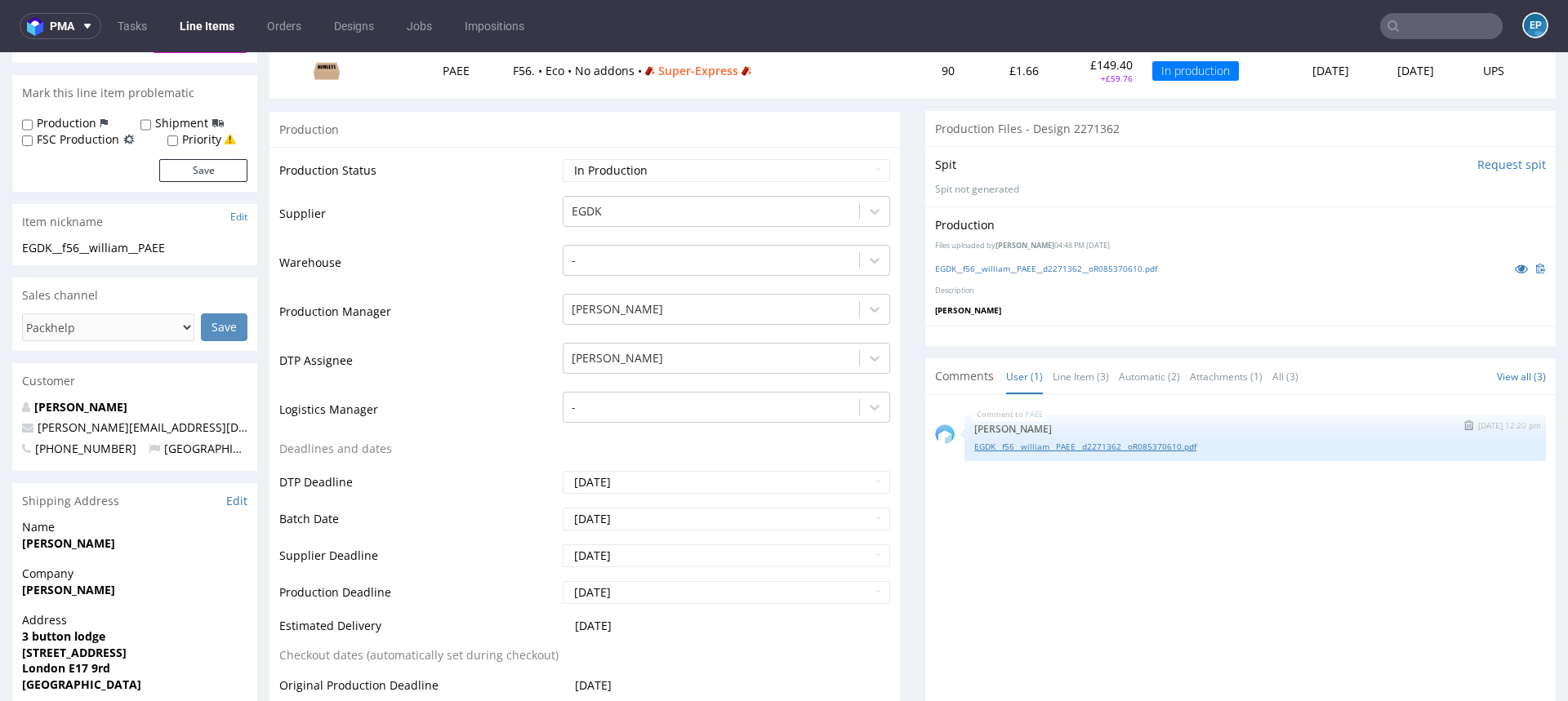
click at [1096, 441] on link "EGDK__f56__william__PAEE__d2271362__oR085370610.pdf" at bounding box center [1255, 447] width 562 height 12
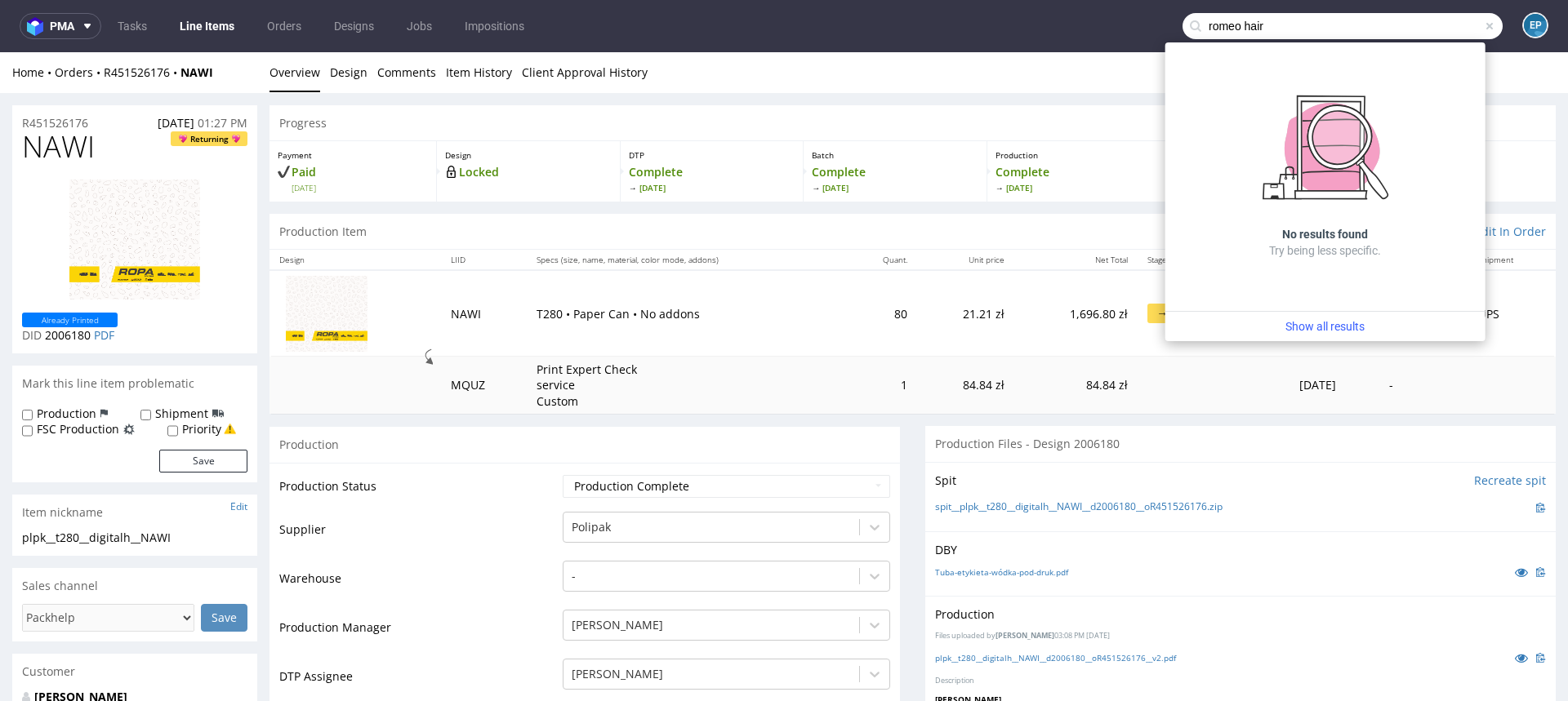
scroll to position [305, 0]
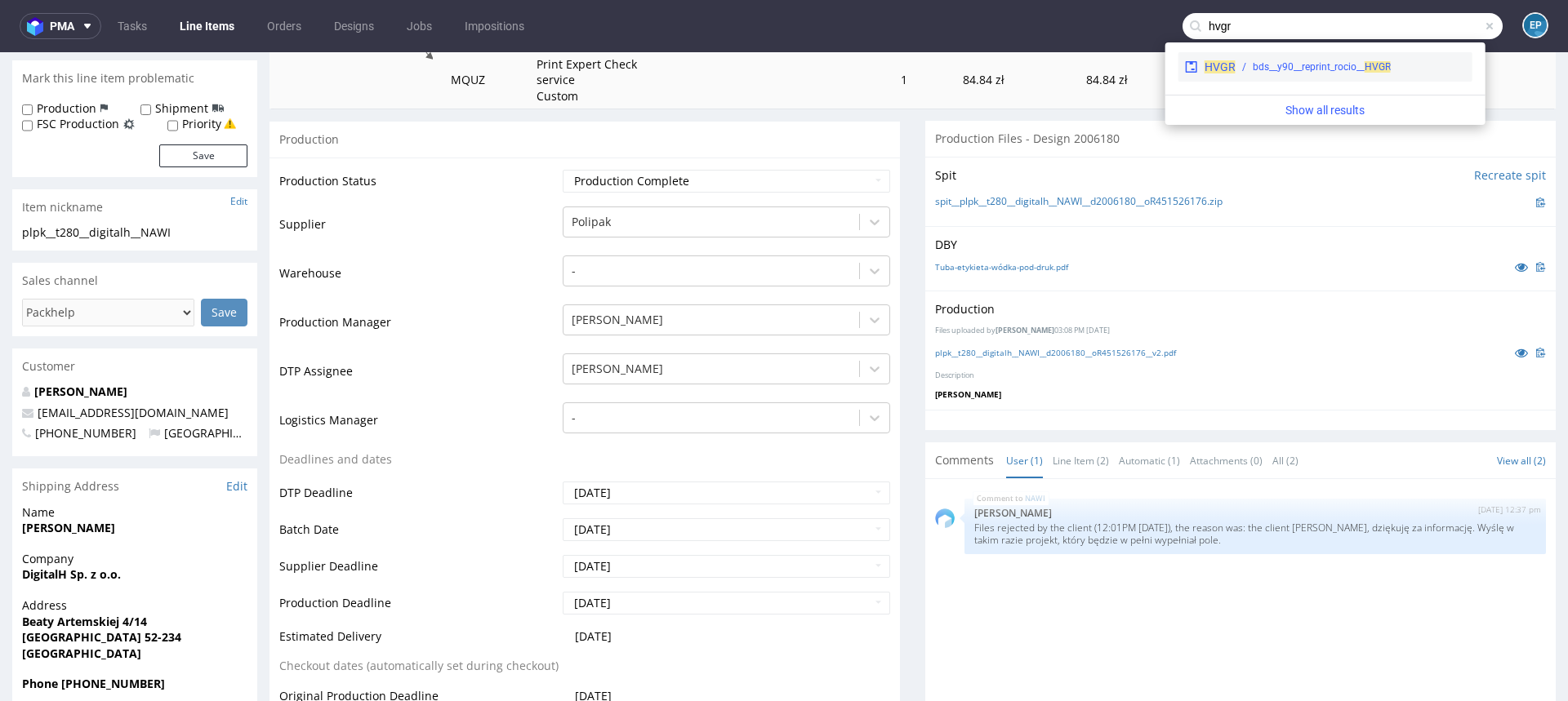
type input "hvgr"
click at [1254, 62] on div "bds__y90__reprint_rocio__ HVGR" at bounding box center [1321, 66] width 138 height 15
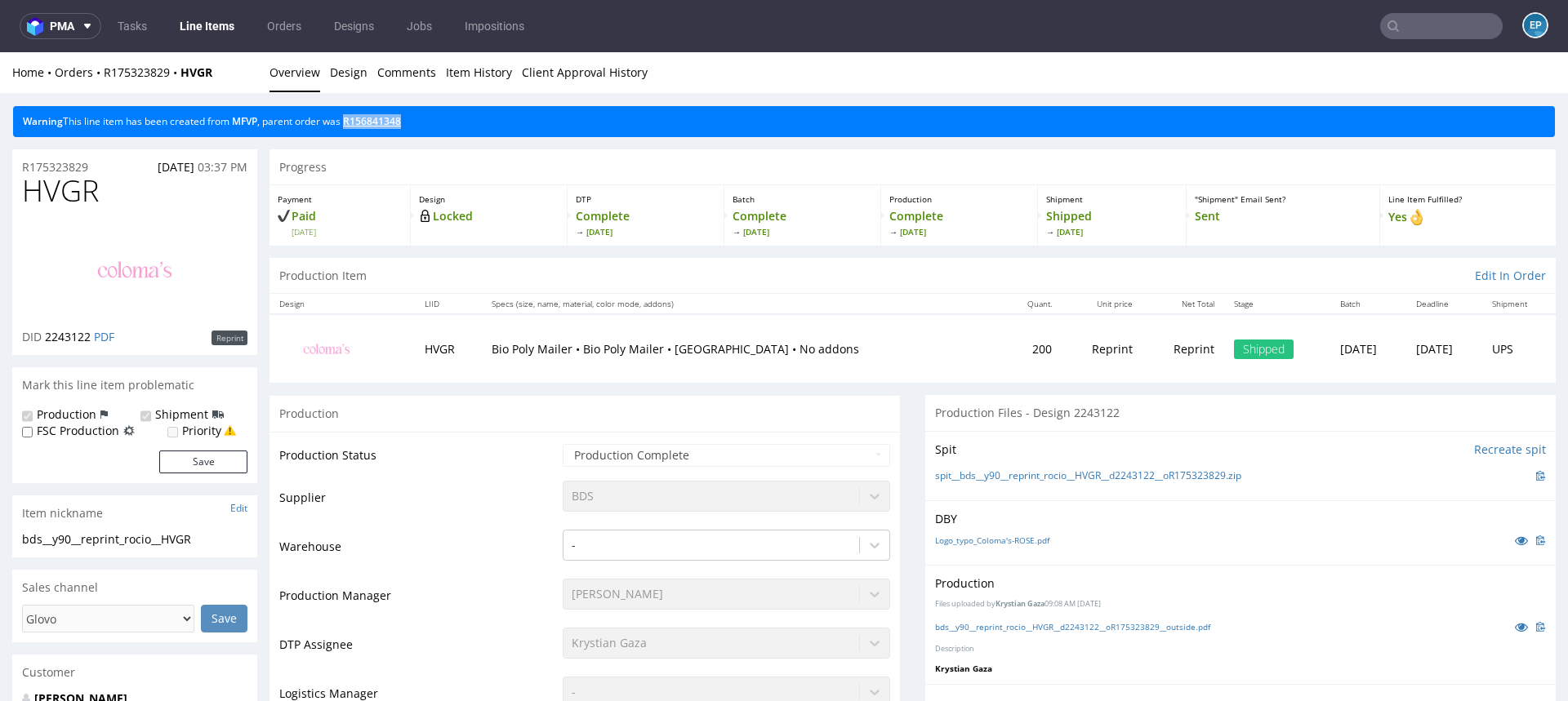
copy link "R156841348"
click at [219, 31] on link "Line Items" at bounding box center [206, 26] width 74 height 26
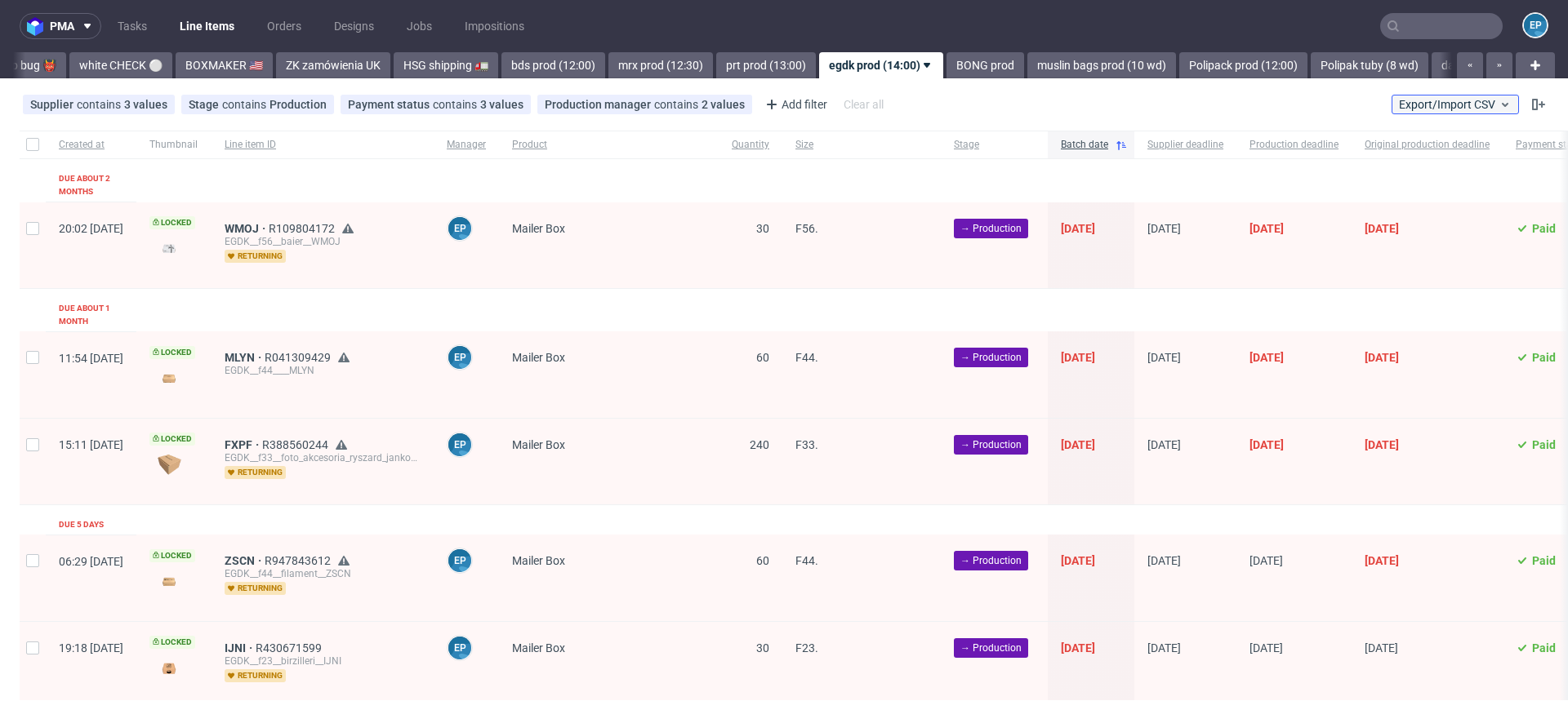
click at [1421, 95] on button "Export/Import CSV" at bounding box center [1455, 105] width 128 height 20
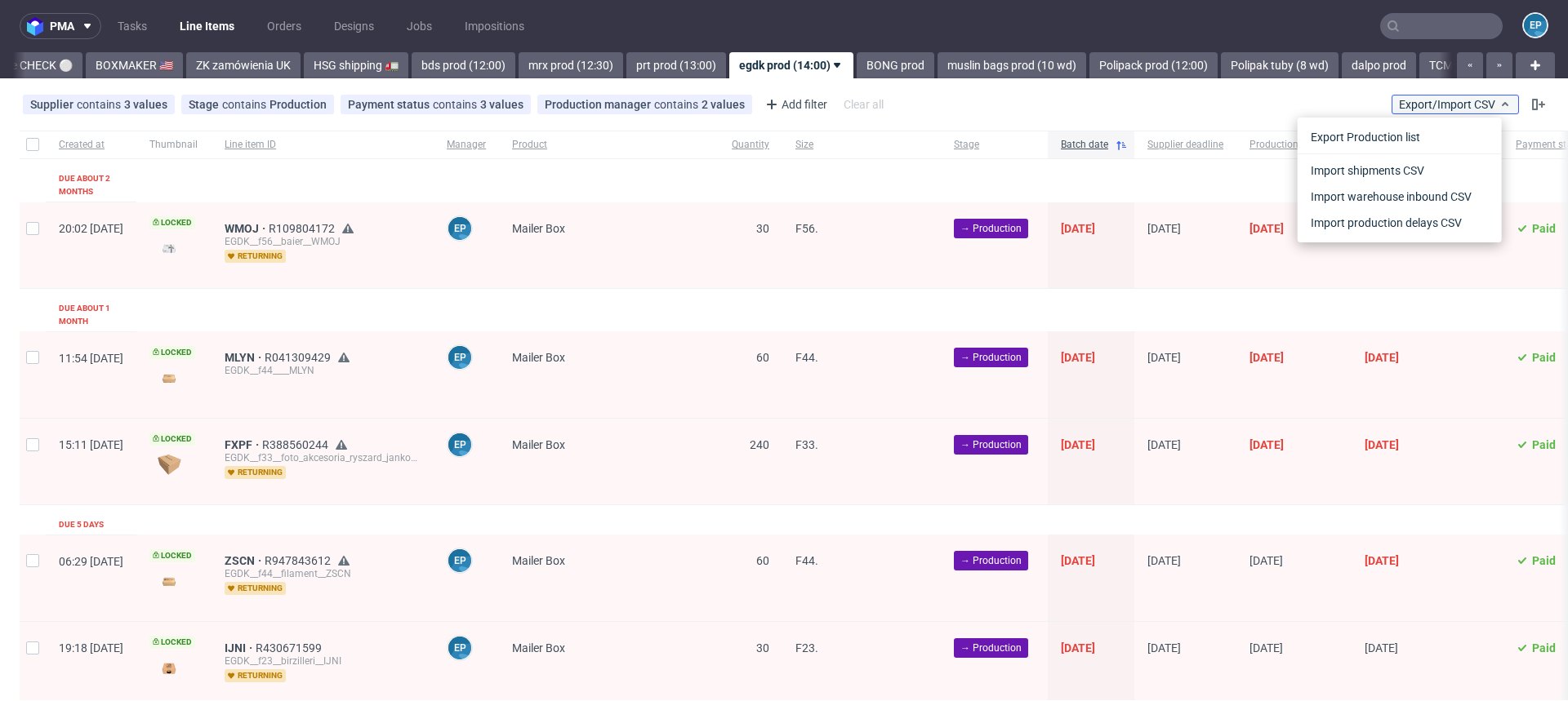
scroll to position [0, 1545]
click at [1379, 167] on link "Import shipments CSV" at bounding box center [1400, 170] width 191 height 26
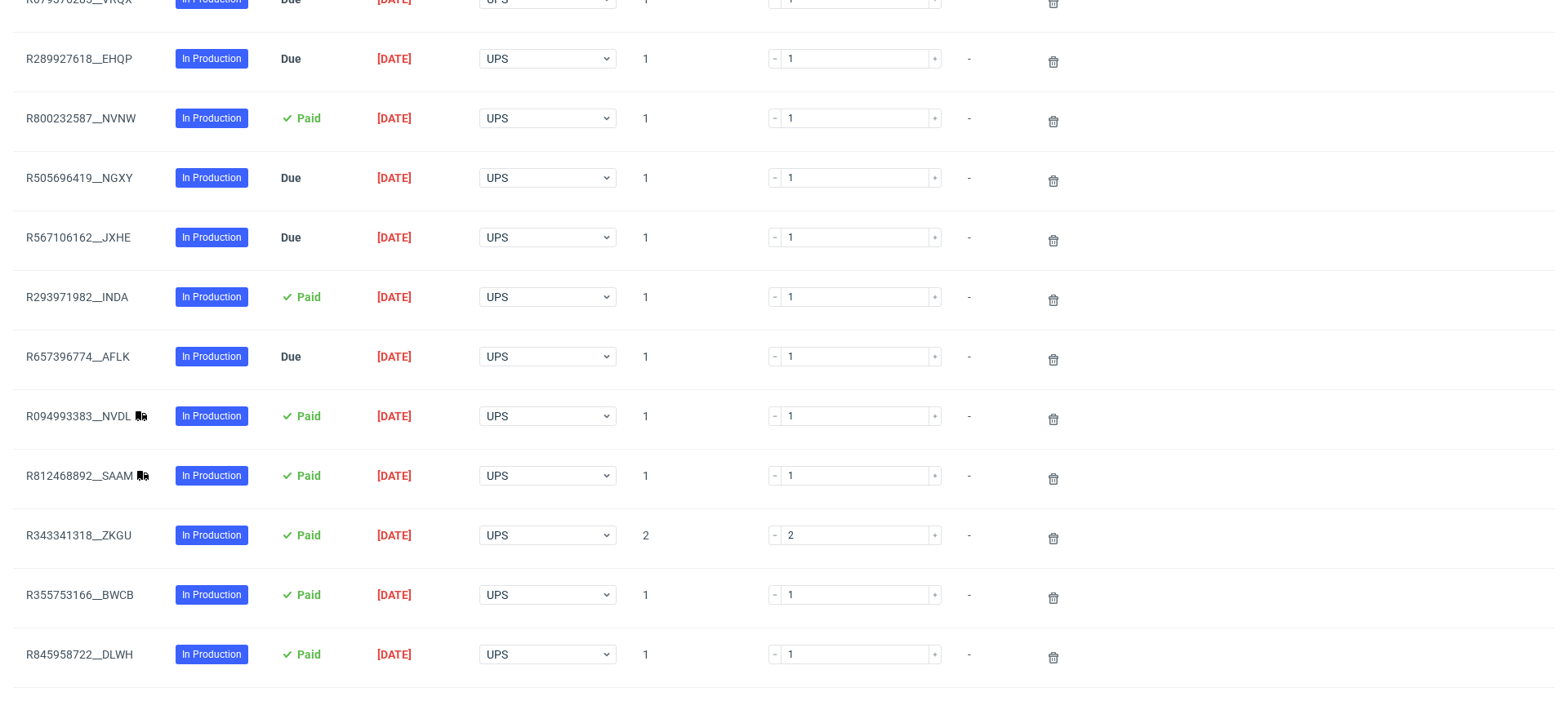
scroll to position [467, 0]
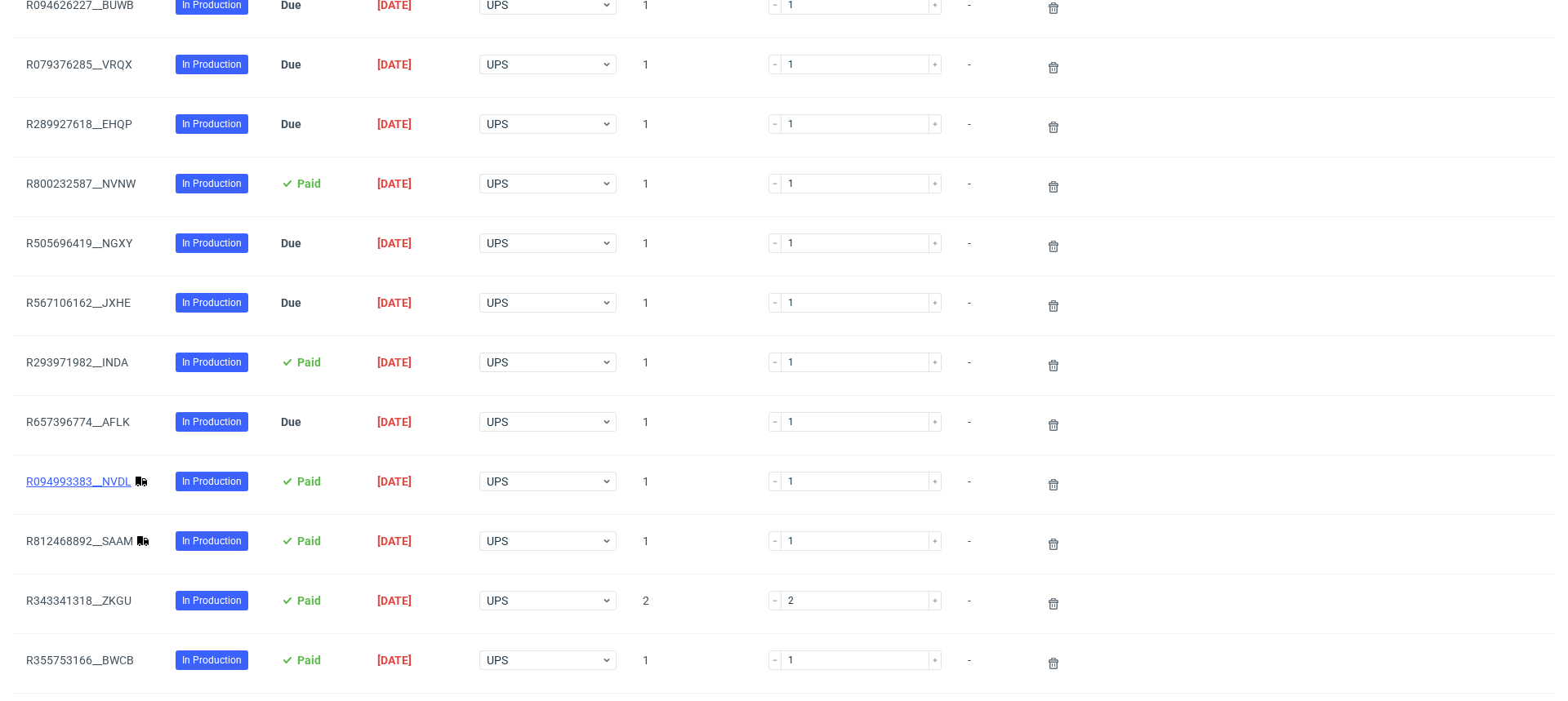
click at [100, 479] on link "R094993383__NVDL" at bounding box center [78, 481] width 105 height 13
click at [110, 538] on link "R812468892__SAAM" at bounding box center [79, 541] width 107 height 13
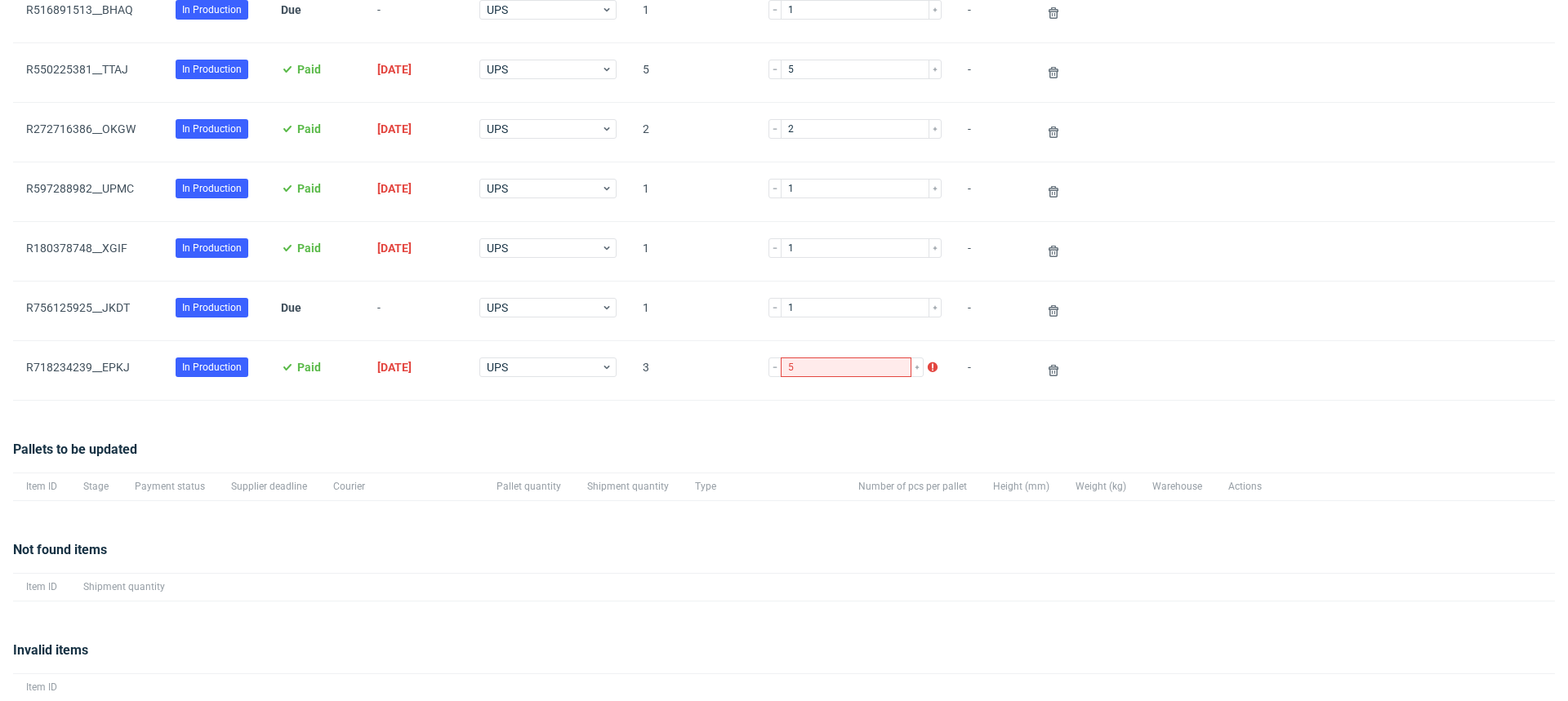
scroll to position [1290, 0]
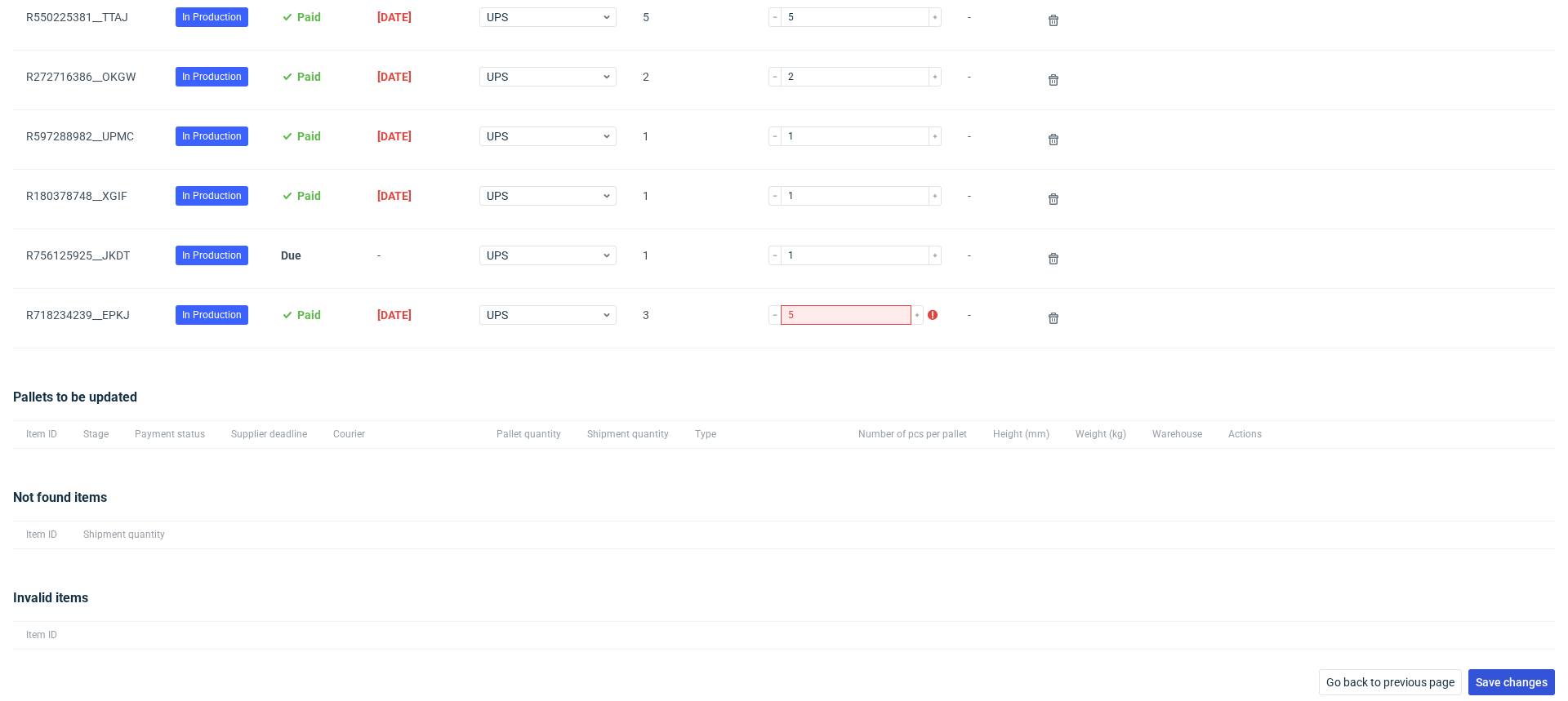
click at [1493, 676] on span "Save changes" at bounding box center [1512, 682] width 72 height 12
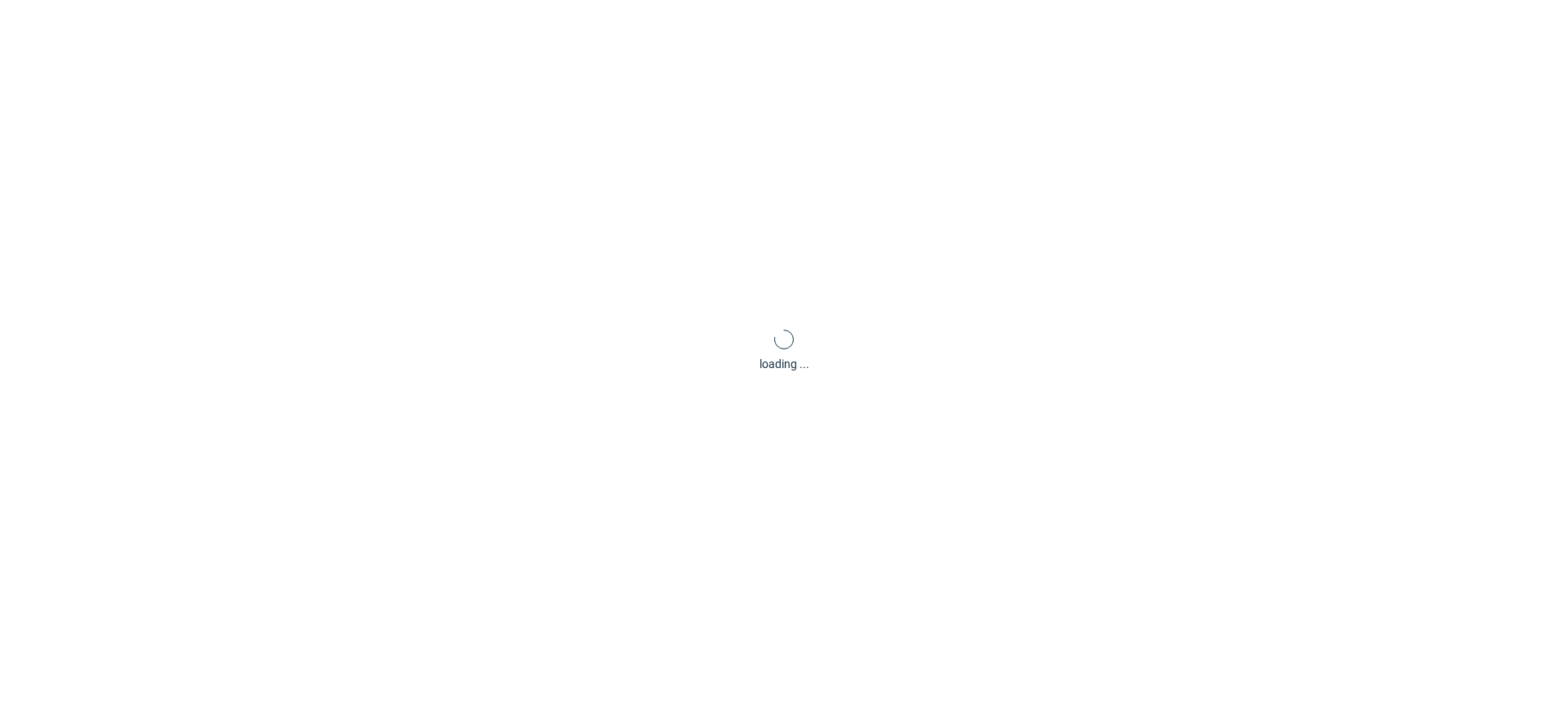
scroll to position [78, 0]
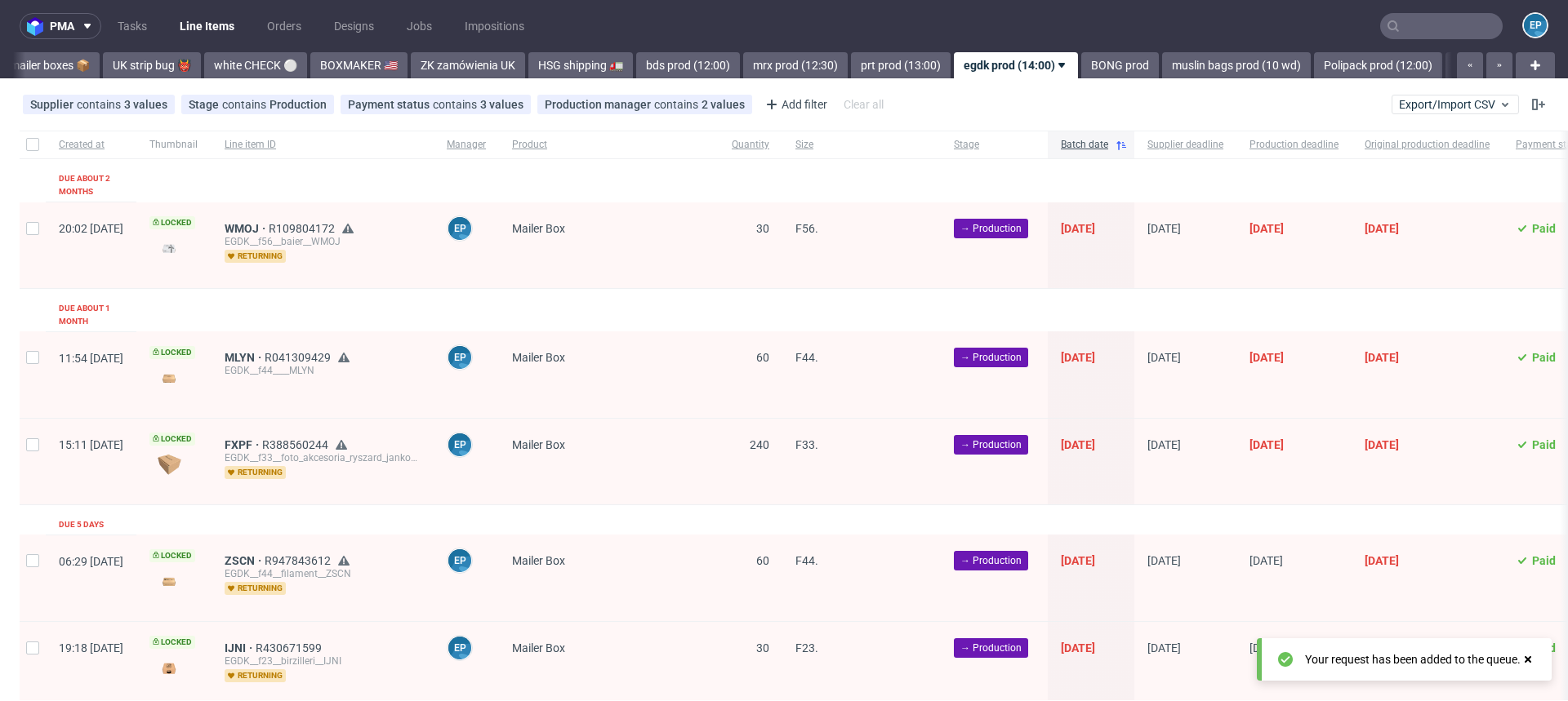
scroll to position [0, 1427]
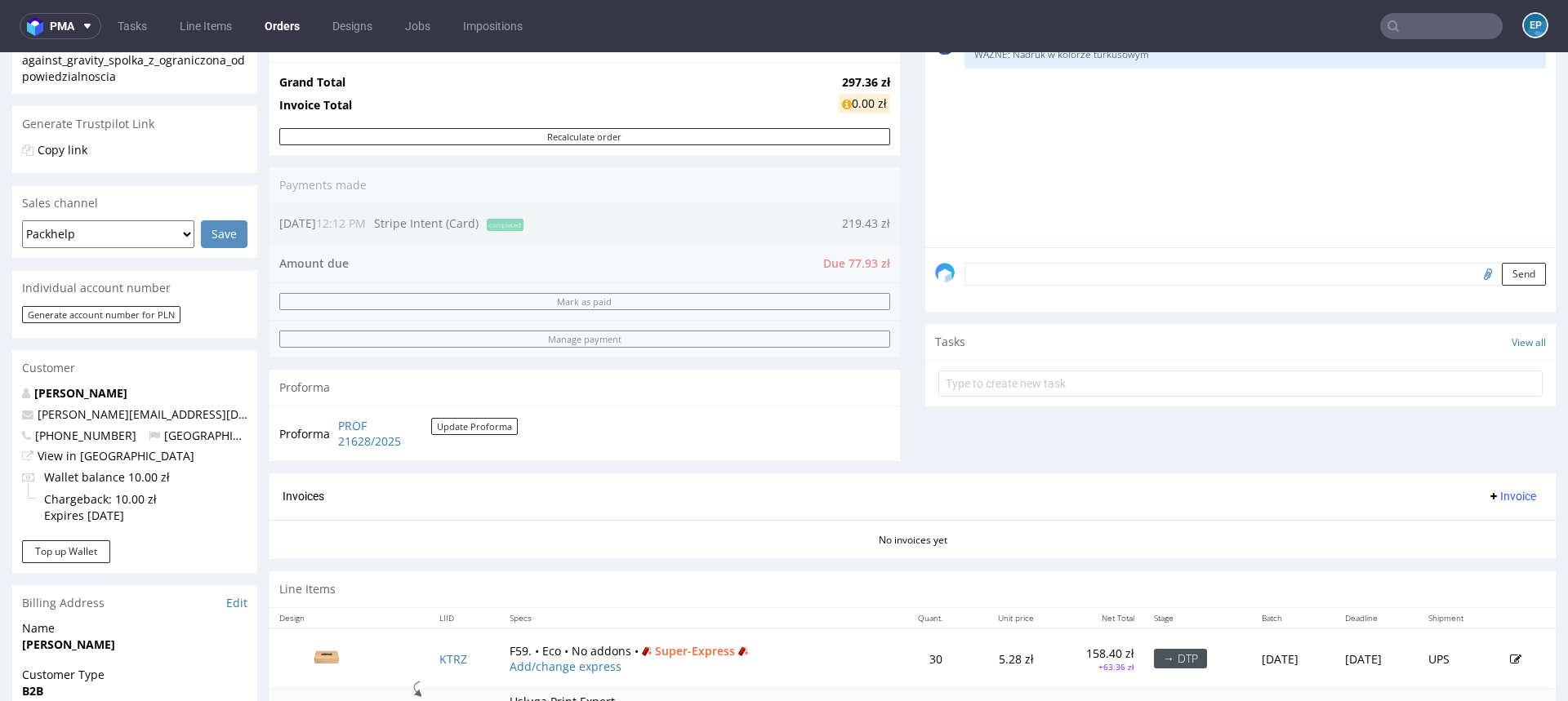
scroll to position [314, 0]
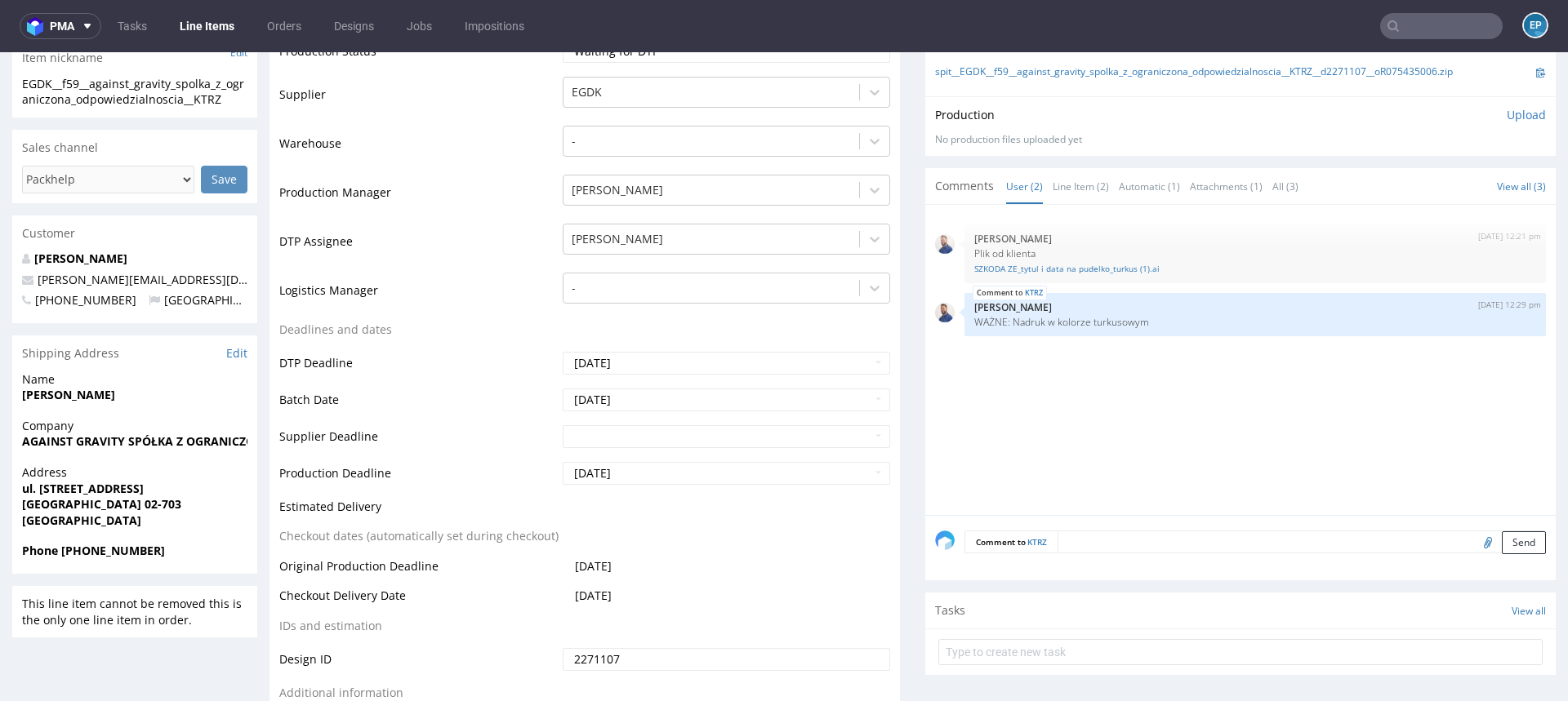
scroll to position [395, 0]
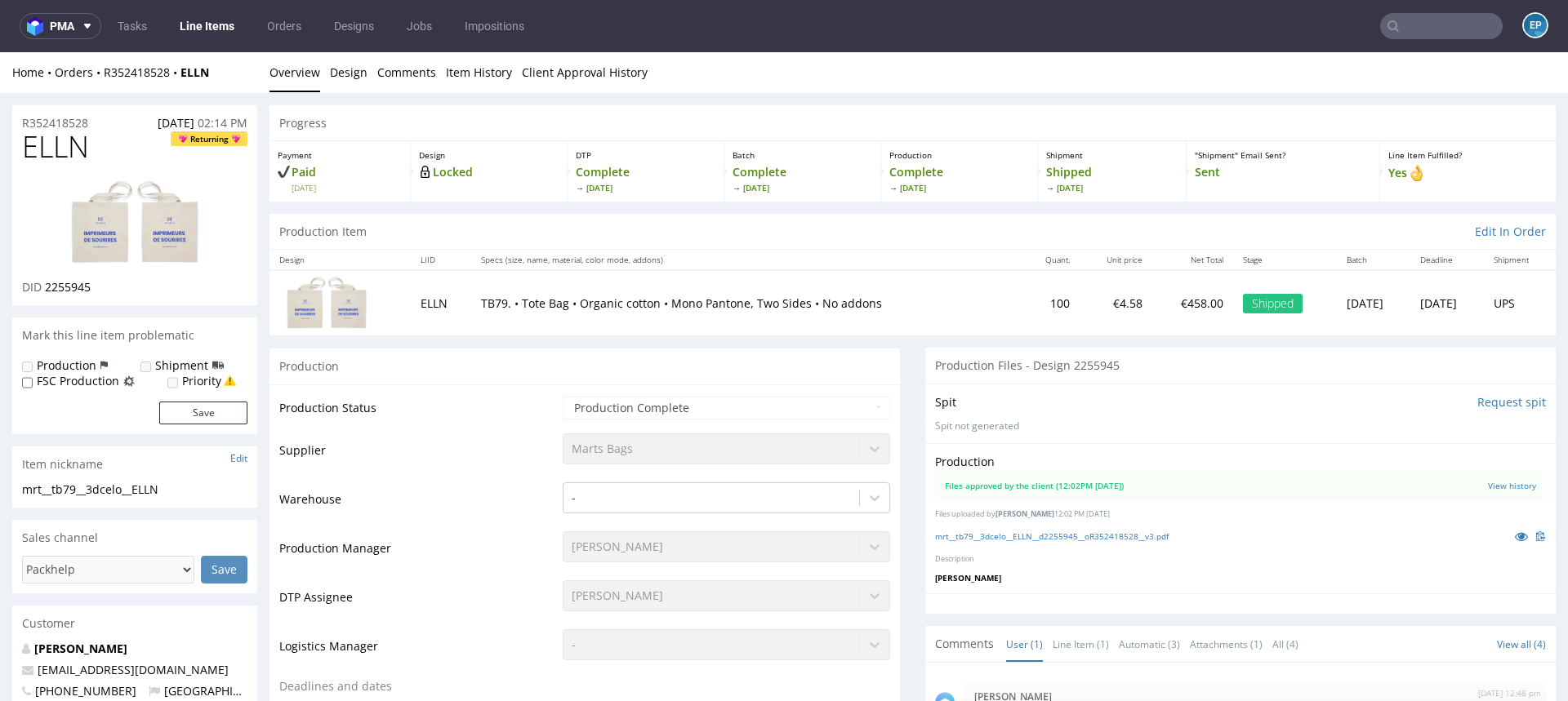
click at [1460, 26] on input "text" at bounding box center [1441, 26] width 123 height 26
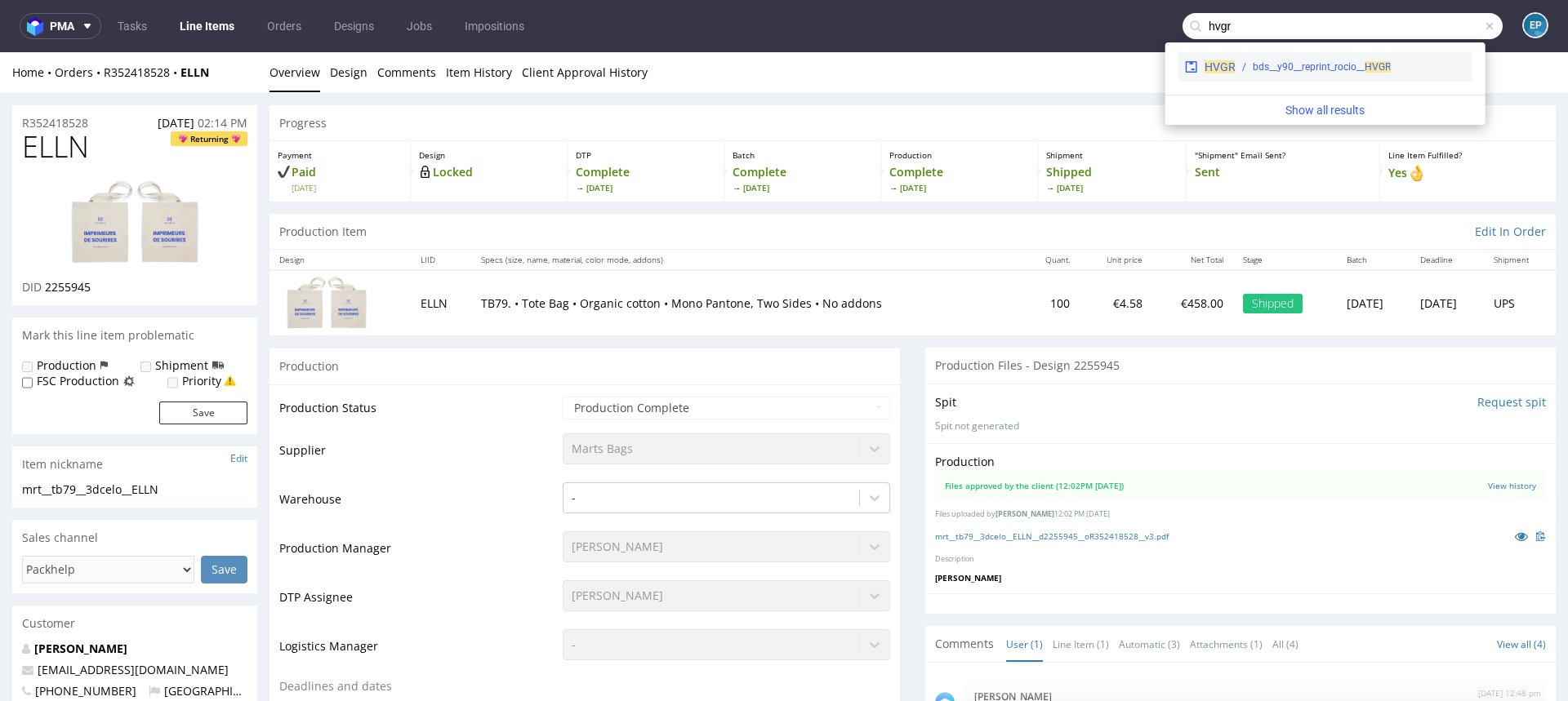
type input "hvgr"
click at [1319, 68] on div "bds__y90__reprint_rocio__ HVGR" at bounding box center [1321, 66] width 138 height 15
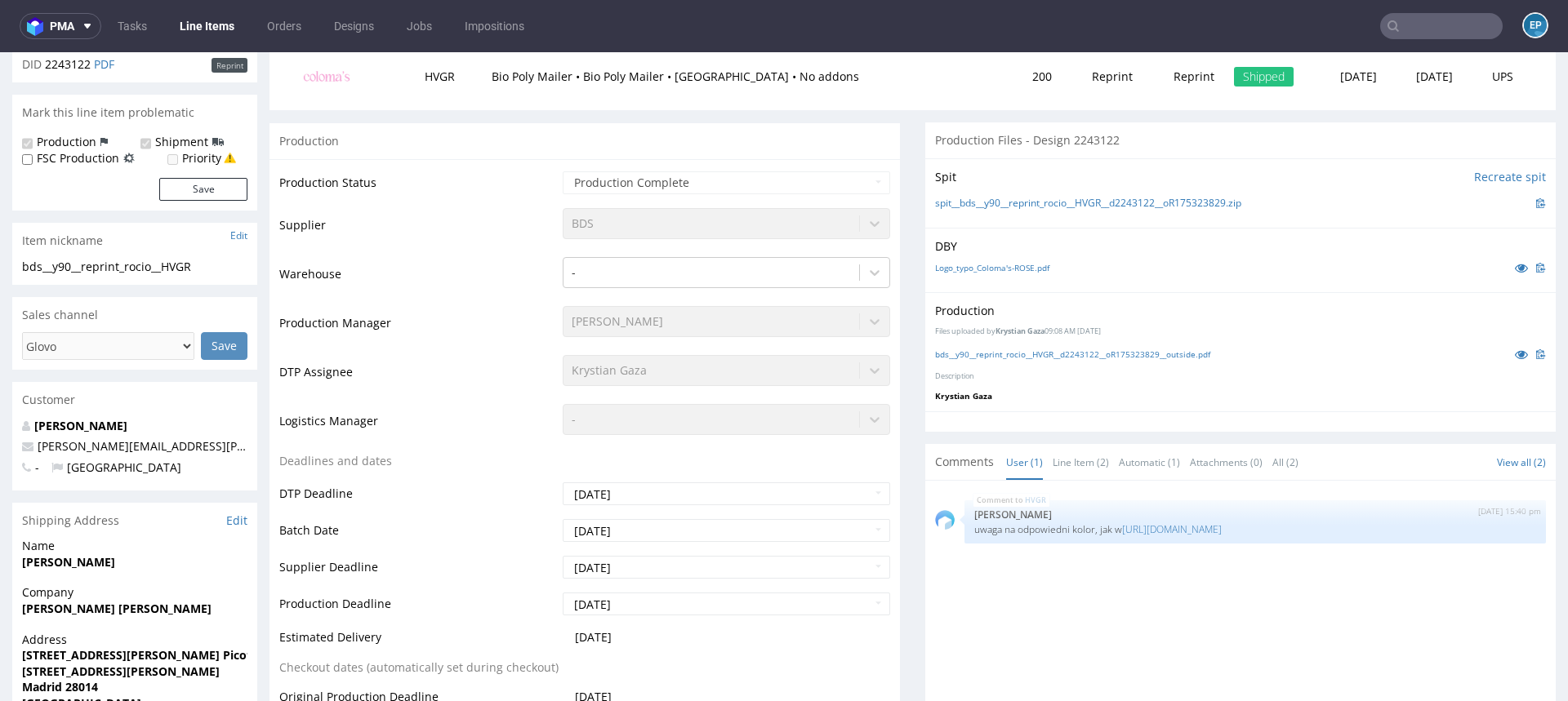
scroll to position [369, 0]
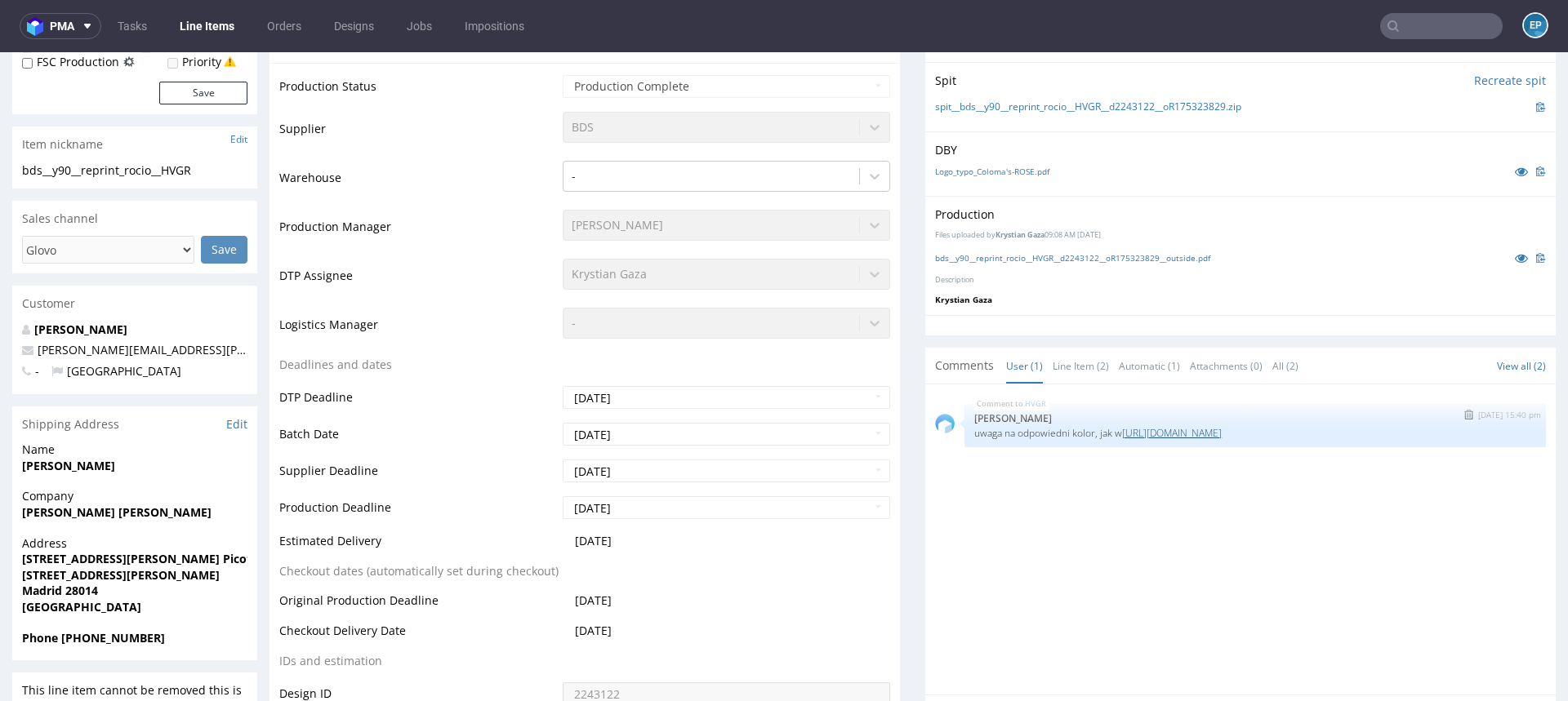
click at [1202, 428] on link "[URL][DOMAIN_NAME]" at bounding box center [1172, 433] width 100 height 14
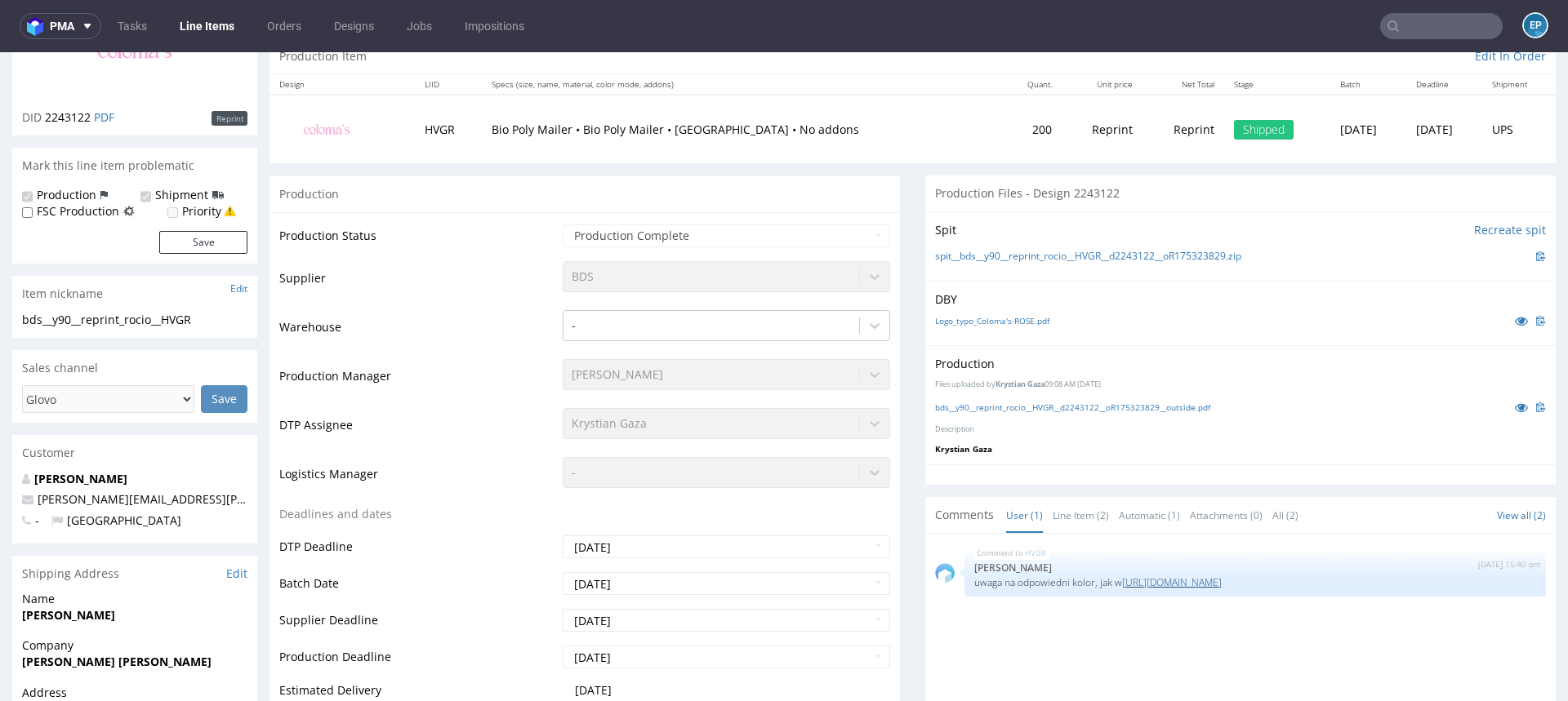
scroll to position [0, 0]
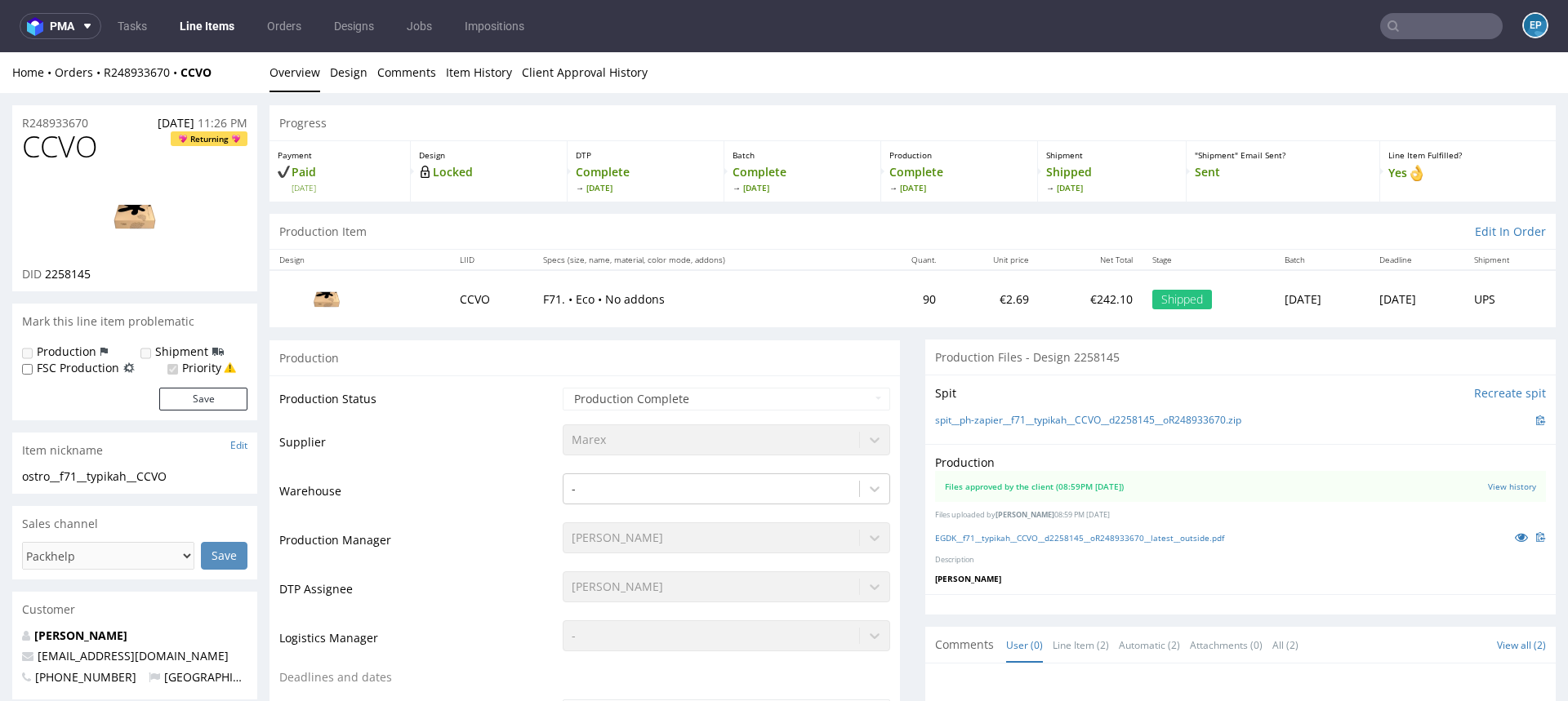
click at [184, 89] on div "Home Orders R248933670 CCVO Overview Design Comments Item History Client Approv…" at bounding box center [784, 72] width 1568 height 41
drag, startPoint x: 226, startPoint y: 87, endPoint x: 106, endPoint y: 70, distance: 121.2
click at [106, 70] on div "Home Orders R248933670 CCVO Overview Design Comments Item History Client Approv…" at bounding box center [784, 72] width 1568 height 41
copy div "R248933670 CCVO"
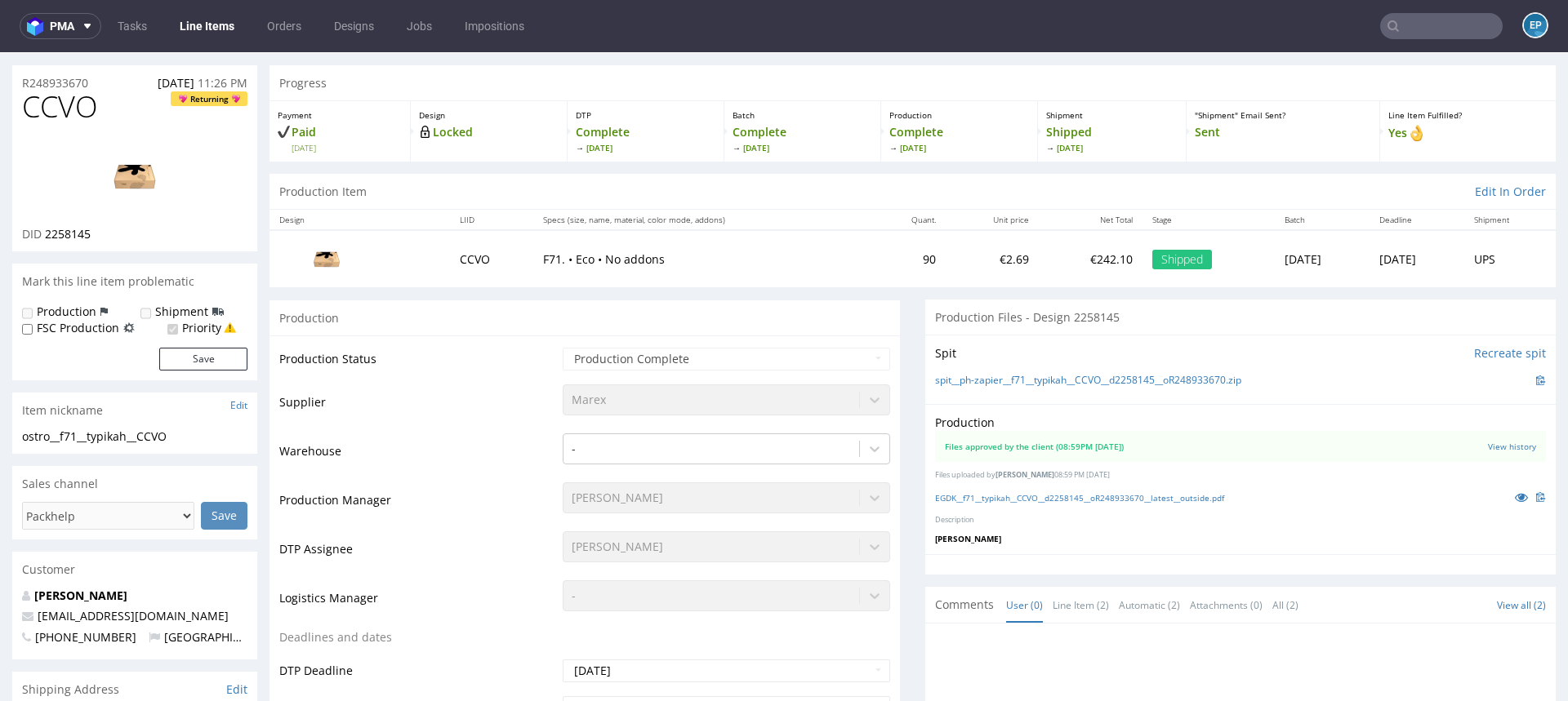
scroll to position [17, 0]
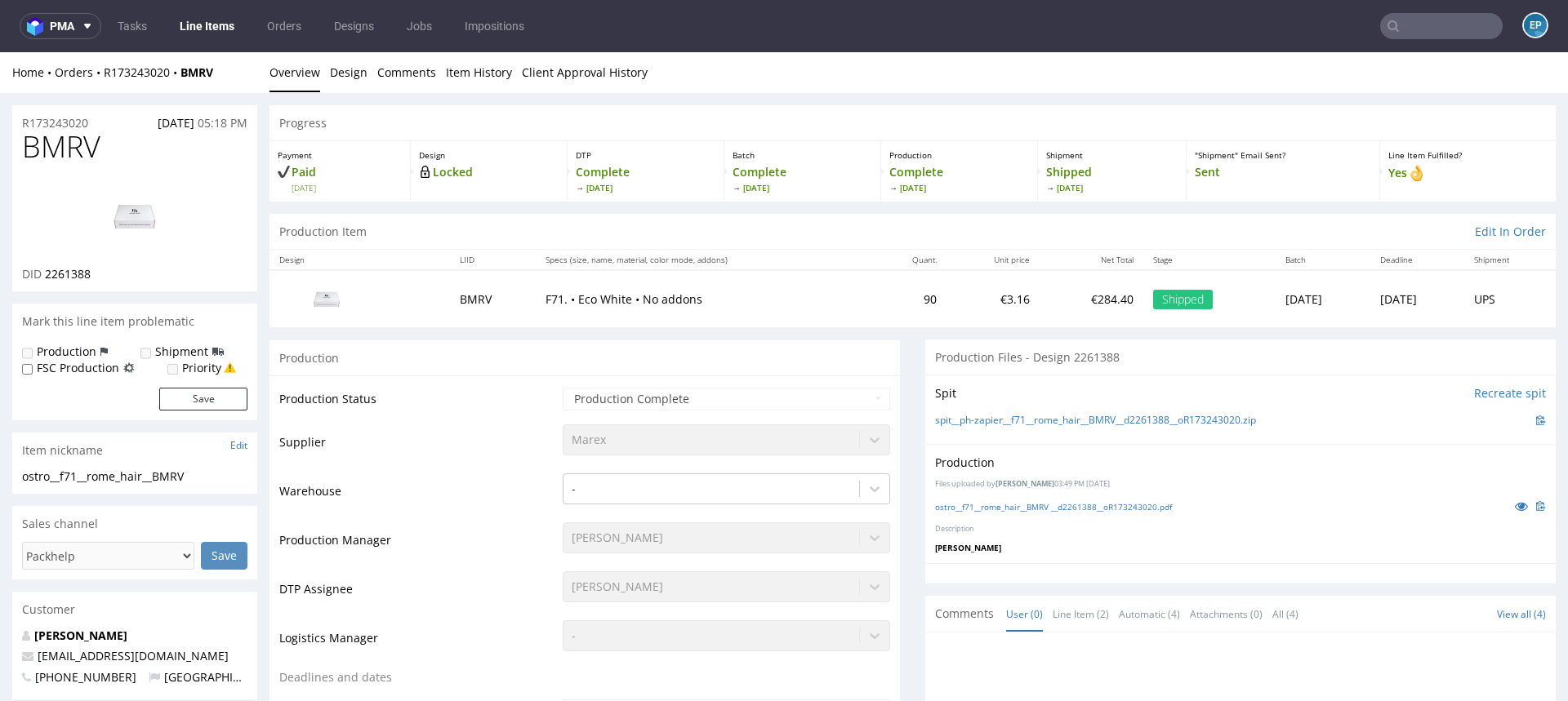
click at [221, 71] on div "Home Orders R173243020 BMRV" at bounding box center [134, 72] width 245 height 16
drag, startPoint x: 231, startPoint y: 76, endPoint x: 106, endPoint y: 73, distance: 125.0
click at [106, 73] on div "Home Orders R173243020 BMRV" at bounding box center [134, 72] width 245 height 16
copy div "R173243020 BMRV"
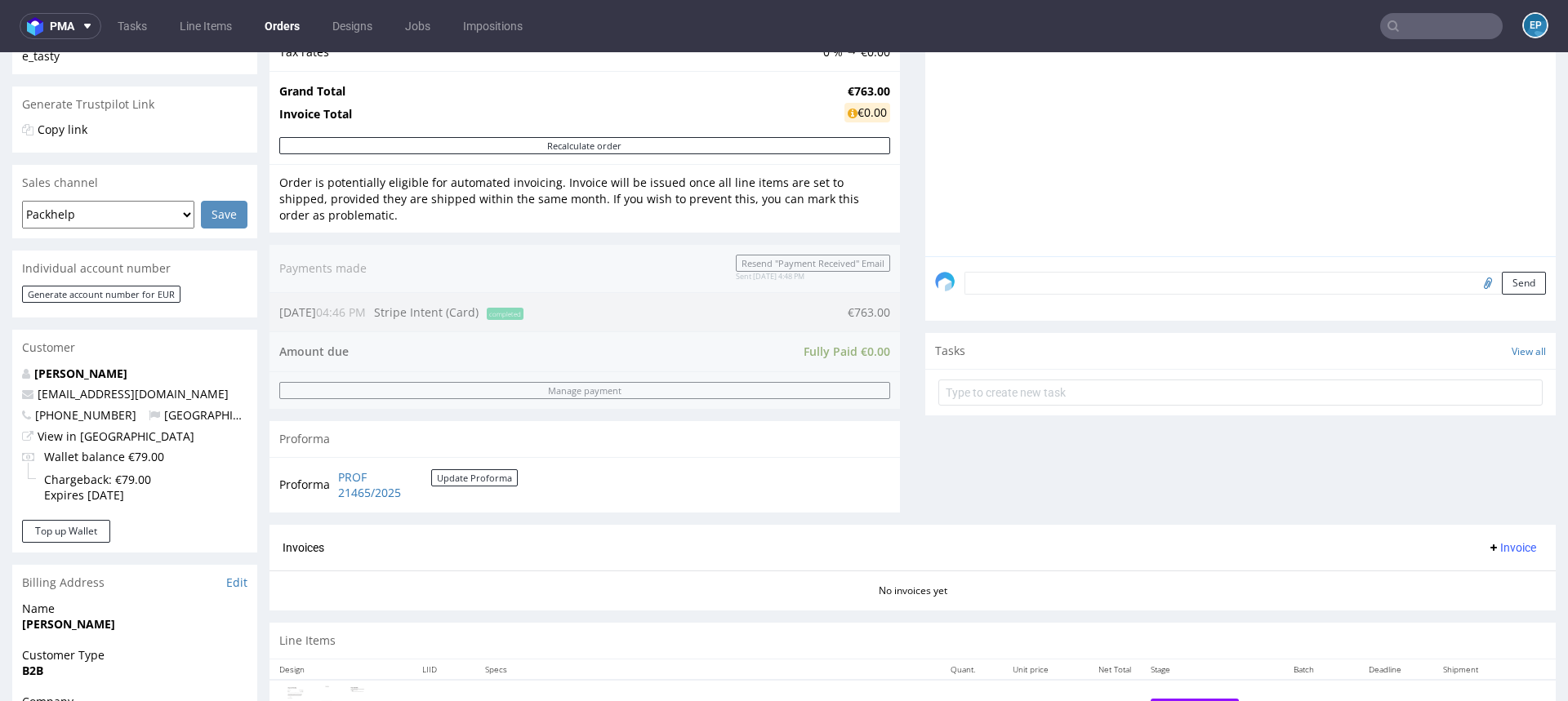
scroll to position [436, 0]
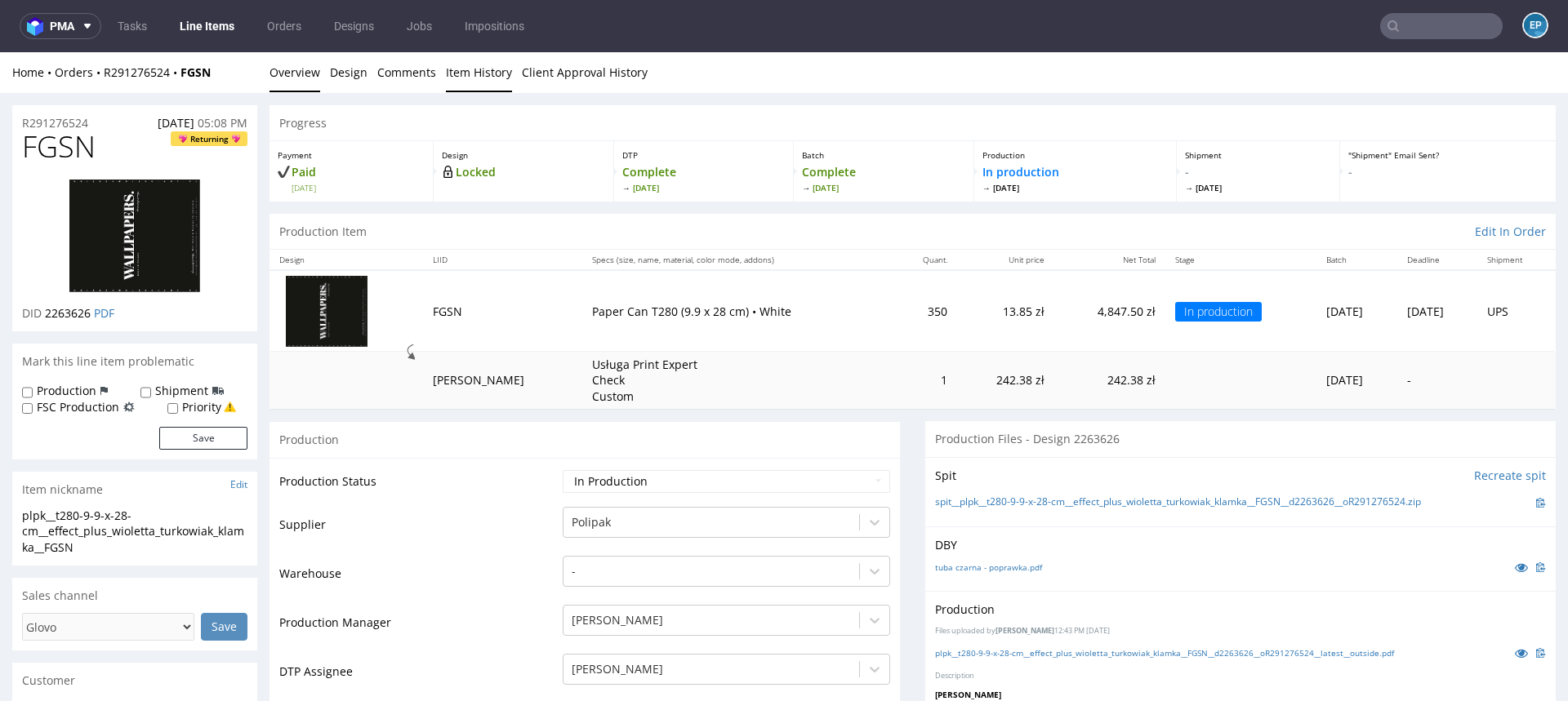
click at [488, 75] on link "Item History" at bounding box center [478, 72] width 66 height 40
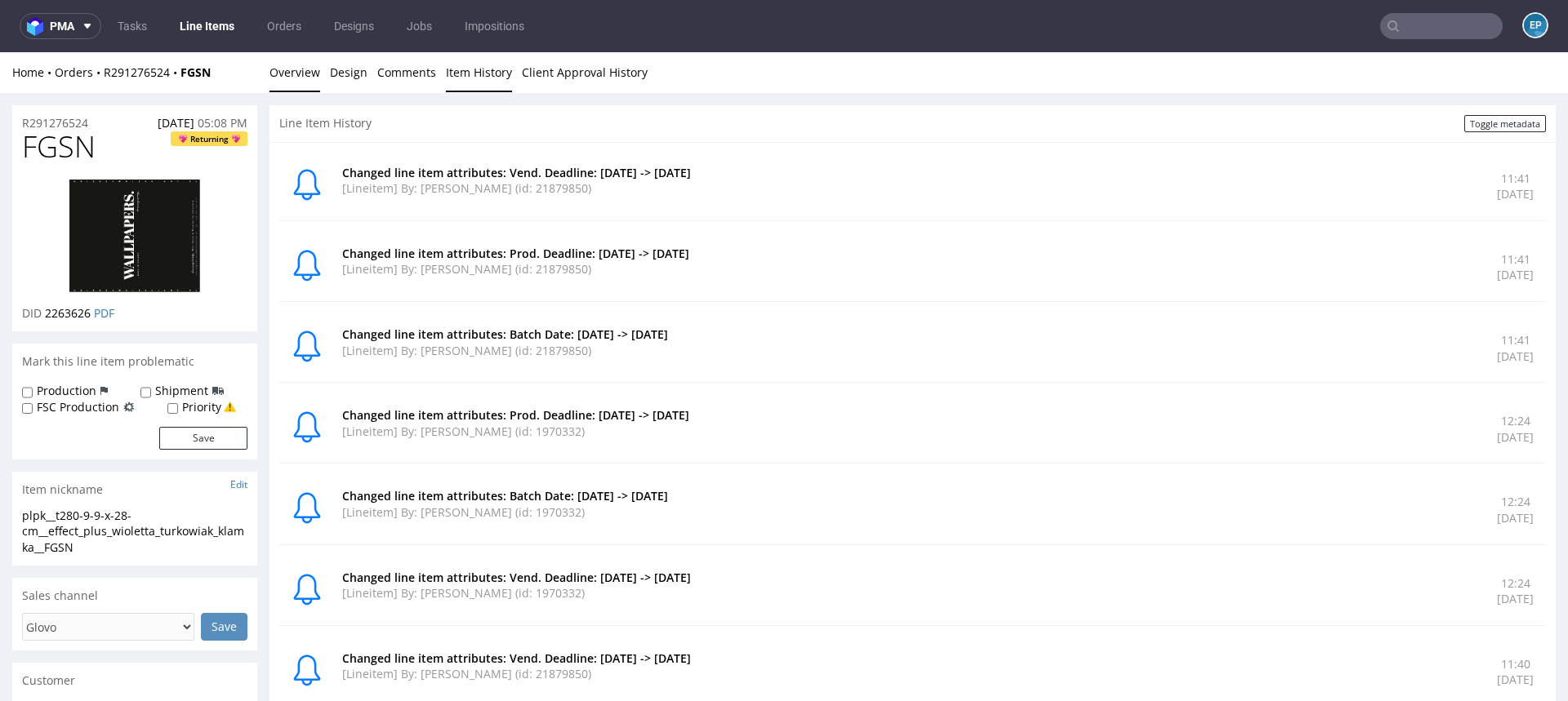
click at [307, 69] on link "Overview" at bounding box center [294, 72] width 51 height 40
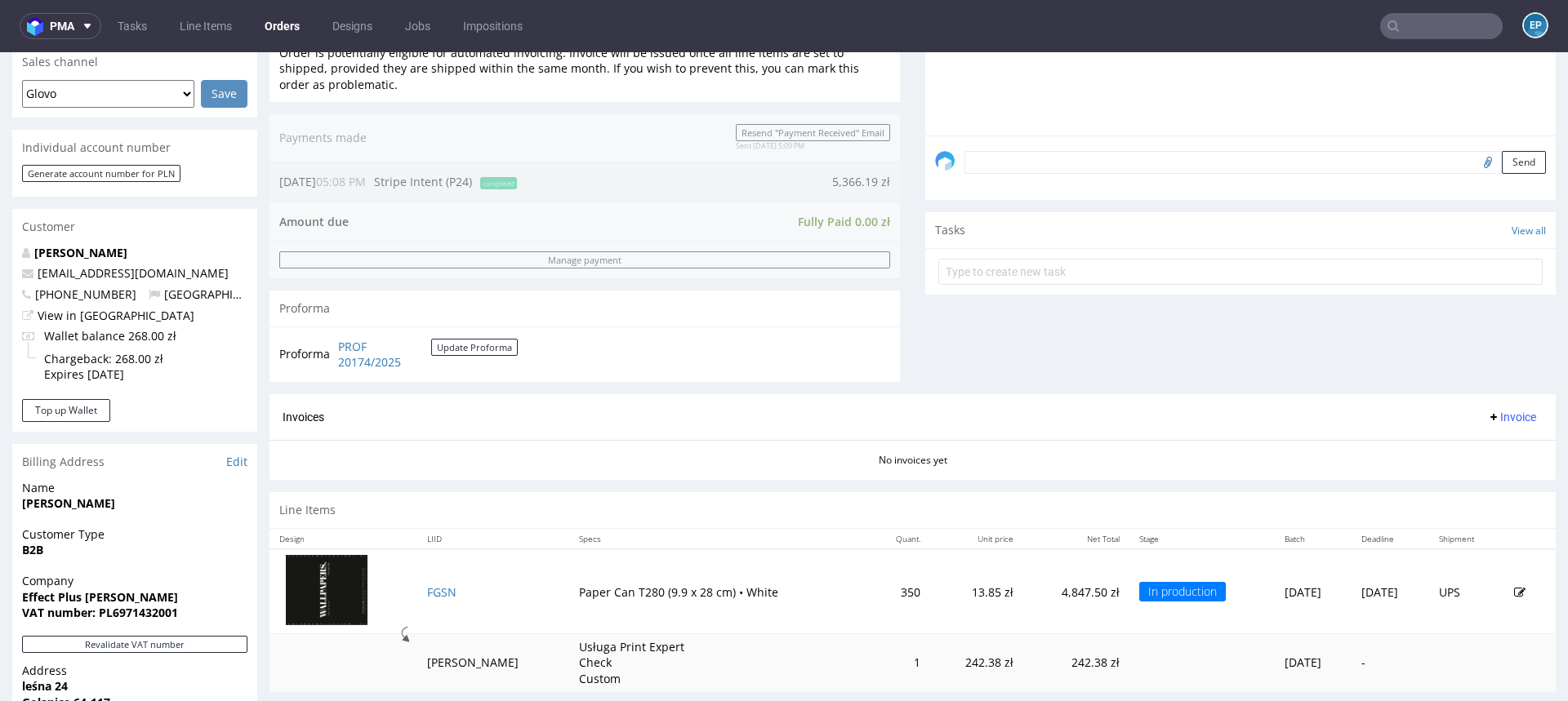
scroll to position [725, 0]
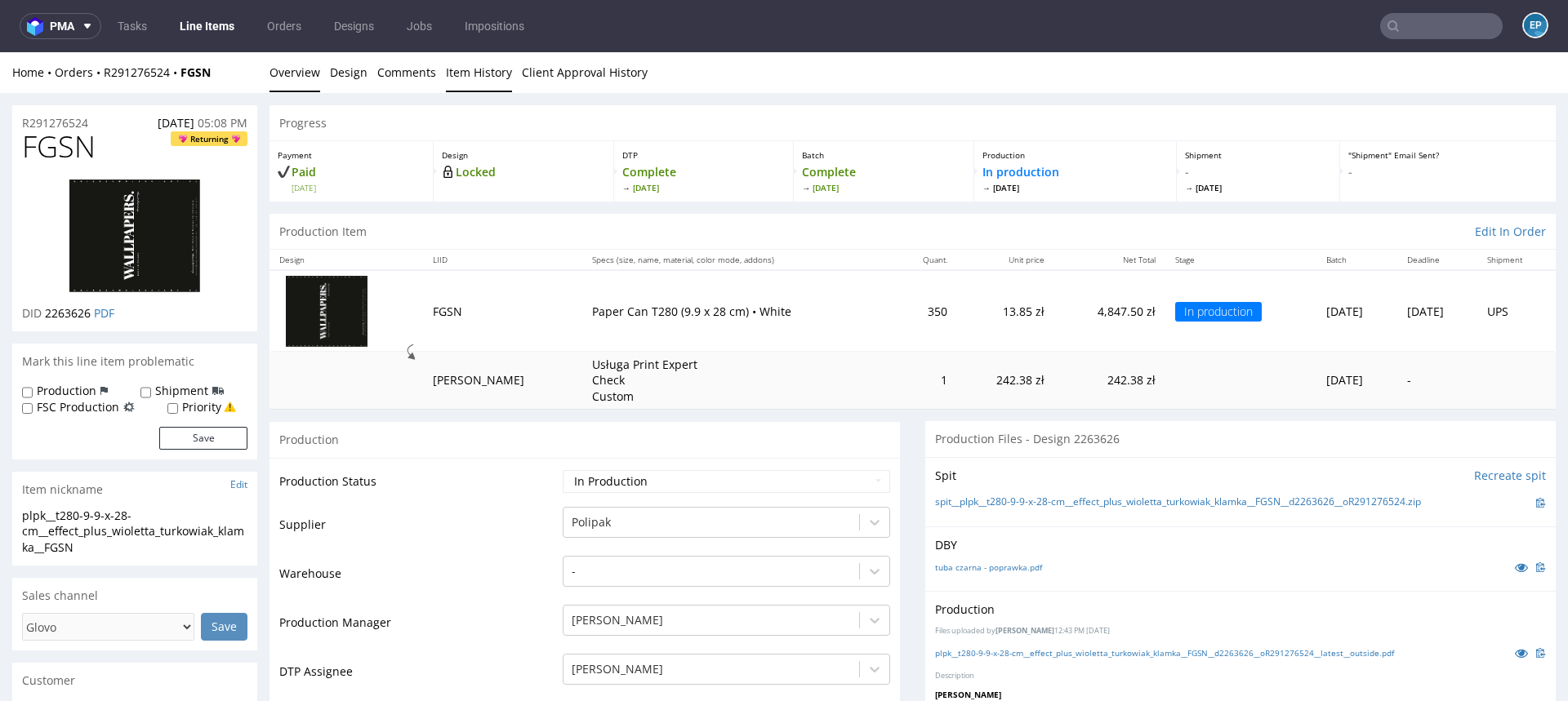
click at [478, 72] on link "Item History" at bounding box center [478, 72] width 66 height 40
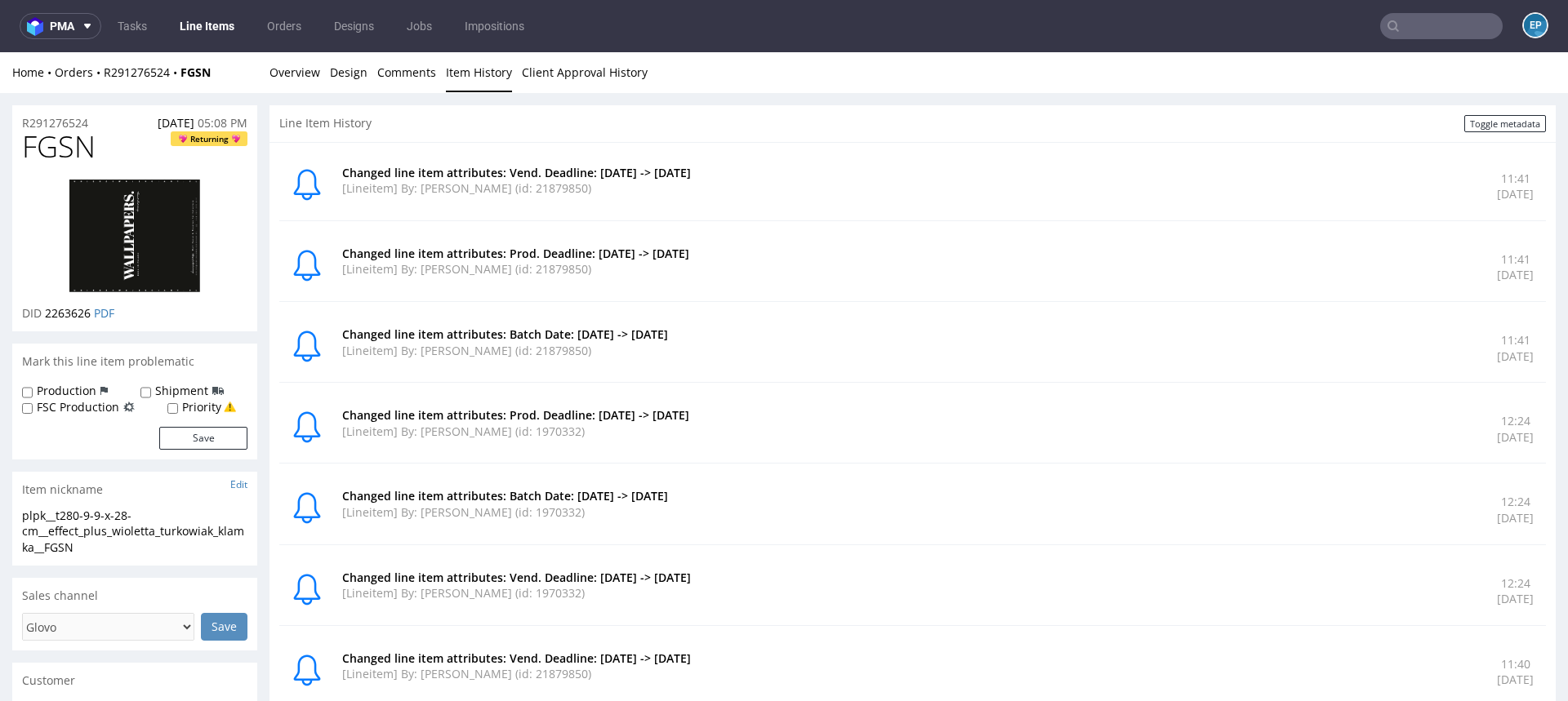
click at [52, 149] on span "FGSN" at bounding box center [58, 147] width 73 height 33
copy span "FGSN"
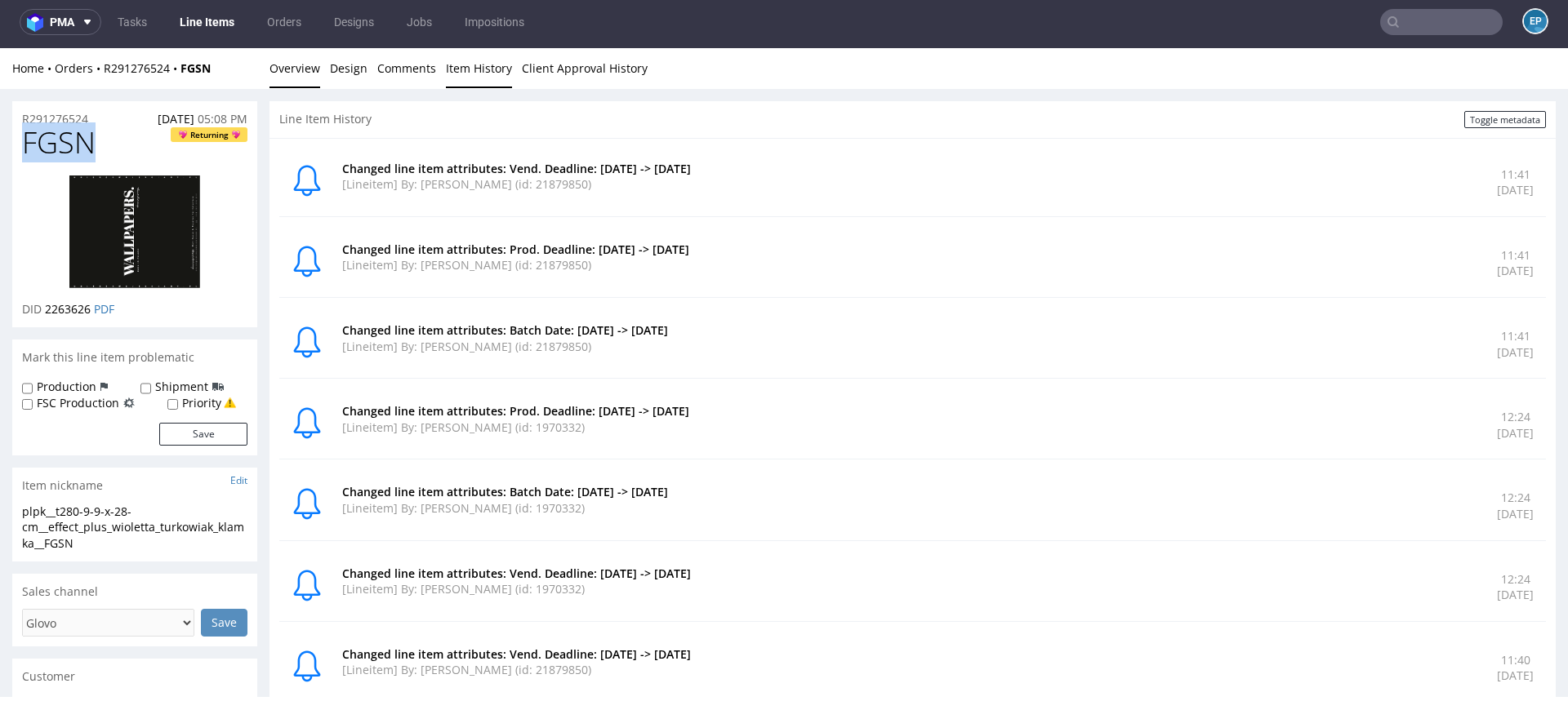
click at [293, 69] on link "Overview" at bounding box center [294, 68] width 51 height 40
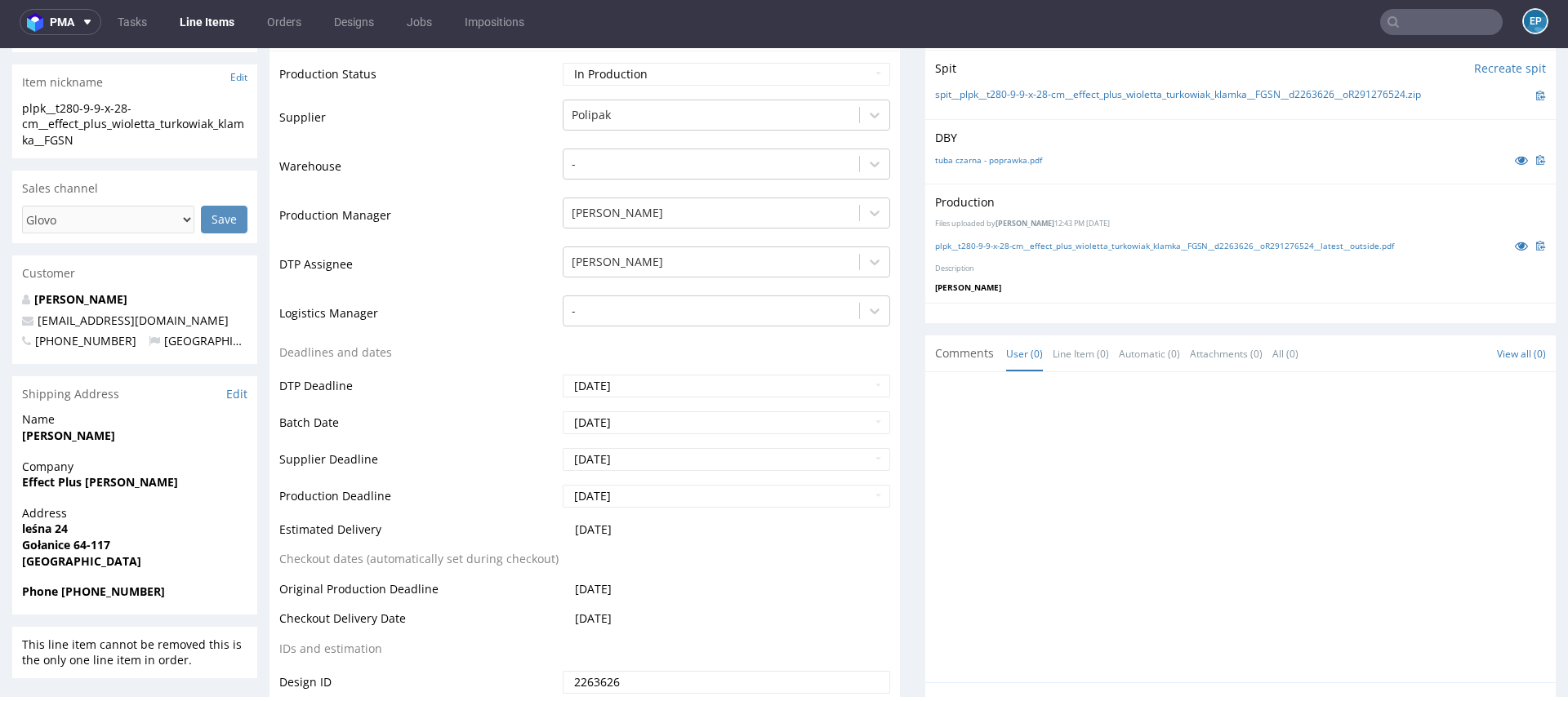
scroll to position [406, 0]
click at [646, 450] on input "[DATE]" at bounding box center [726, 456] width 328 height 23
click at [672, 337] on td "9" at bounding box center [673, 334] width 25 height 25
type input "[DATE]"
click at [670, 498] on input "[DATE]" at bounding box center [726, 493] width 328 height 23
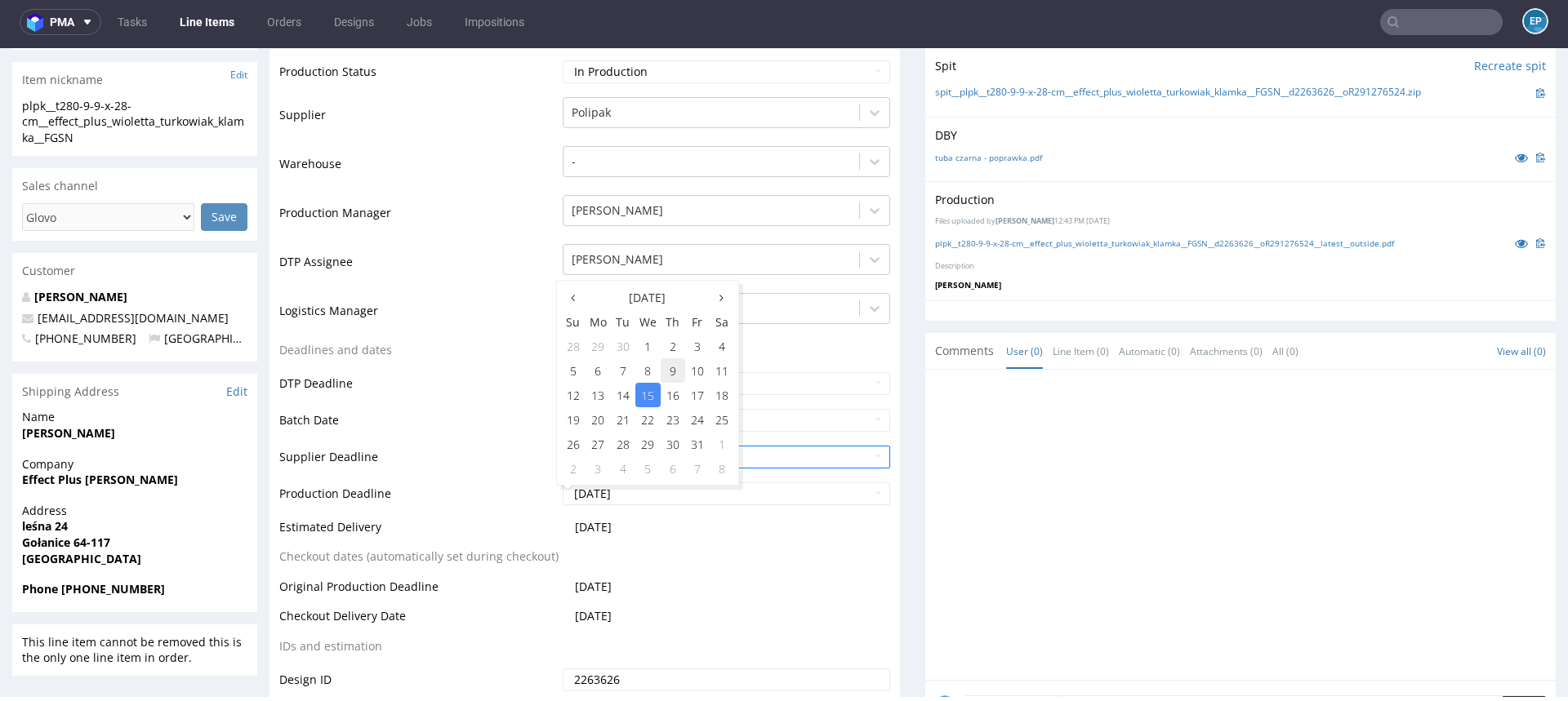
click at [674, 372] on td "9" at bounding box center [673, 370] width 25 height 25
type input "[DATE]"
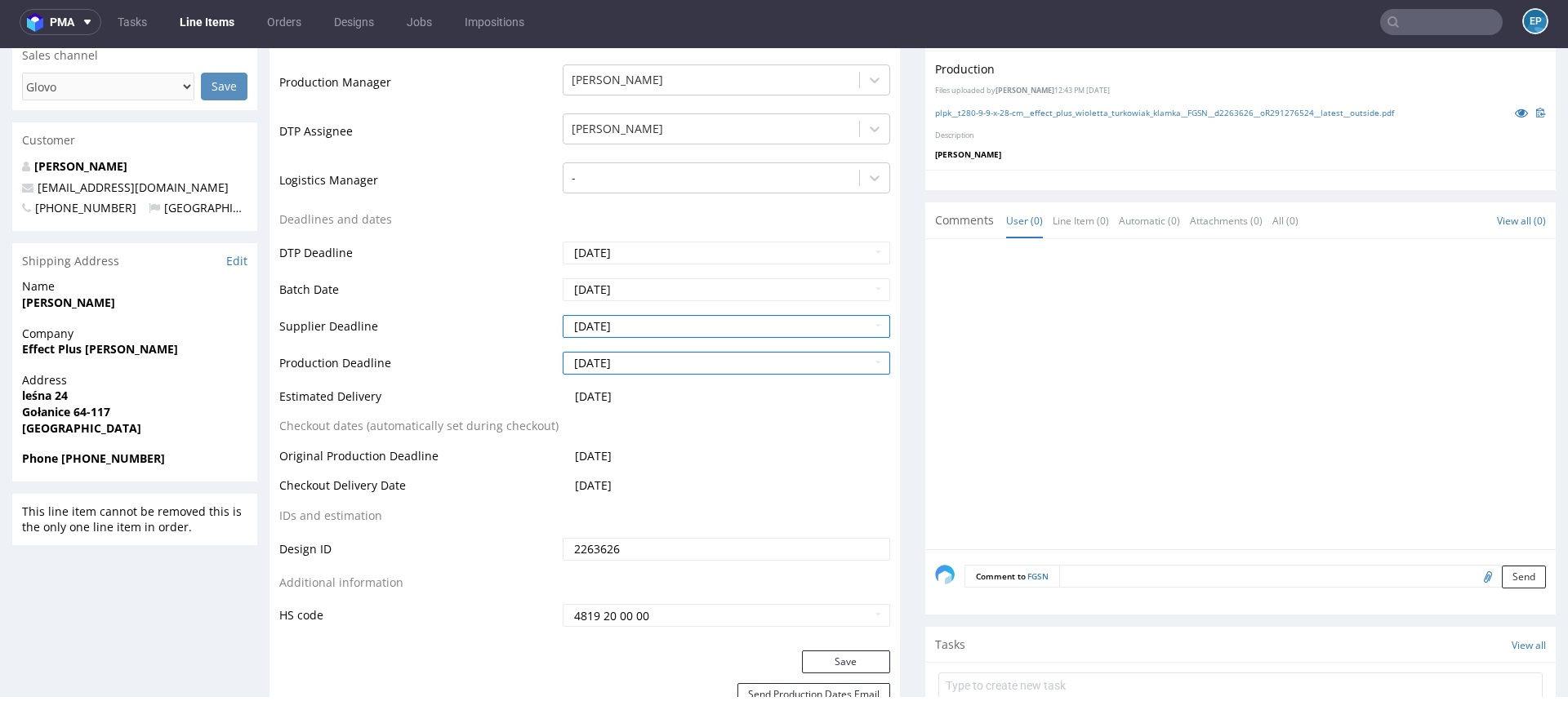
scroll to position [616, 0]
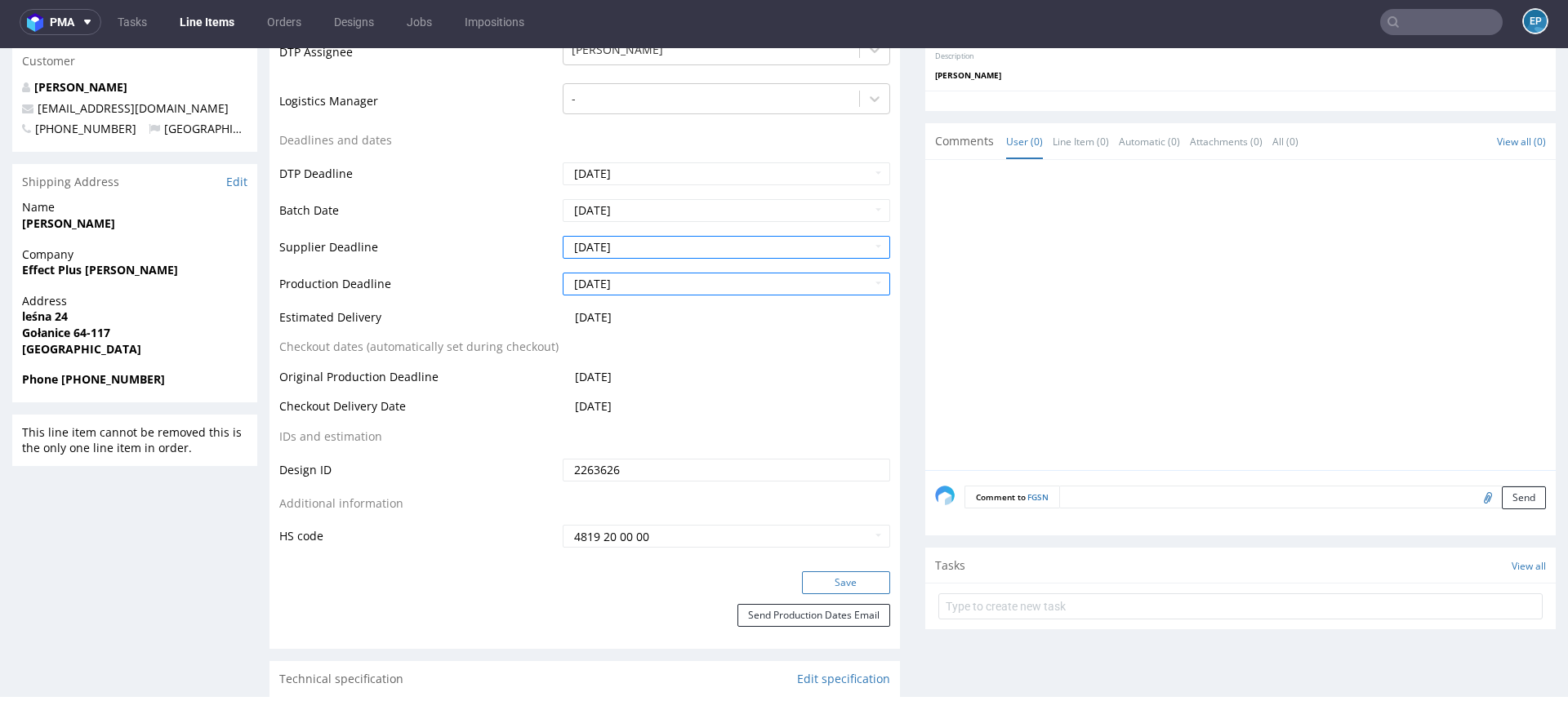
click at [817, 579] on button "Save" at bounding box center [846, 582] width 88 height 23
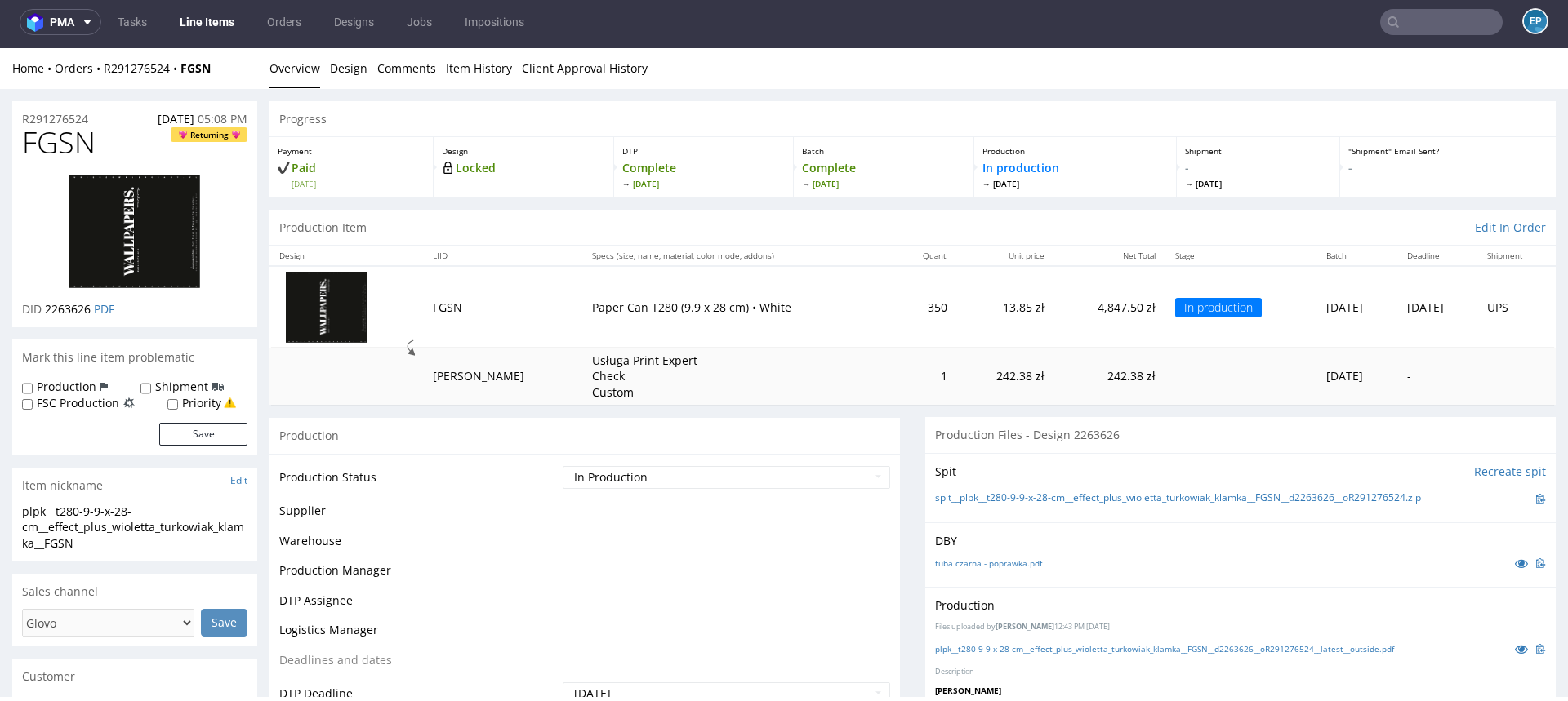
scroll to position [605, 0]
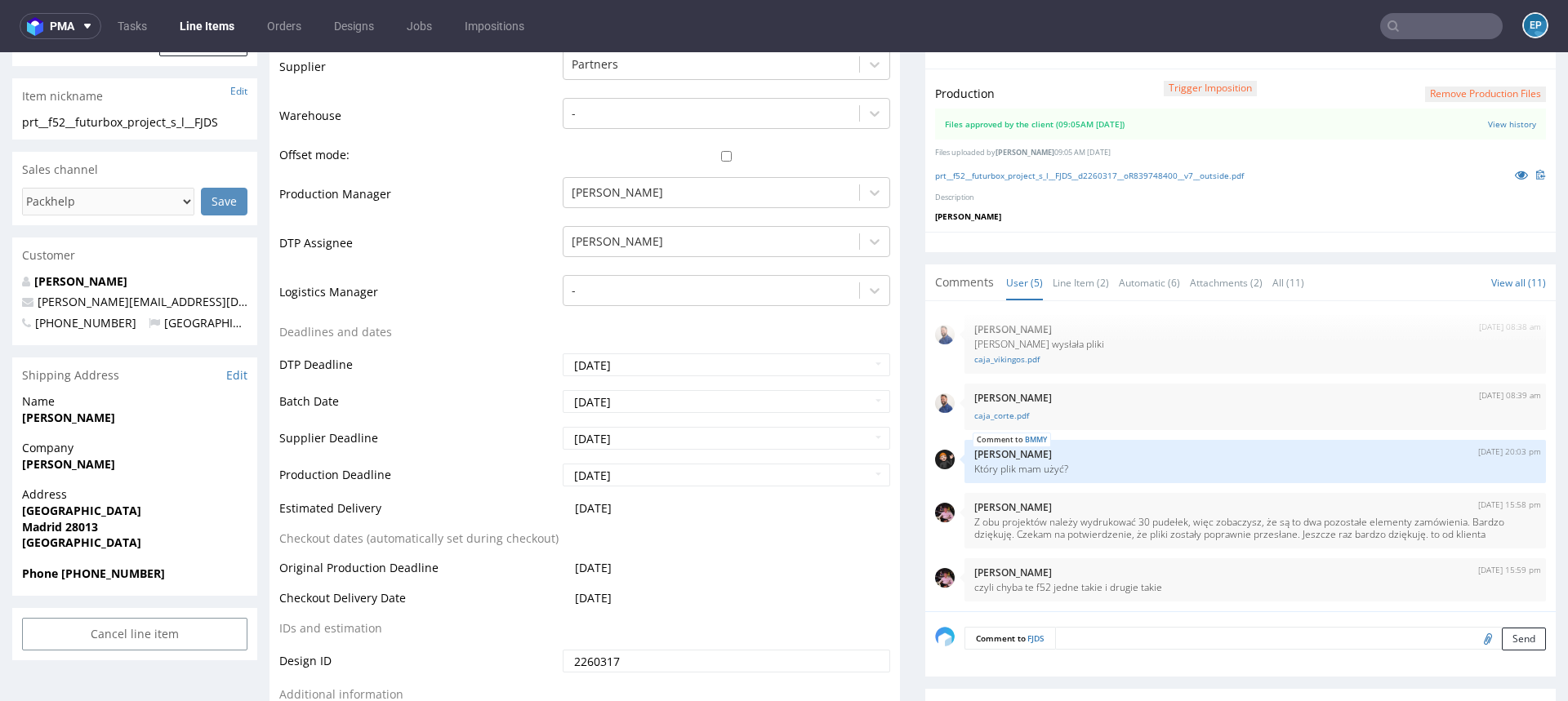
scroll to position [445, 0]
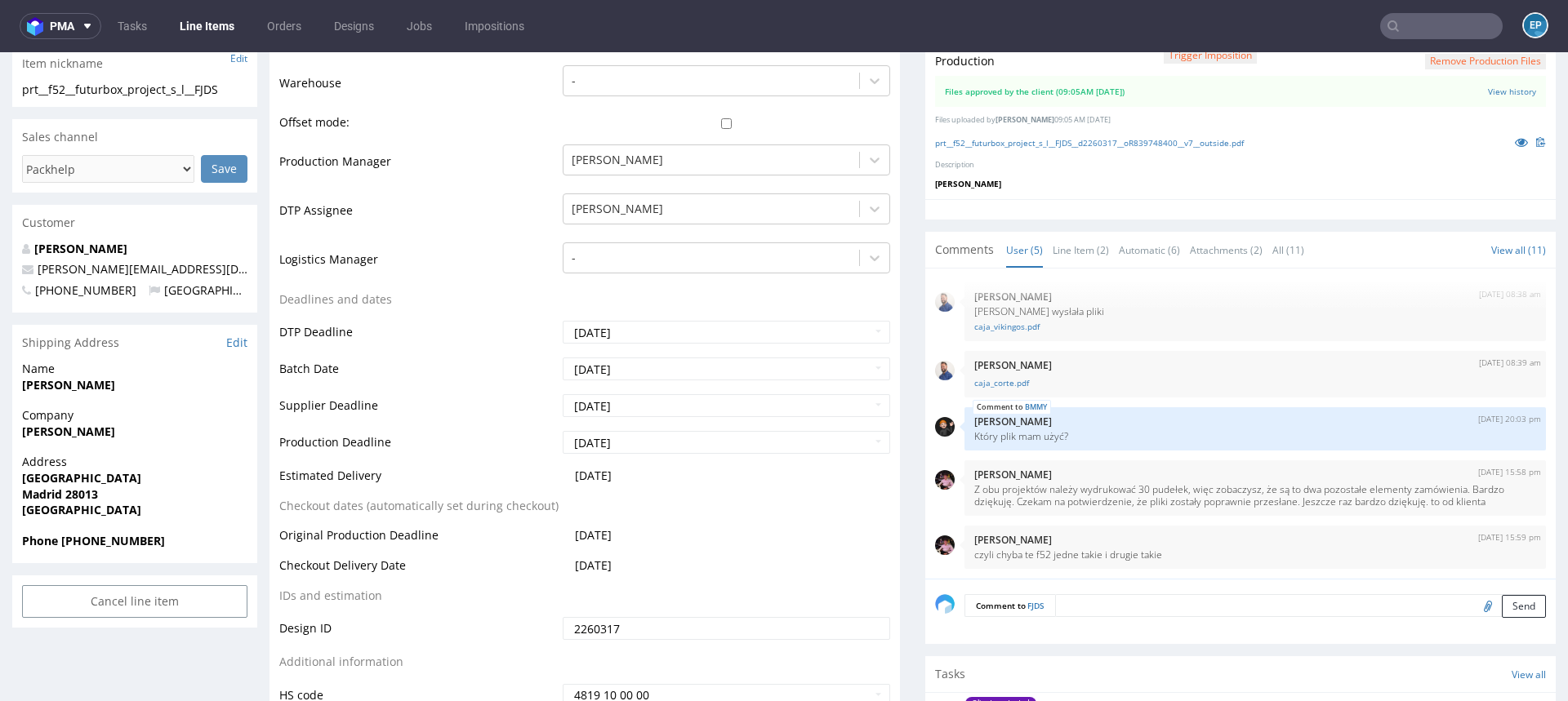
click at [115, 379] on strong "Cristina Magriñà Gonzàlez" at bounding box center [68, 385] width 93 height 16
click at [1079, 245] on link "Line Item (2)" at bounding box center [1081, 250] width 56 height 35
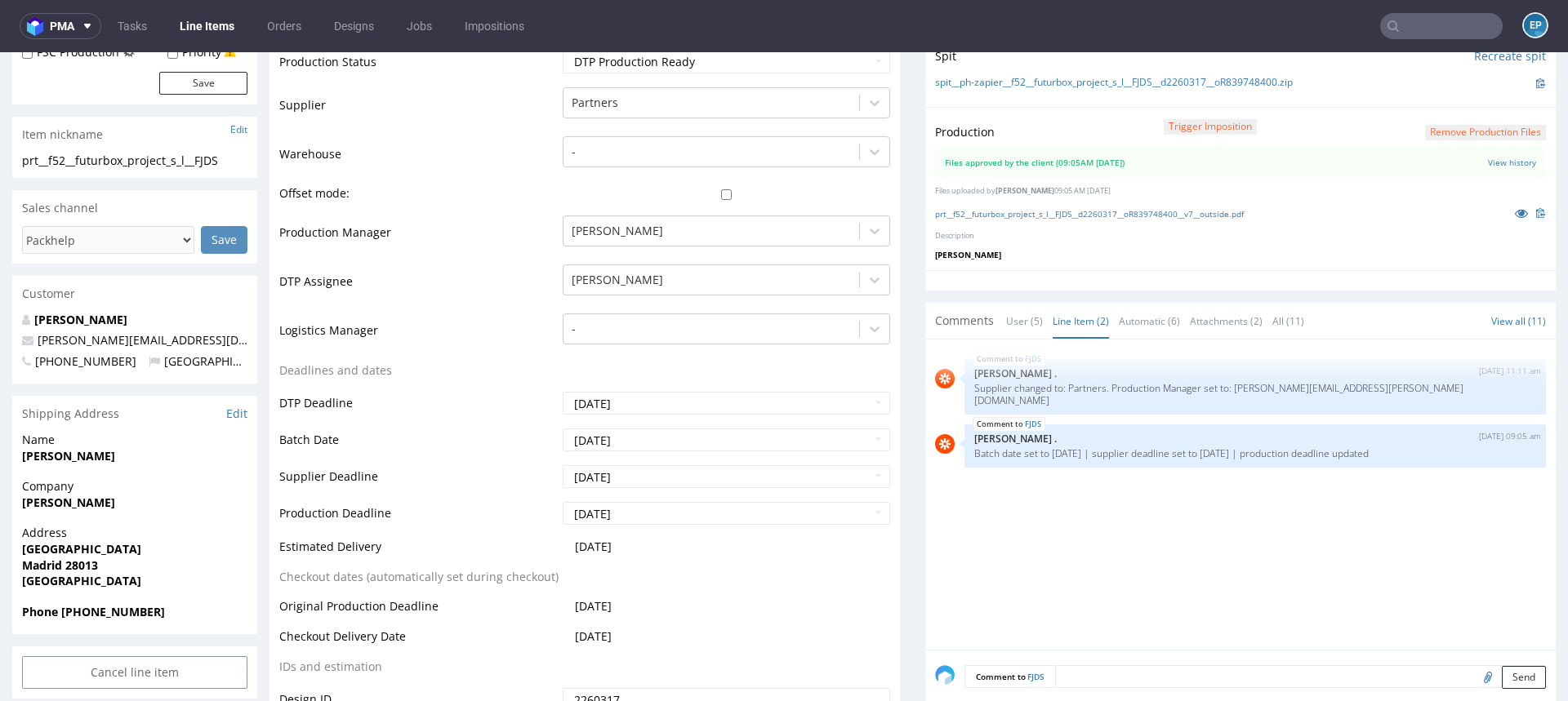
scroll to position [274, 0]
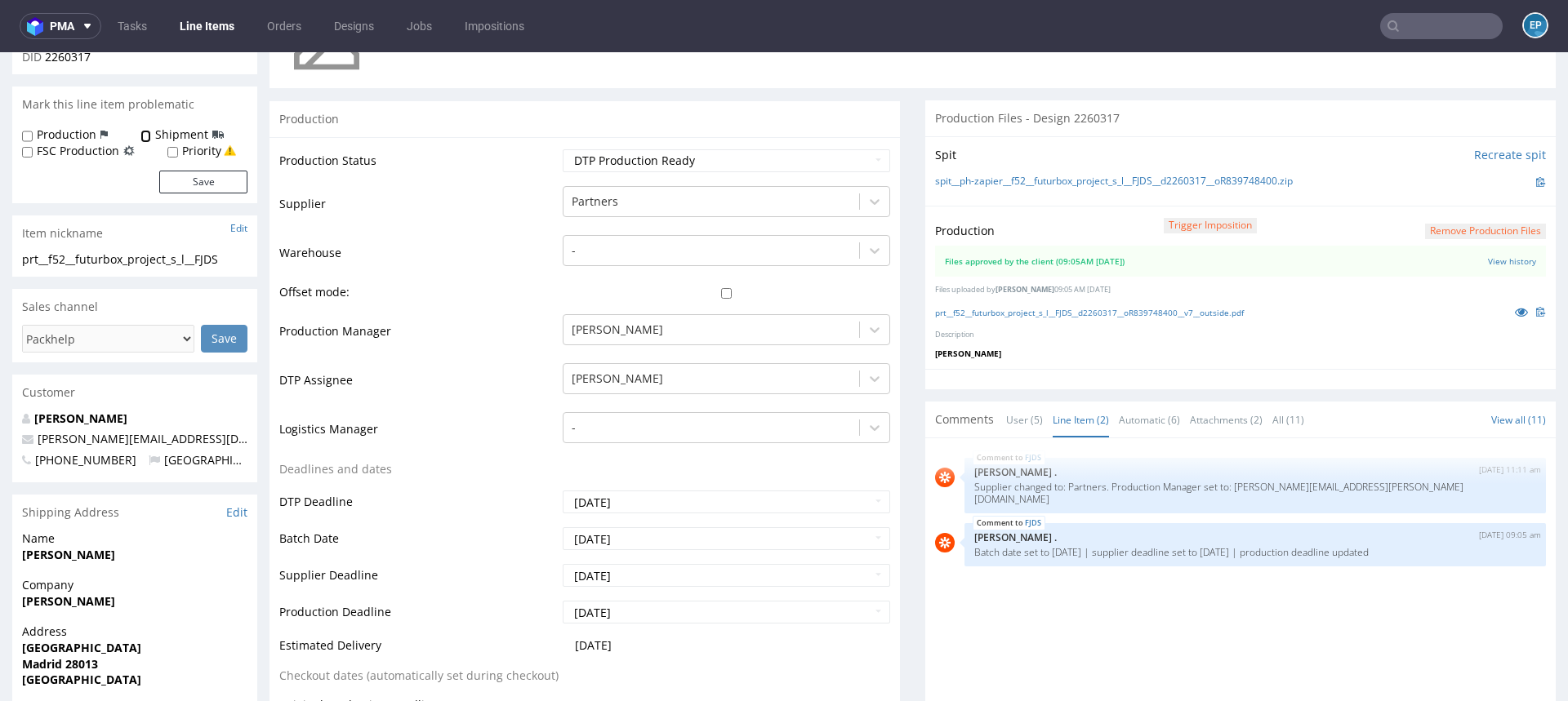
click at [149, 138] on input "Shipment" at bounding box center [146, 136] width 11 height 13
checkbox input "true"
click at [49, 138] on label "Production" at bounding box center [66, 135] width 59 height 16
click at [33, 138] on input "Production" at bounding box center [27, 136] width 11 height 13
checkbox input "true"
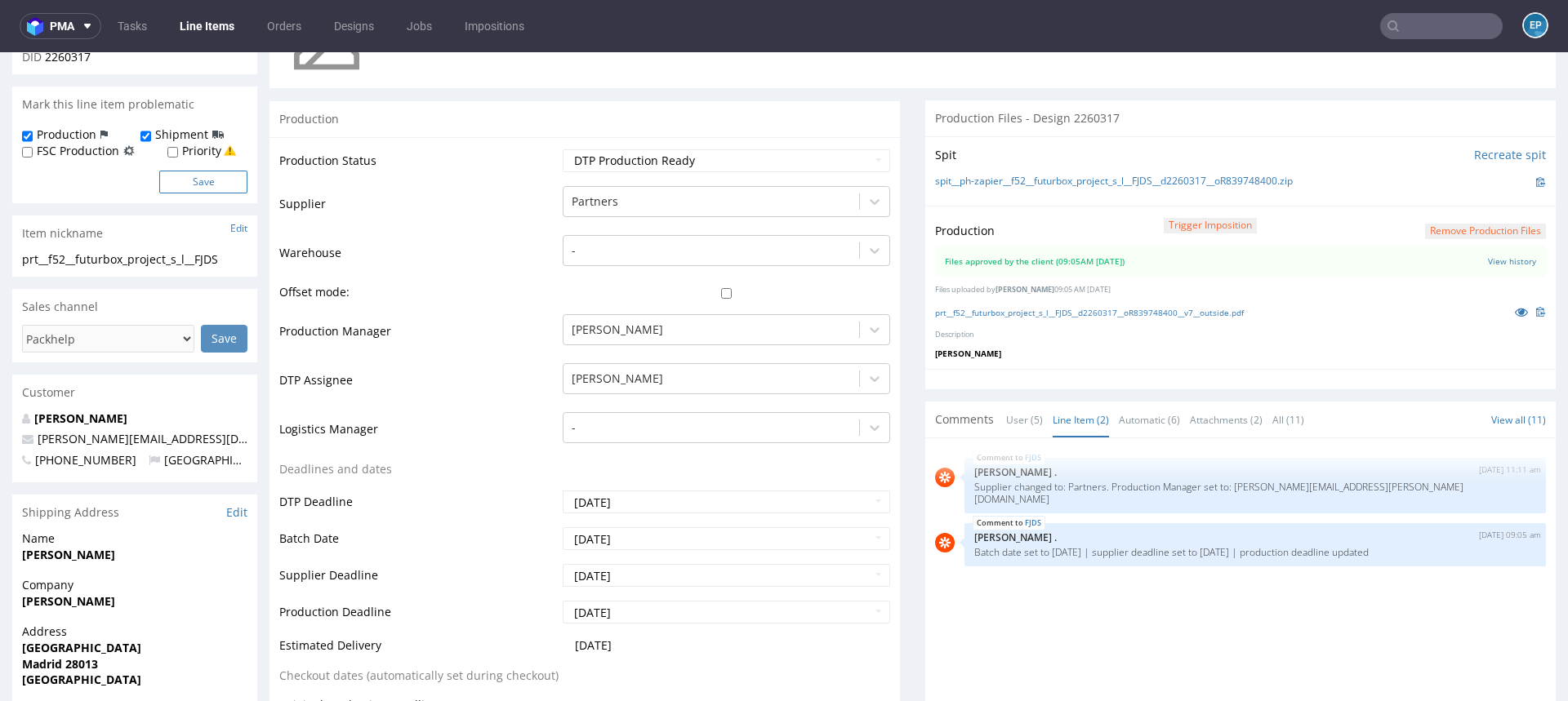
click at [192, 179] on button "Save" at bounding box center [203, 181] width 88 height 23
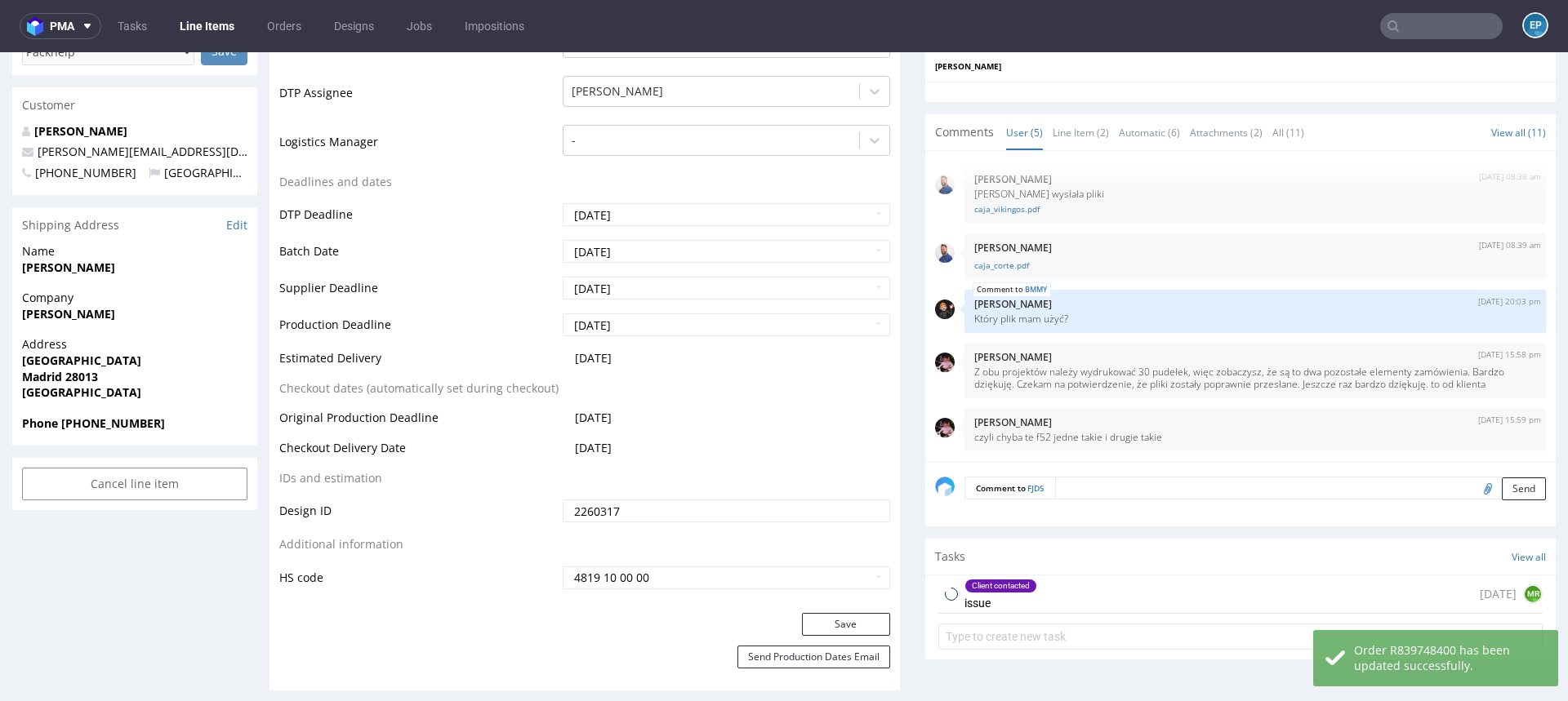
scroll to position [681, 0]
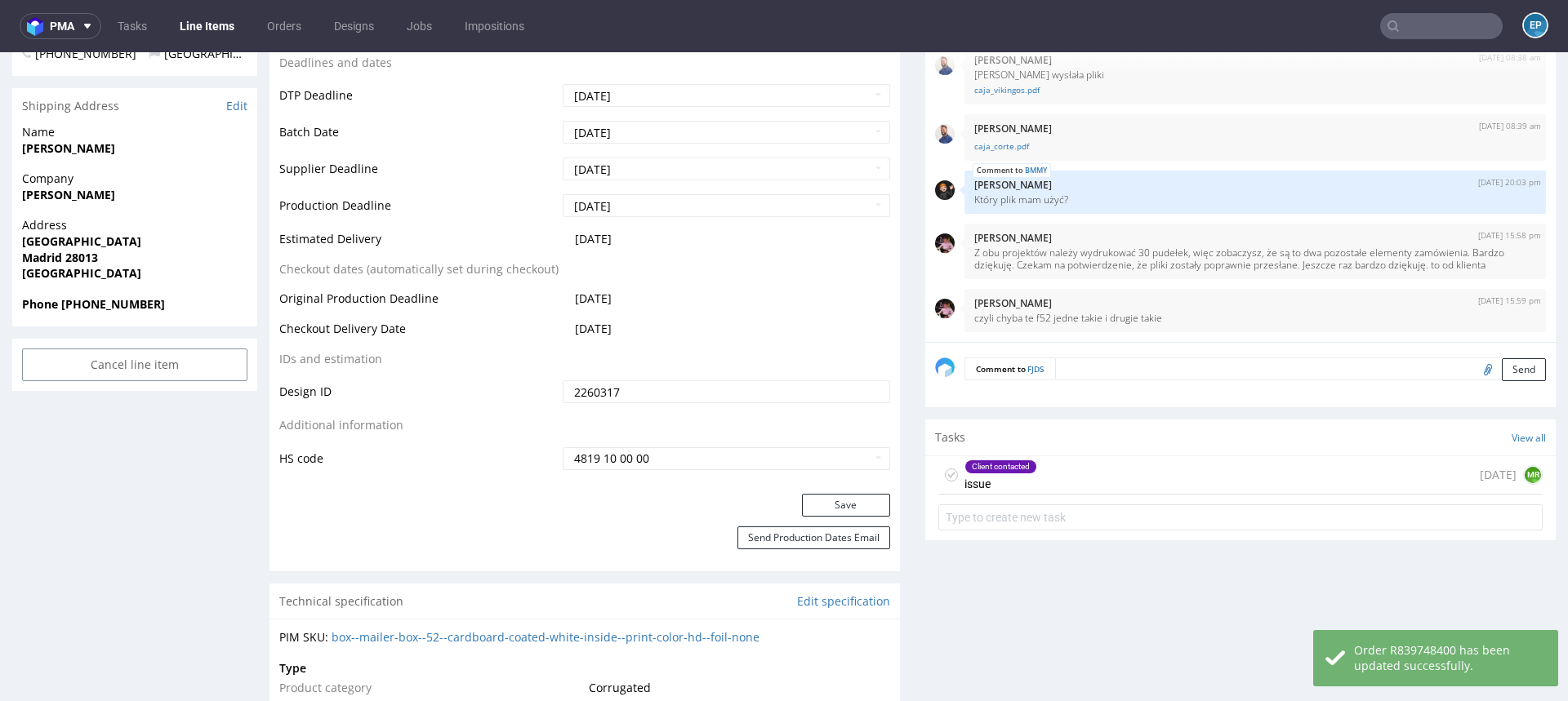
click at [1113, 375] on textarea at bounding box center [1300, 368] width 490 height 23
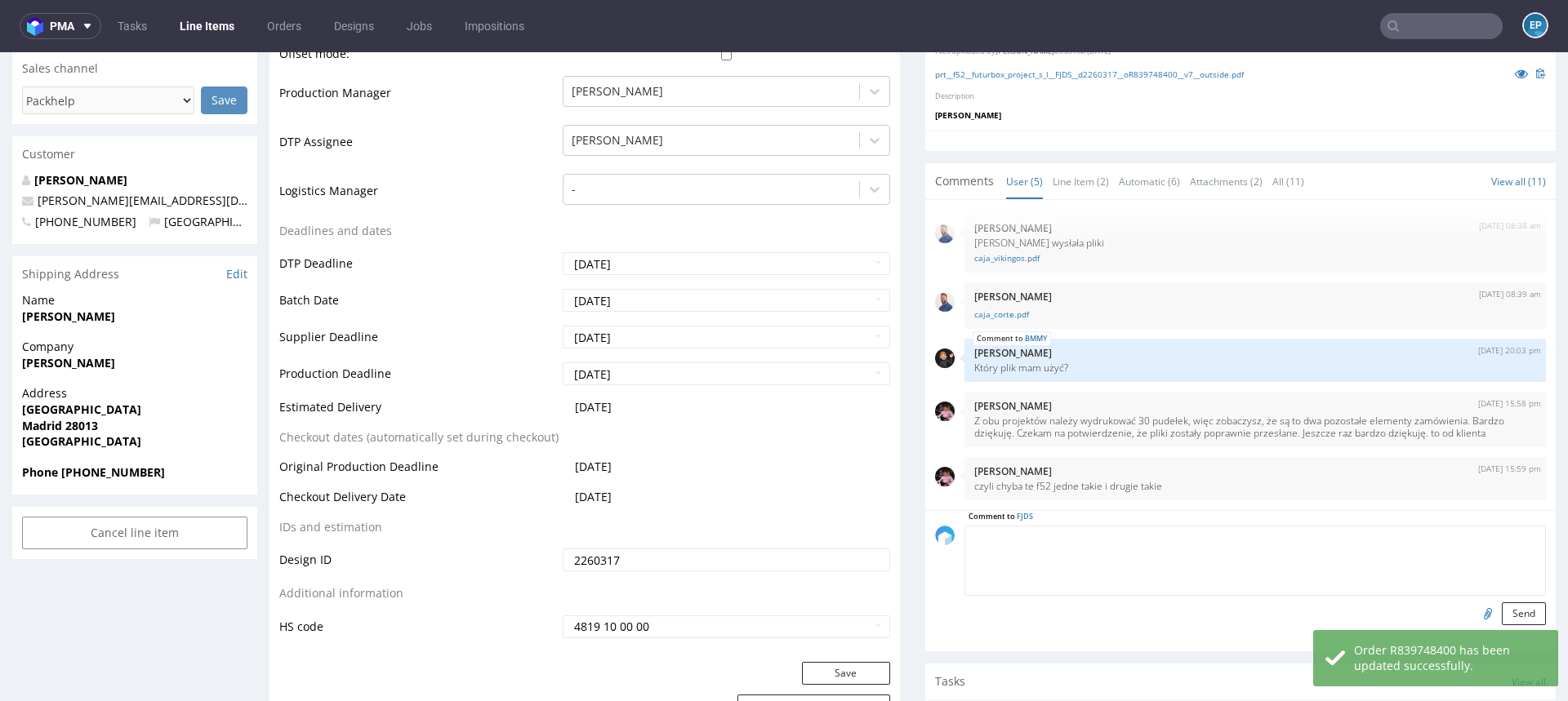
scroll to position [388, 0]
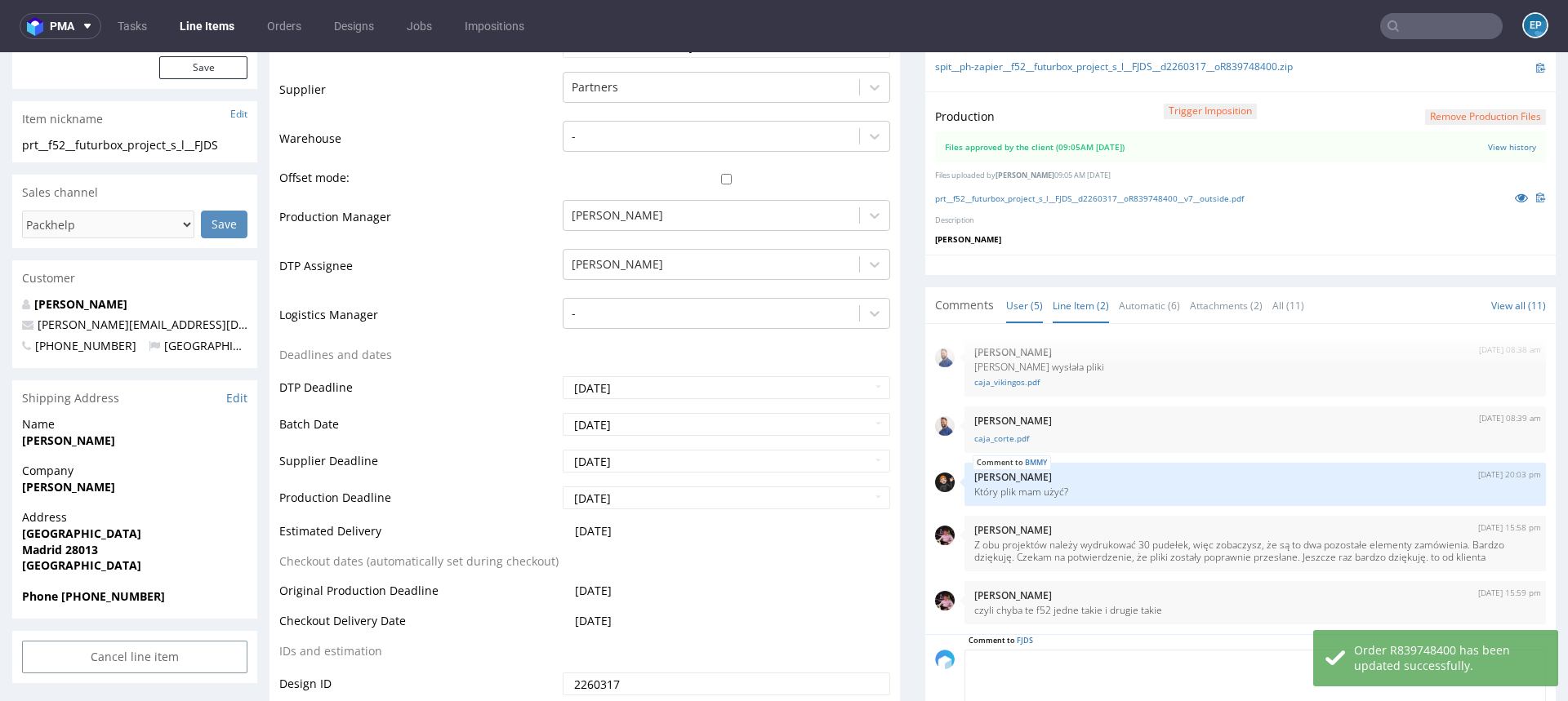
click at [1087, 304] on link "Line Item (2)" at bounding box center [1081, 305] width 56 height 35
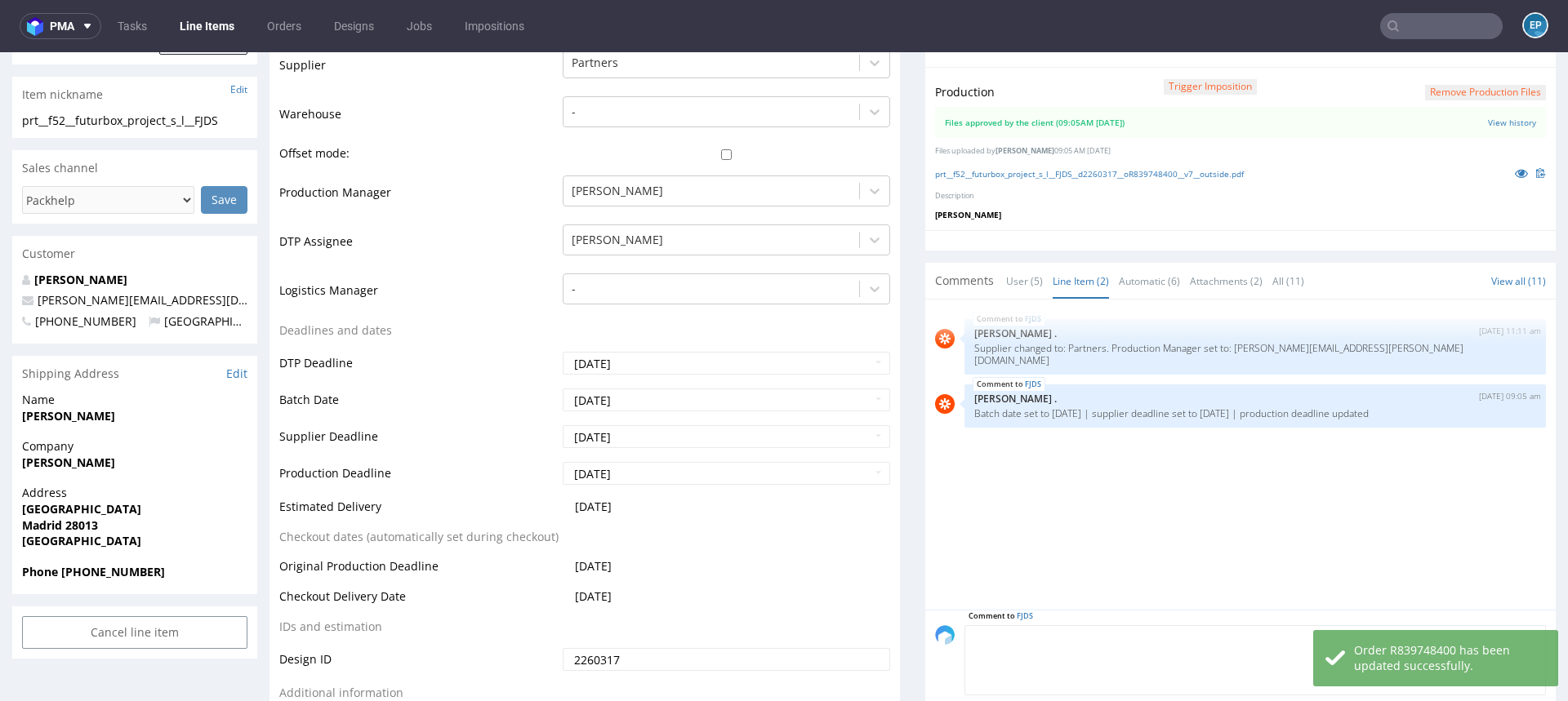
scroll to position [599, 0]
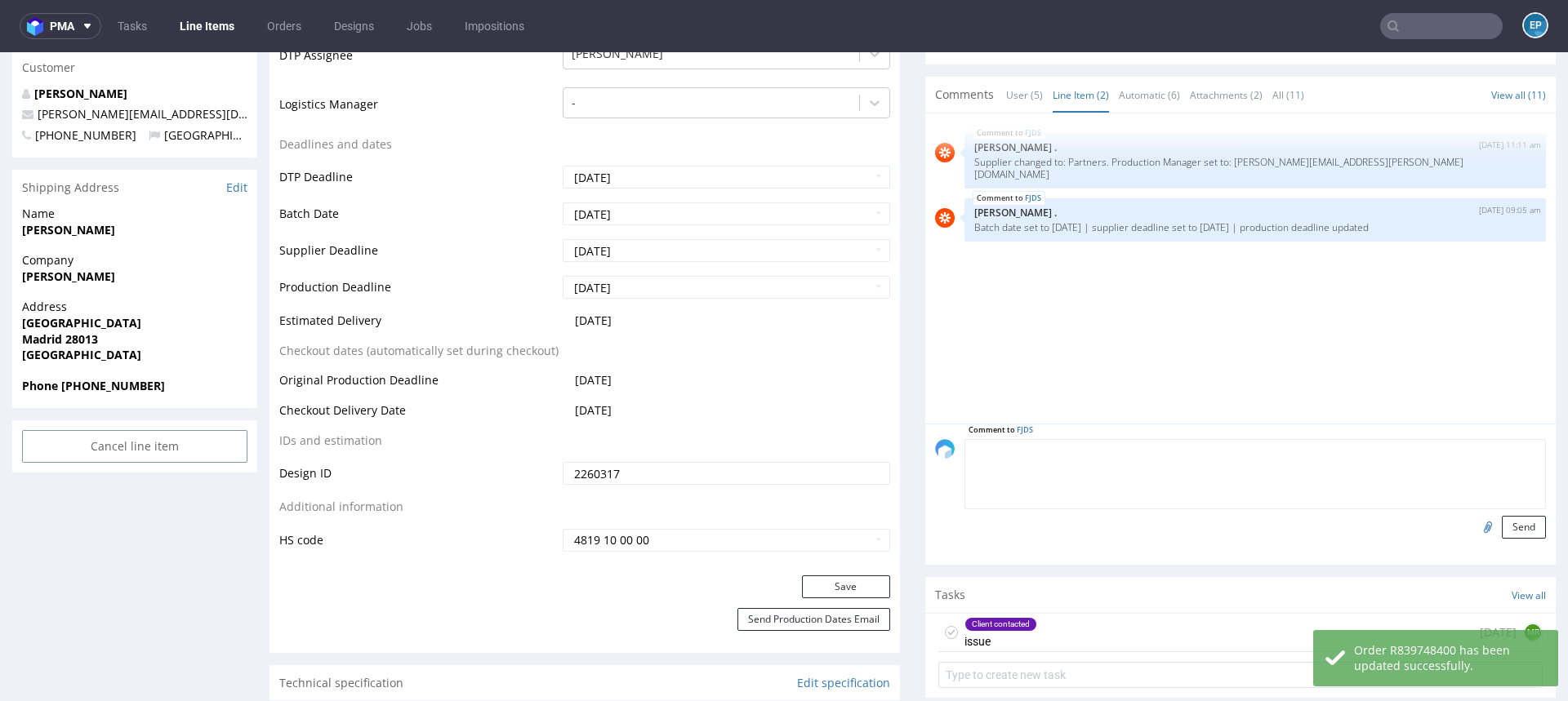
click at [1088, 441] on textarea at bounding box center [1255, 474] width 581 height 70
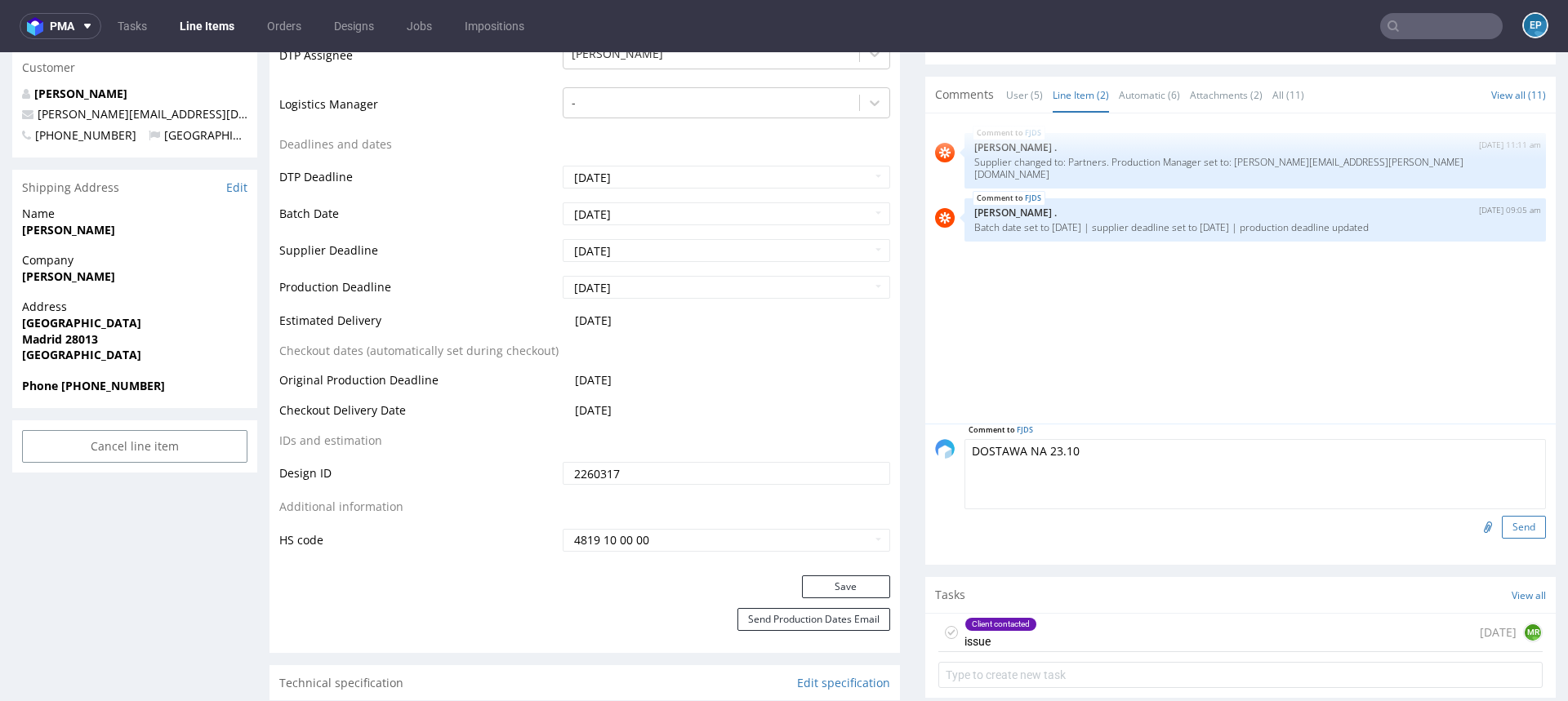
type textarea "DOSTAWA NA 23.10"
click at [1502, 524] on button "Send" at bounding box center [1523, 527] width 45 height 23
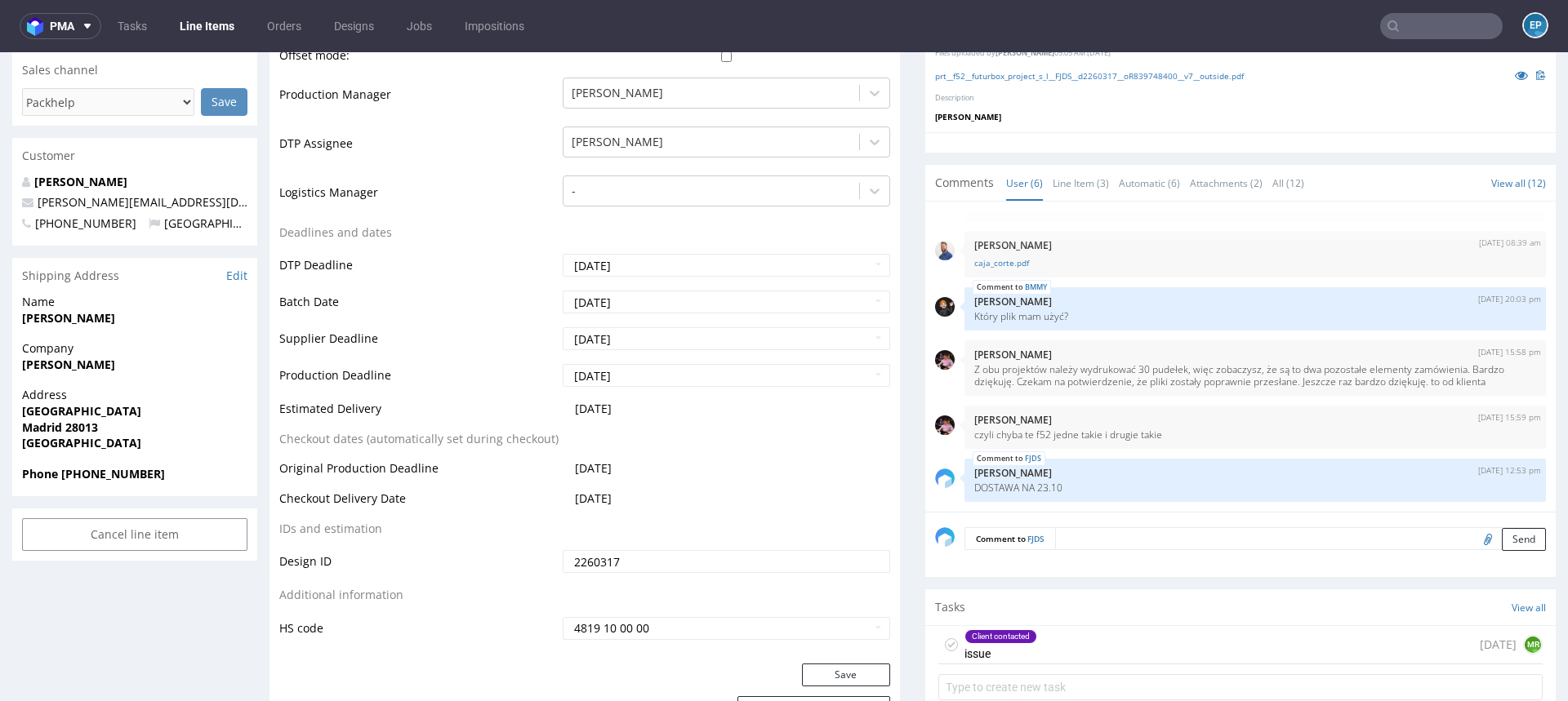
scroll to position [517, 0]
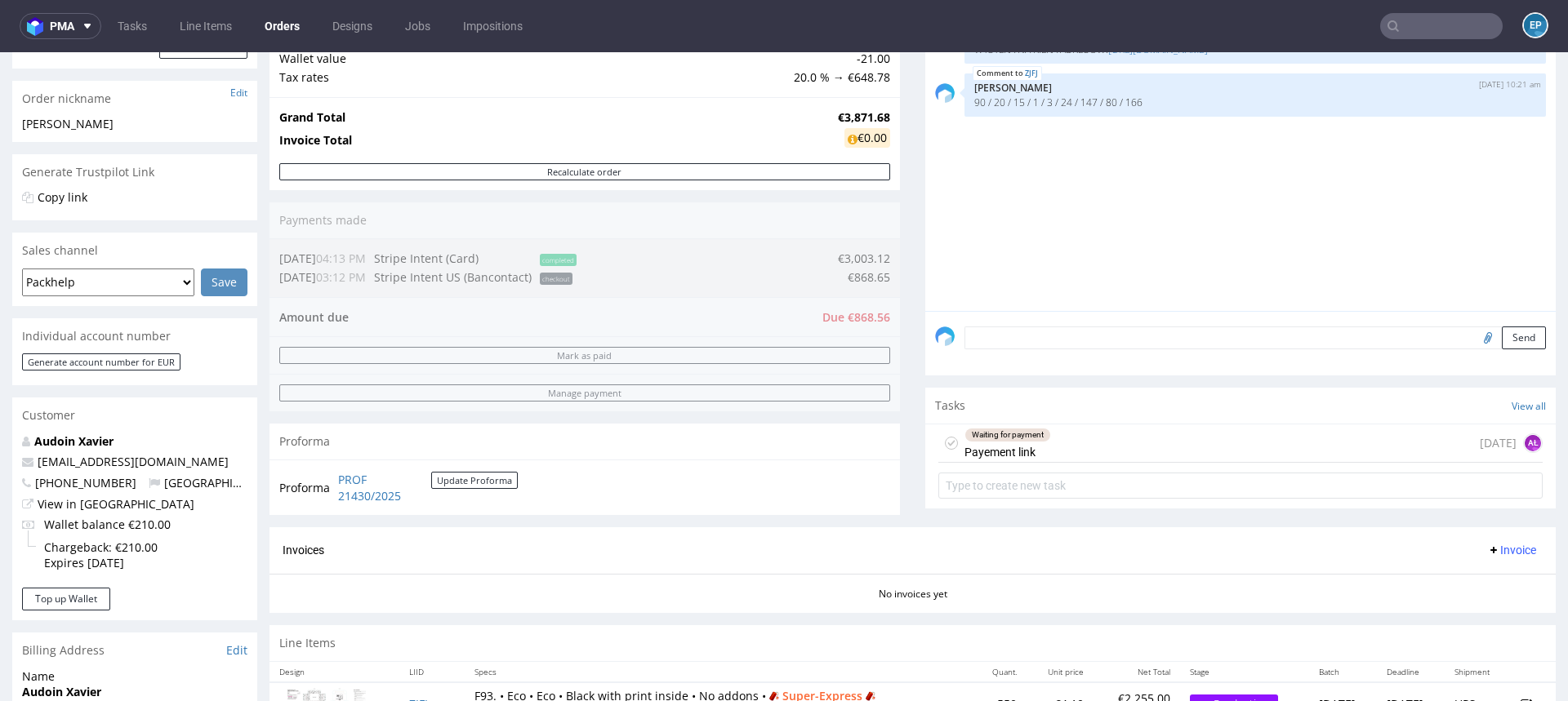
scroll to position [681, 0]
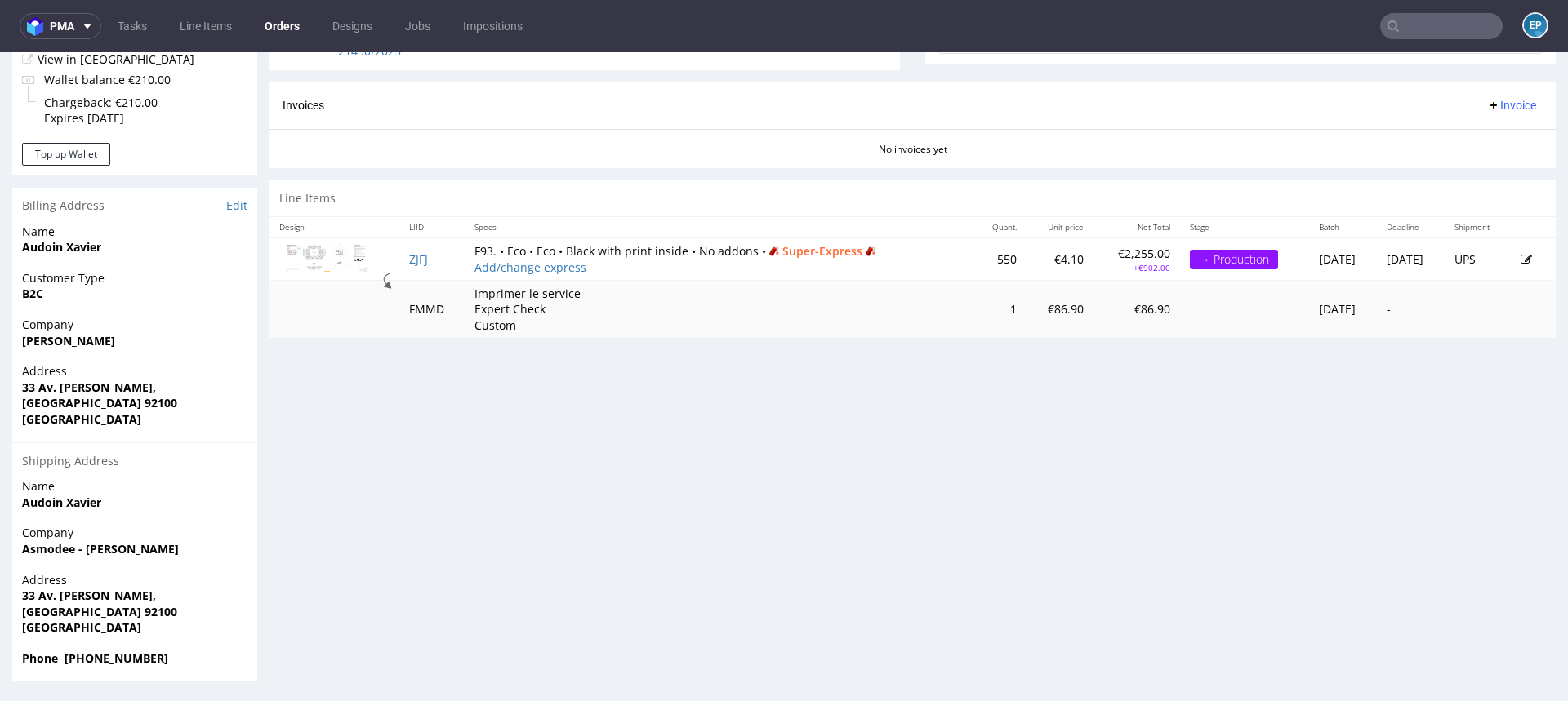
click at [421, 249] on td "ZJFJ" at bounding box center [432, 258] width 65 height 43
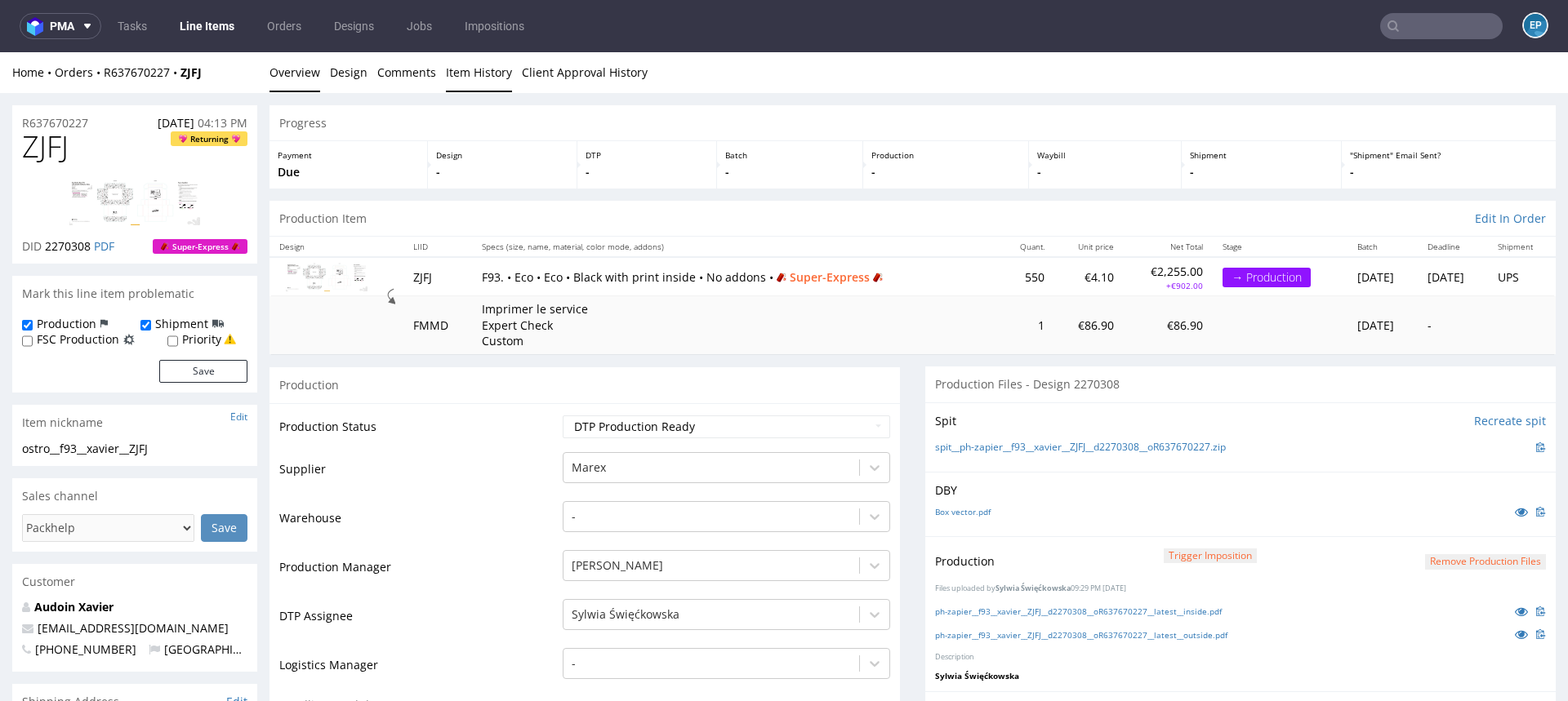
click at [477, 70] on link "Item History" at bounding box center [478, 72] width 66 height 40
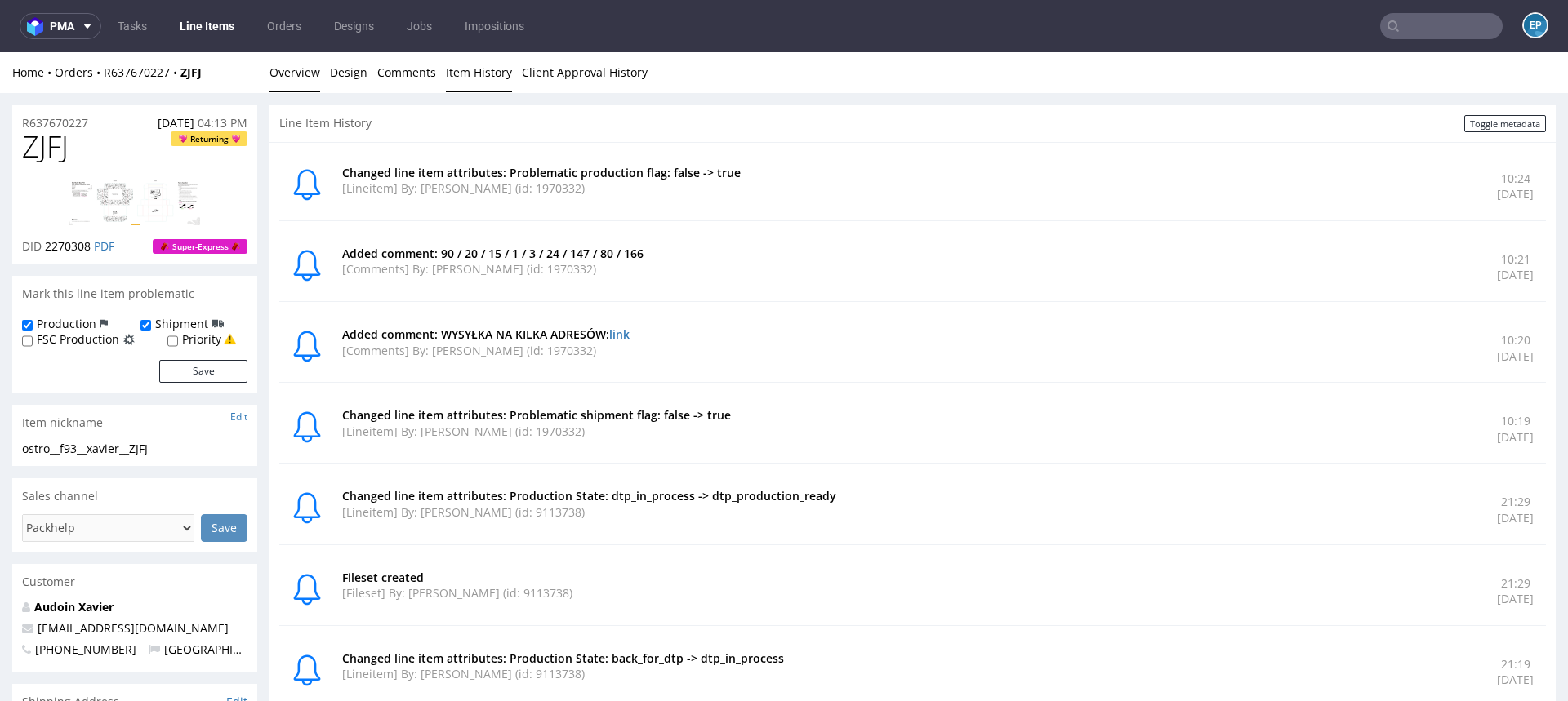
click at [281, 78] on link "Overview" at bounding box center [294, 72] width 51 height 40
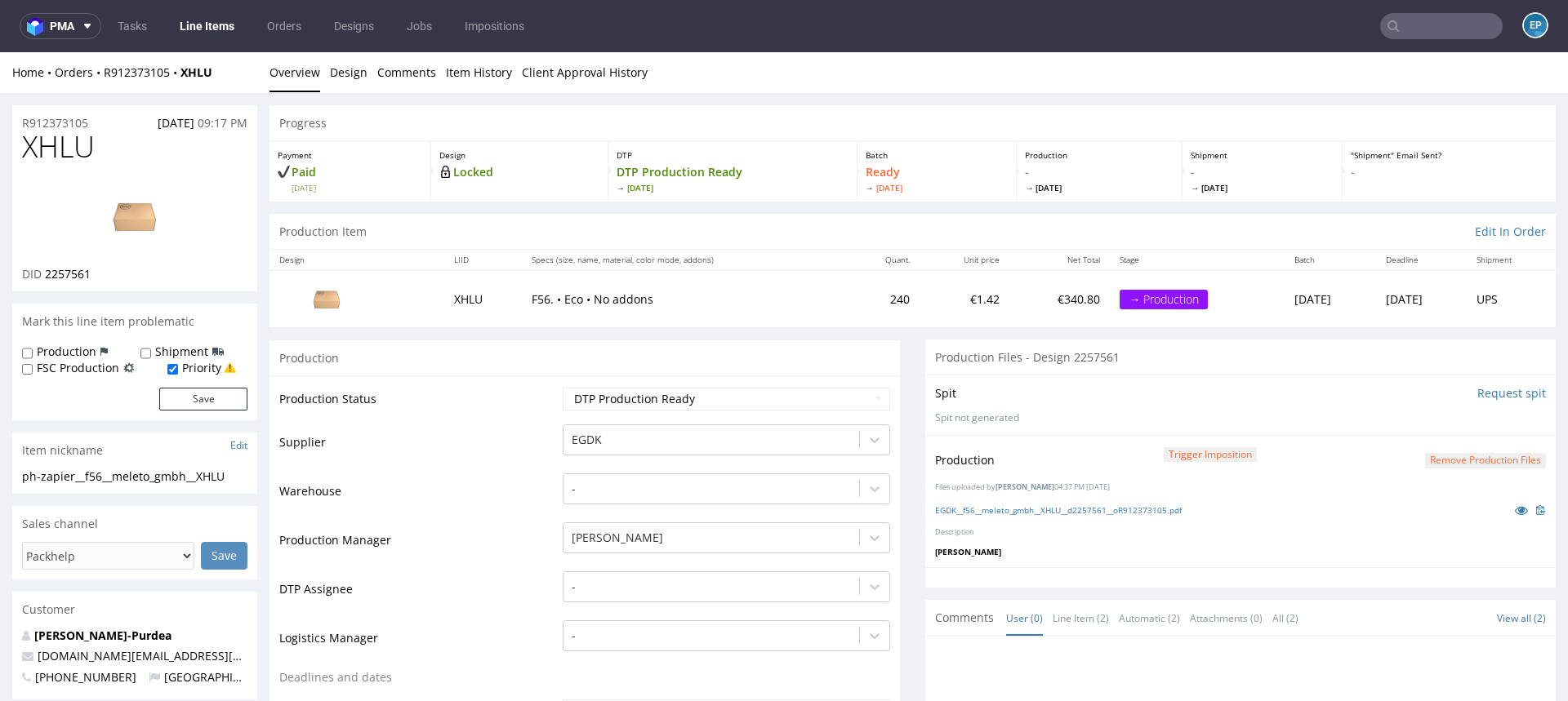
click at [156, 352] on label "Shipment" at bounding box center [182, 351] width 53 height 16
click at [152, 352] on input "Shipment" at bounding box center [146, 352] width 11 height 13
checkbox input "true"
click at [188, 393] on button "Save" at bounding box center [203, 399] width 88 height 23
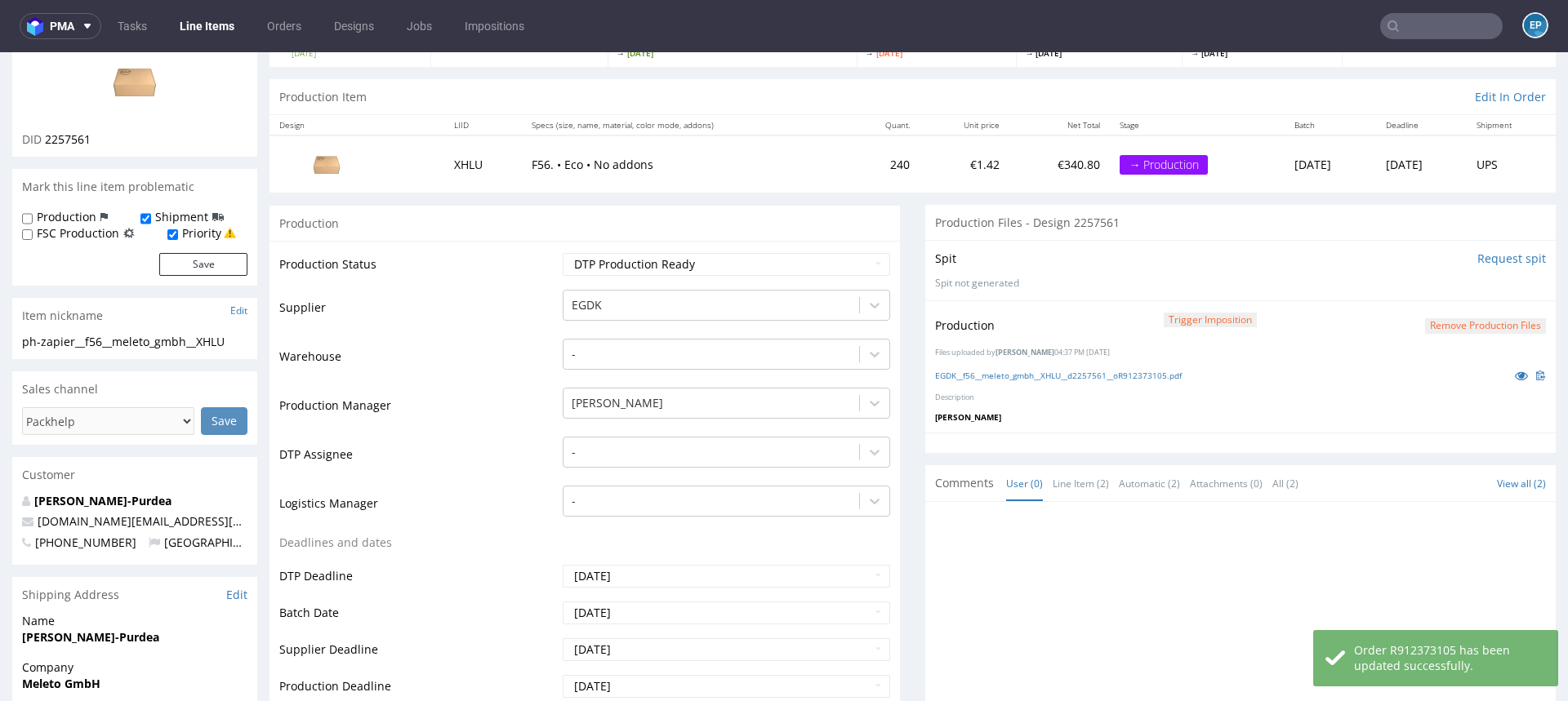
scroll to position [462, 0]
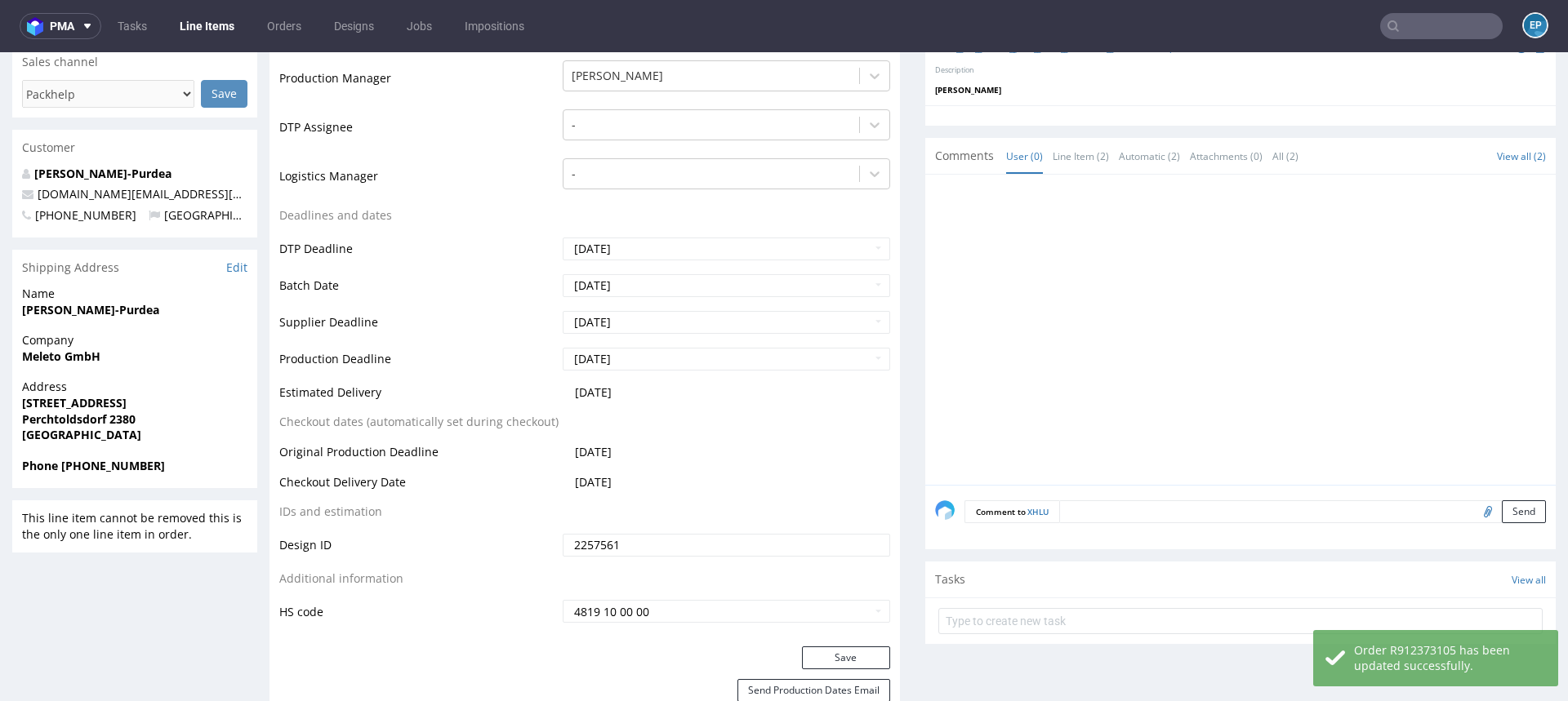
click at [1088, 509] on form "Comment to XHLU Send" at bounding box center [1255, 512] width 581 height 24
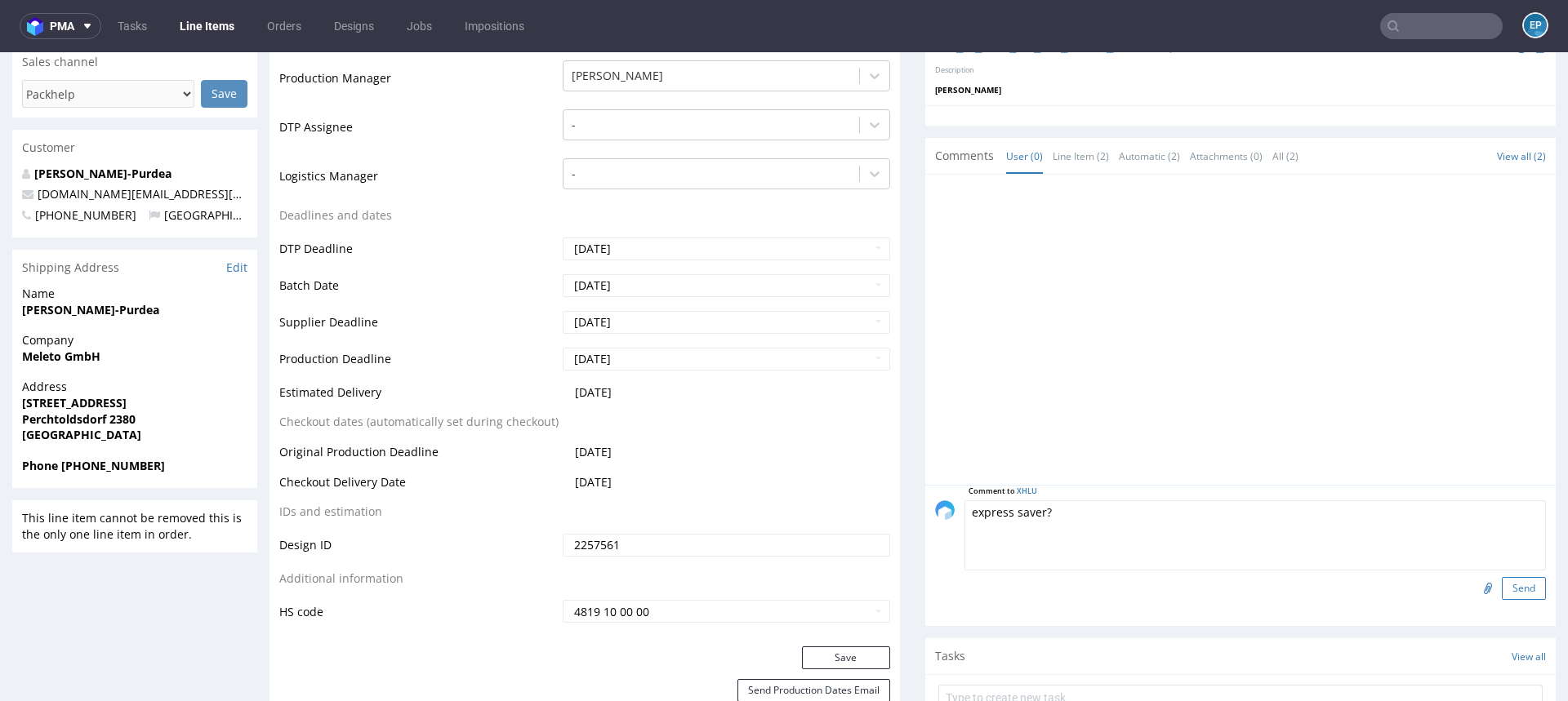
type textarea "express saver?"
click at [1502, 579] on button "Send" at bounding box center [1523, 588] width 45 height 23
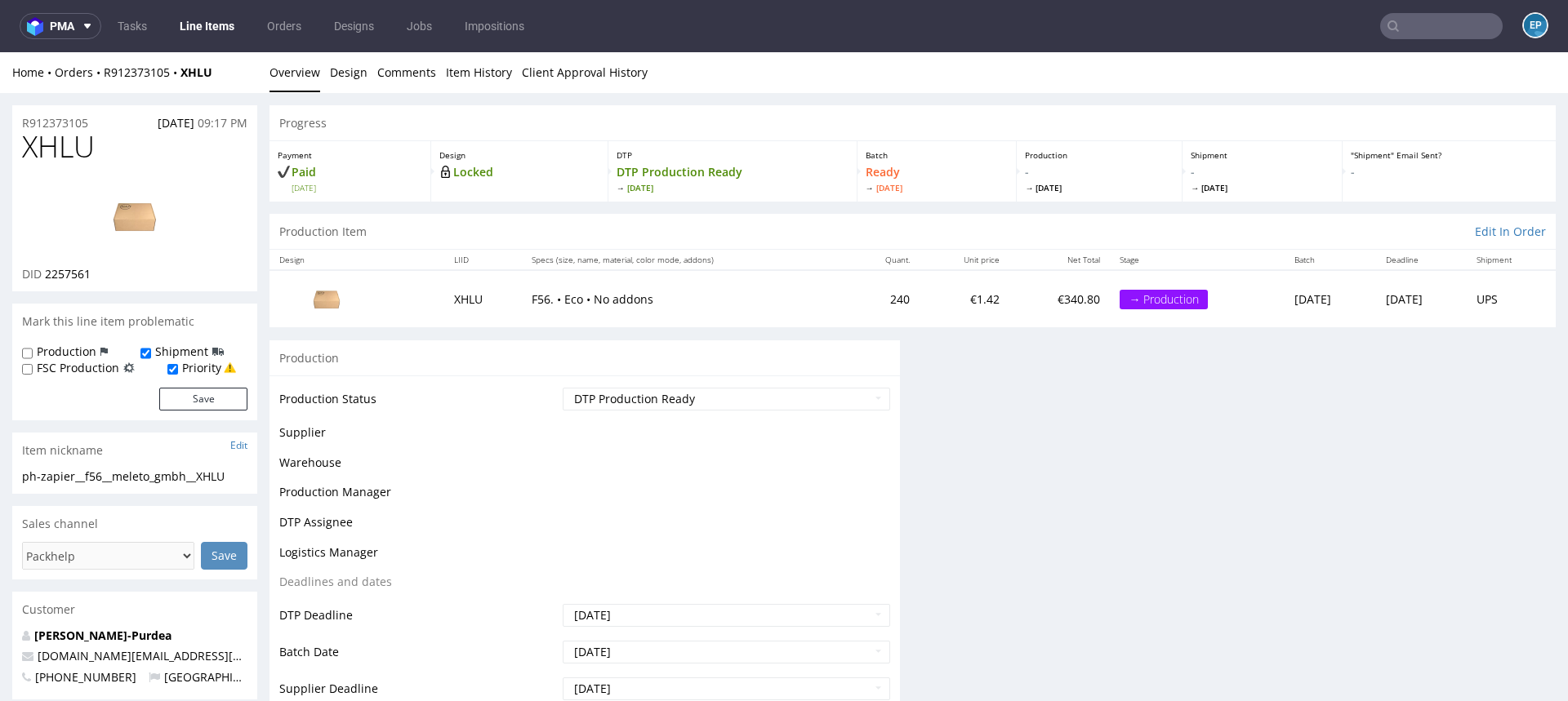
scroll to position [0, 0]
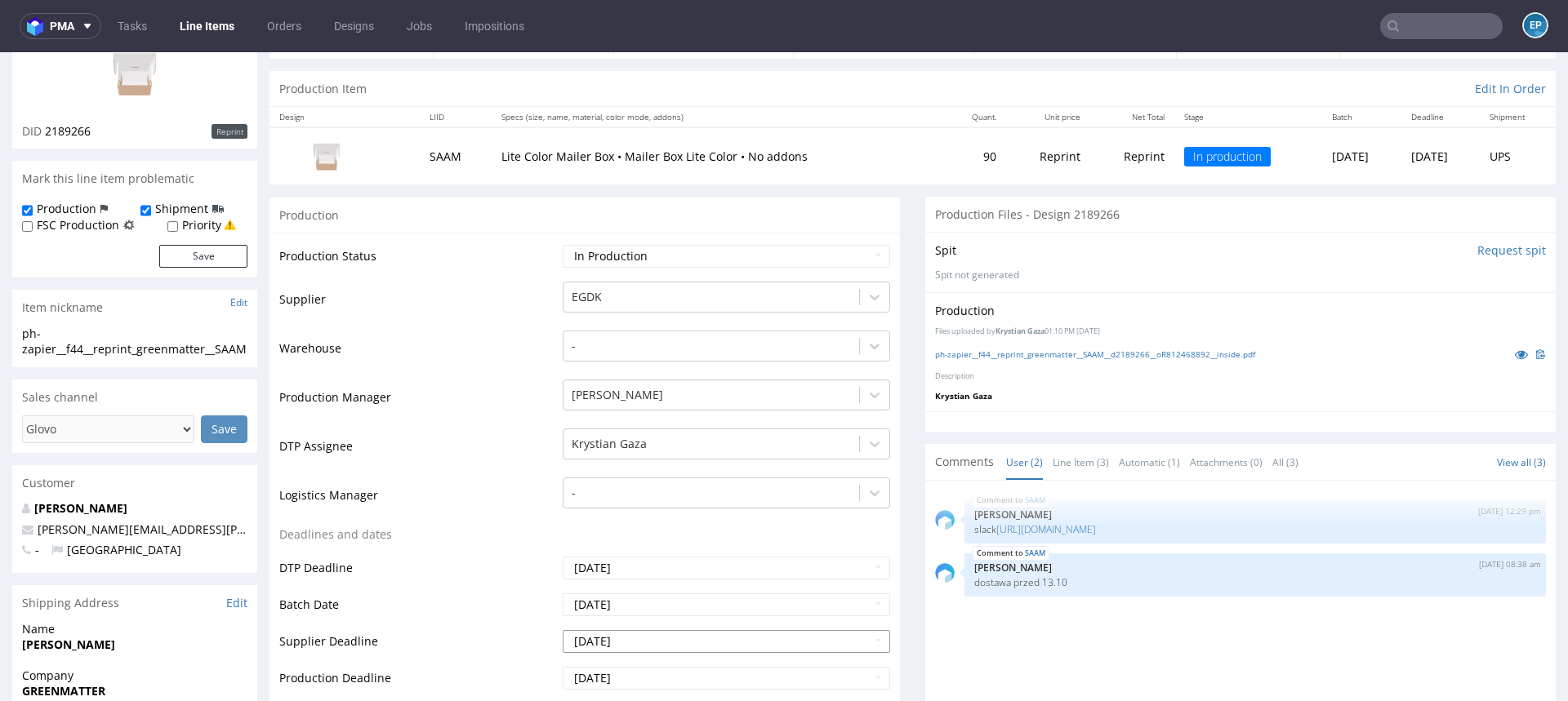
scroll to position [184, 0]
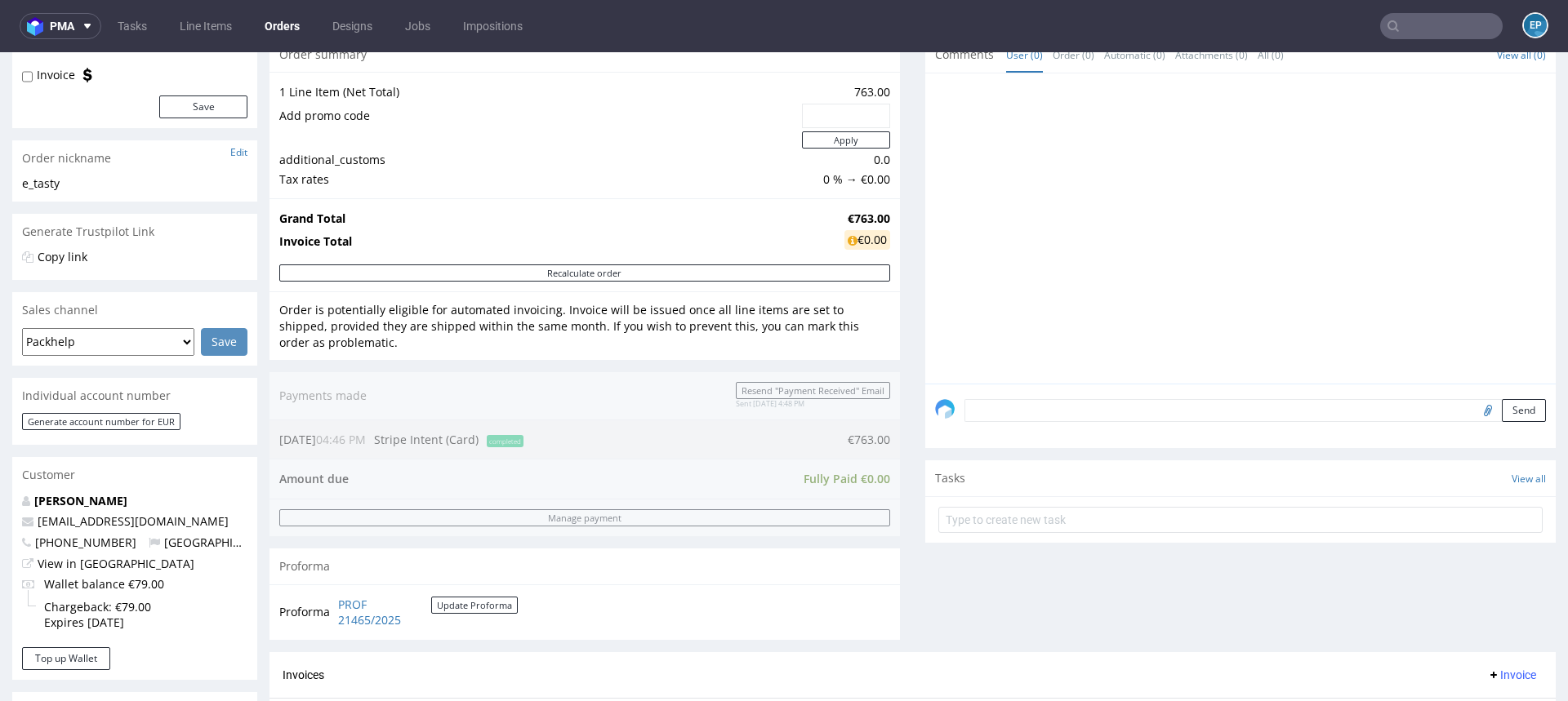
scroll to position [334, 0]
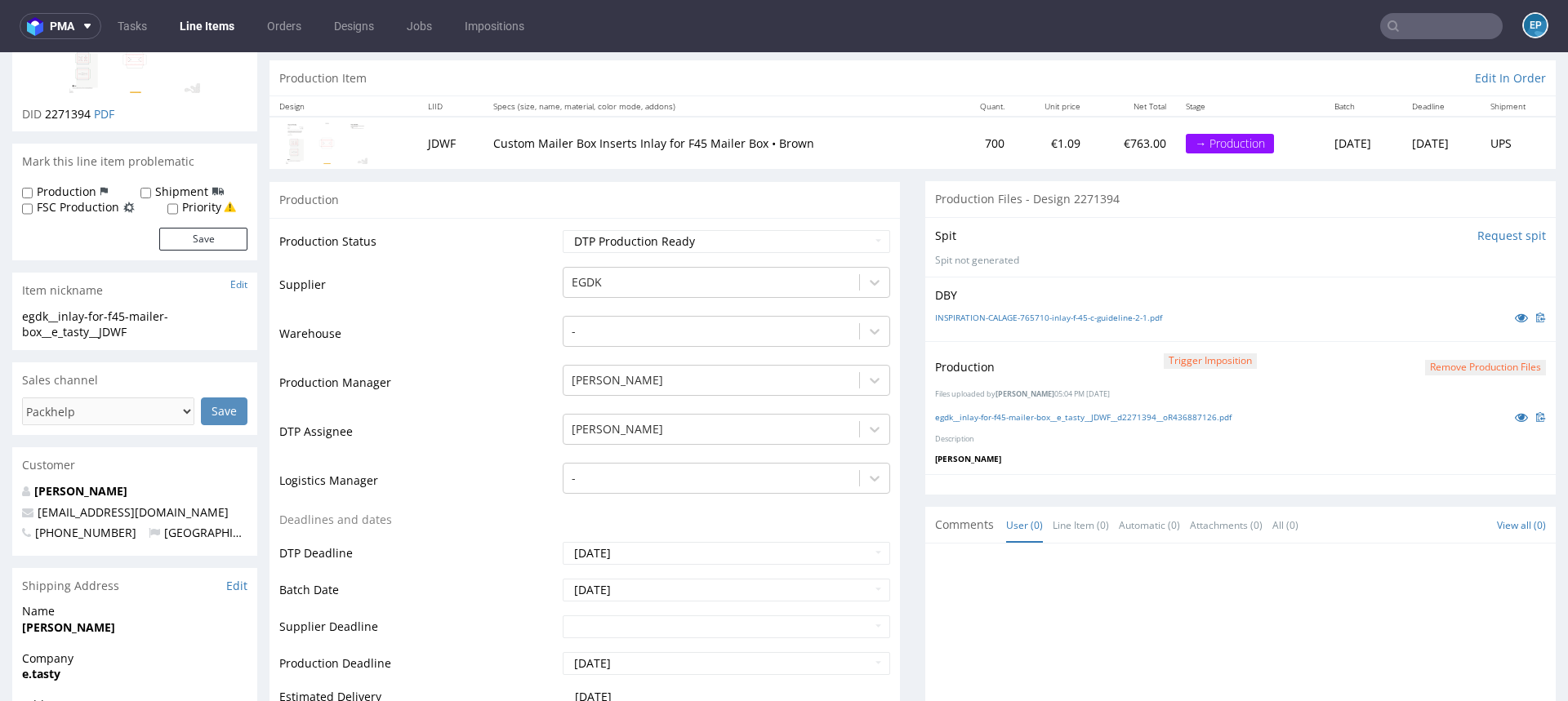
scroll to position [183, 0]
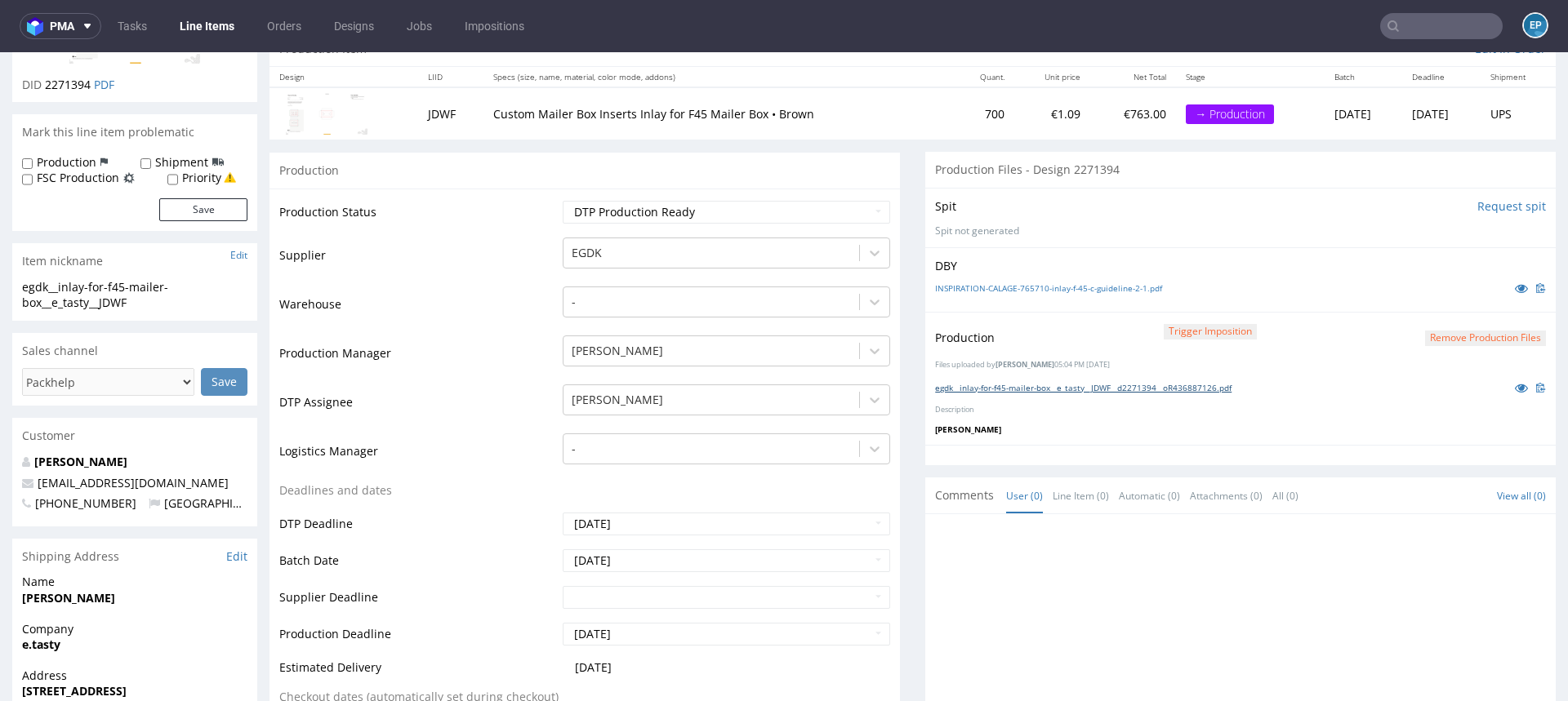
click at [1159, 382] on link "egdk__inlay-for-f45-mailer-box__e_tasty__JDWF__d2271394__oR436887126.pdf" at bounding box center [1083, 388] width 296 height 12
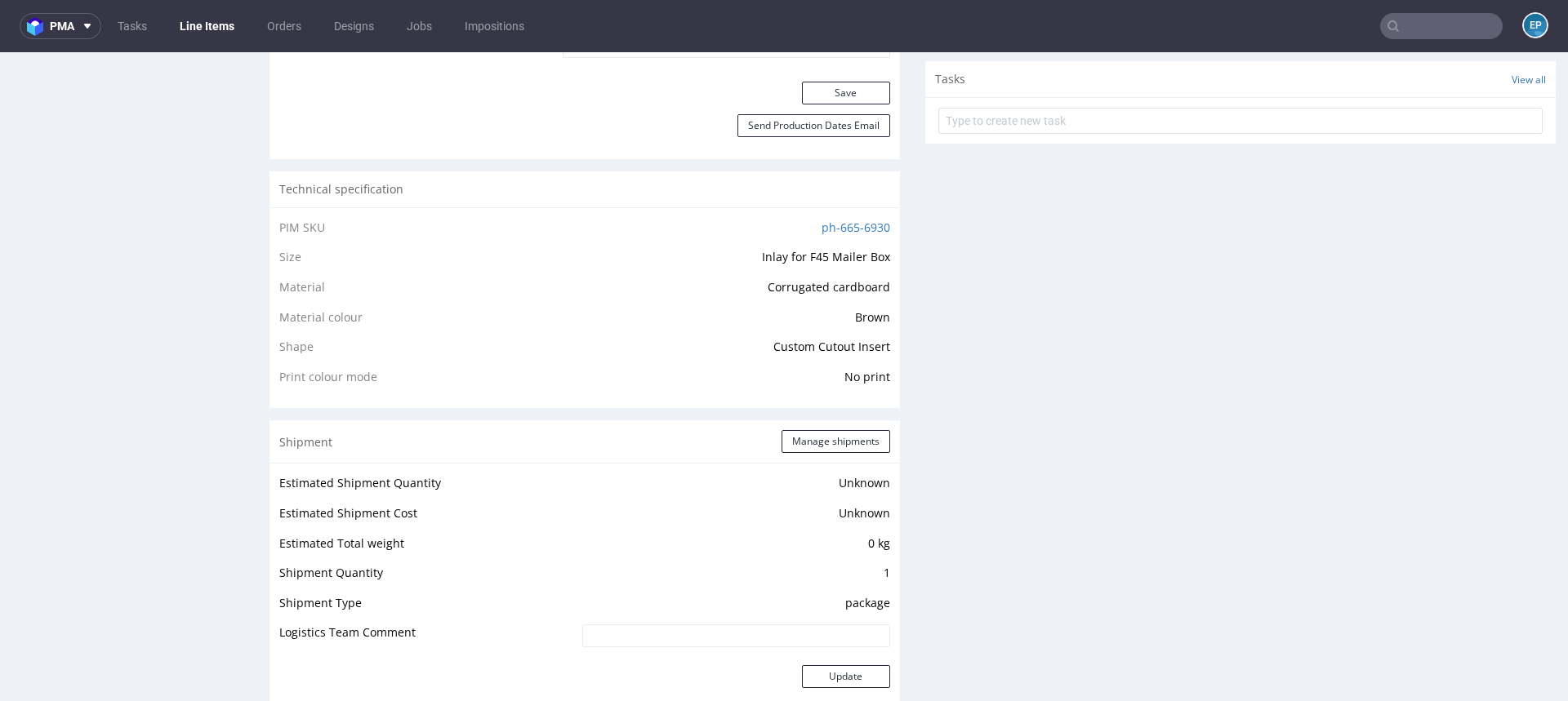
scroll to position [1026, 0]
